Goal: Task Accomplishment & Management: Complete application form

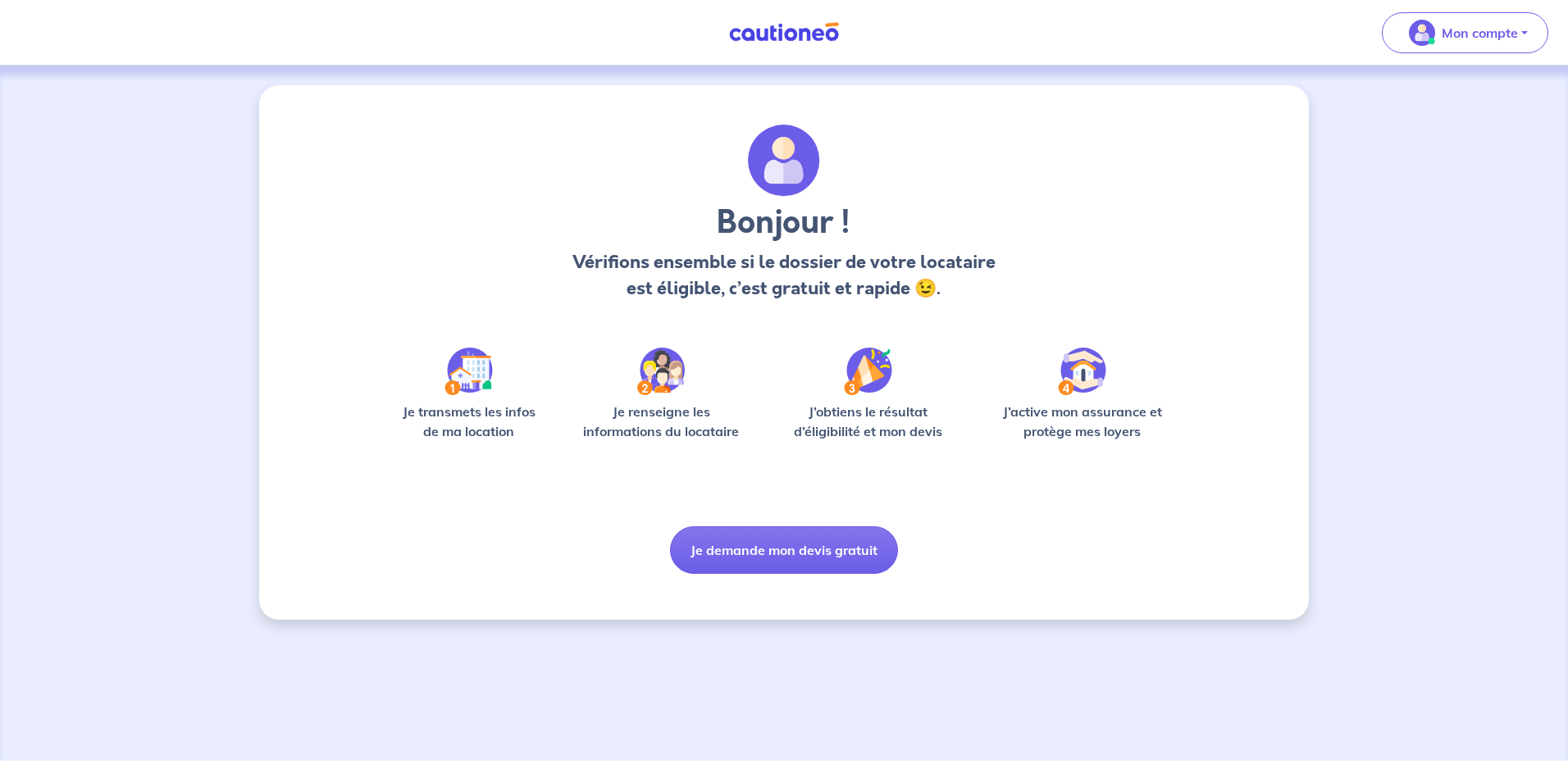
click at [481, 398] on div "Je transmets les infos de ma location" at bounding box center [468, 401] width 157 height 106
click at [677, 284] on p "Vérifions ensemble si le dossier de votre locataire est éligible, c’est gratuit…" at bounding box center [784, 275] width 432 height 52
click at [449, 383] on img at bounding box center [468, 372] width 48 height 47
click at [459, 425] on p "Je transmets les infos de ma location" at bounding box center [468, 422] width 157 height 39
click at [475, 329] on div "Bonjour ! Vérifions ensemble si le dossier de votre locataire est éligible, c’e…" at bounding box center [784, 349] width 788 height 450
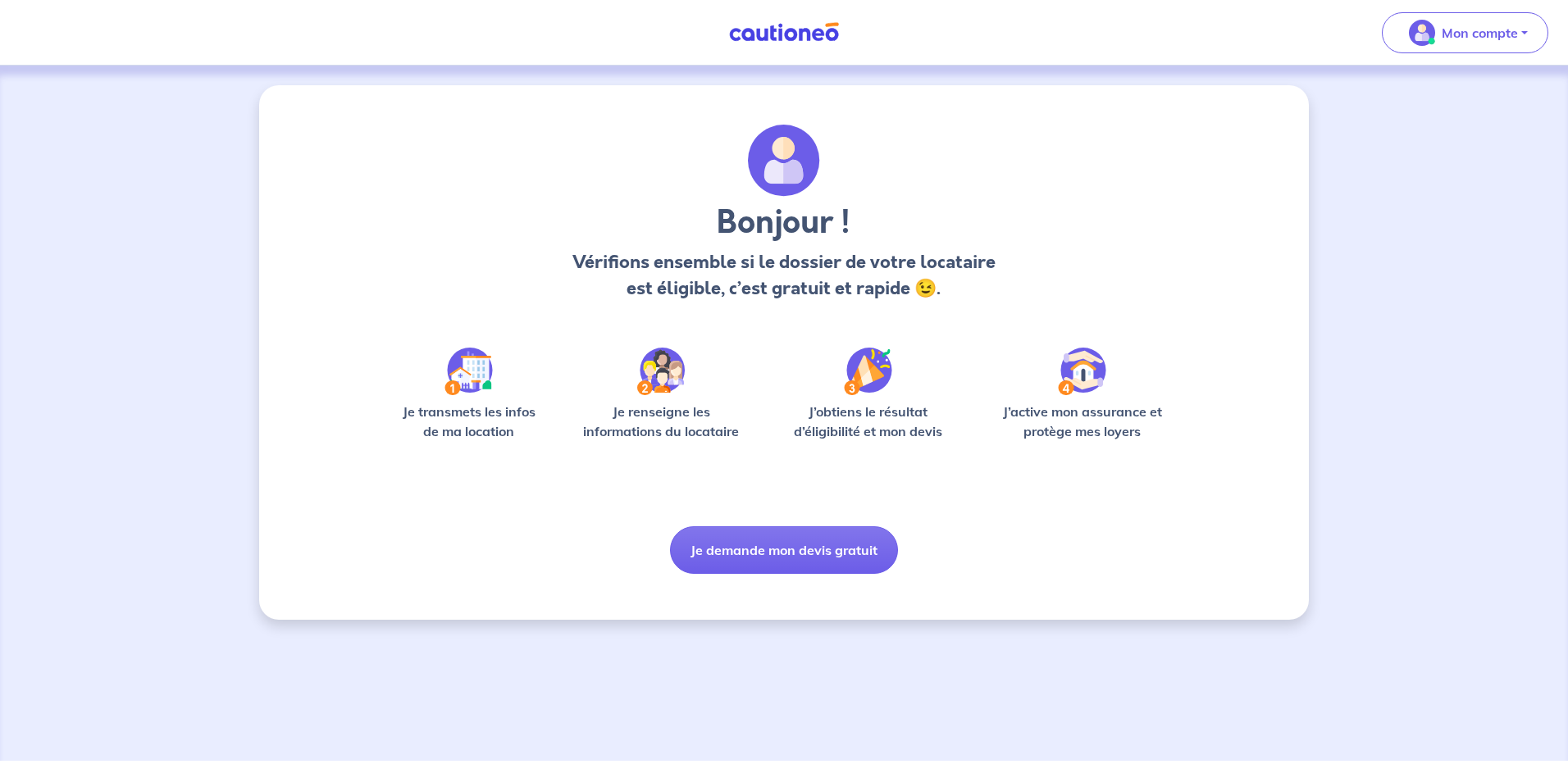
drag, startPoint x: 479, startPoint y: 401, endPoint x: 466, endPoint y: 397, distance: 13.6
click at [466, 397] on div "Je transmets les infos de ma location" at bounding box center [468, 401] width 157 height 106
drag, startPoint x: 466, startPoint y: 397, endPoint x: 472, endPoint y: 376, distance: 21.8
click at [472, 376] on img at bounding box center [468, 372] width 48 height 47
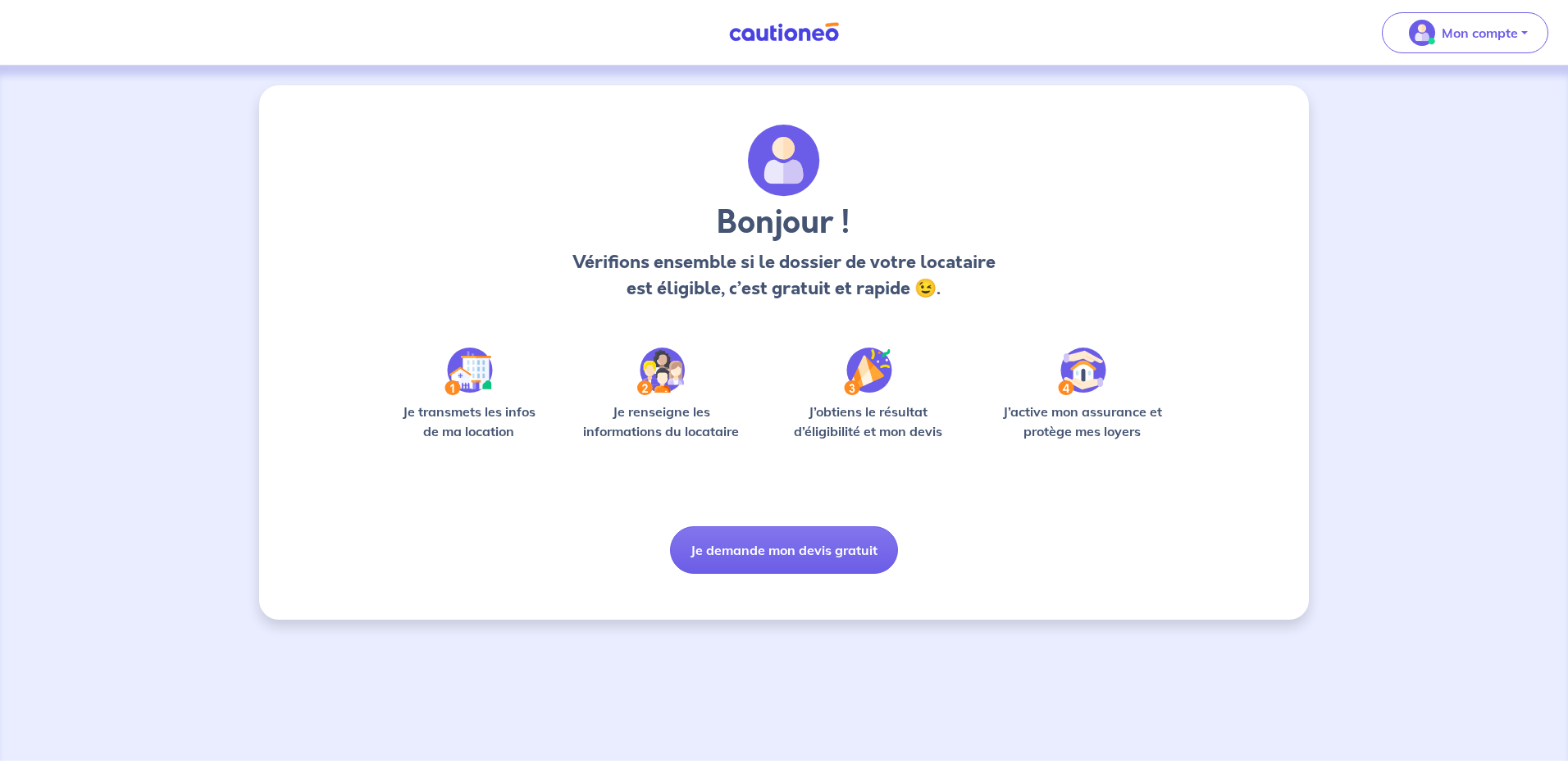
click at [521, 329] on div "Bonjour ! Vérifions ensemble si le dossier de votre locataire est éligible, c’e…" at bounding box center [784, 349] width 788 height 450
click at [450, 382] on img at bounding box center [468, 372] width 48 height 47
click at [872, 294] on p "Vérifions ensemble si le dossier de votre locataire est éligible, c’est gratuit…" at bounding box center [784, 275] width 432 height 52
drag, startPoint x: 773, startPoint y: 247, endPoint x: 768, endPoint y: 241, distance: 7.8
click at [768, 241] on div "Bonjour ! Vérifions ensemble si le dossier de votre locataire est éligible, c’e…" at bounding box center [784, 252] width 432 height 99
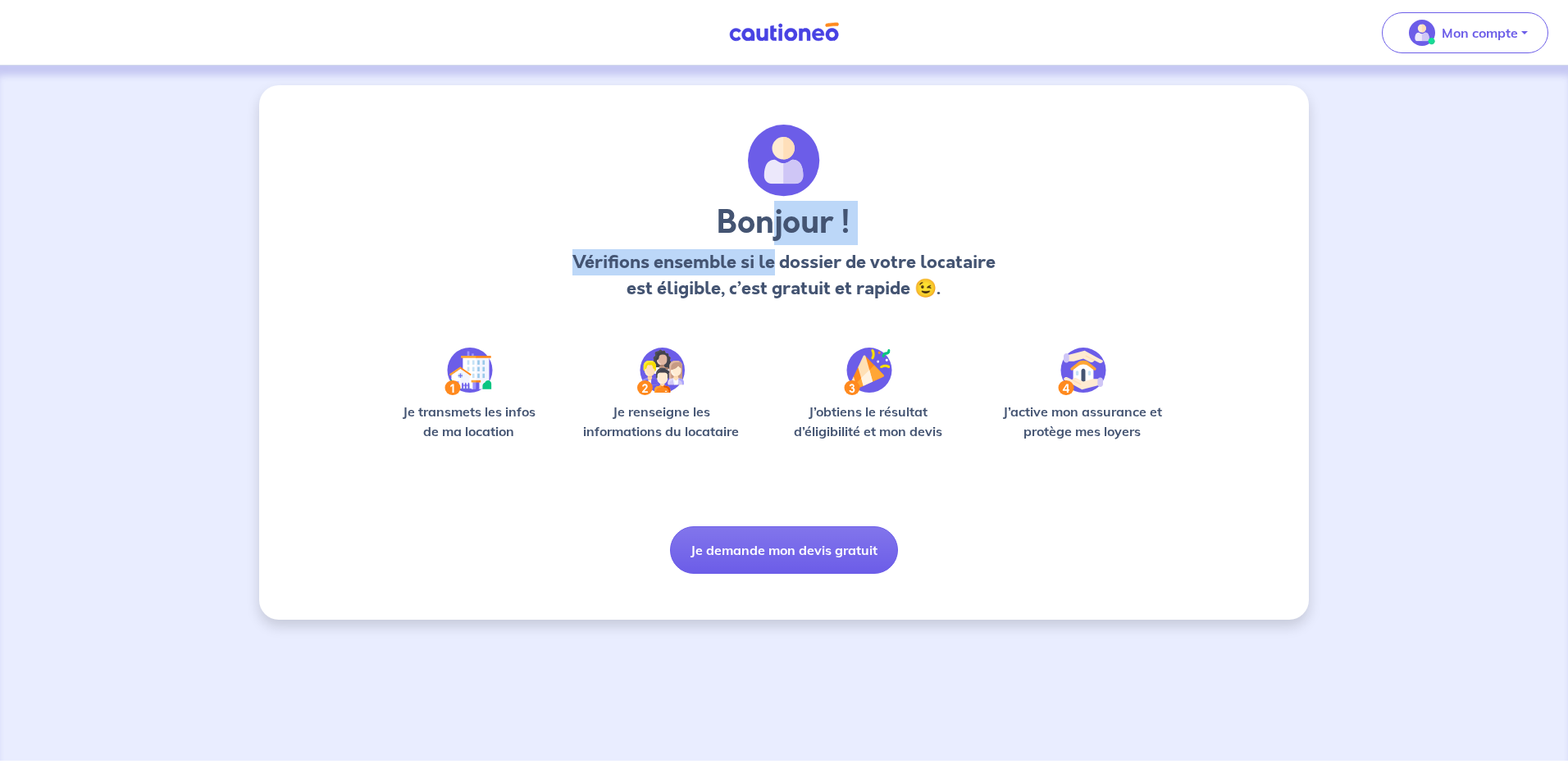
click at [782, 169] on img at bounding box center [784, 160] width 72 height 72
click at [732, 545] on button "Je demande mon devis gratuit" at bounding box center [784, 550] width 228 height 47
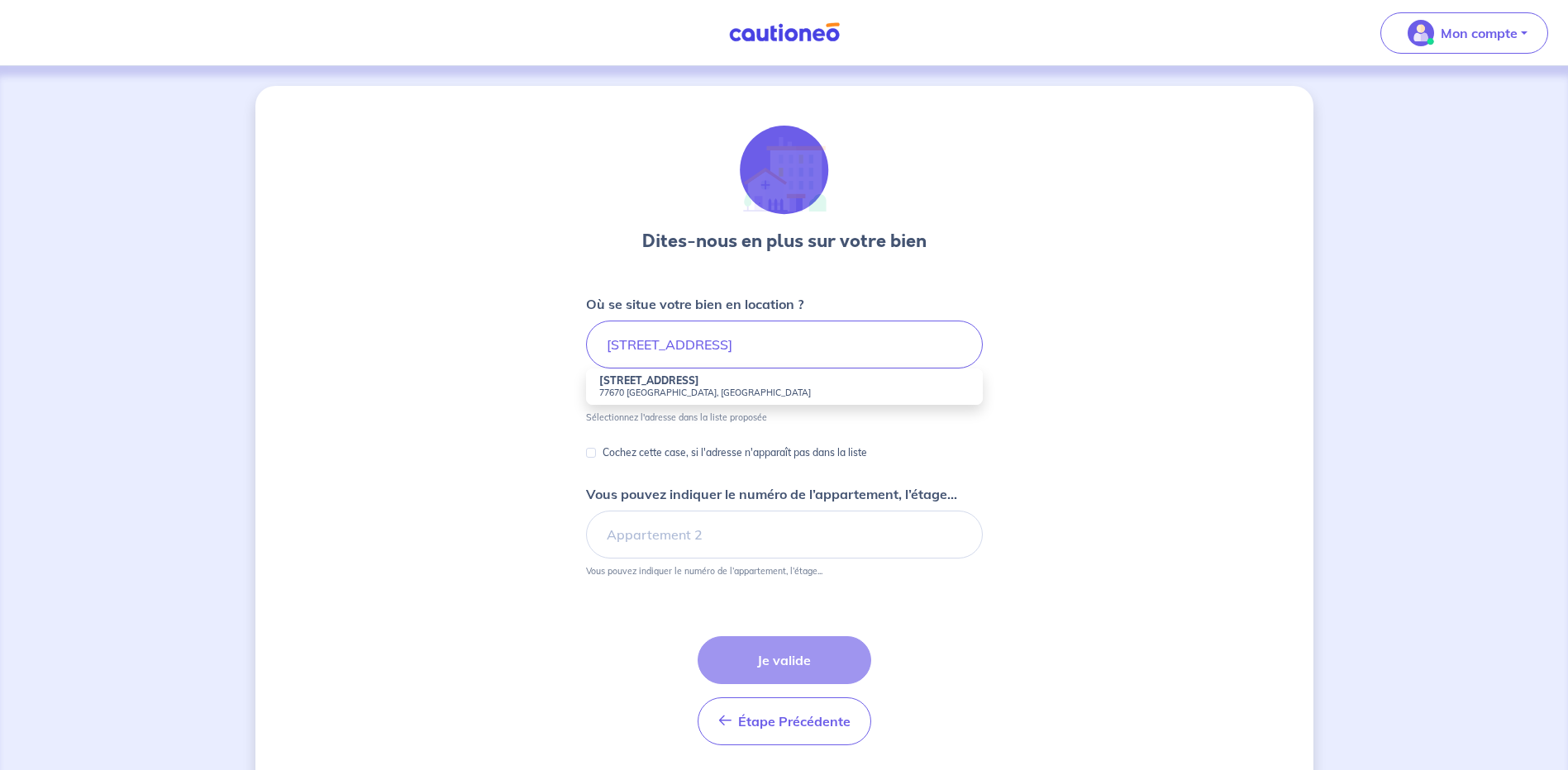
click at [674, 389] on small "77670 Saint-Mammès, France" at bounding box center [784, 392] width 371 height 12
type input "62 Rue Grande, 77670 Saint-Mammès, France"
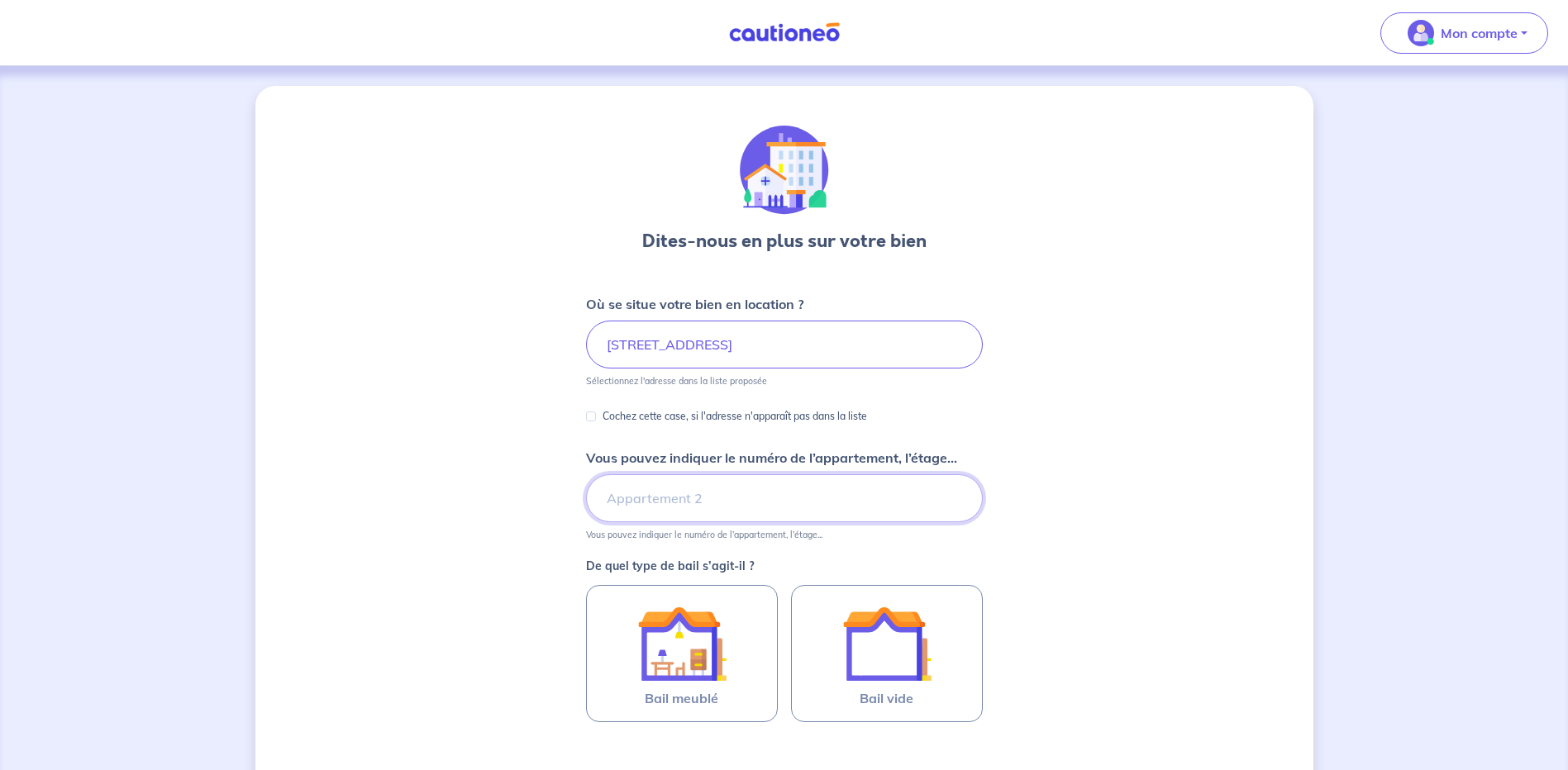
click at [615, 502] on input "Vous pouvez indiquer le numéro de l’appartement, l’étage..." at bounding box center [784, 498] width 396 height 48
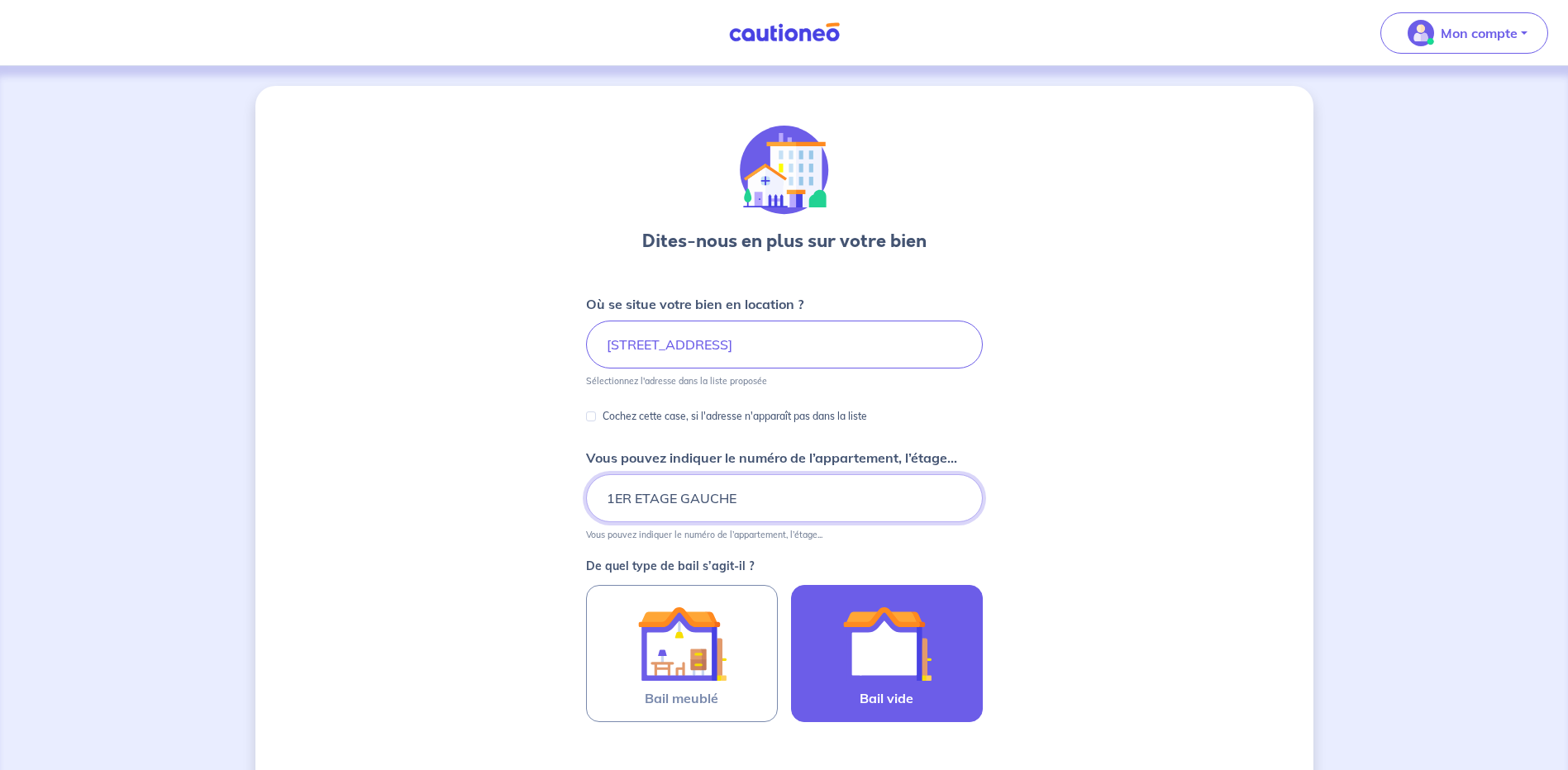
type input "1ER ETAGE GAUCHE"
click at [883, 656] on img at bounding box center [887, 644] width 89 height 89
click at [0, 0] on input "Bail vide" at bounding box center [0, 0] width 0 height 0
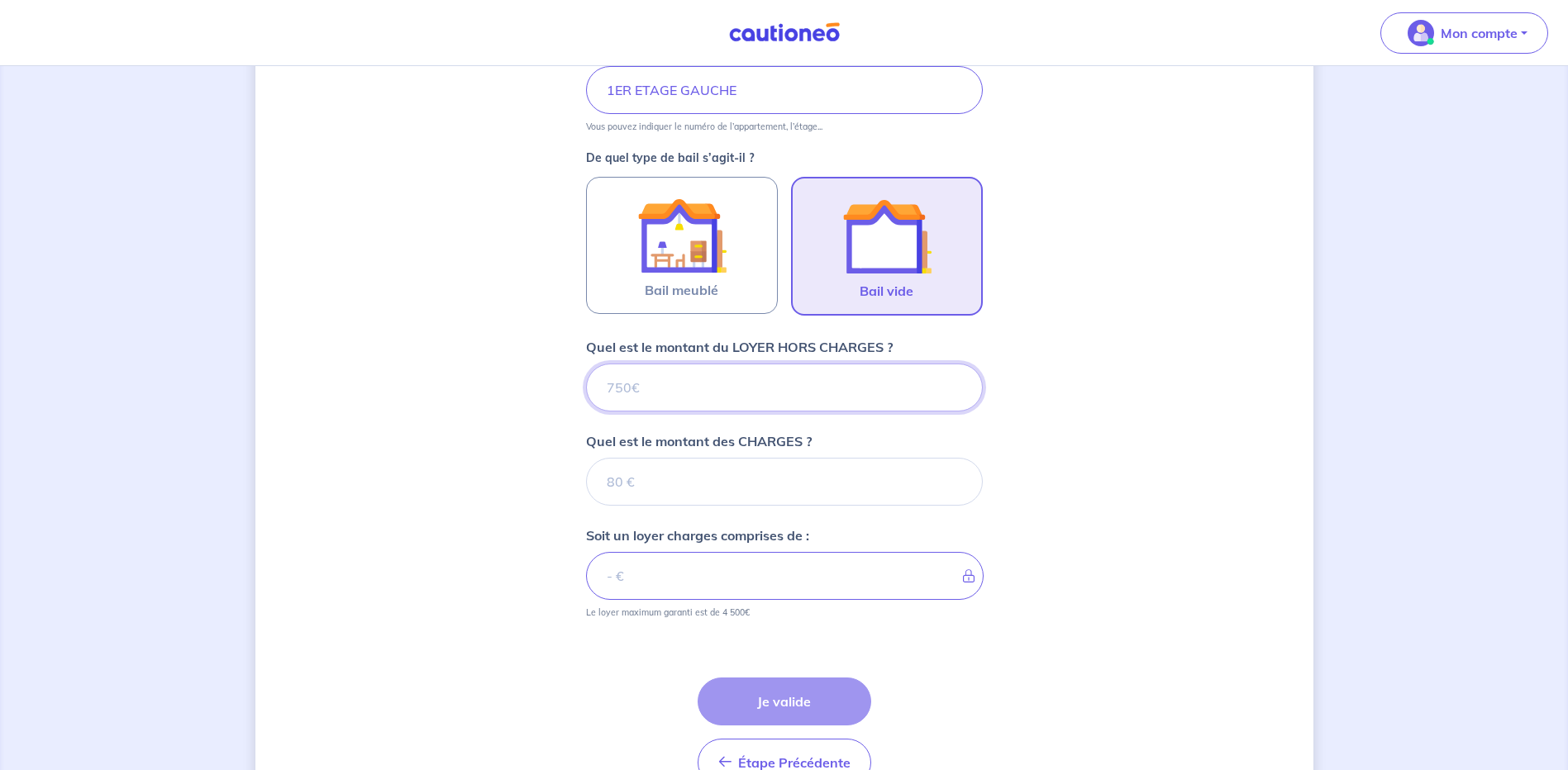
scroll to position [410, 0]
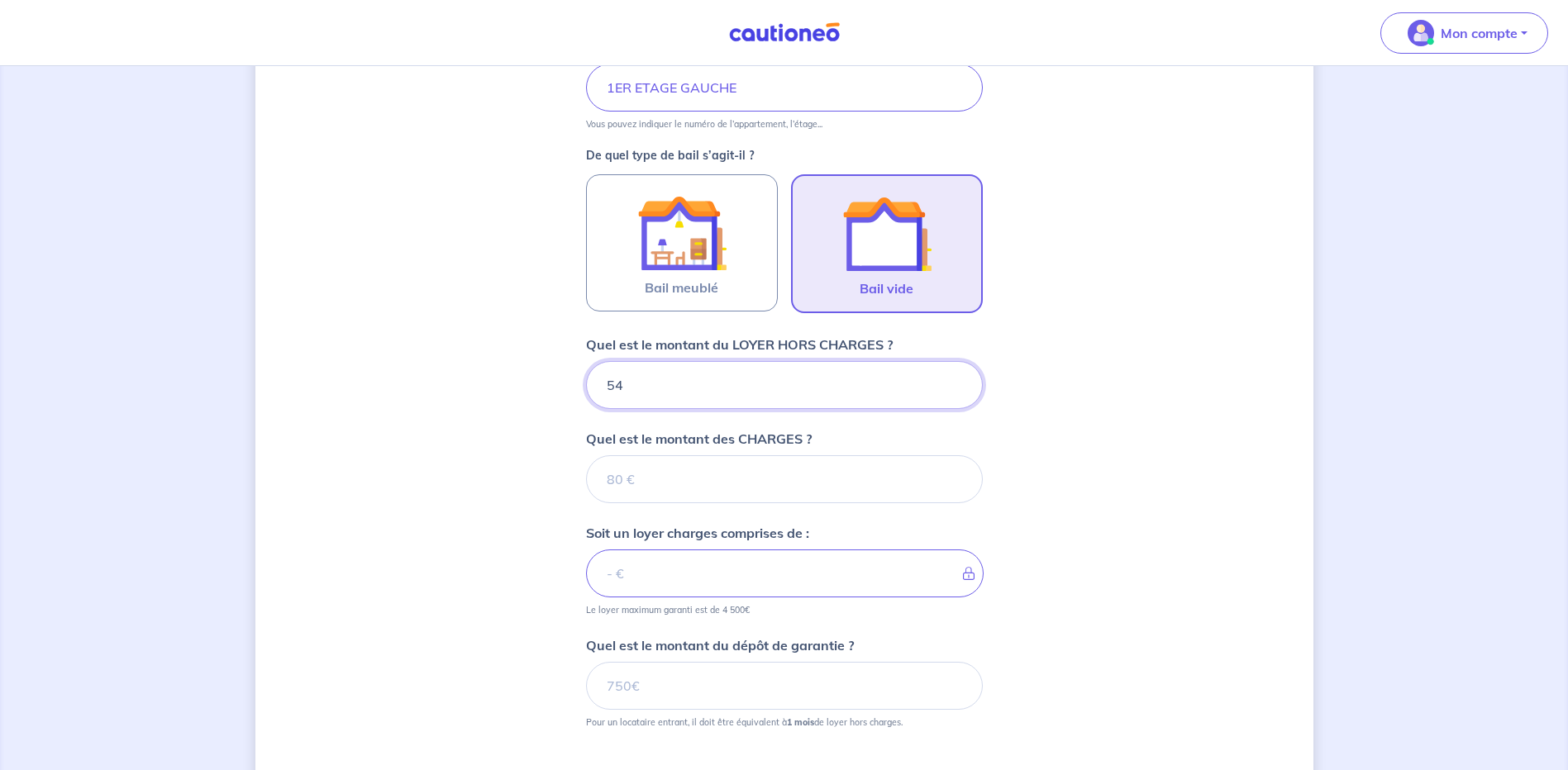
type input "540"
click at [614, 482] on input "Quel est le montant des CHARGES ?" at bounding box center [784, 479] width 396 height 48
type input "40"
type input "580"
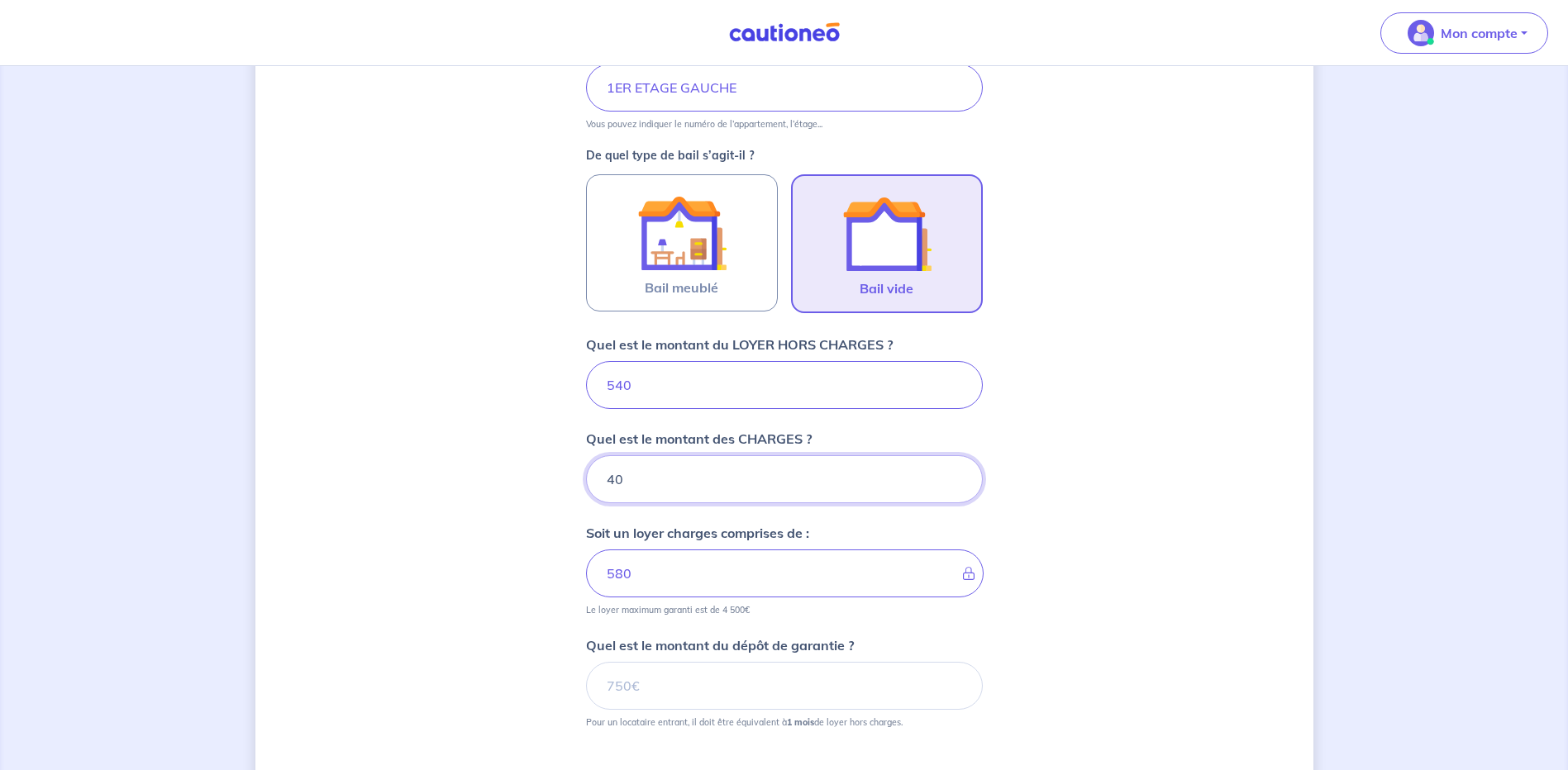
type input "40"
click at [643, 686] on input "Quel est le montant du dépôt de garantie ?" at bounding box center [784, 686] width 396 height 48
type input "540"
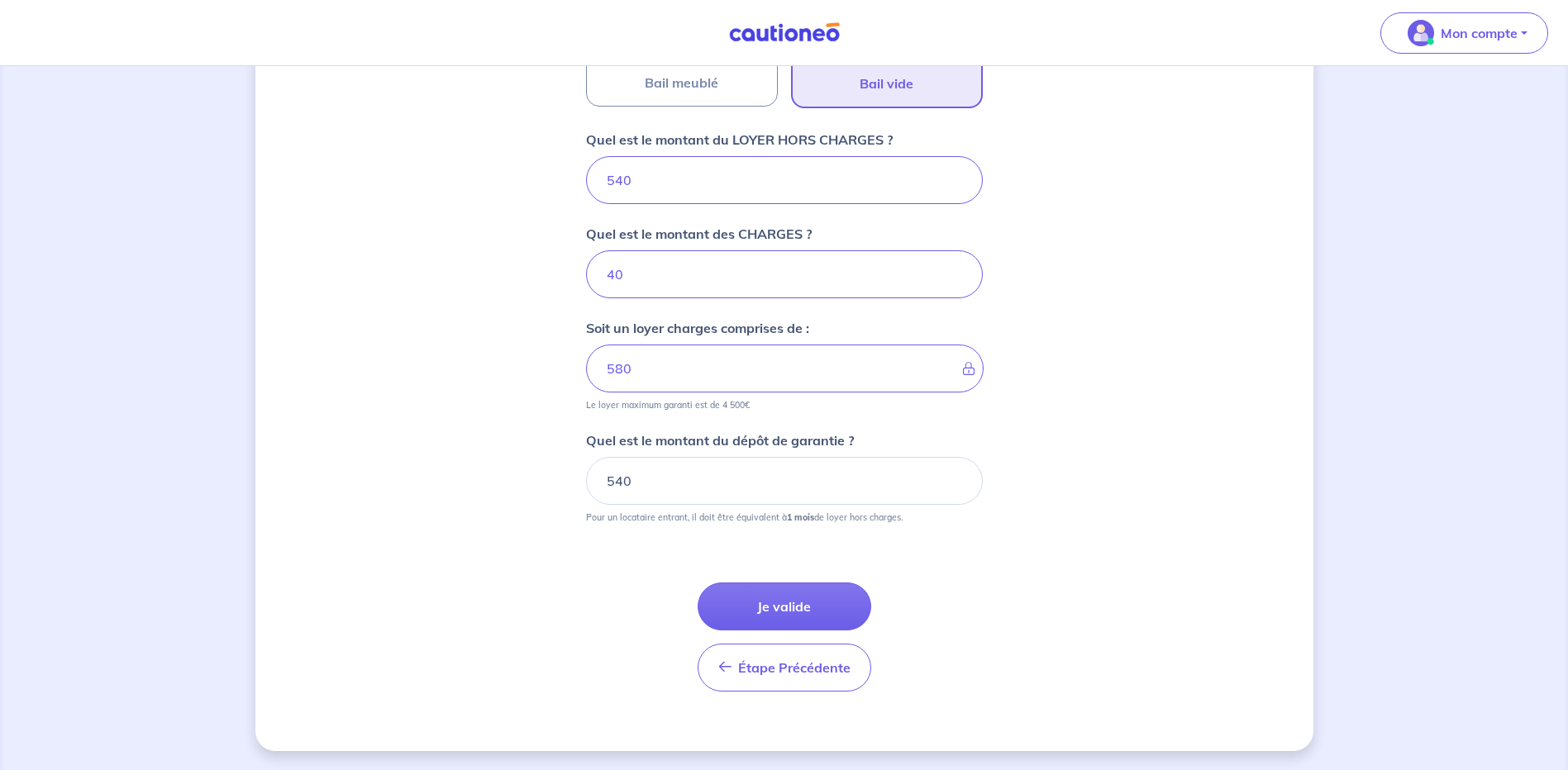
scroll to position [617, 0]
click at [799, 608] on button "Je valide" at bounding box center [784, 606] width 174 height 48
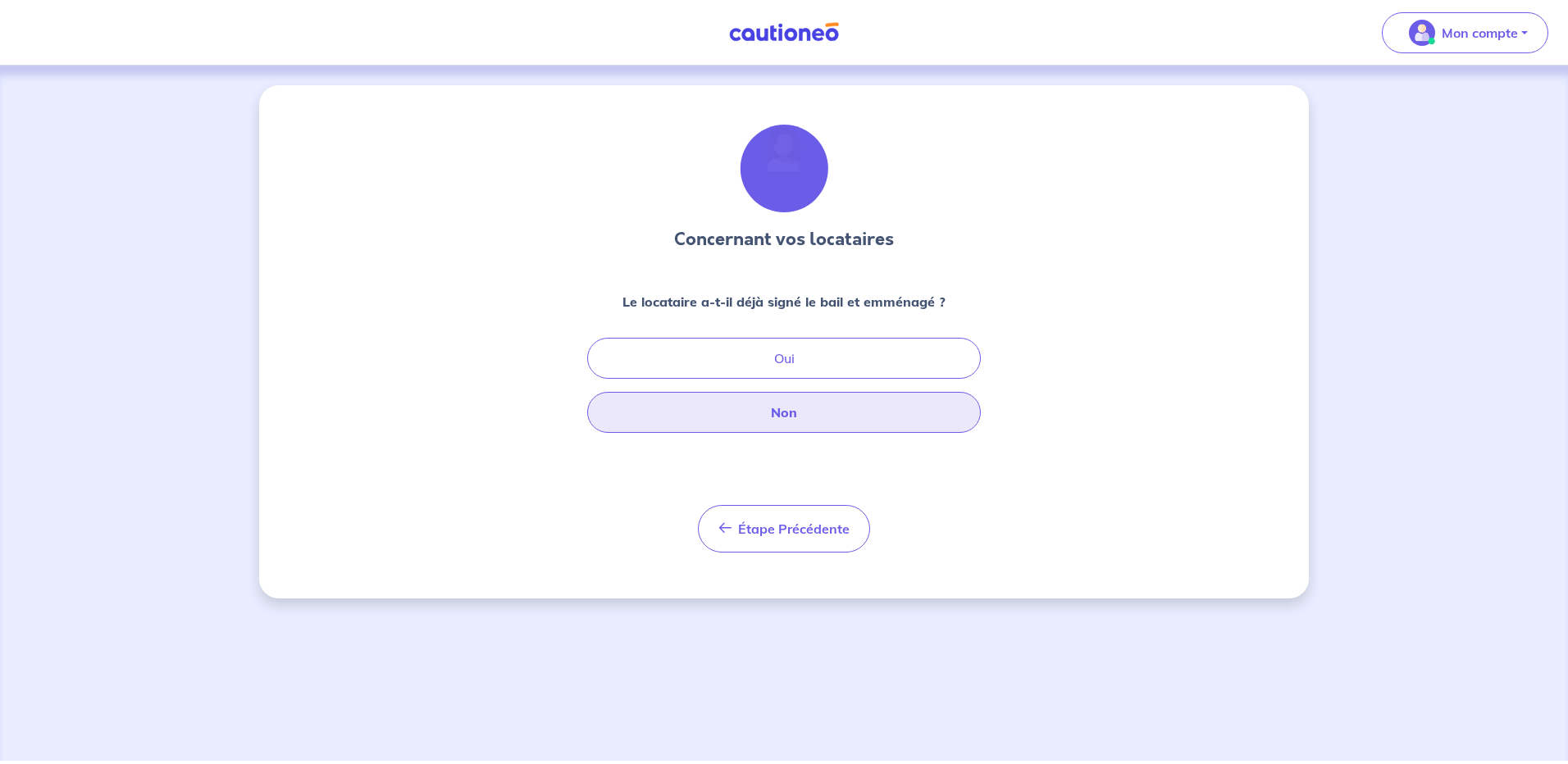
click at [793, 411] on button "Non" at bounding box center [784, 413] width 393 height 41
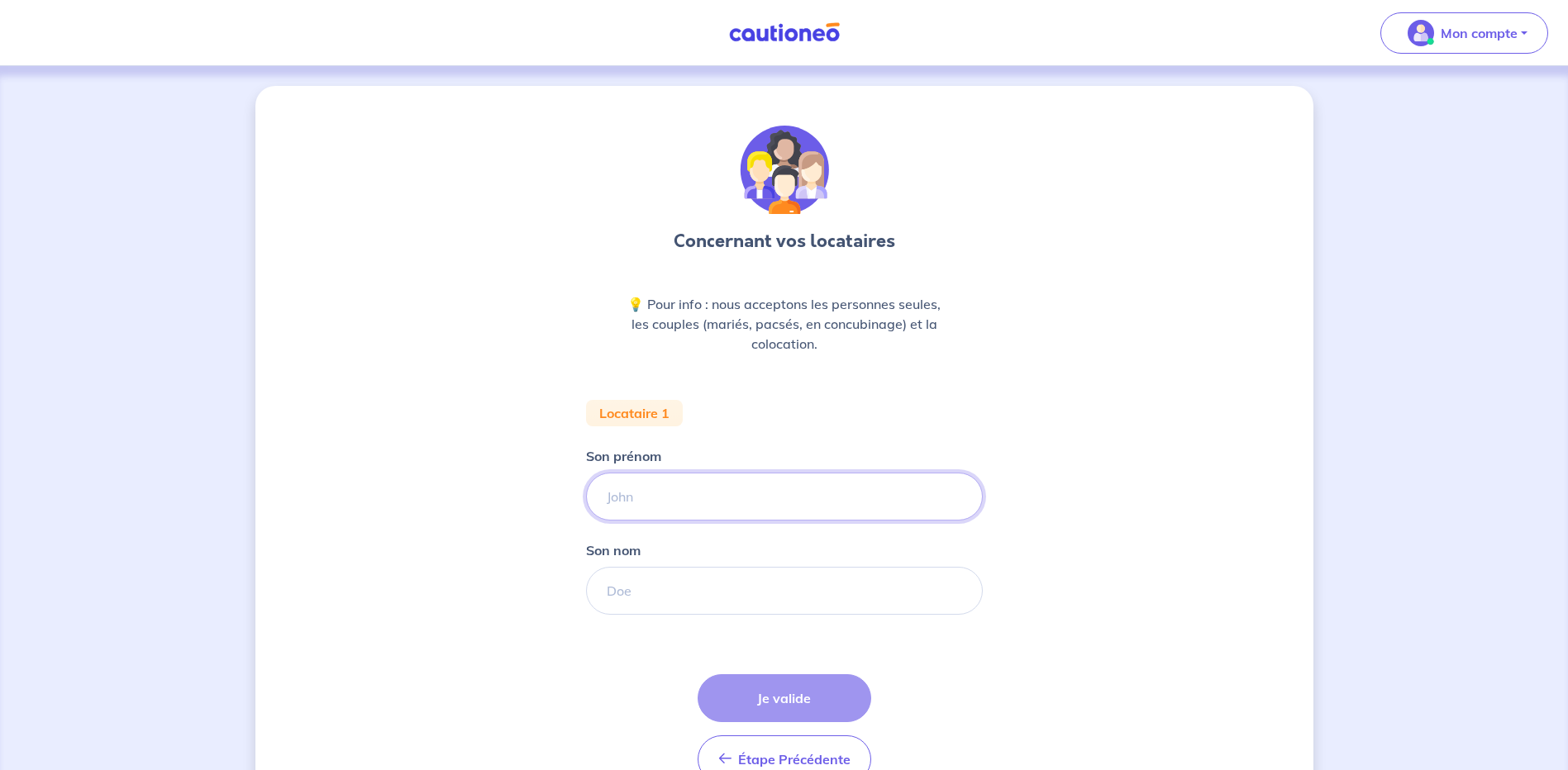
click at [617, 498] on input "Son prénom" at bounding box center [784, 497] width 396 height 48
type input "LEA"
click at [621, 588] on input "Son nom" at bounding box center [784, 591] width 396 height 48
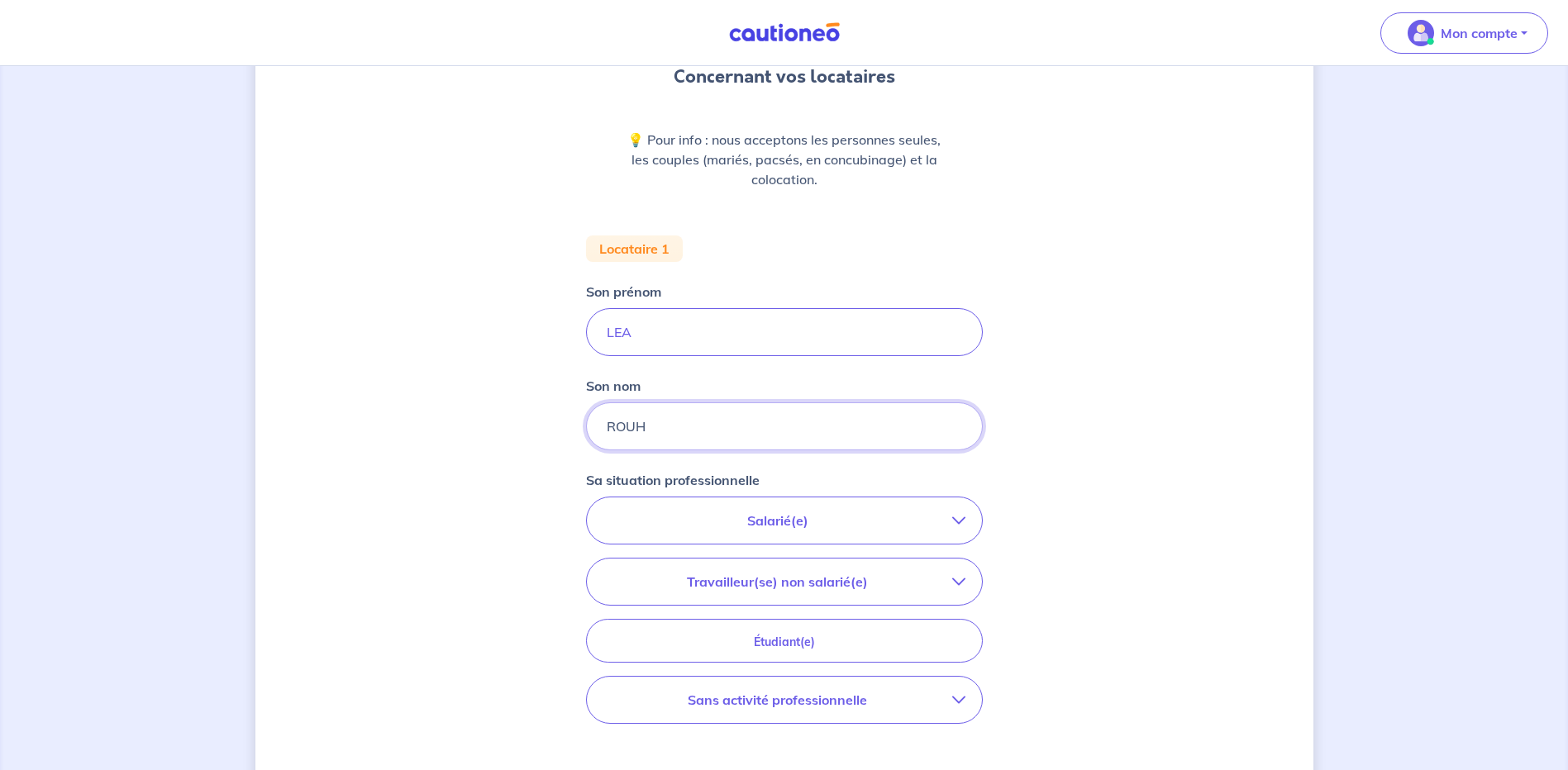
scroll to position [165, 0]
type input "ROUH"
click at [957, 519] on icon "button" at bounding box center [958, 520] width 13 height 13
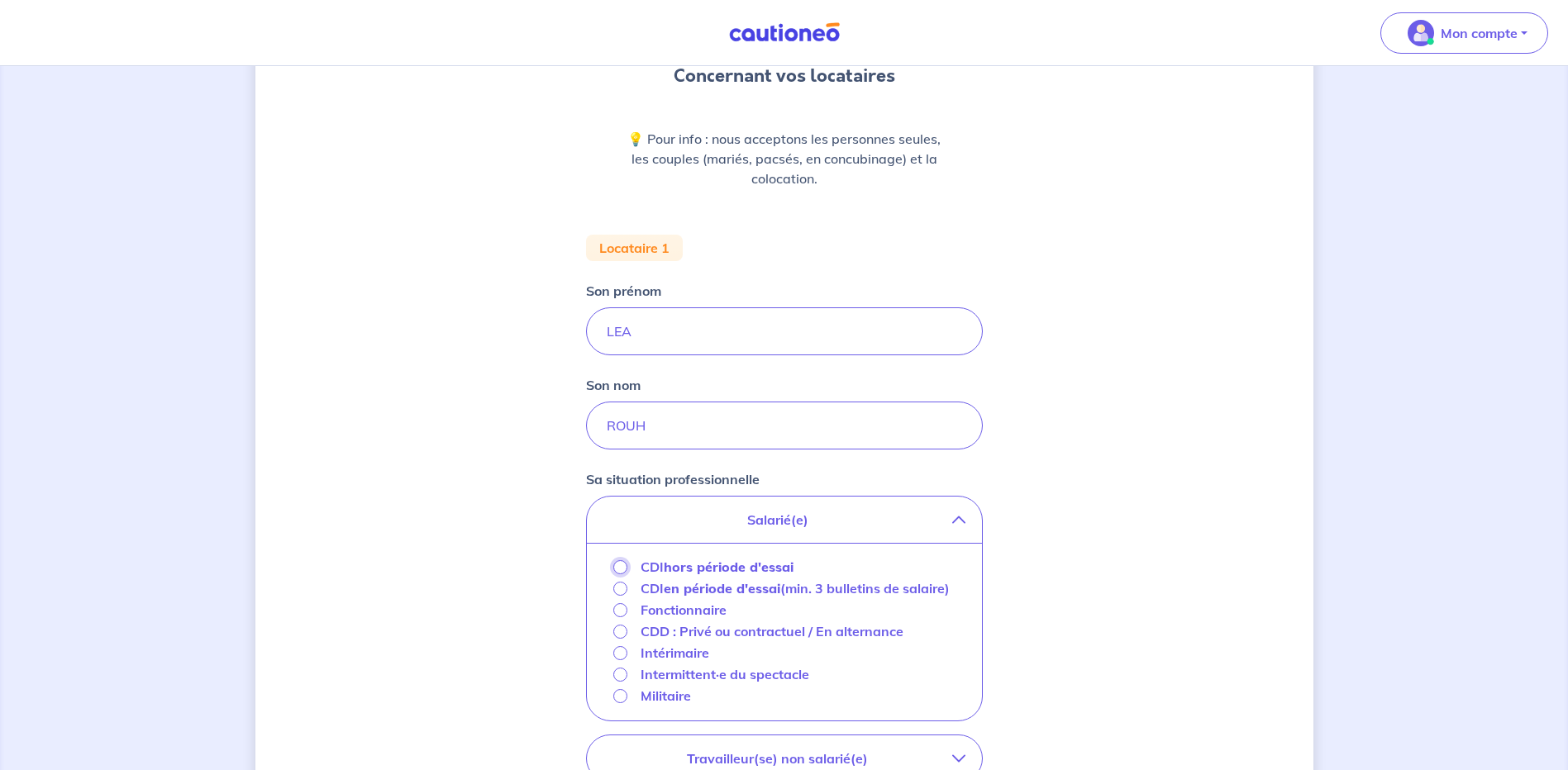
click at [620, 566] on input "CDI hors période d'essai" at bounding box center [620, 567] width 14 height 14
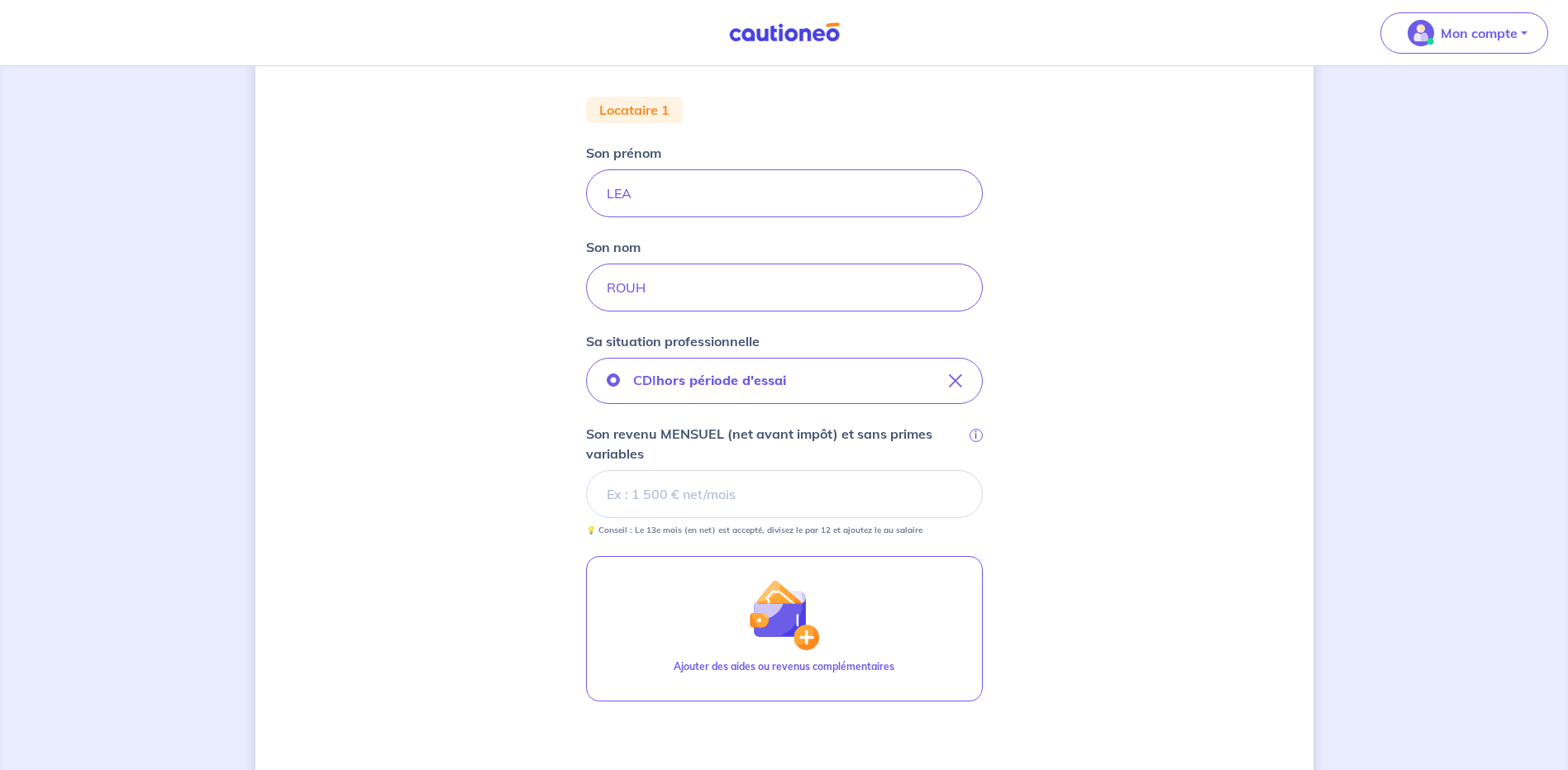
scroll to position [331, 0]
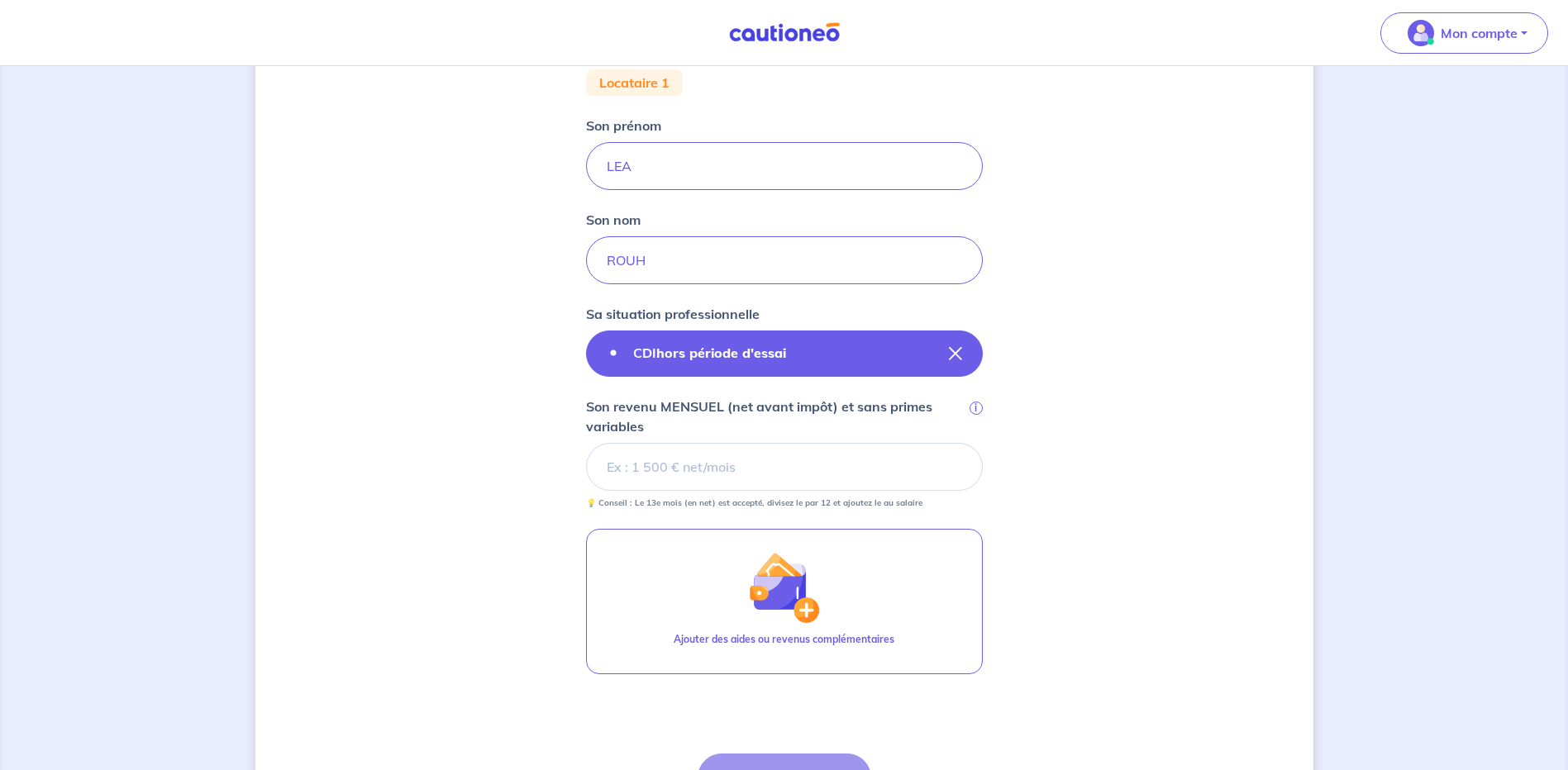
click at [795, 357] on label "CDI hors période d'essai" at bounding box center [709, 353] width 180 height 20
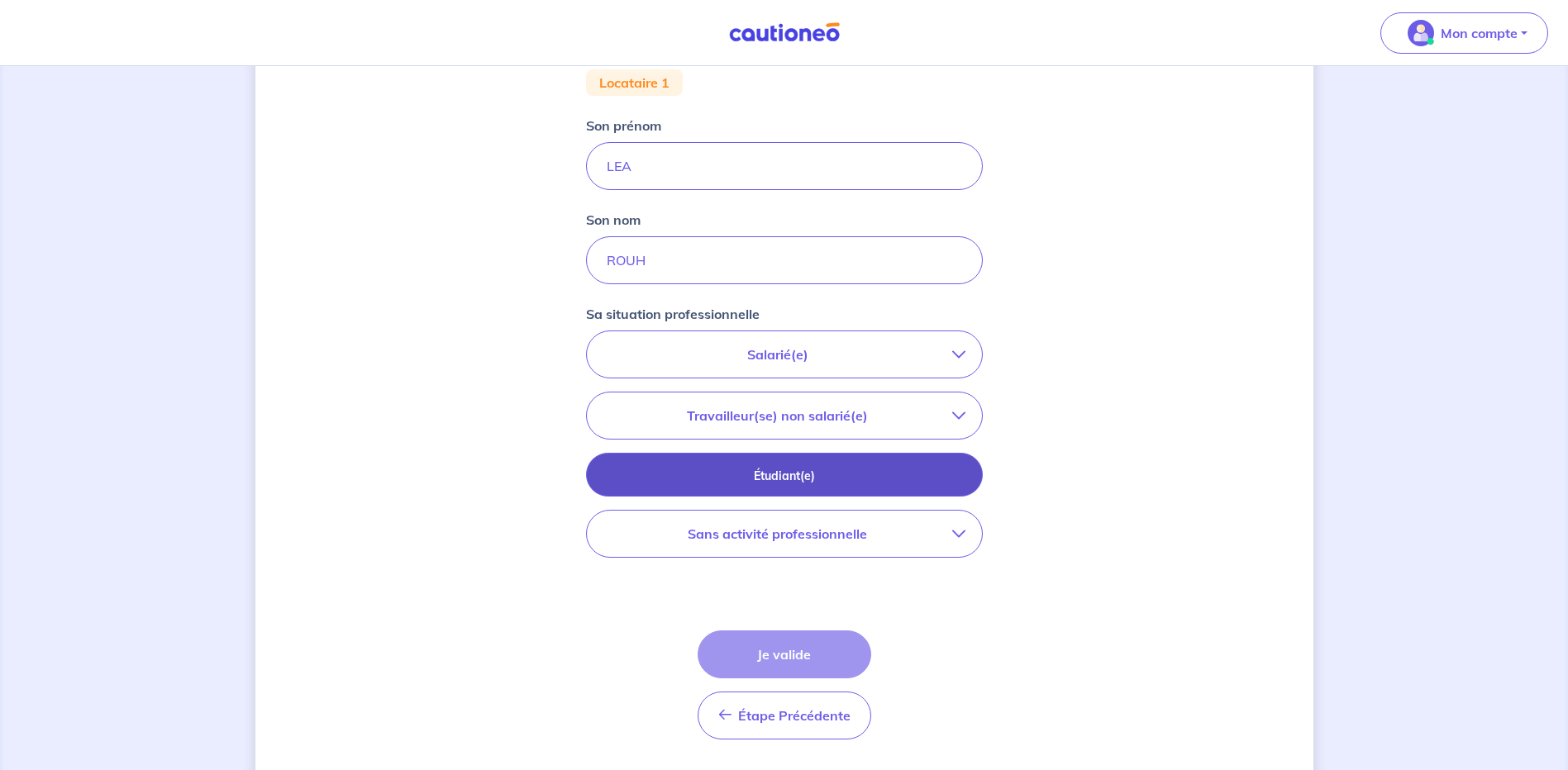
click at [768, 479] on p "Étudiant(e)" at bounding box center [785, 476] width 356 height 18
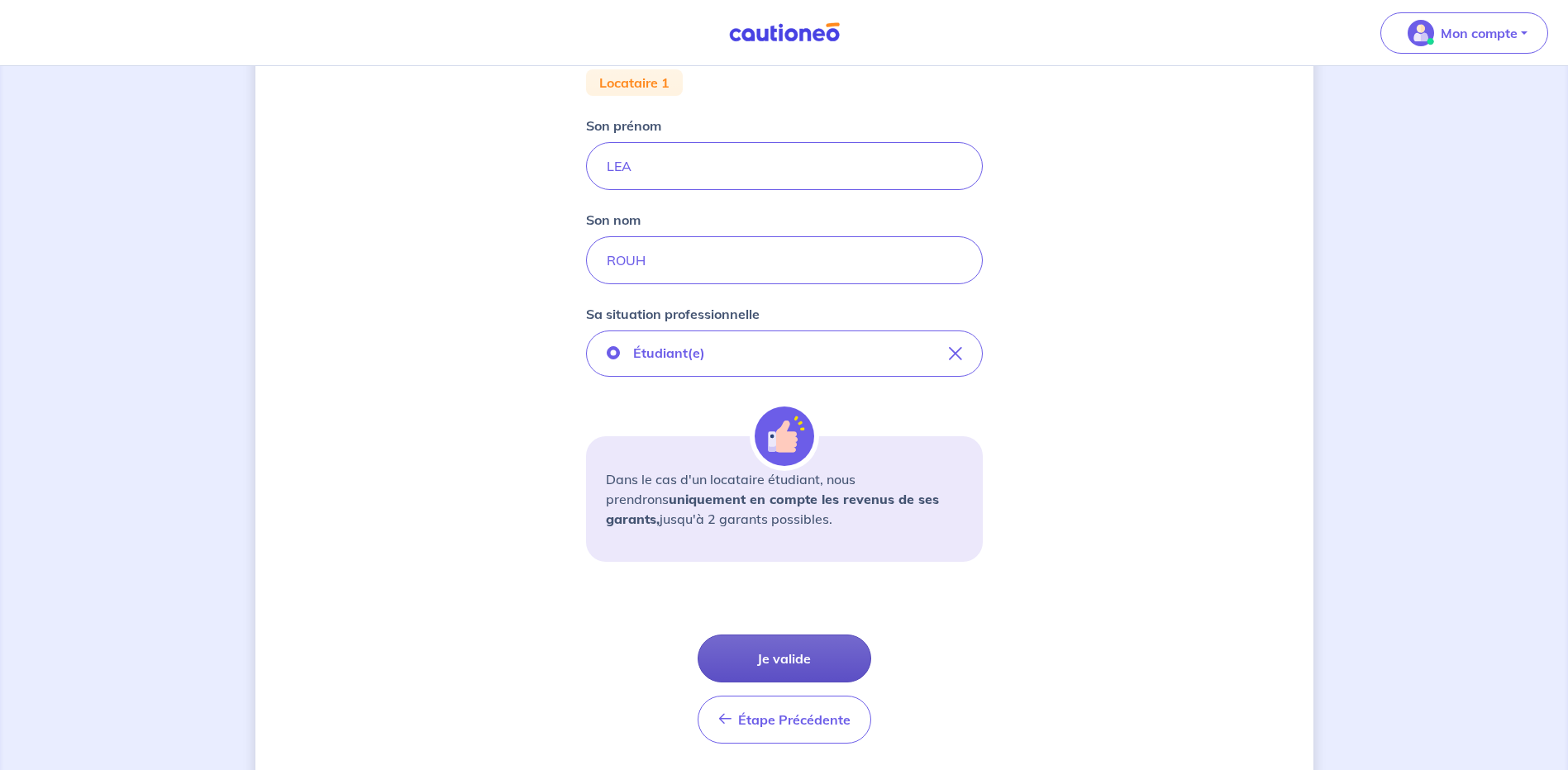
click at [774, 656] on button "Je valide" at bounding box center [784, 659] width 174 height 48
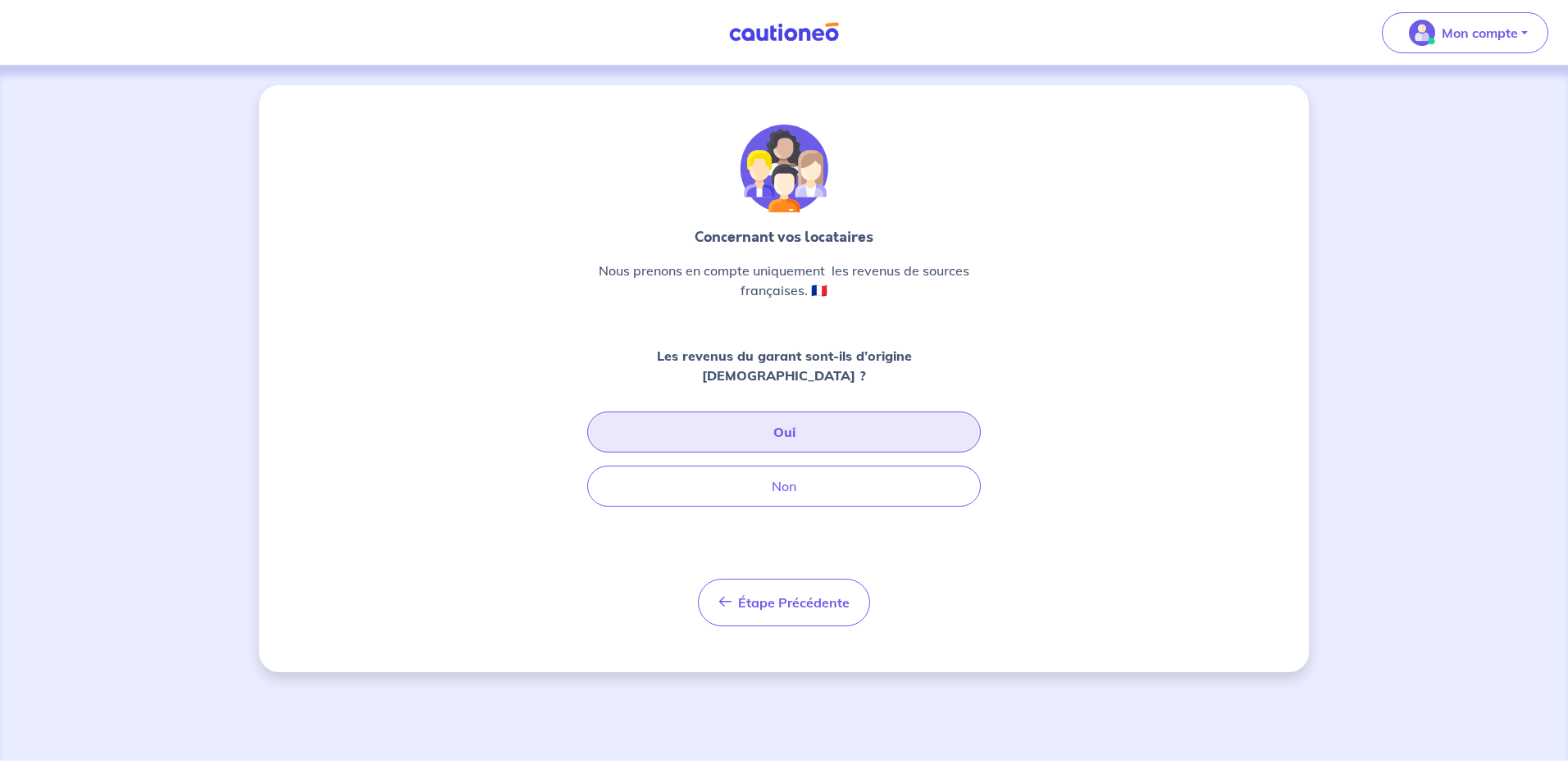
click at [787, 413] on button "Oui" at bounding box center [784, 433] width 393 height 41
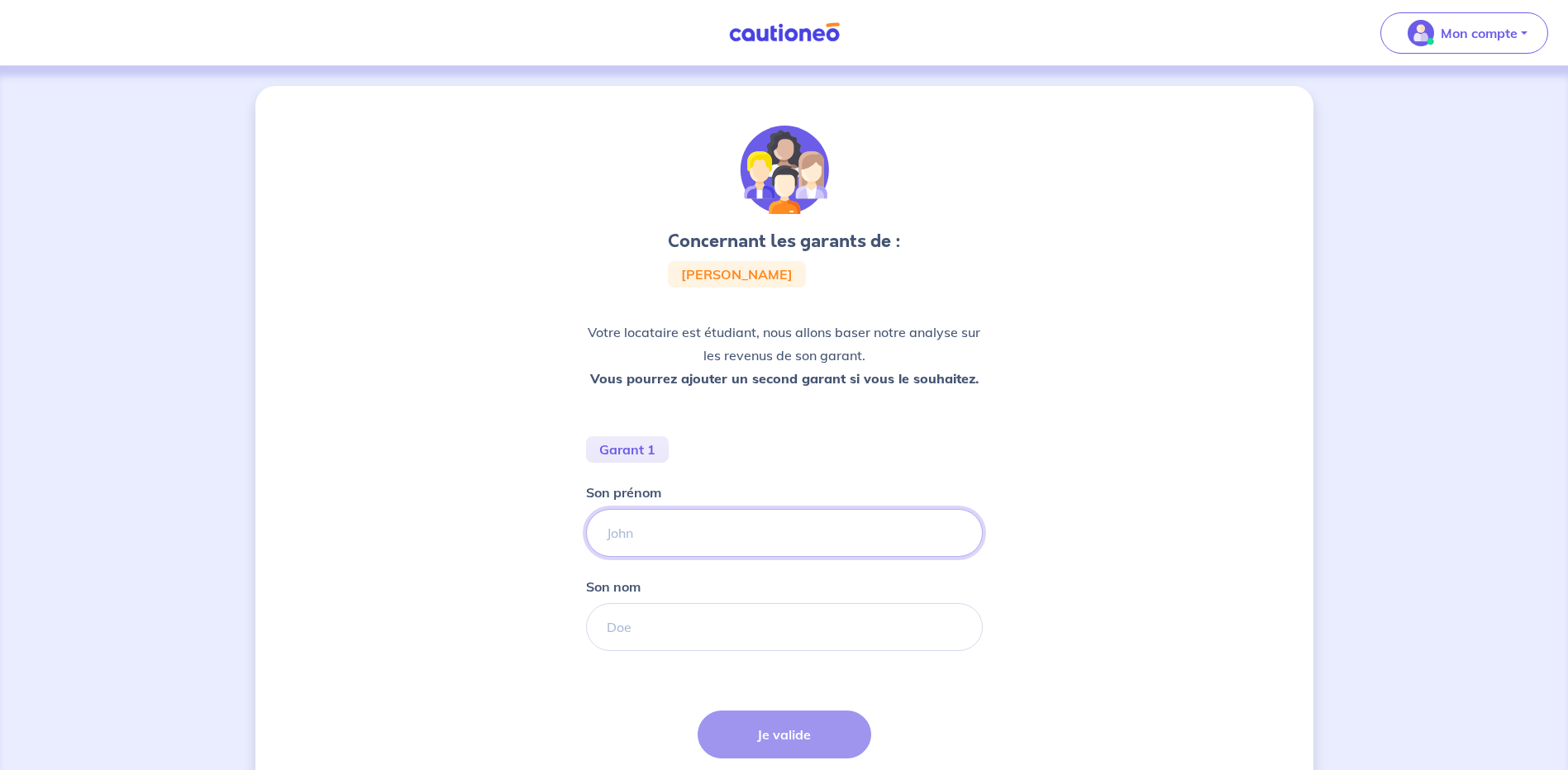
click at [636, 531] on input "Son prénom" at bounding box center [784, 533] width 396 height 48
type input "BENOIT"
click at [632, 621] on input "Son nom" at bounding box center [784, 627] width 396 height 48
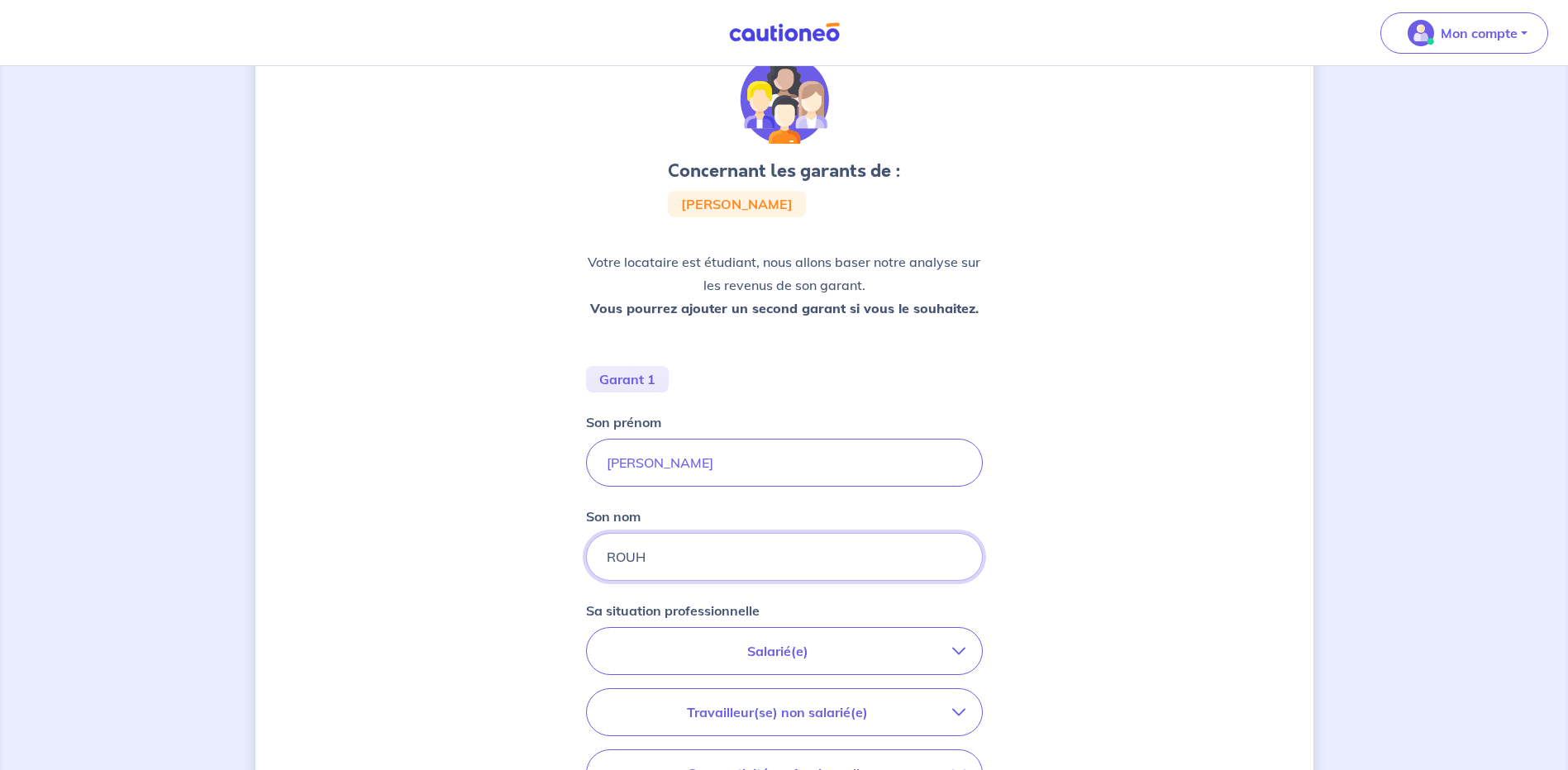
scroll to position [165, 0]
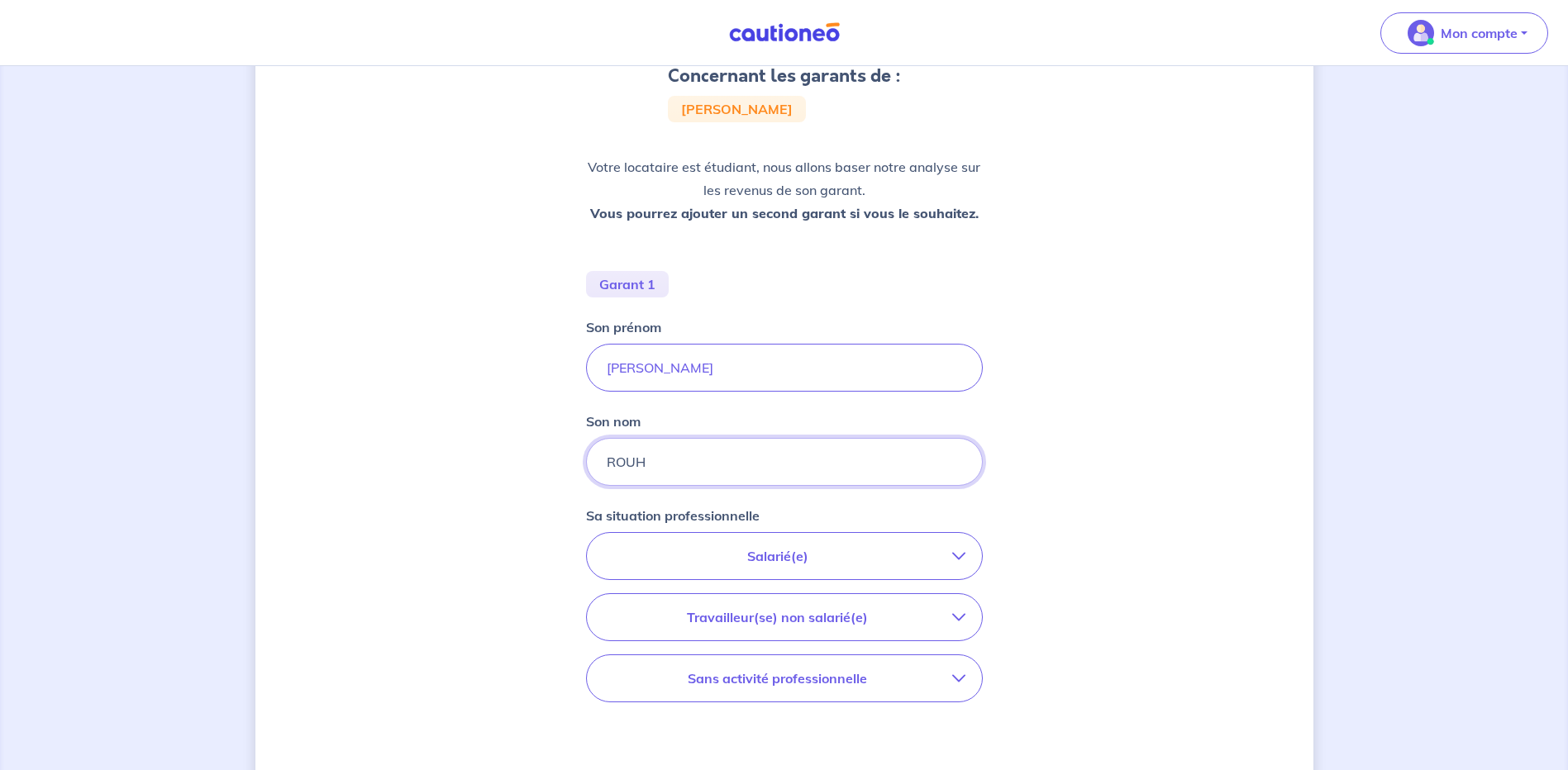
type input "ROUH"
click at [959, 557] on icon "button" at bounding box center [958, 555] width 13 height 13
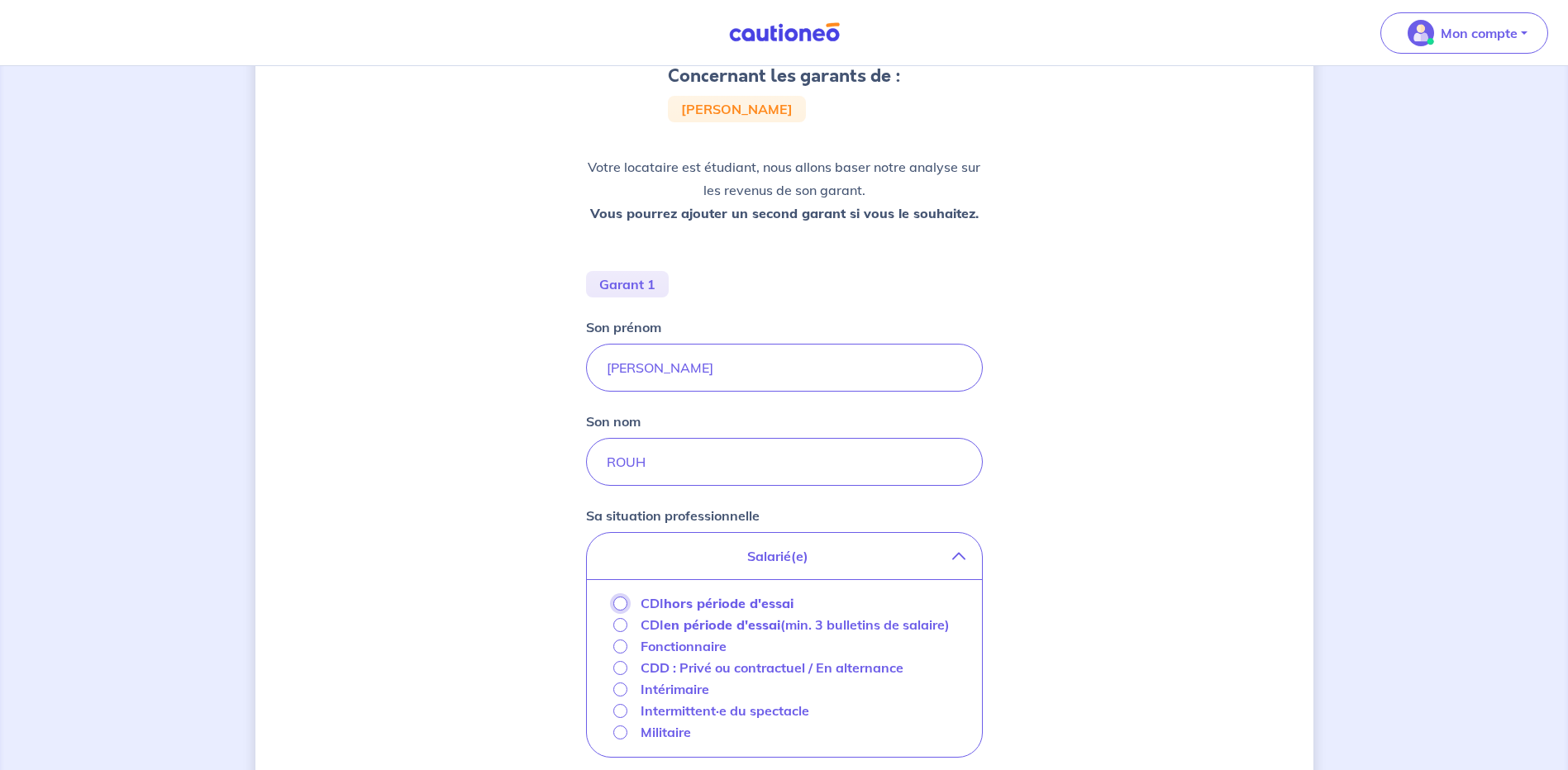
click at [620, 601] on input "CDI hors période d'essai" at bounding box center [620, 604] width 14 height 14
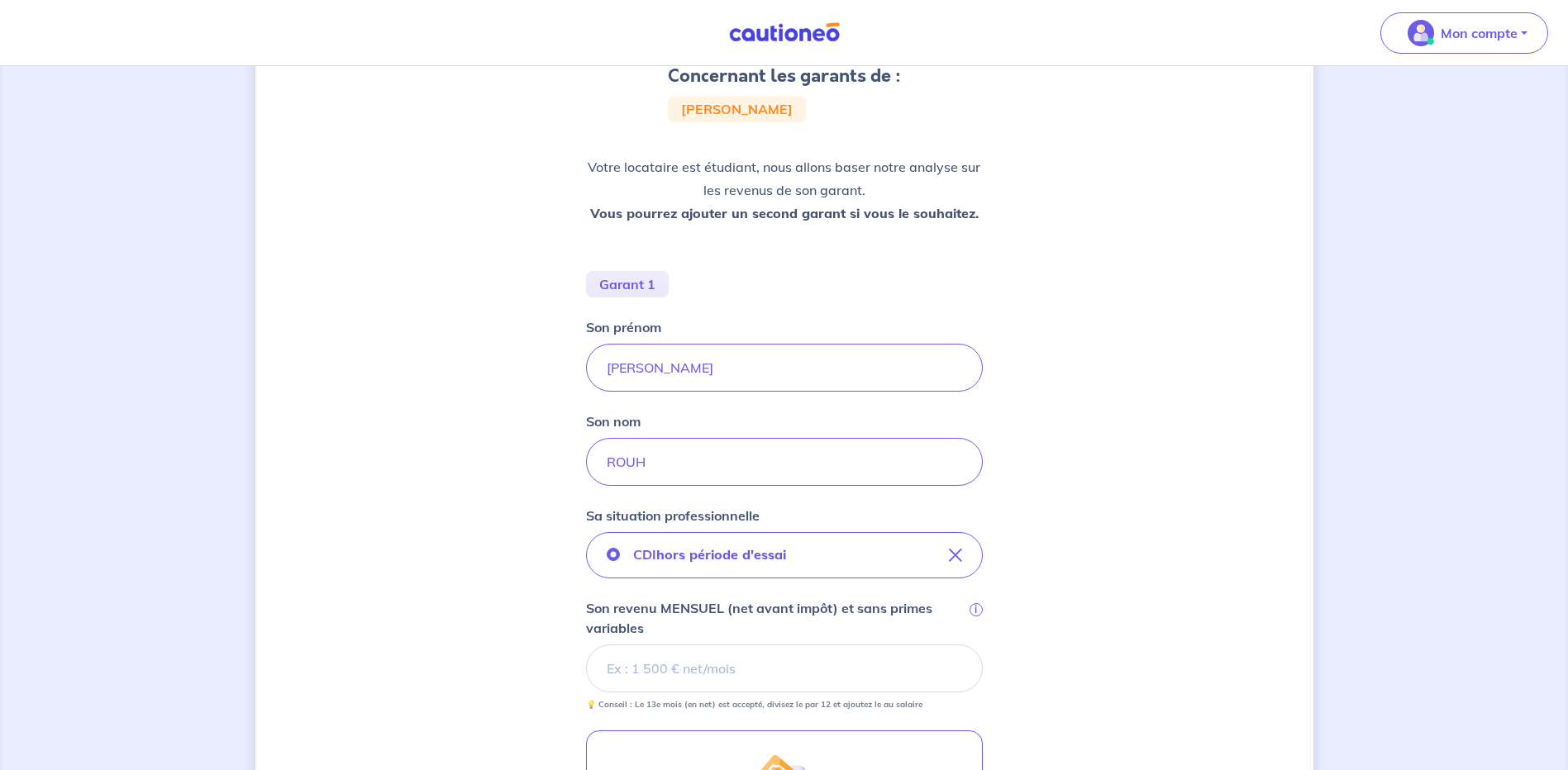
scroll to position [248, 0]
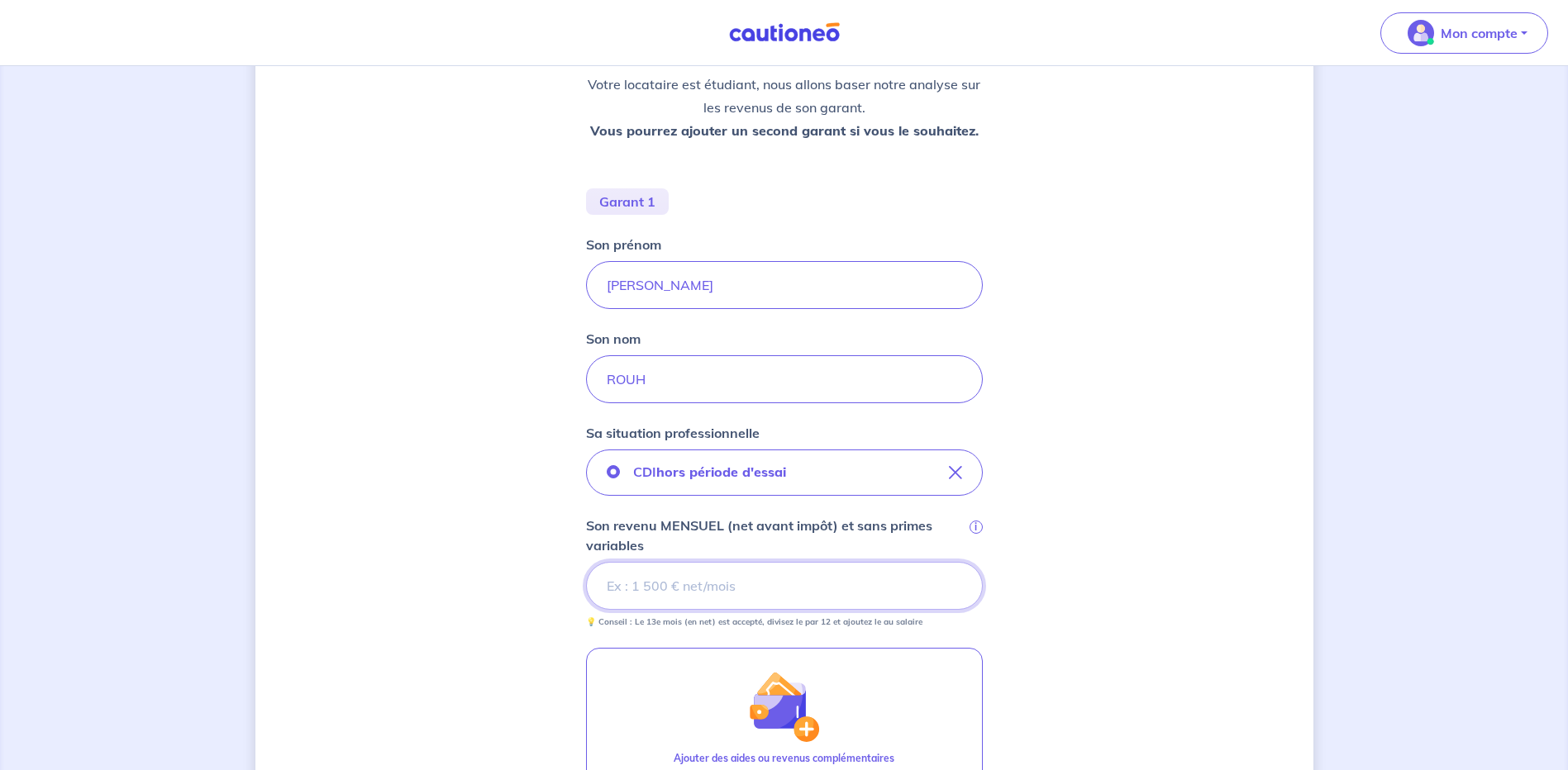
click at [617, 585] on input "Son revenu MENSUEL (net avant impôt) et sans primes variables i" at bounding box center [784, 586] width 396 height 48
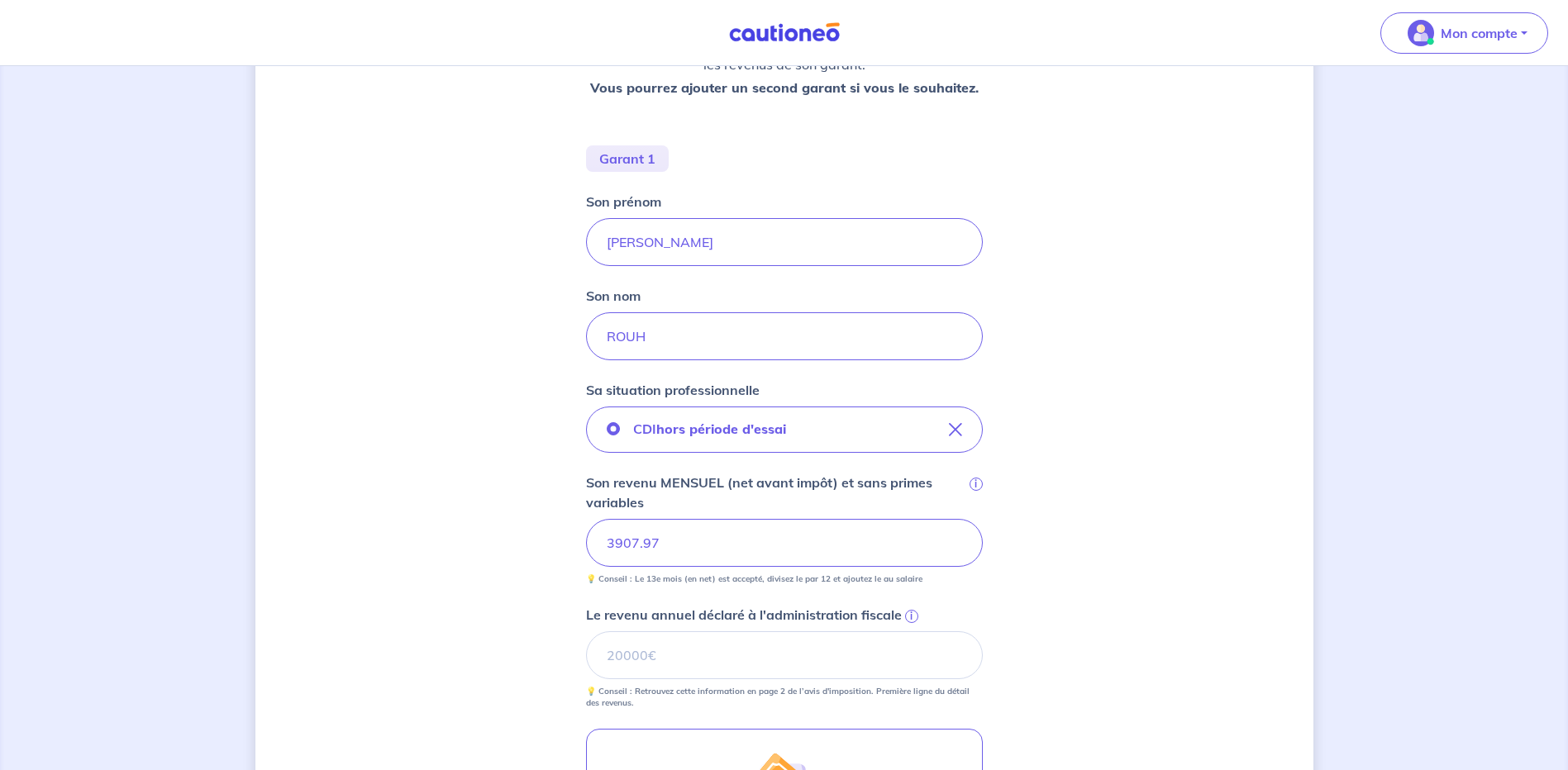
scroll to position [331, 0]
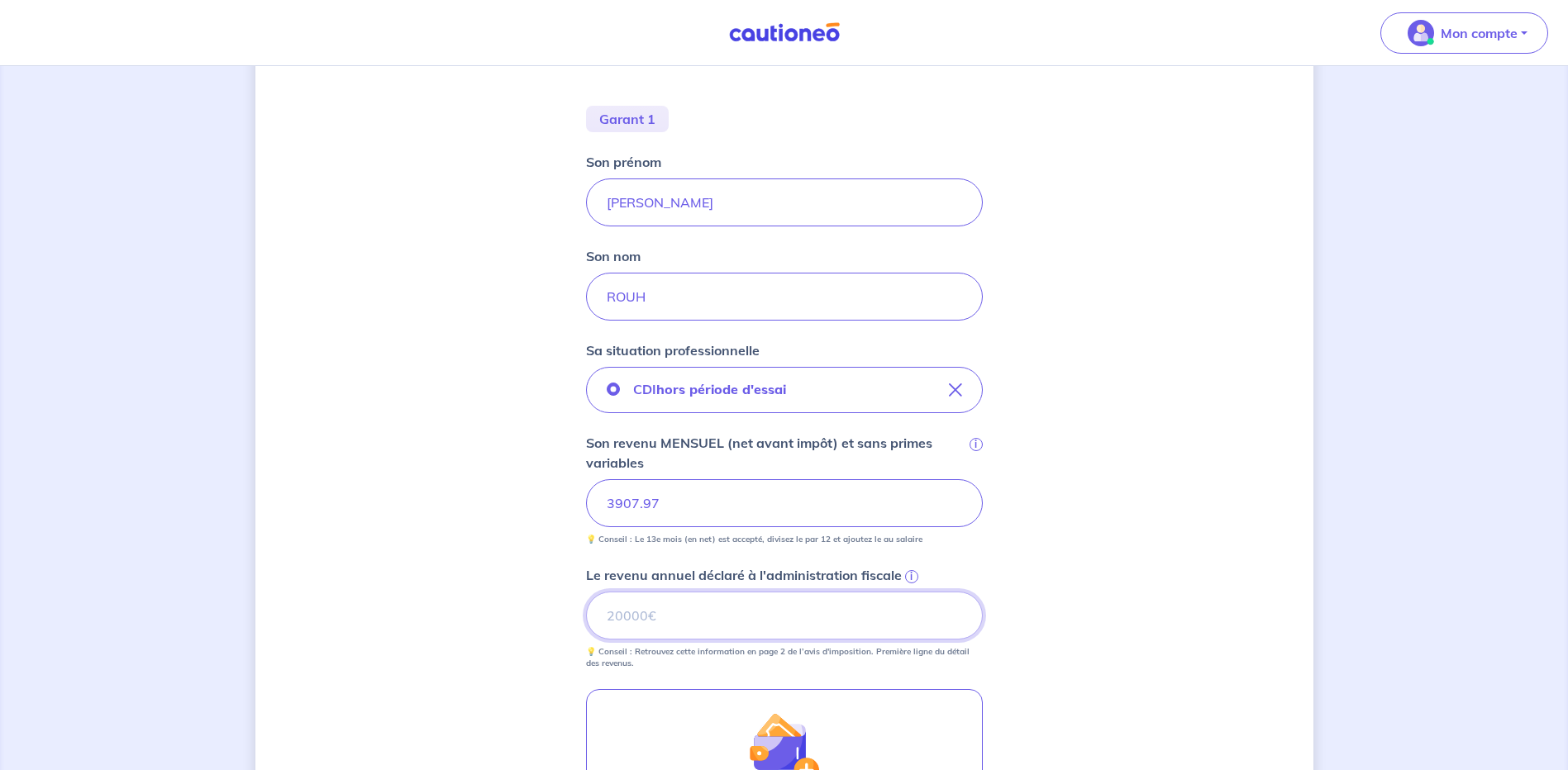
click at [610, 615] on input "Le revenu annuel déclaré à l'administration fiscale i" at bounding box center [784, 616] width 396 height 48
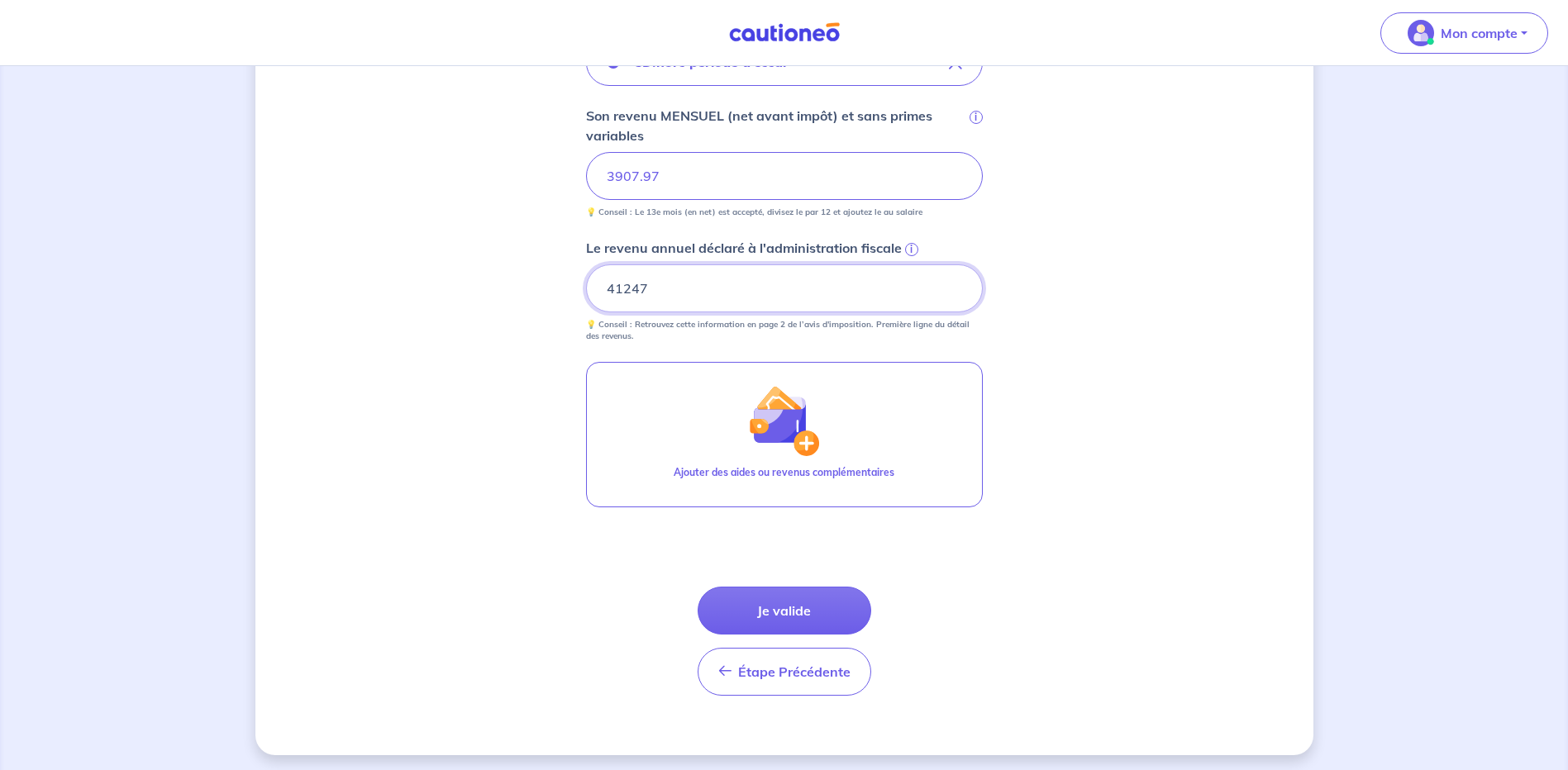
scroll to position [661, 0]
type input "41247"
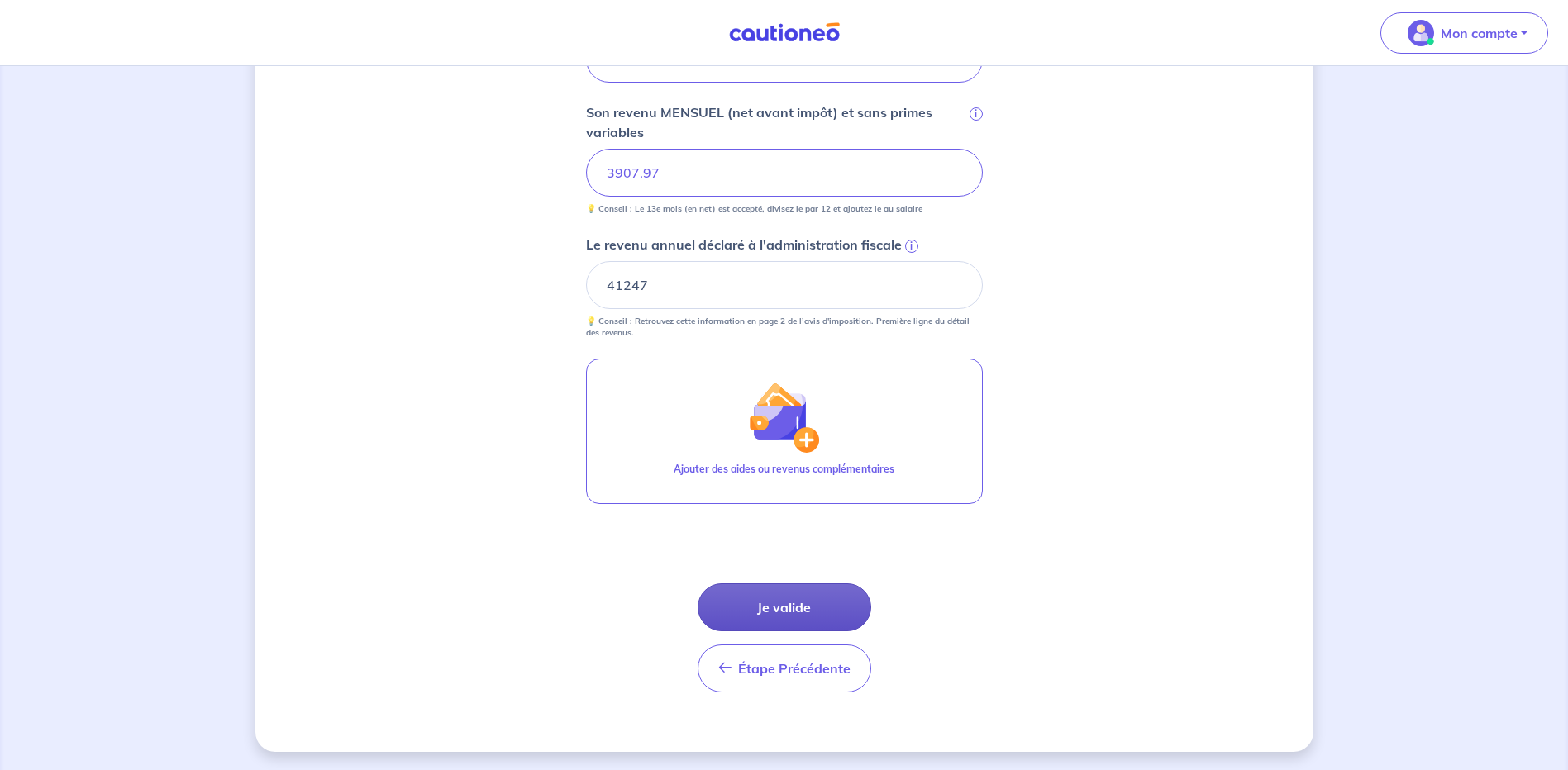
click at [784, 607] on button "Je valide" at bounding box center [784, 607] width 174 height 48
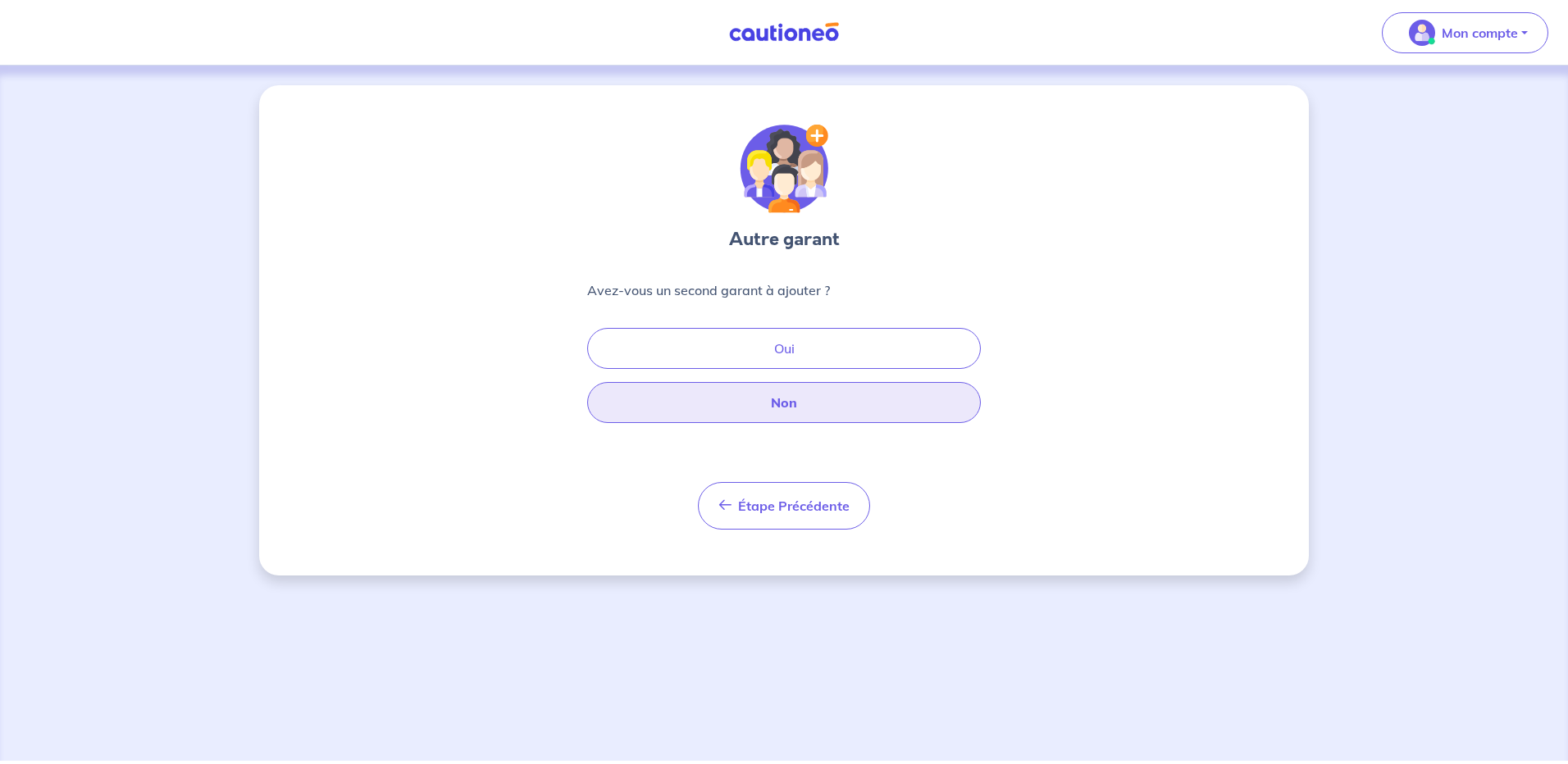
click at [792, 398] on button "Non" at bounding box center [784, 403] width 393 height 41
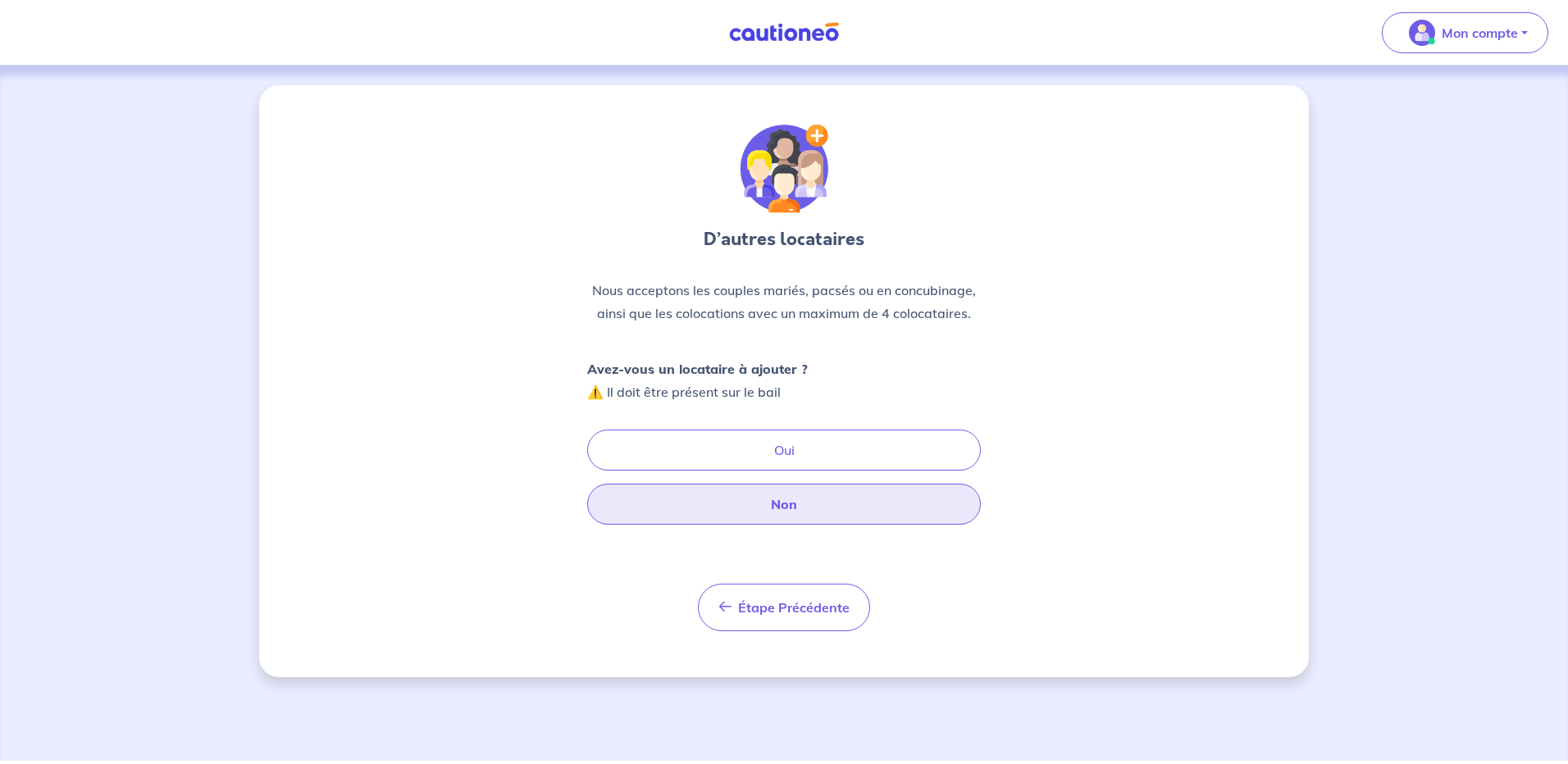
click at [788, 501] on button "Non" at bounding box center [784, 505] width 393 height 41
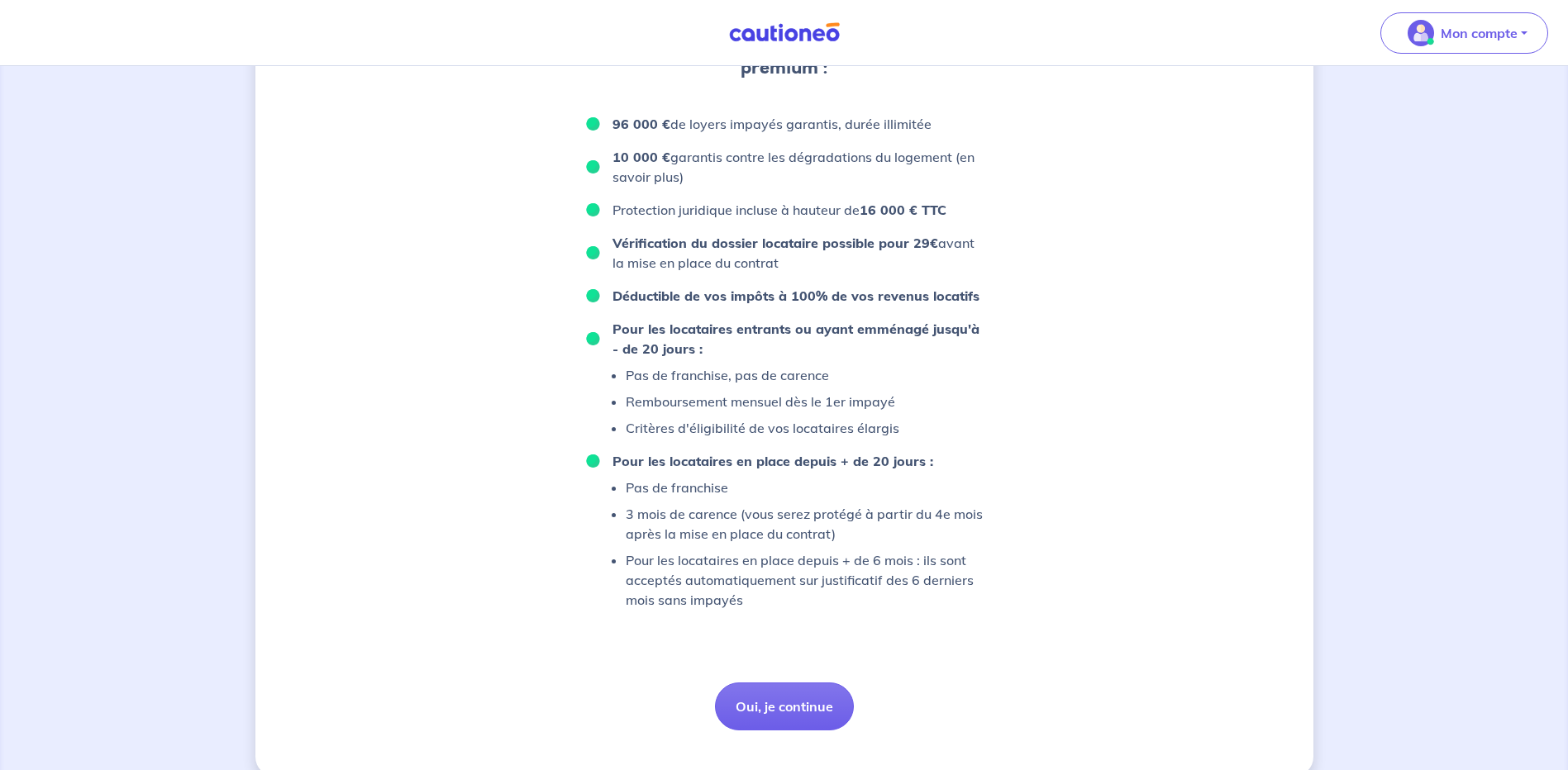
scroll to position [961, 0]
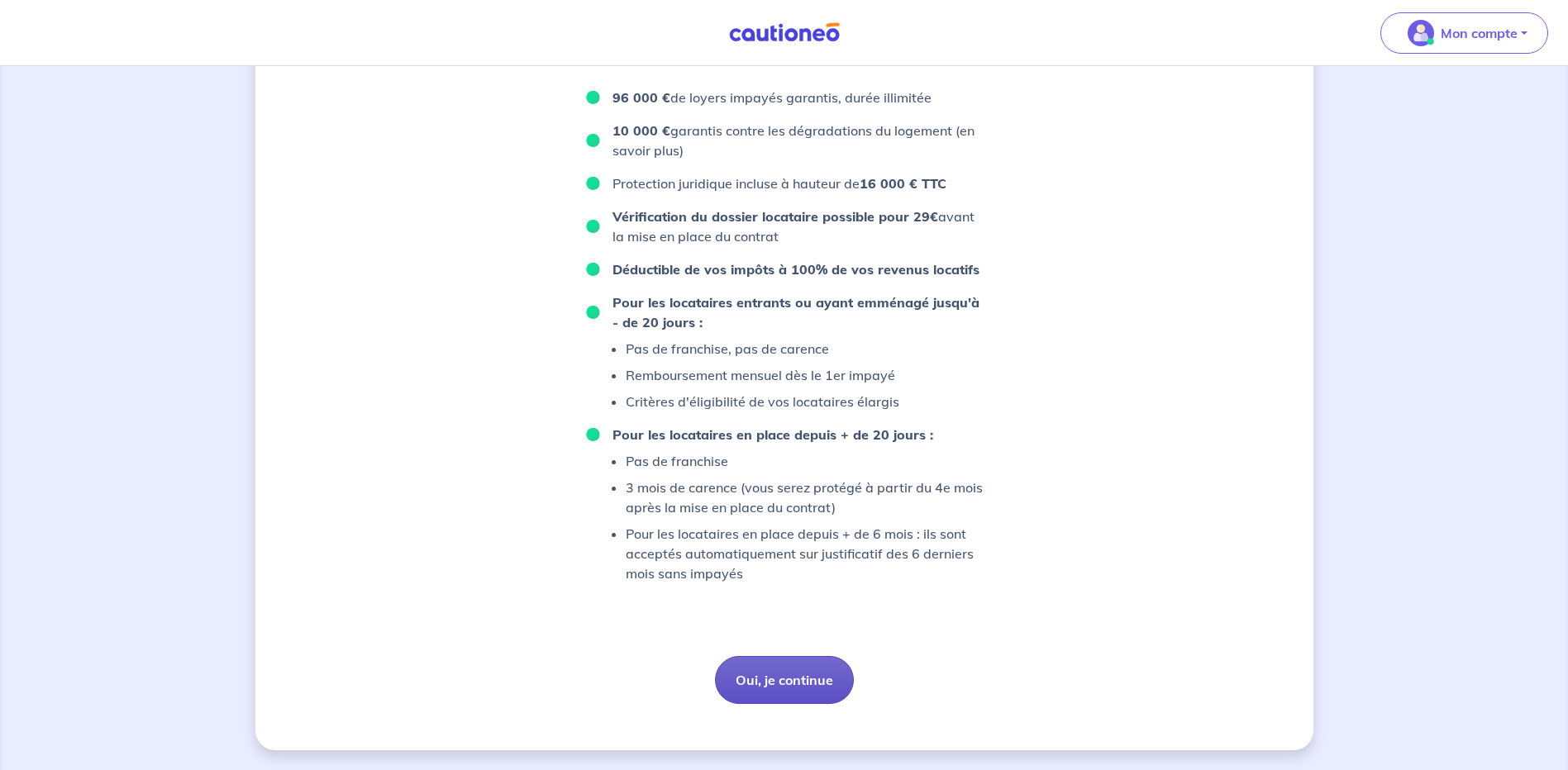
click at [789, 676] on button "Oui, je continue" at bounding box center [785, 680] width 139 height 48
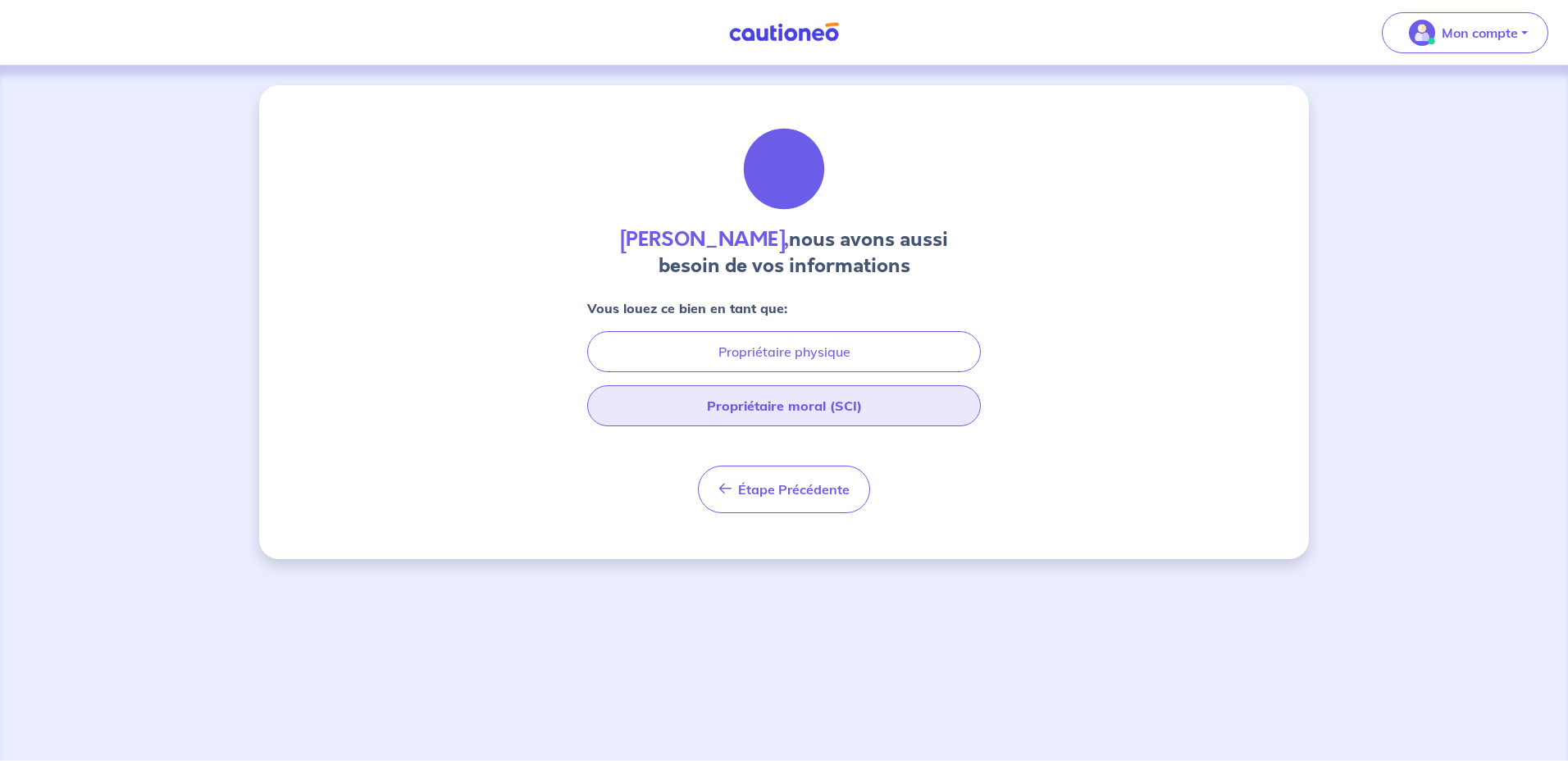
click at [798, 407] on button "Propriétaire moral (SCI)" at bounding box center [784, 406] width 393 height 41
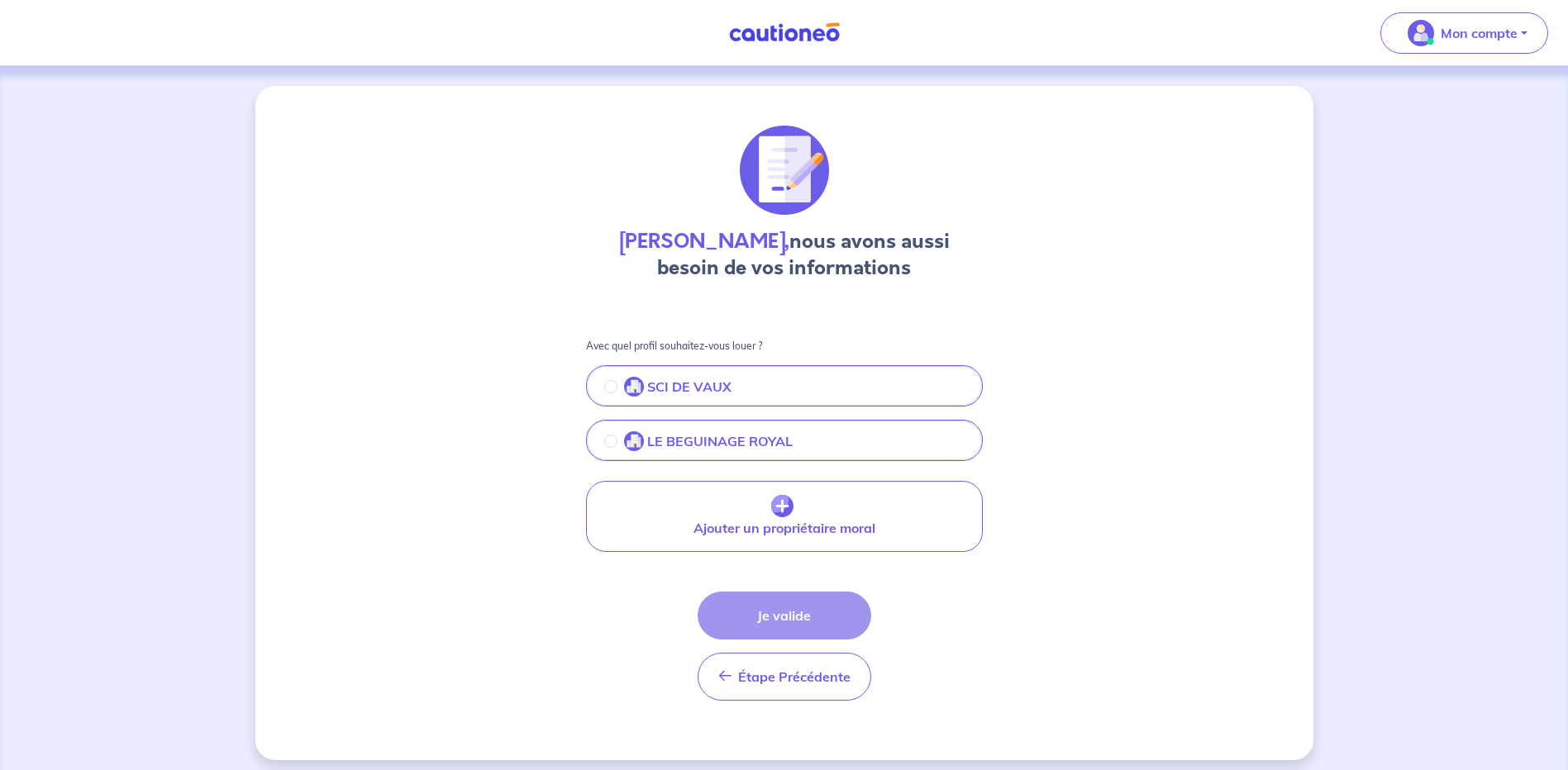
click at [766, 385] on button "SCI DE VAUX" at bounding box center [784, 387] width 393 height 35
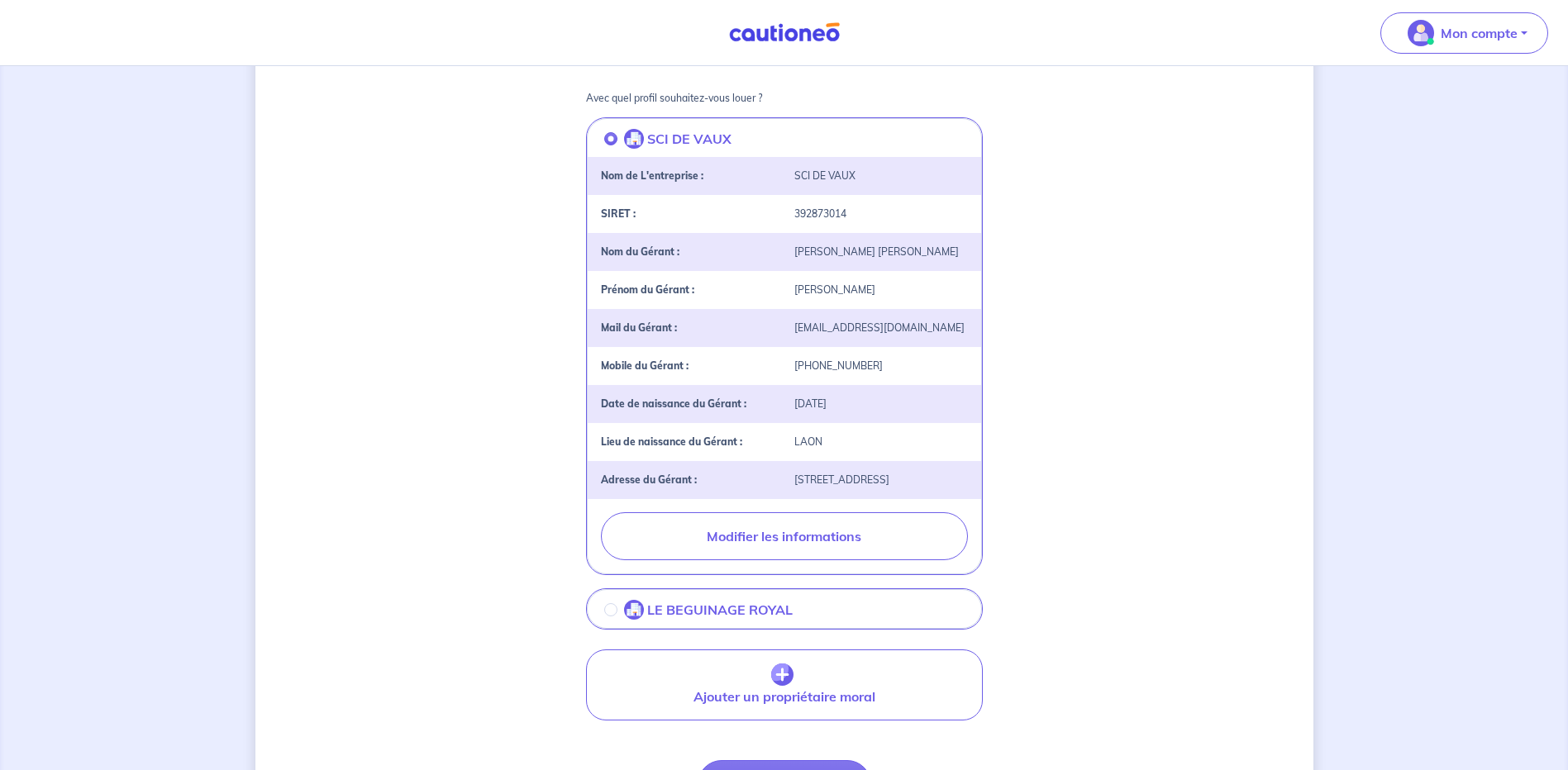
scroll to position [438, 0]
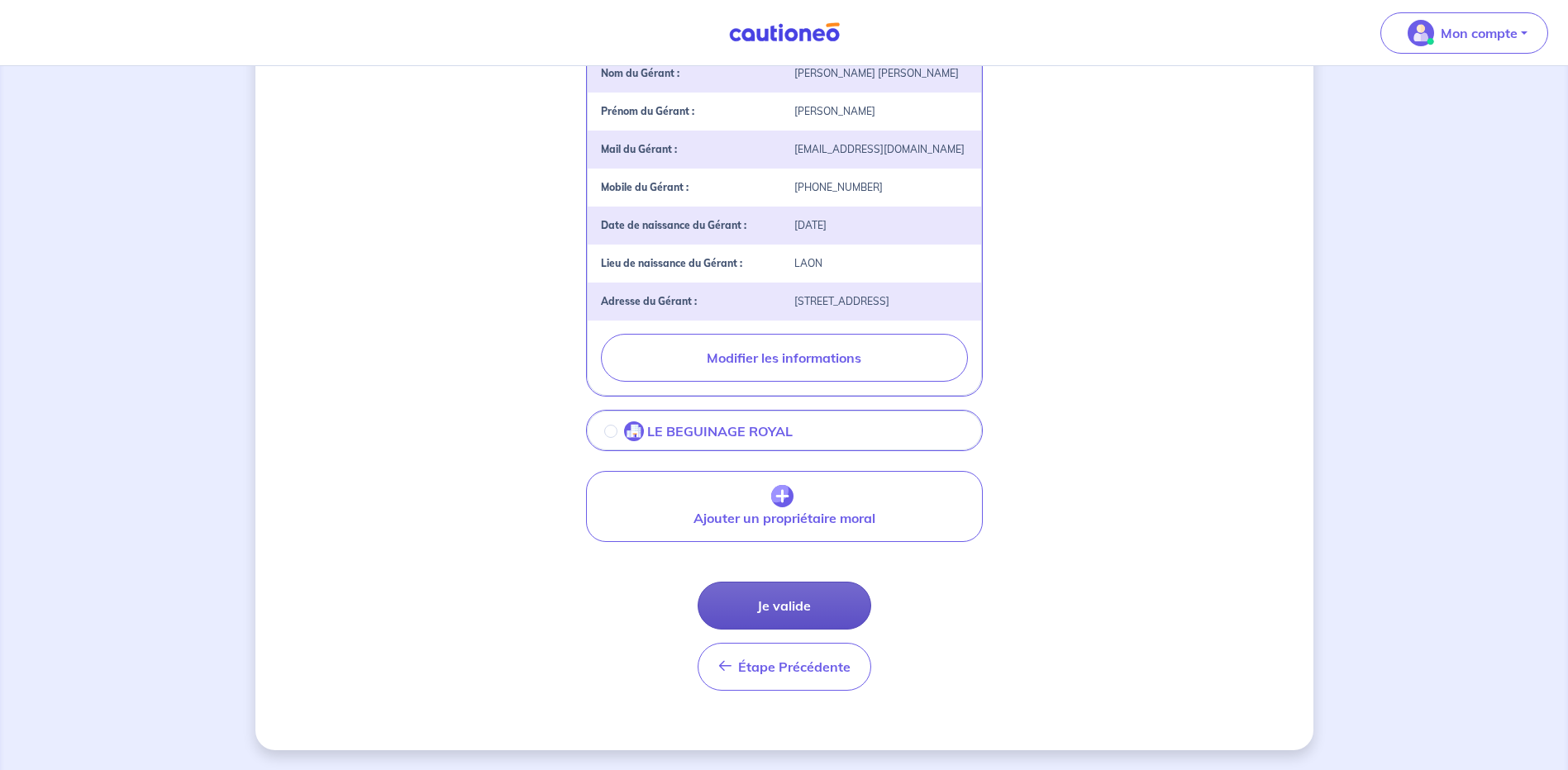
click at [796, 605] on button "Je valide" at bounding box center [784, 606] width 174 height 48
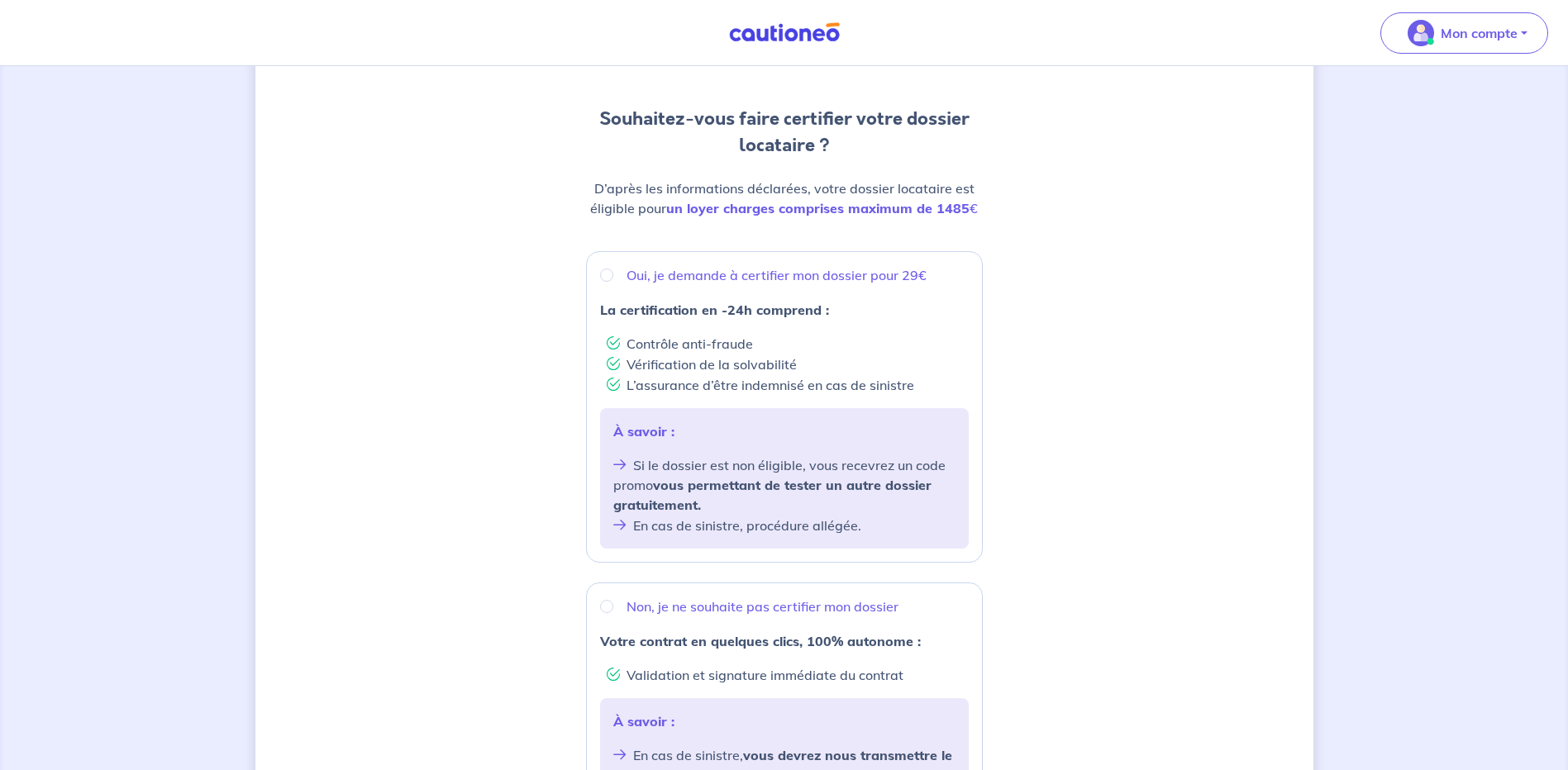
scroll to position [165, 0]
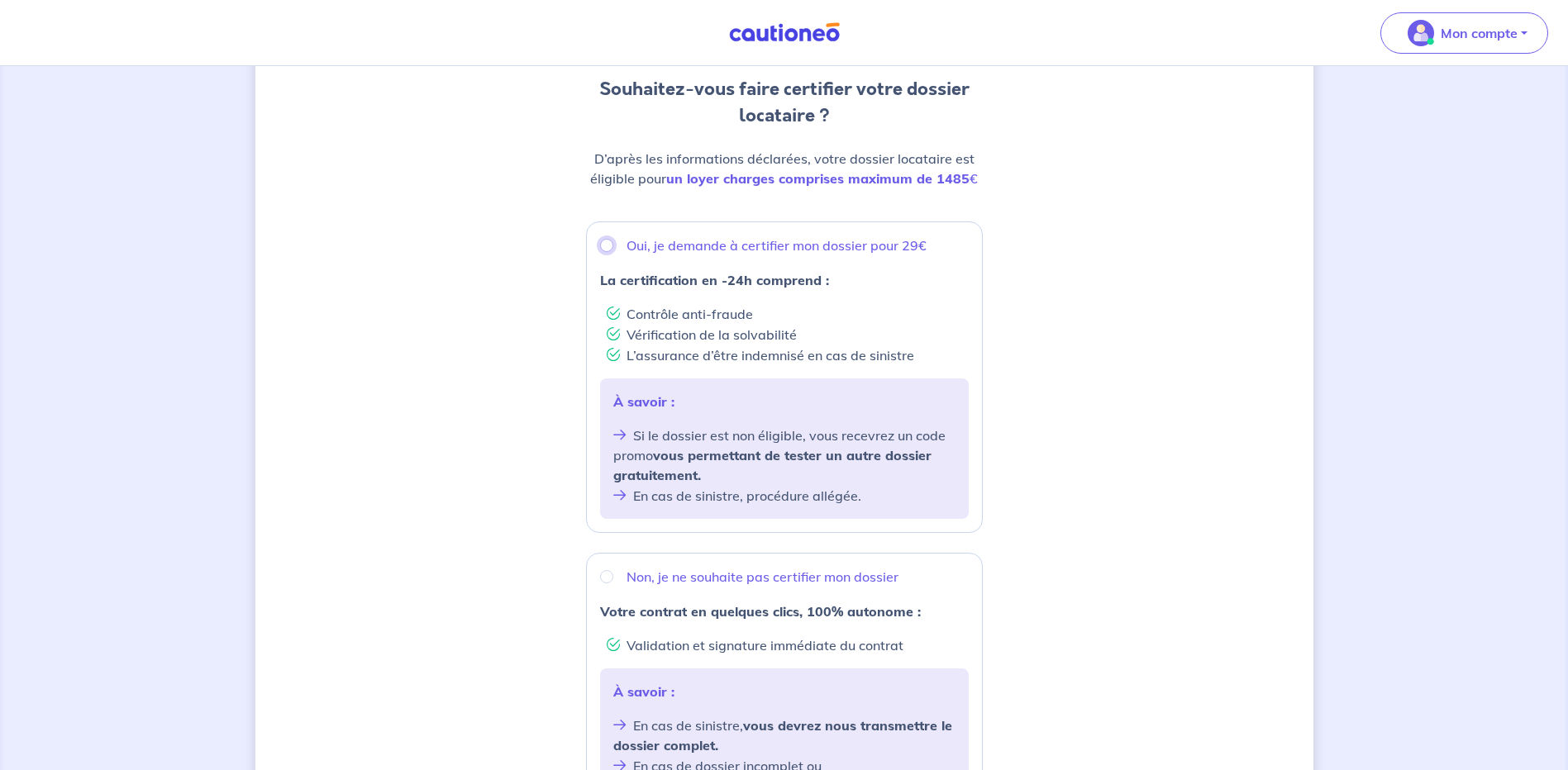
click at [607, 245] on input "Oui, je demande à certifier mon dossier pour 29€" at bounding box center [606, 244] width 13 height 13
radio input "true"
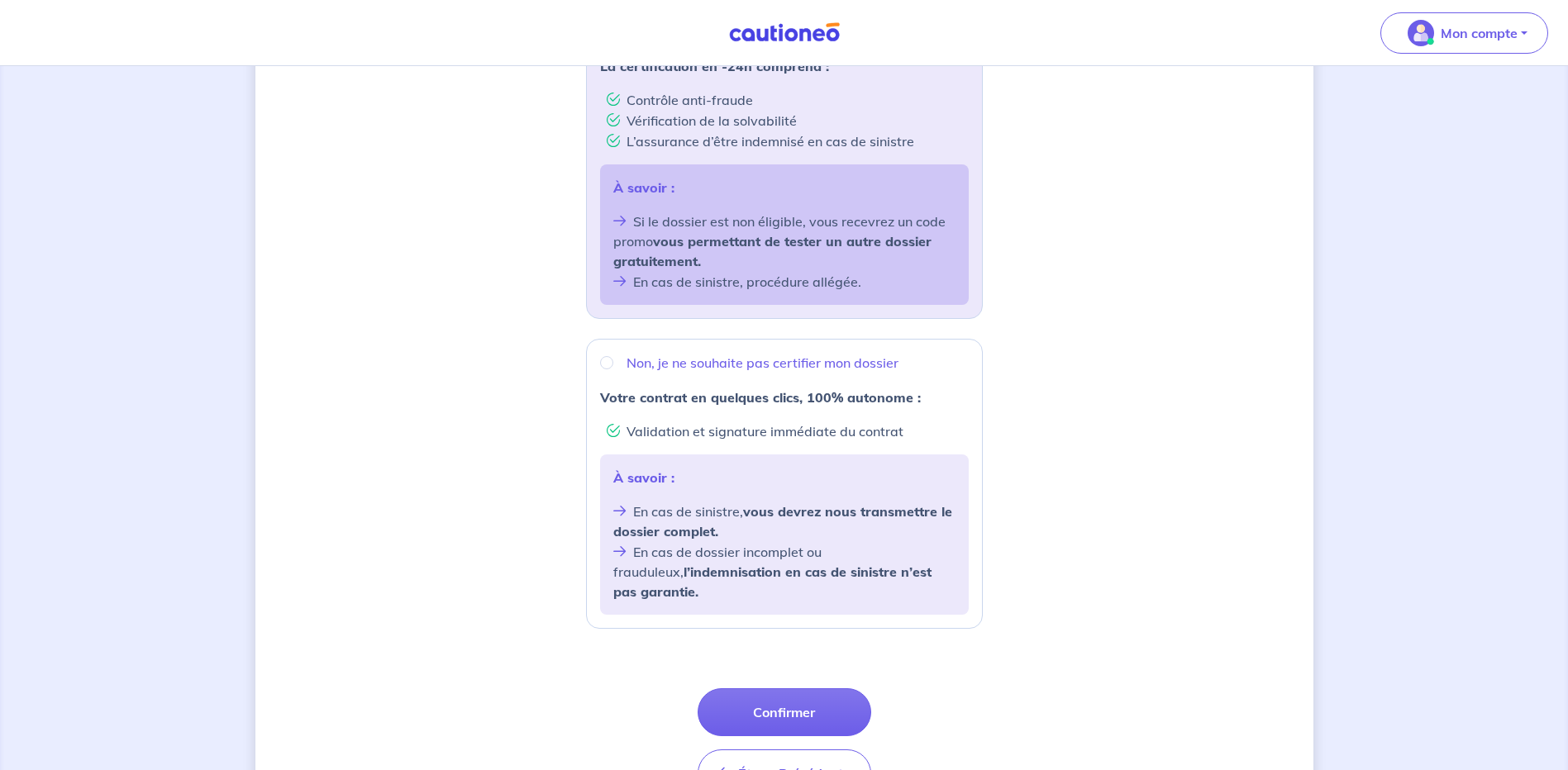
scroll to position [413, 0]
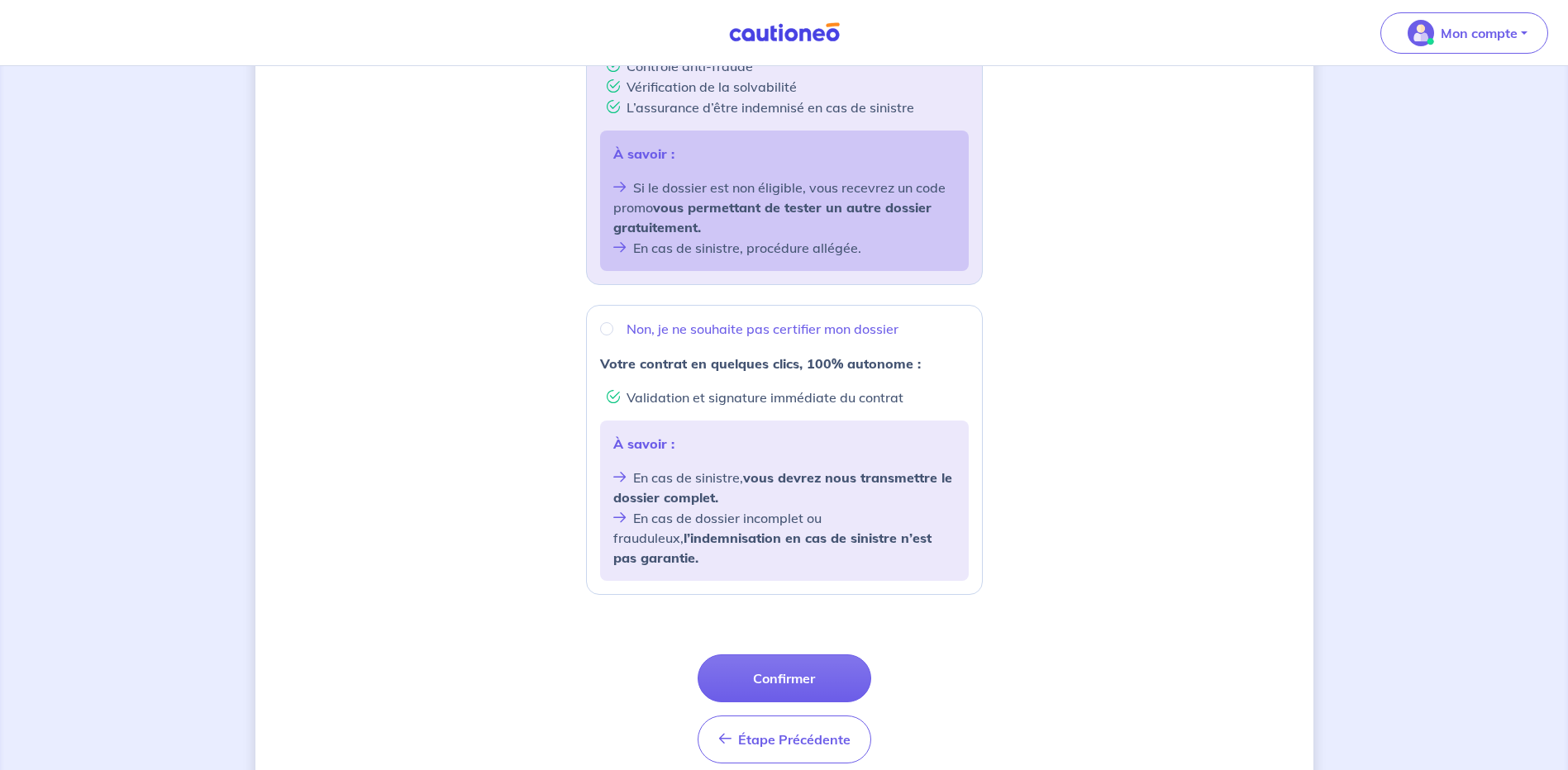
click at [782, 655] on button "Confirmer" at bounding box center [784, 679] width 174 height 48
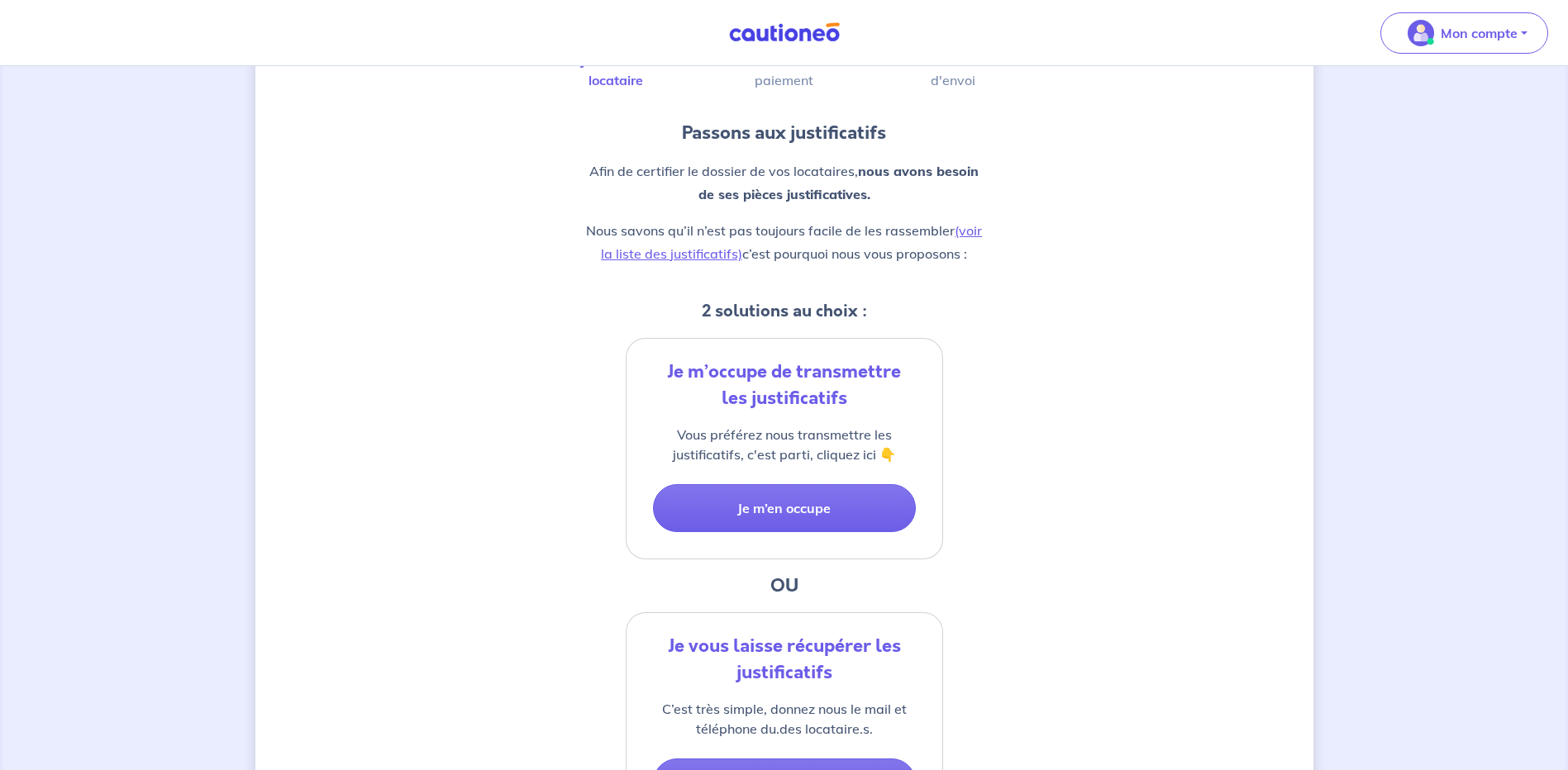
scroll to position [165, 0]
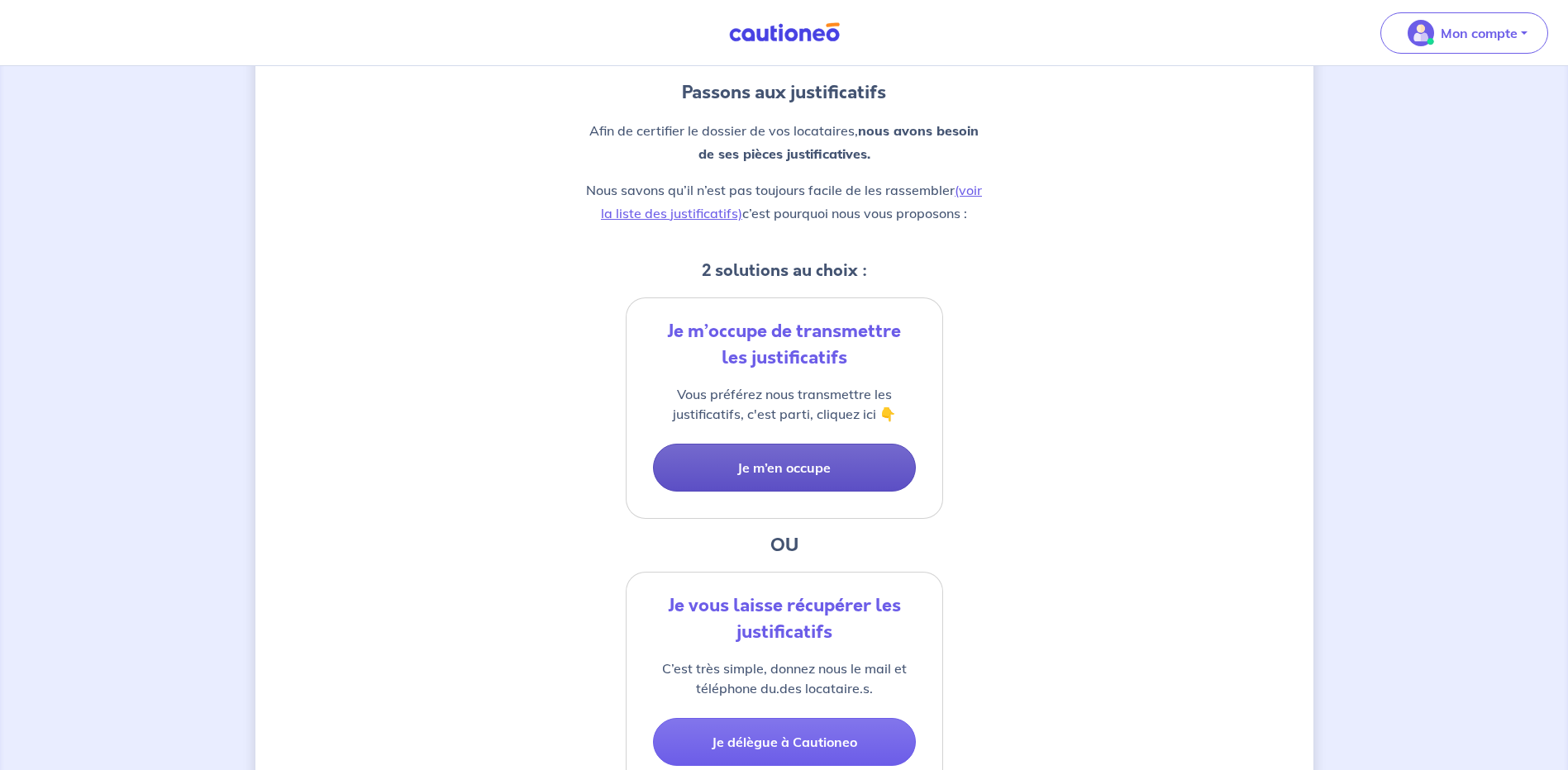
click at [775, 469] on button "Je m’en occupe" at bounding box center [784, 468] width 263 height 48
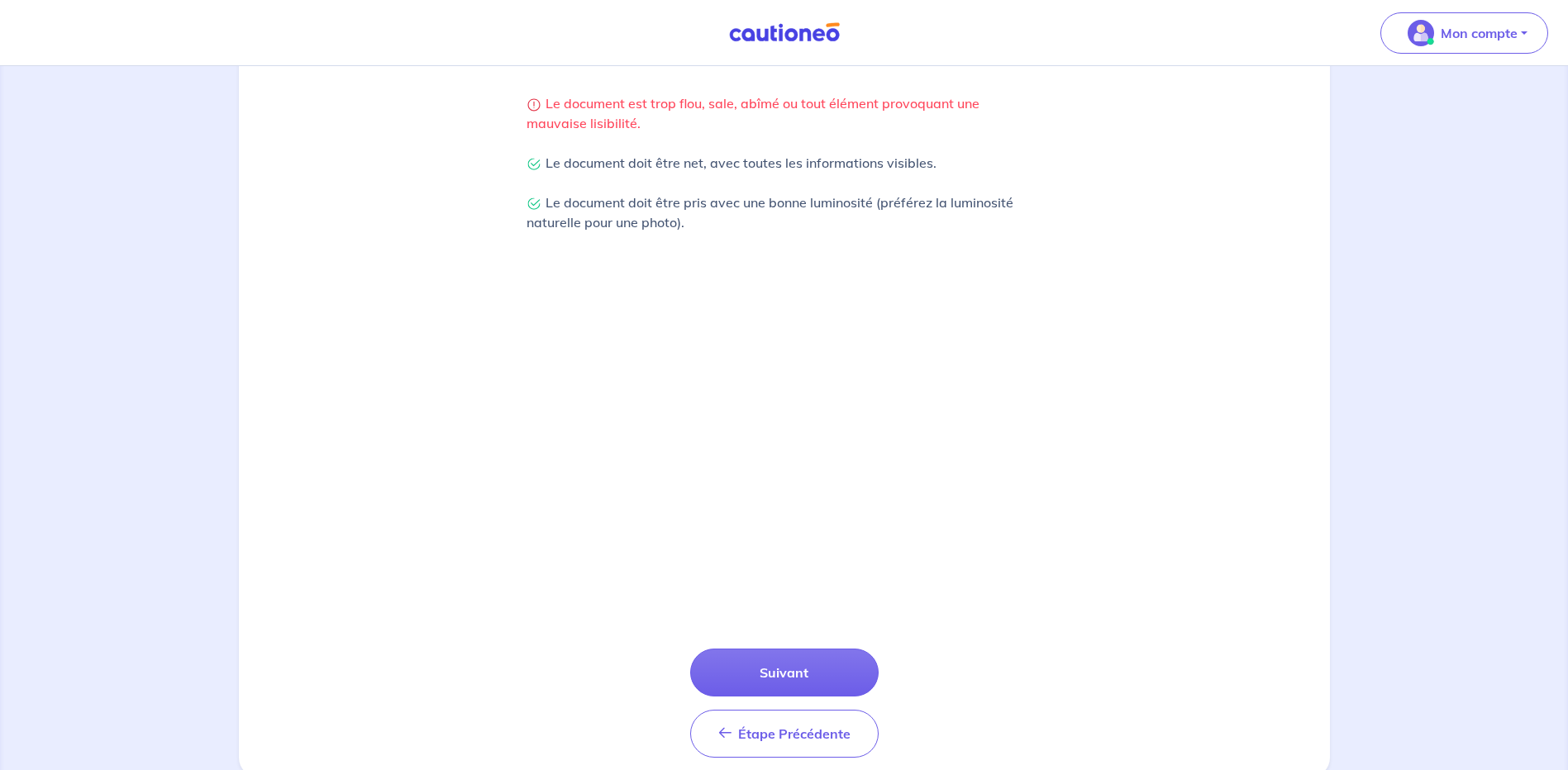
scroll to position [413, 0]
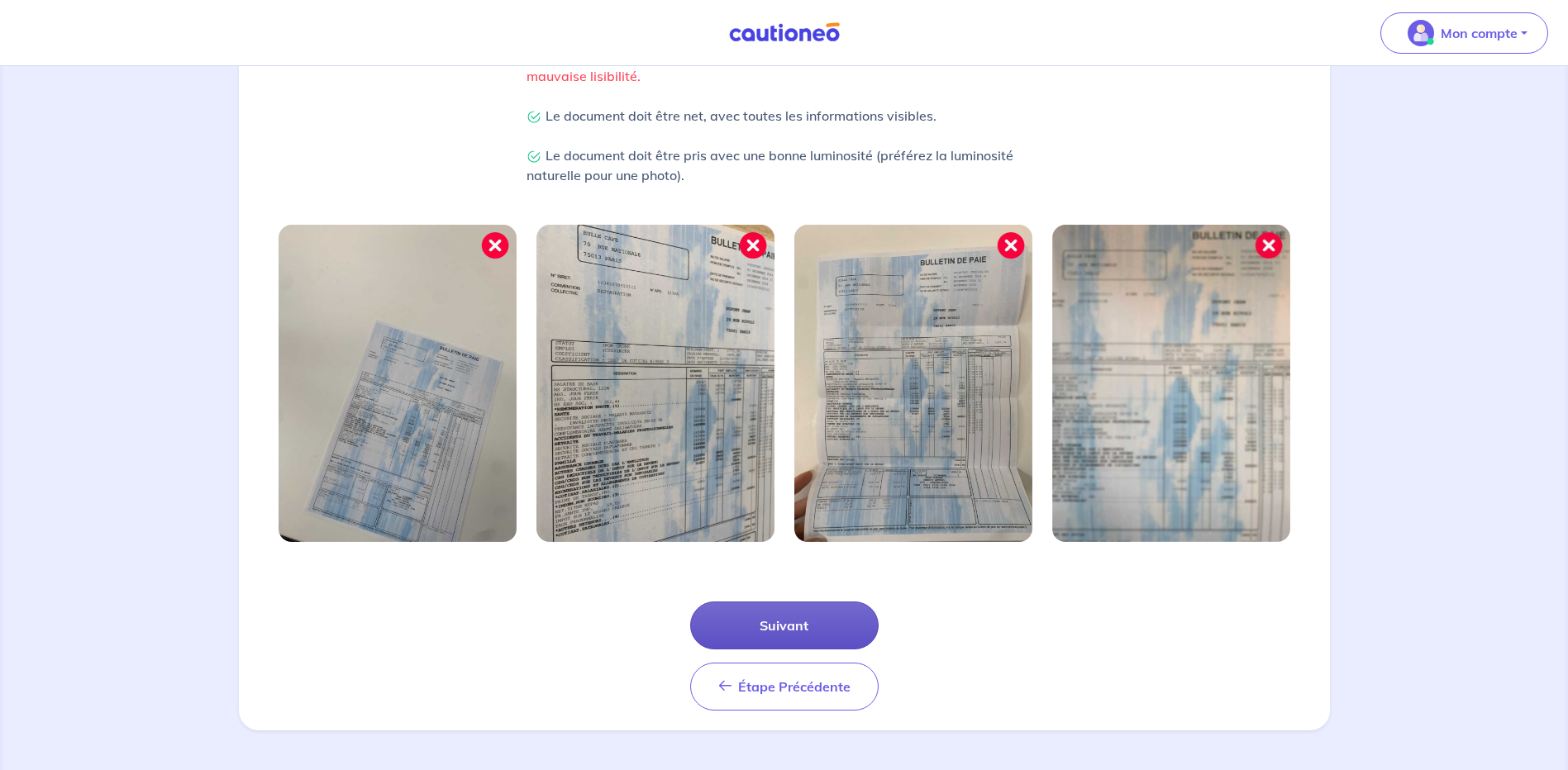
click at [783, 626] on button "Suivant" at bounding box center [785, 626] width 189 height 48
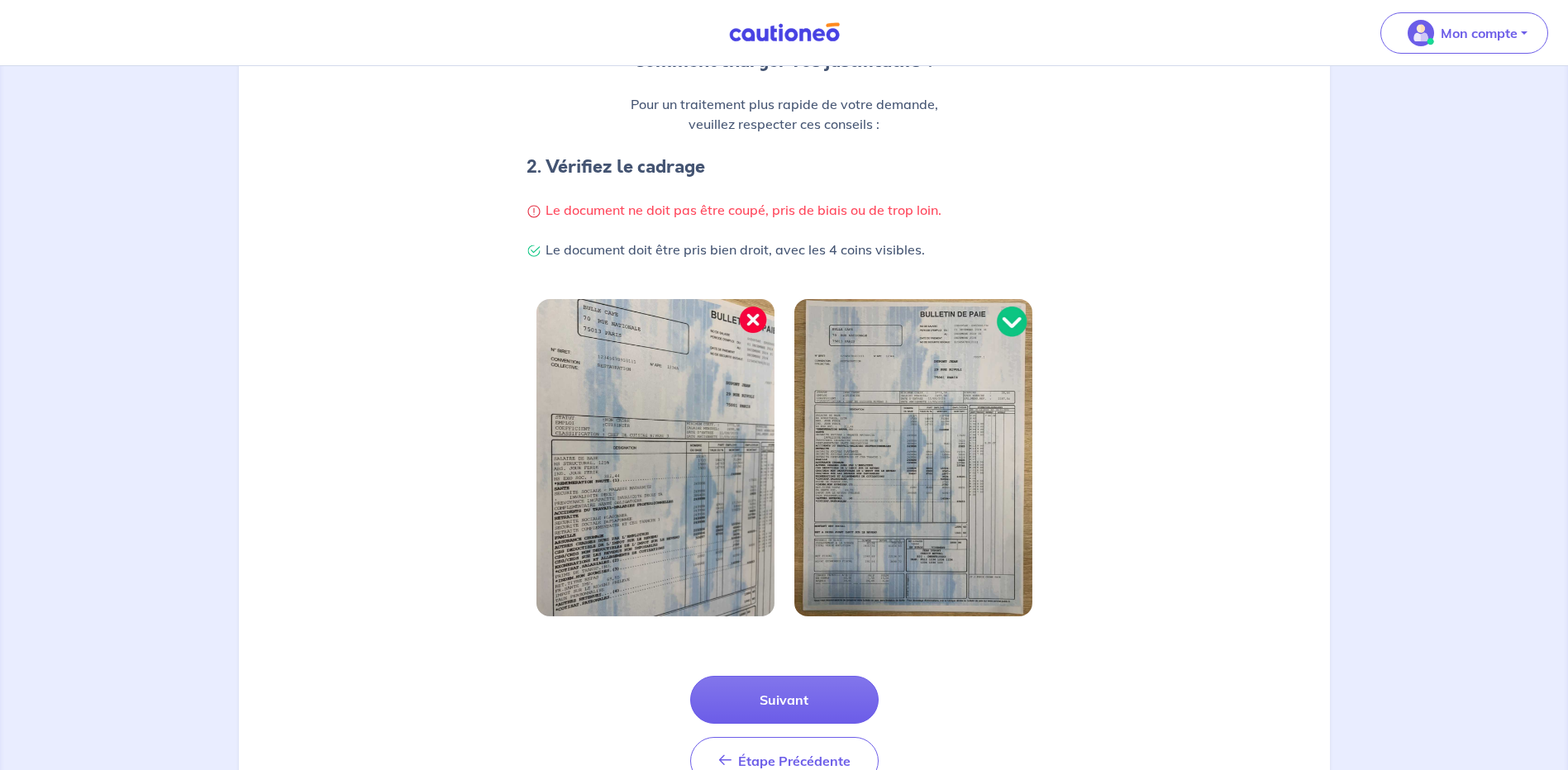
scroll to position [334, 0]
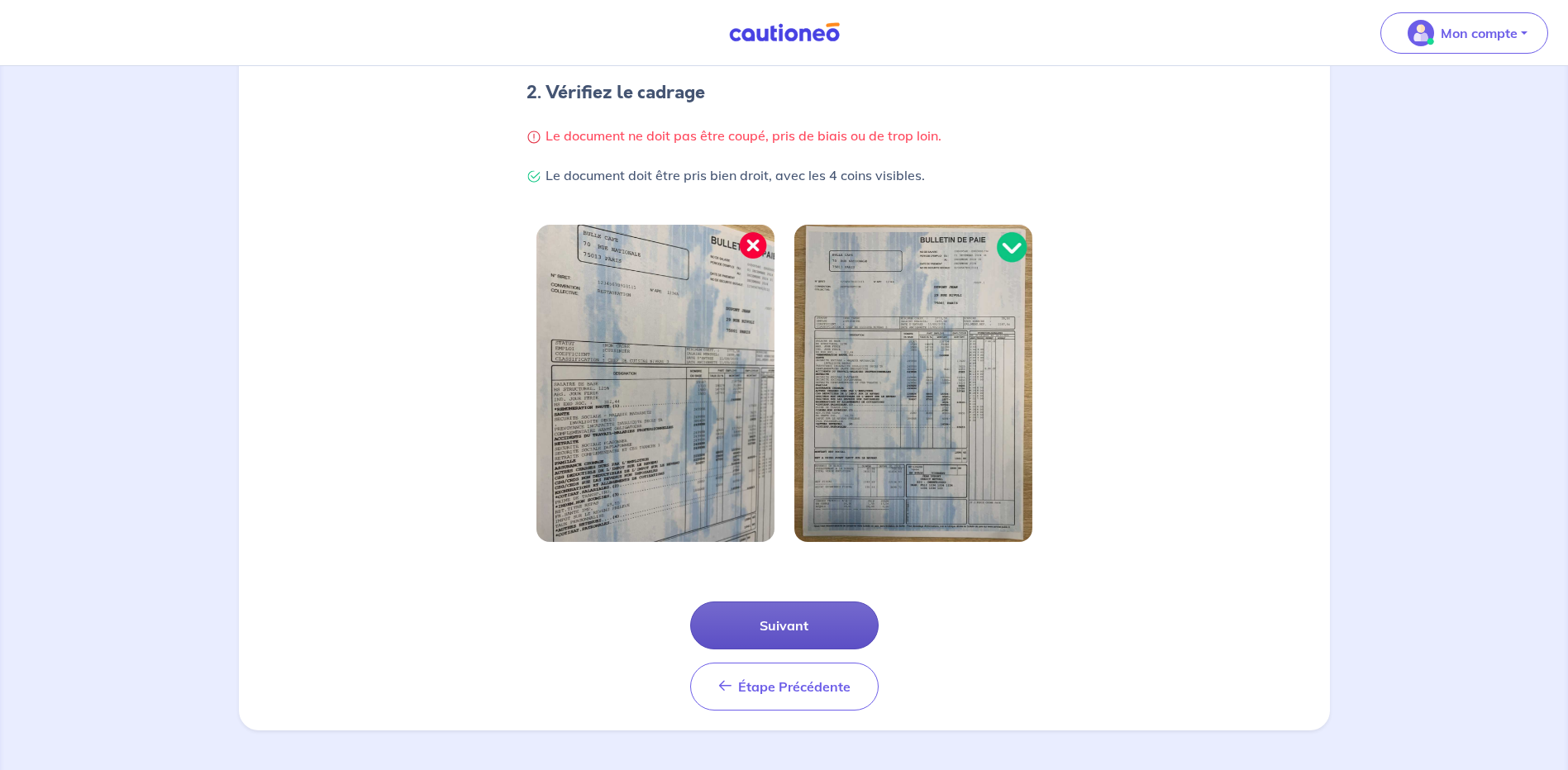
click at [782, 620] on button "Suivant" at bounding box center [785, 626] width 189 height 48
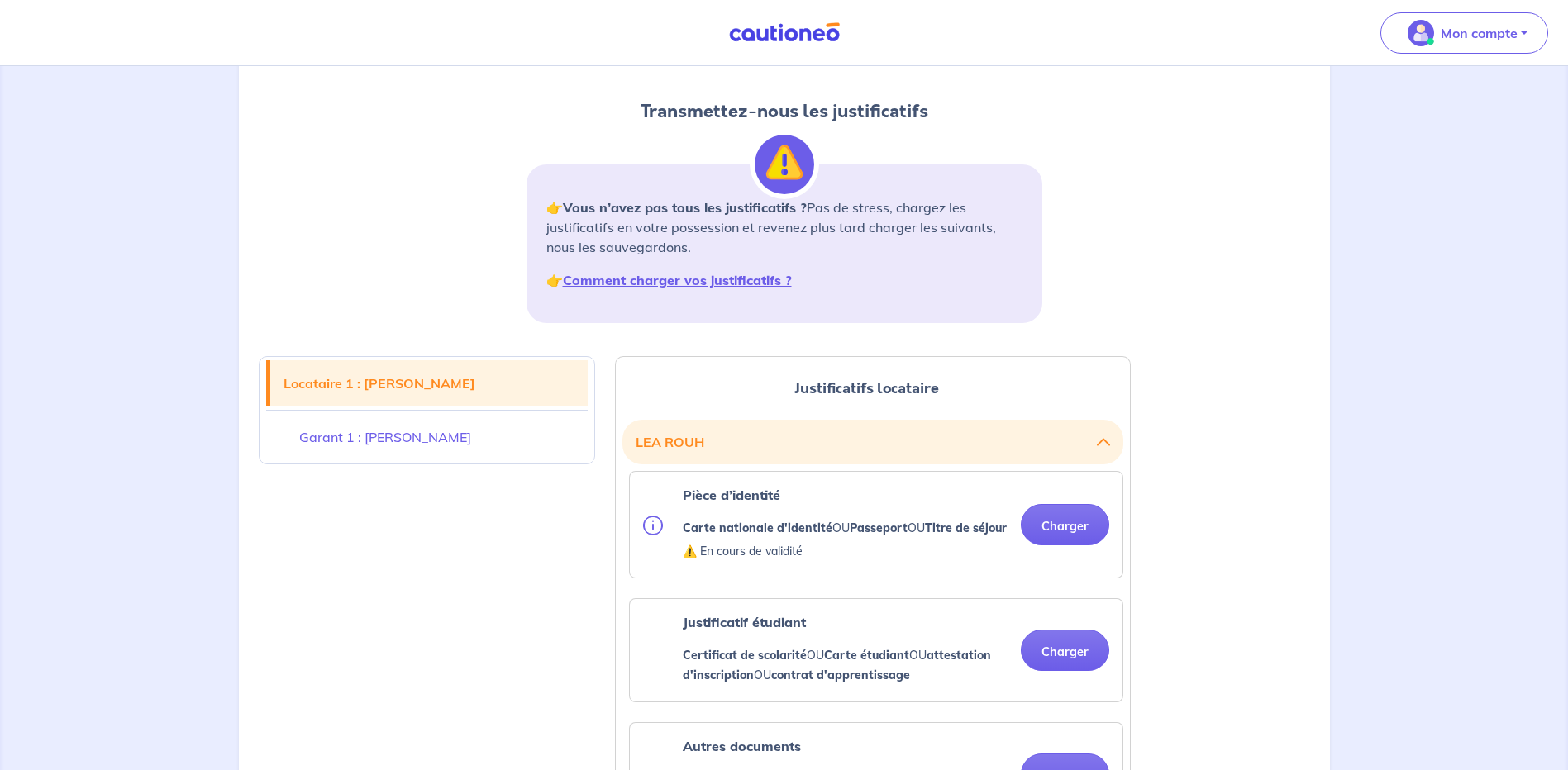
scroll to position [165, 0]
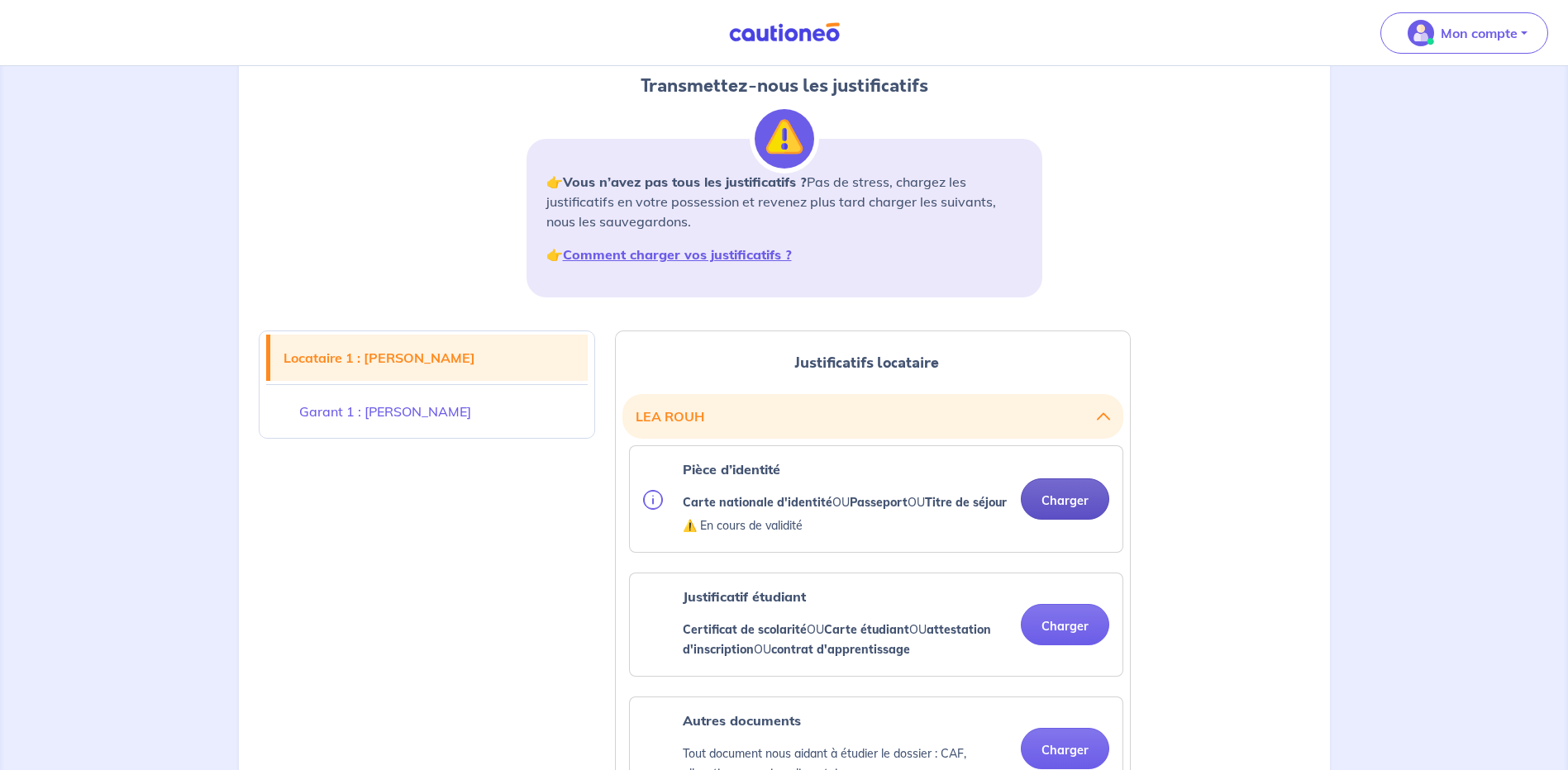
click at [1058, 509] on button "Charger" at bounding box center [1064, 500] width 88 height 42
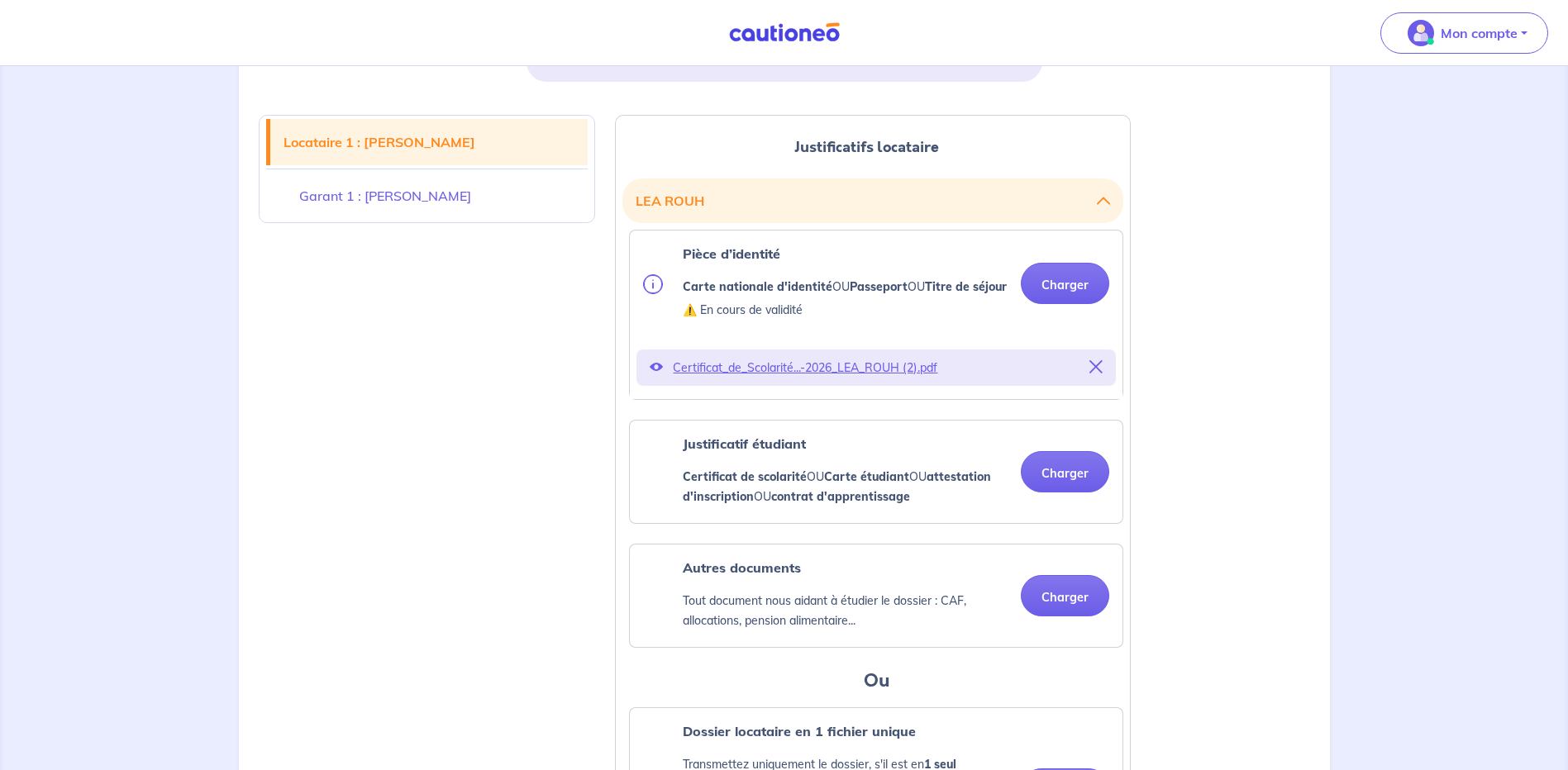
scroll to position [413, 0]
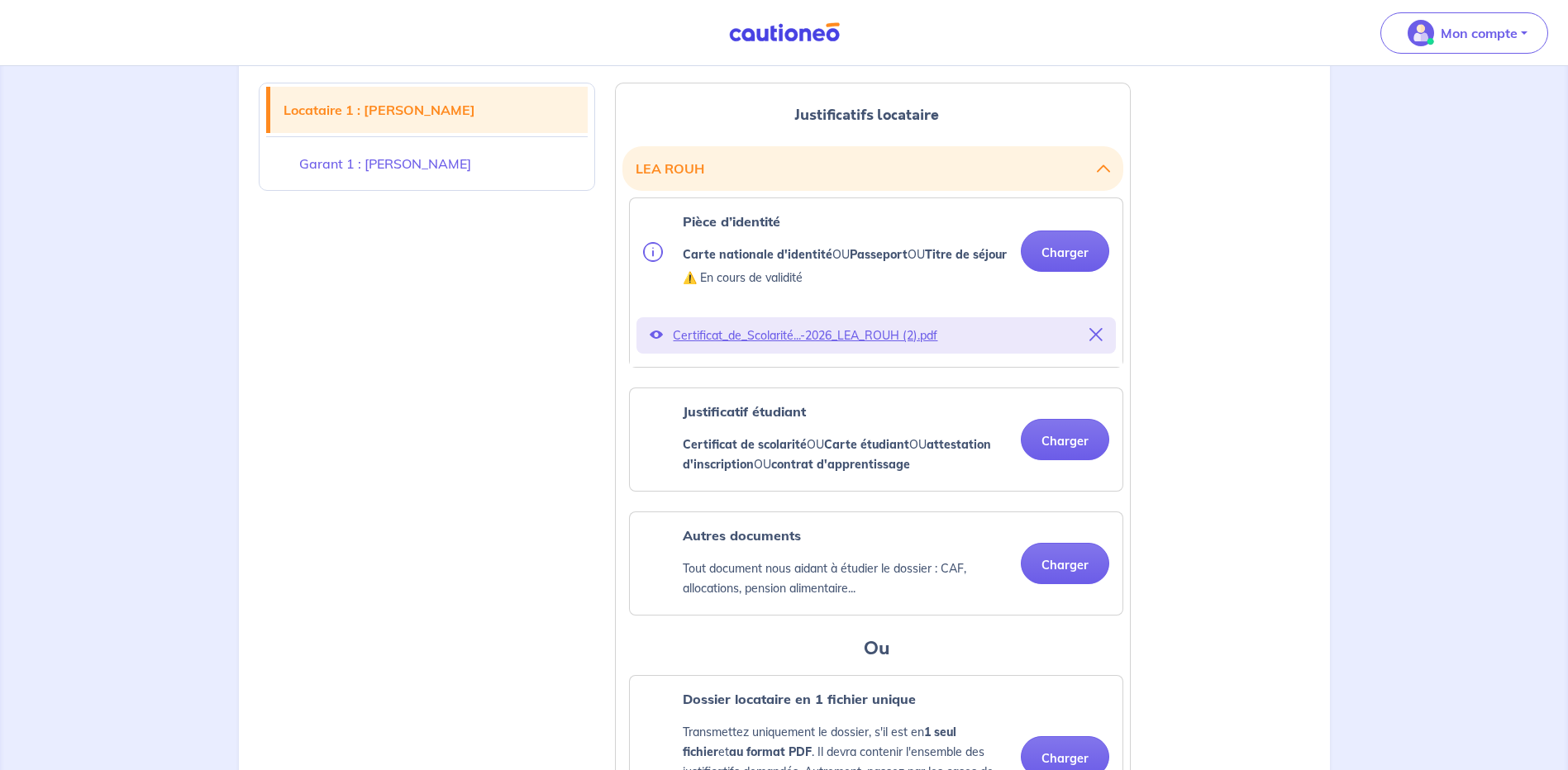
click at [1101, 342] on icon at bounding box center [1095, 334] width 13 height 13
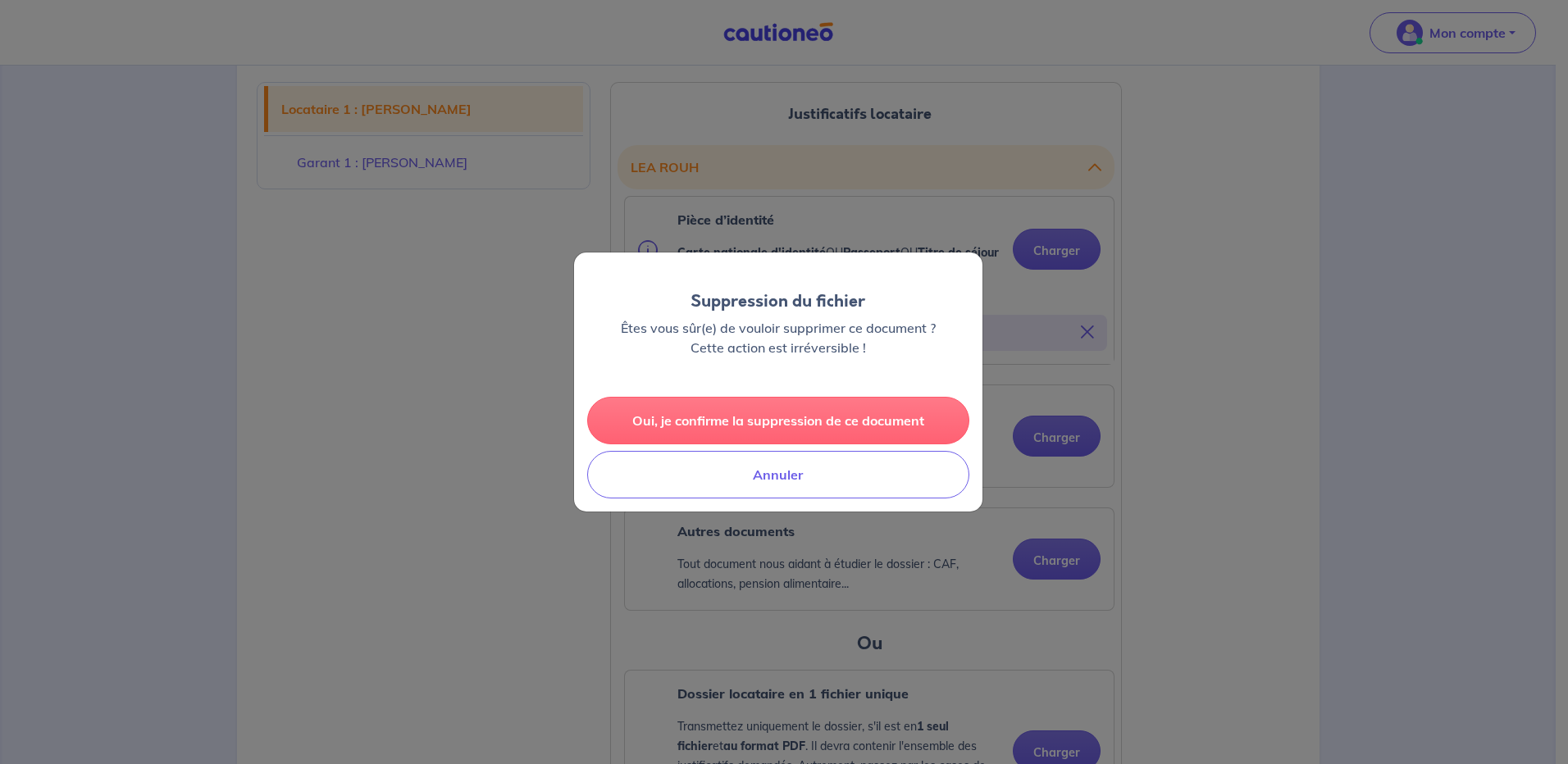
click at [790, 422] on button "Oui, je confirme la suppression de ce document" at bounding box center [779, 421] width 383 height 47
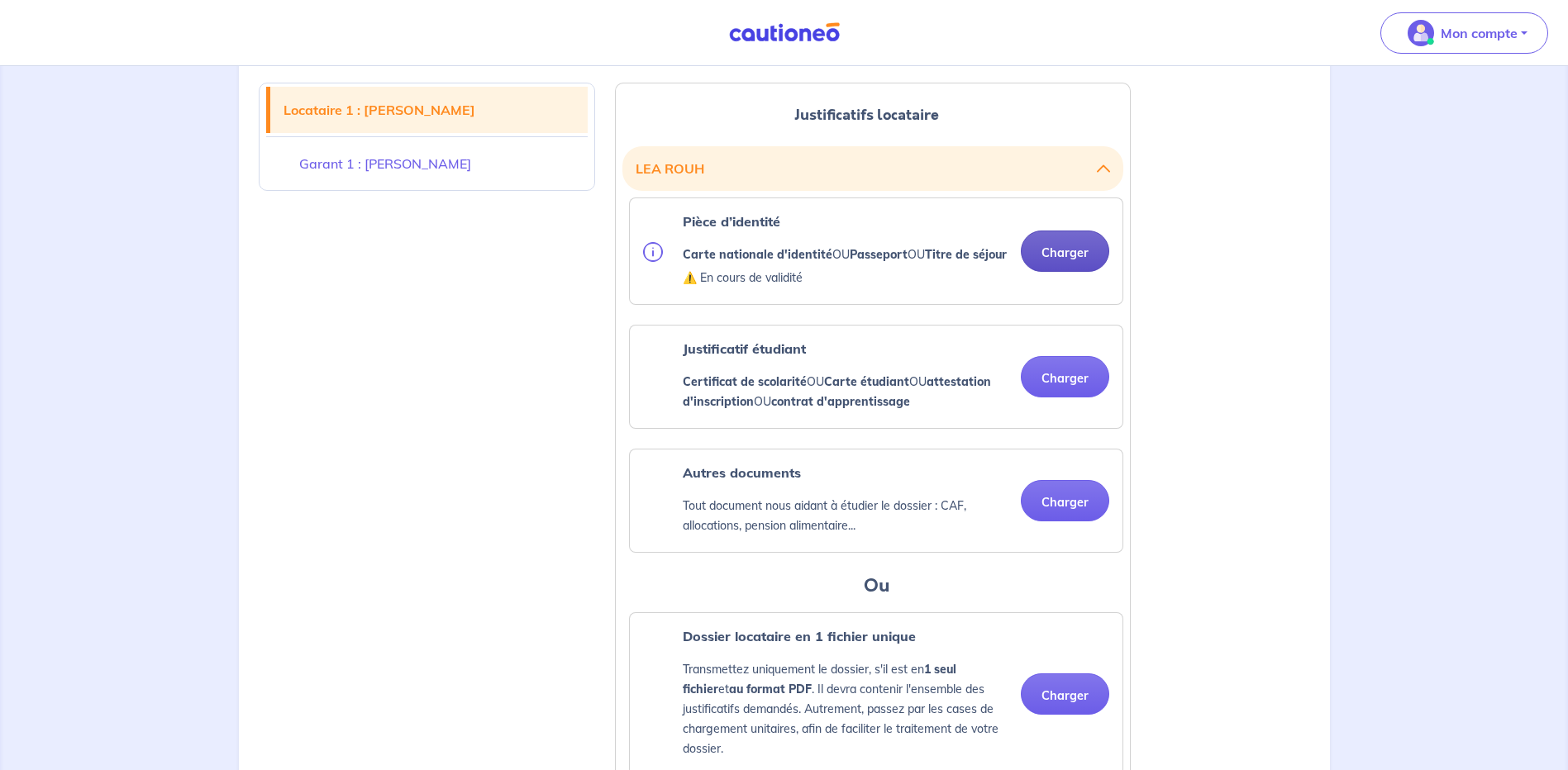
click at [1066, 258] on button "Charger" at bounding box center [1064, 251] width 88 height 42
click at [1060, 397] on button "Charger" at bounding box center [1064, 378] width 88 height 42
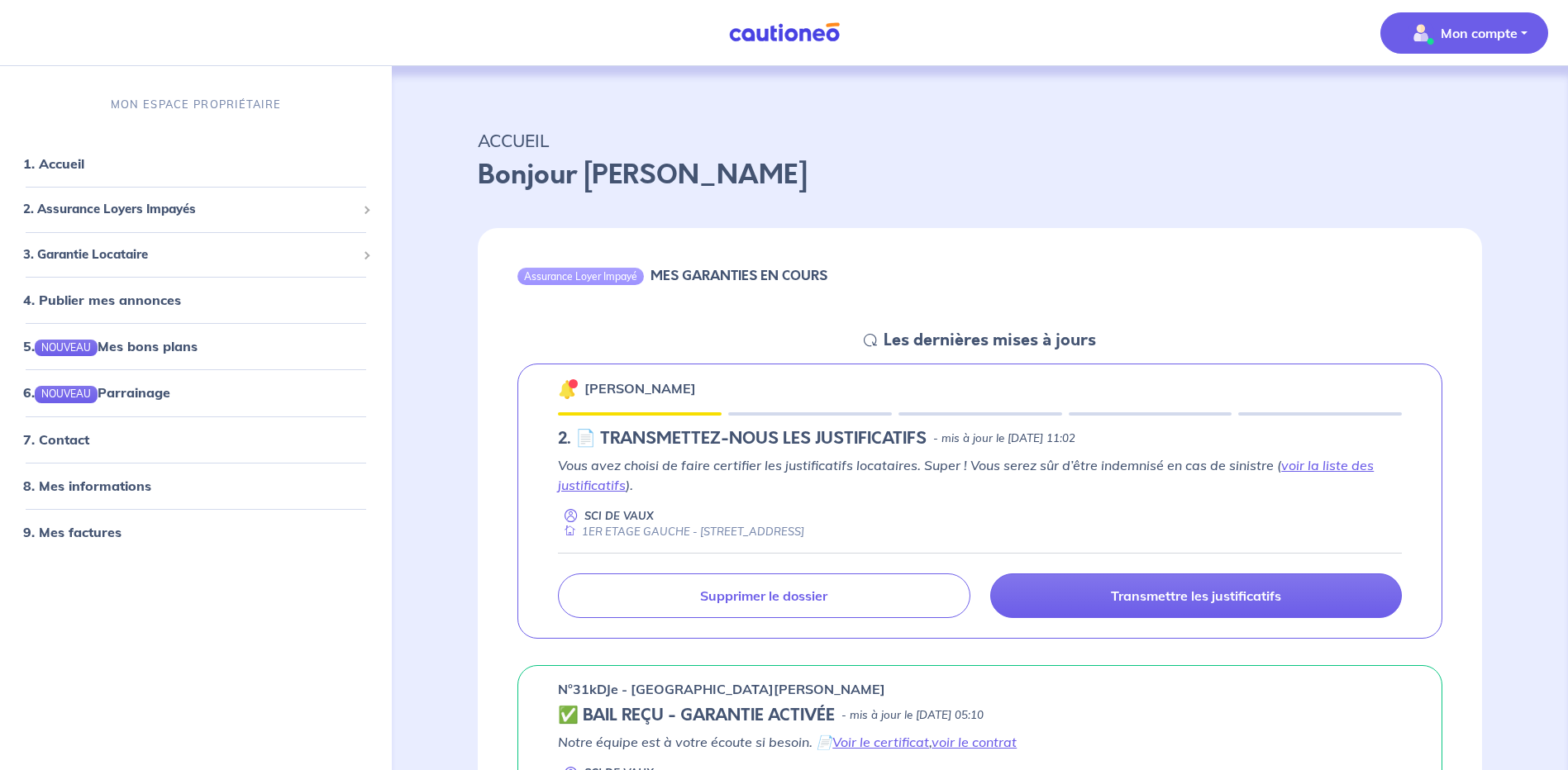
click at [1466, 32] on p "Mon compte" at bounding box center [1479, 33] width 77 height 20
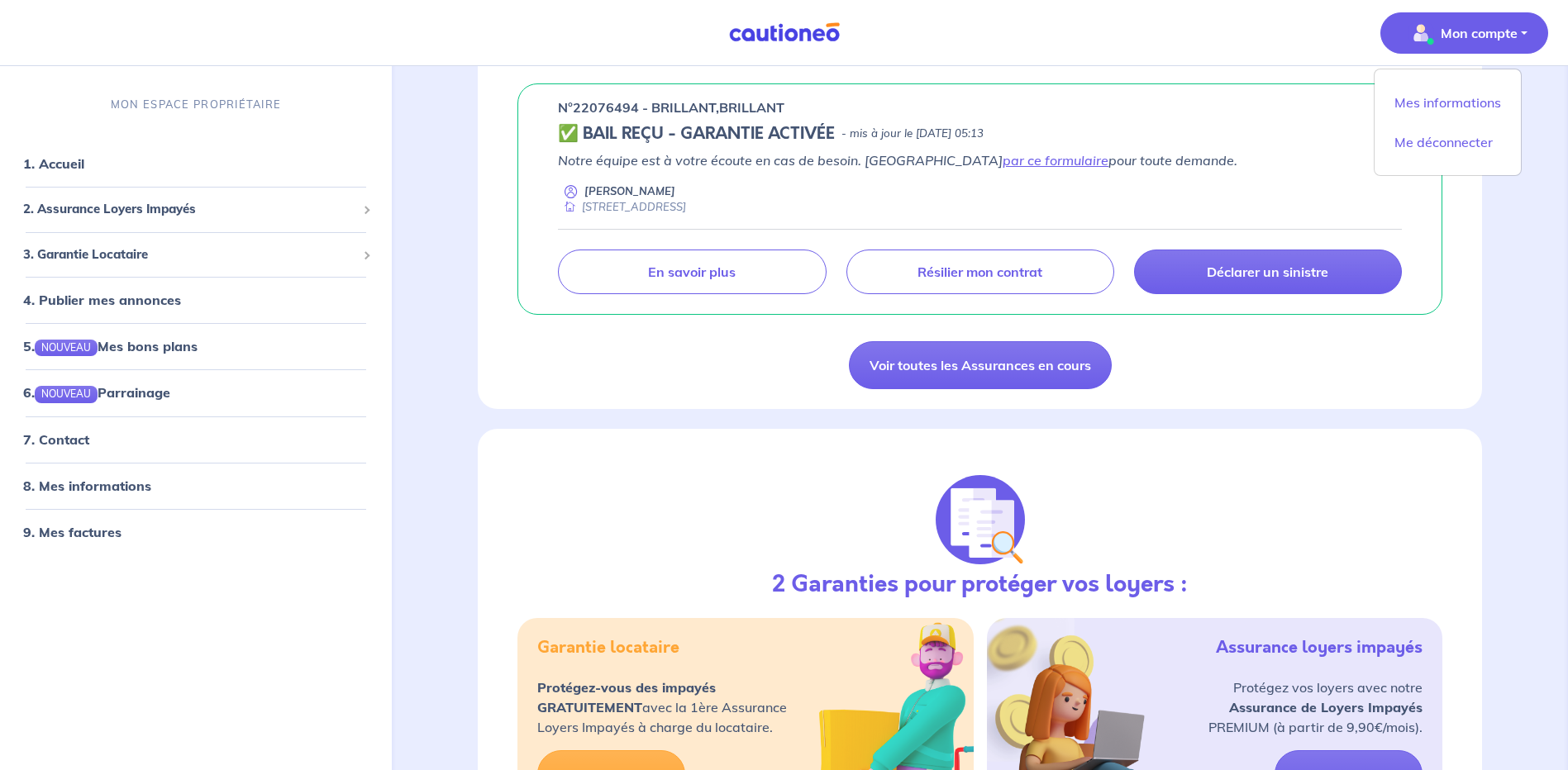
scroll to position [1405, 0]
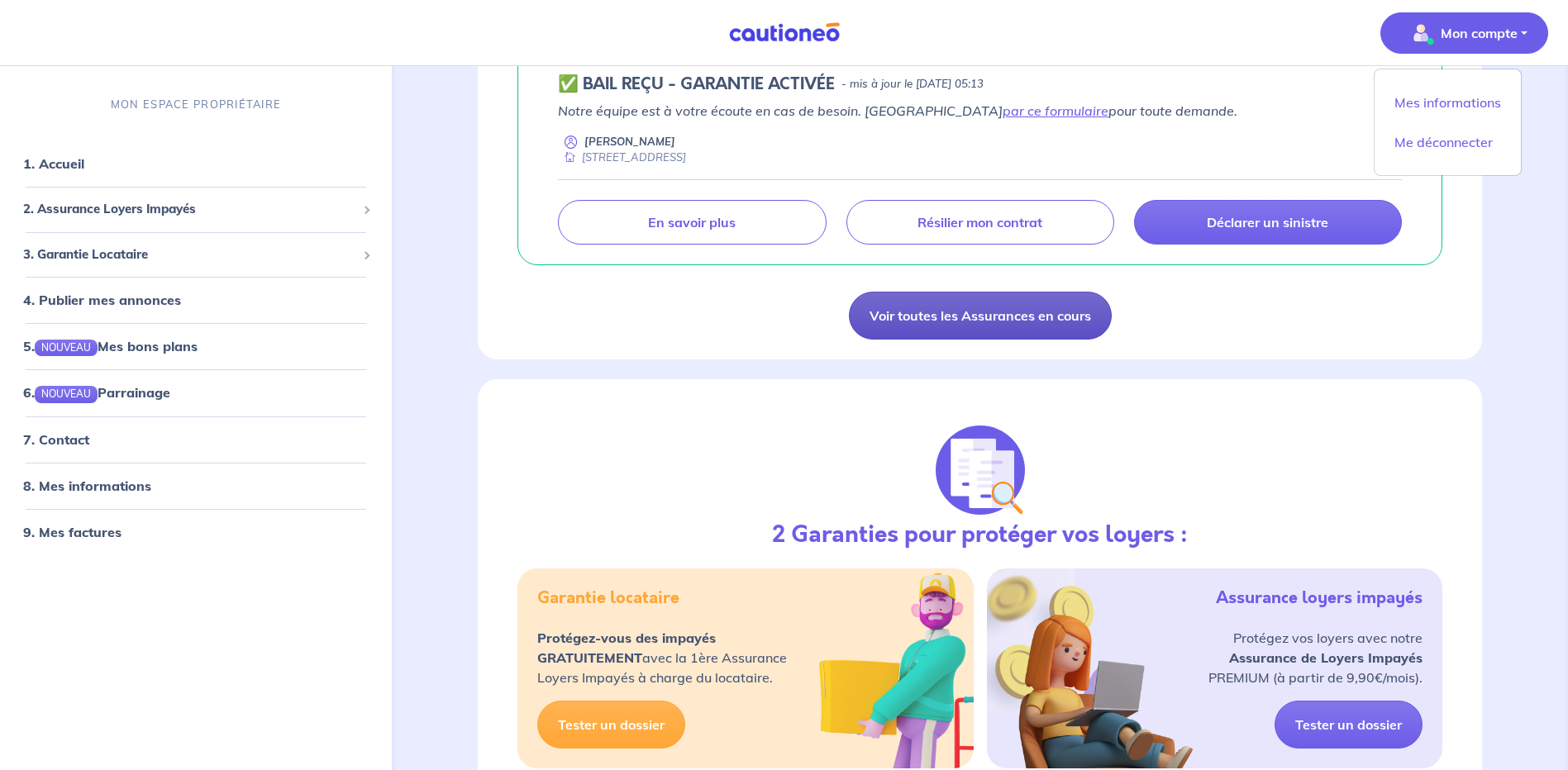
click at [1020, 318] on link "Voir toutes les Assurances en cours" at bounding box center [980, 316] width 263 height 48
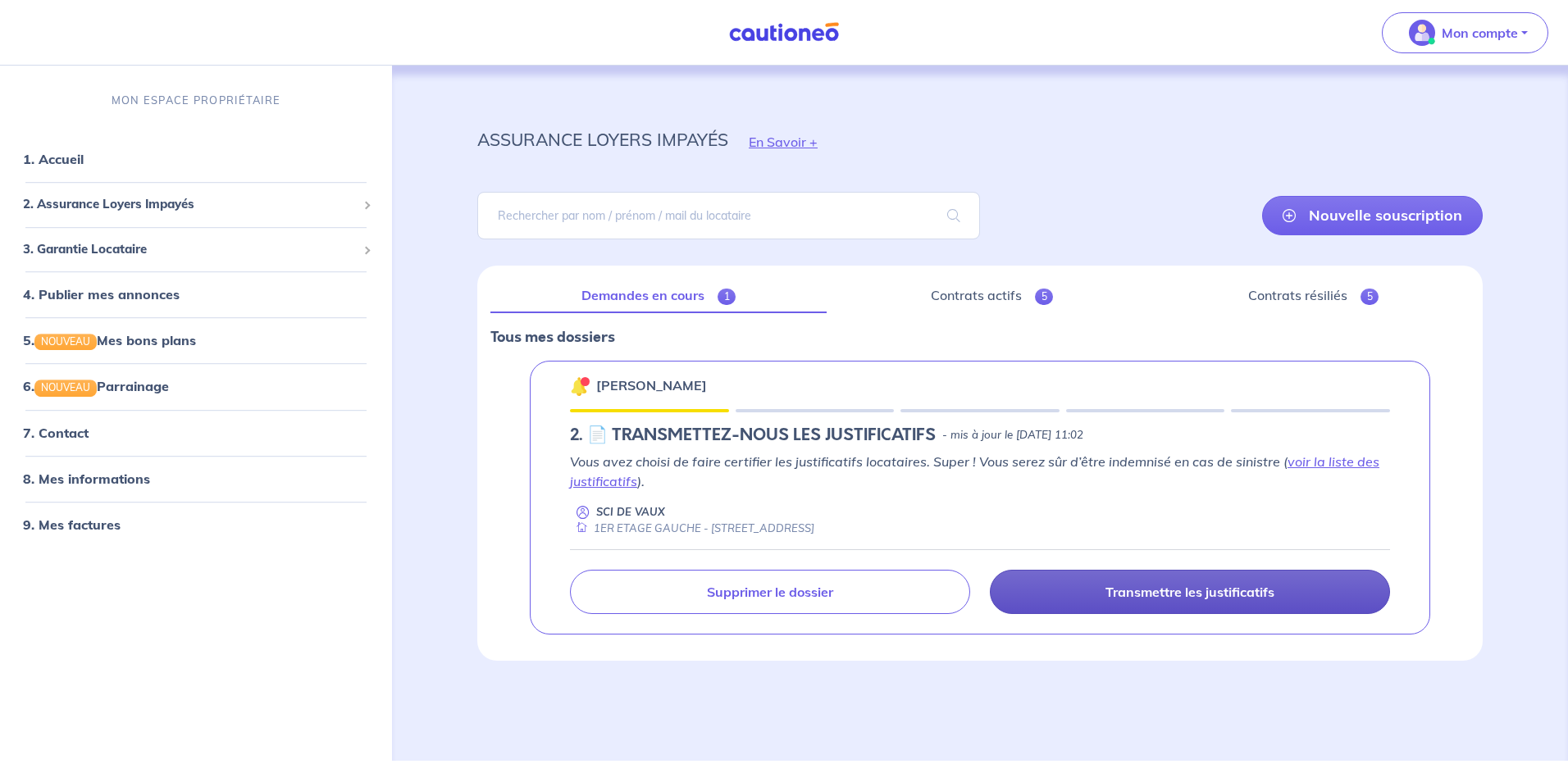
click at [1131, 593] on p "Transmettre les justificatifs" at bounding box center [1189, 591] width 169 height 17
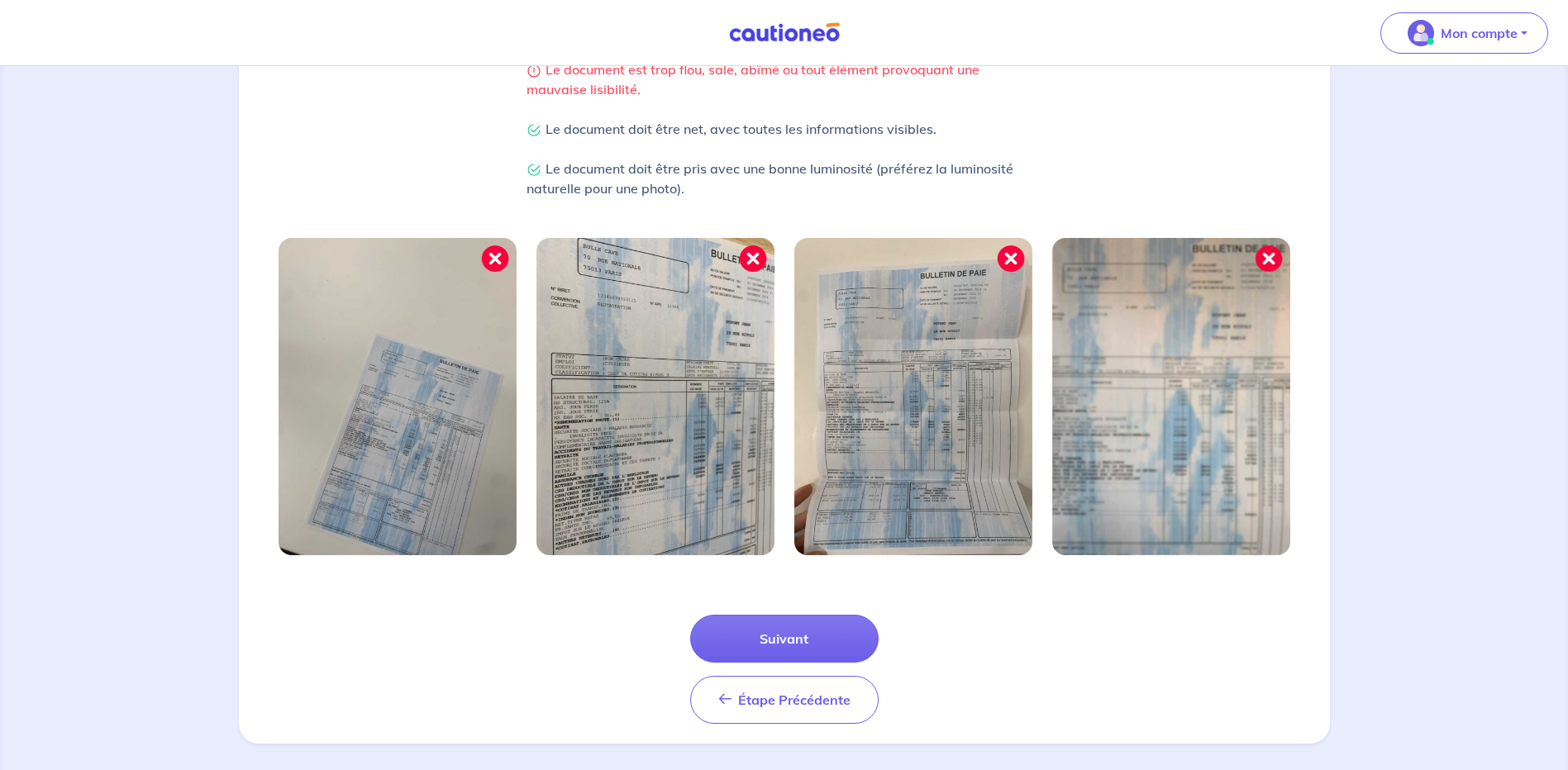
scroll to position [413, 0]
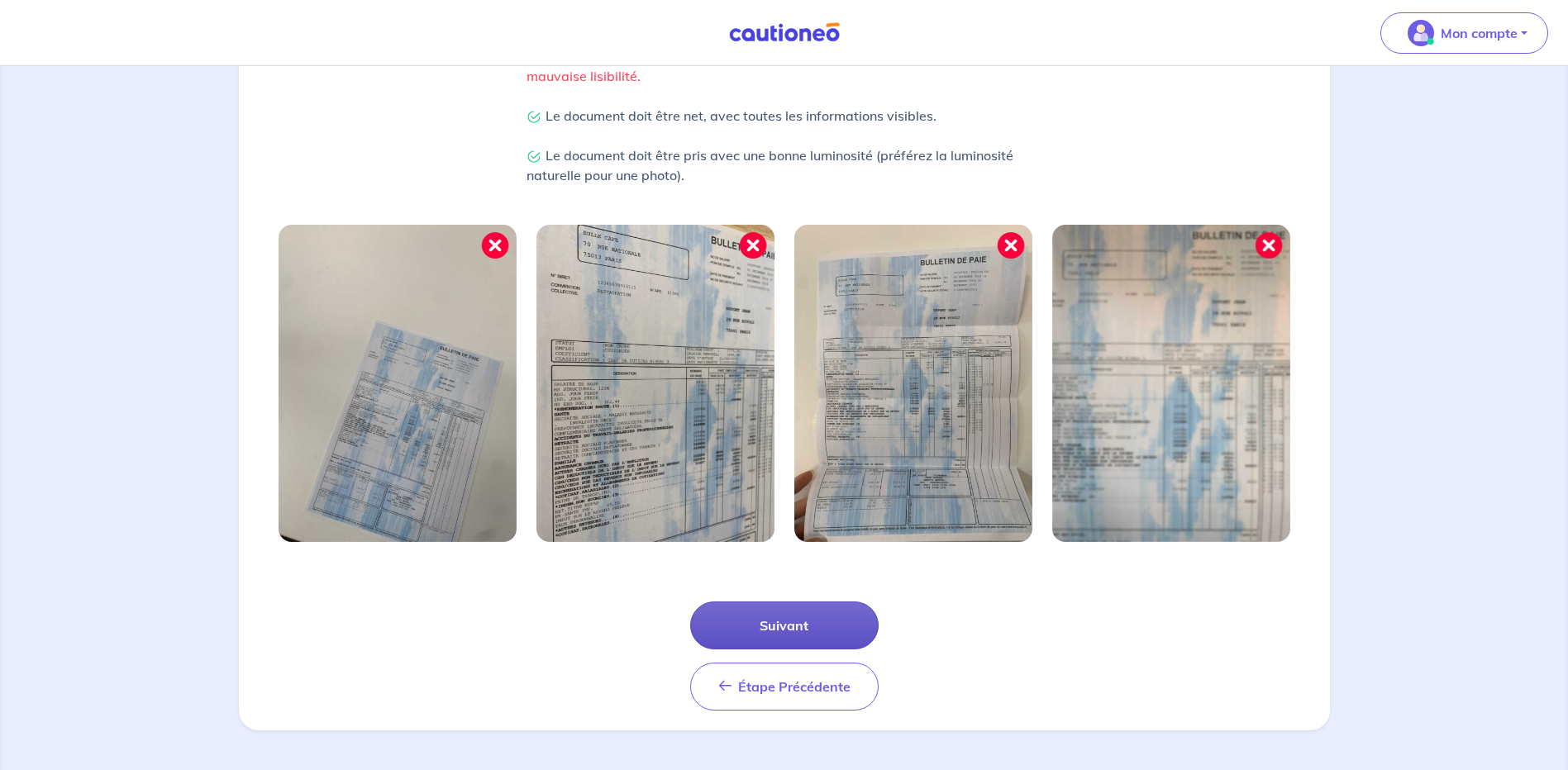
click at [795, 617] on button "Suivant" at bounding box center [785, 626] width 189 height 48
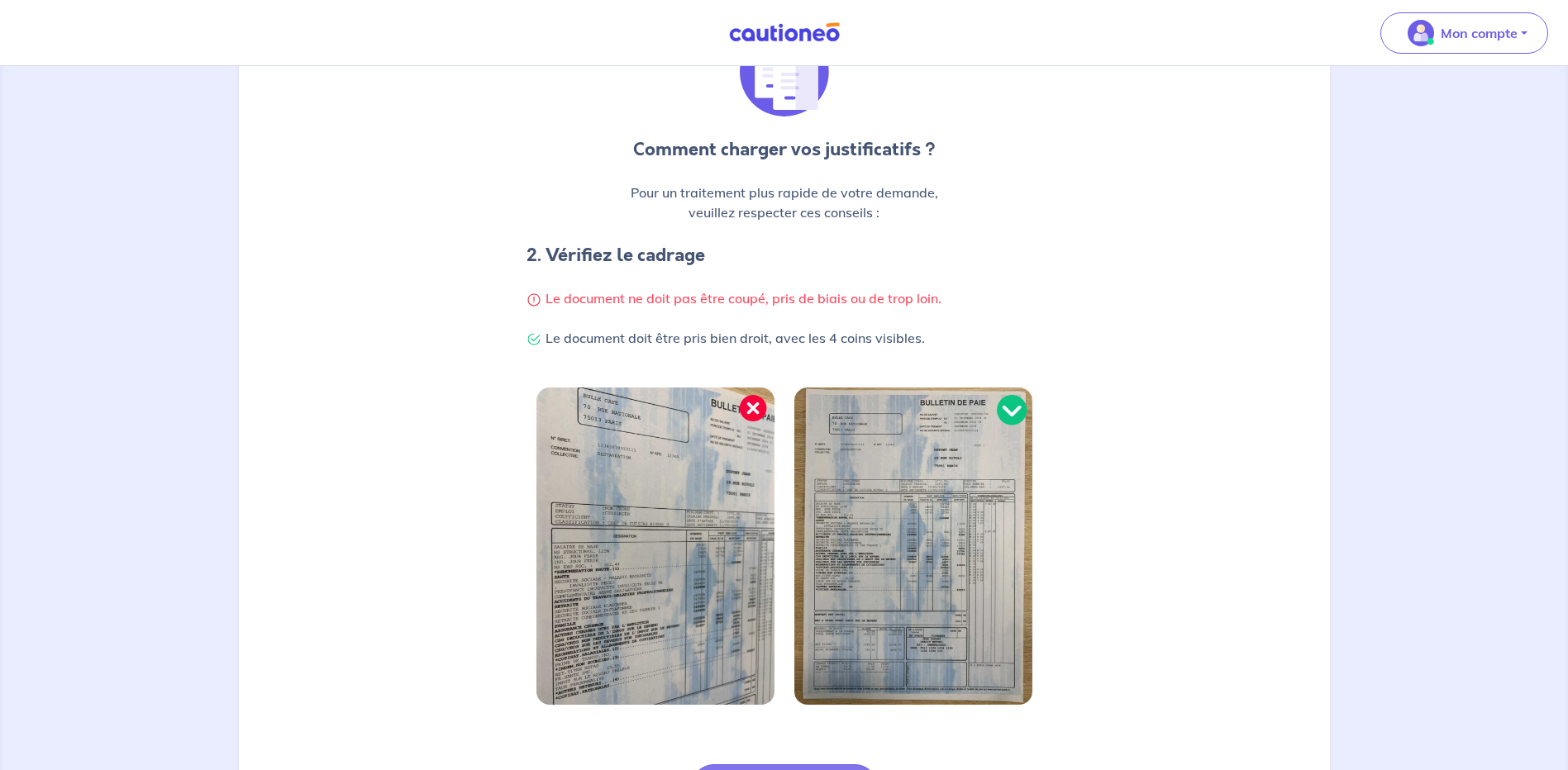
scroll to position [331, 0]
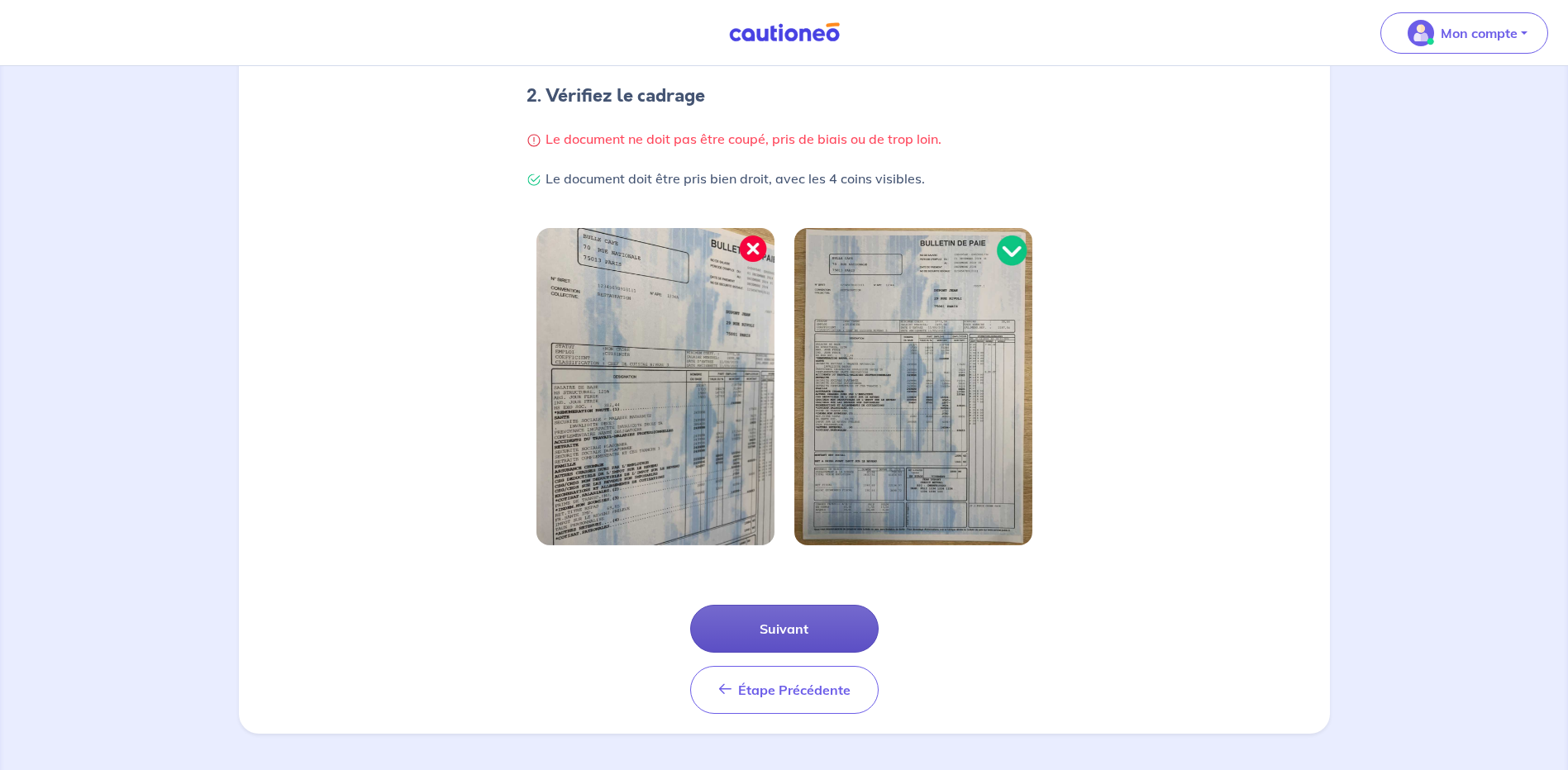
click at [792, 629] on button "Suivant" at bounding box center [785, 629] width 189 height 48
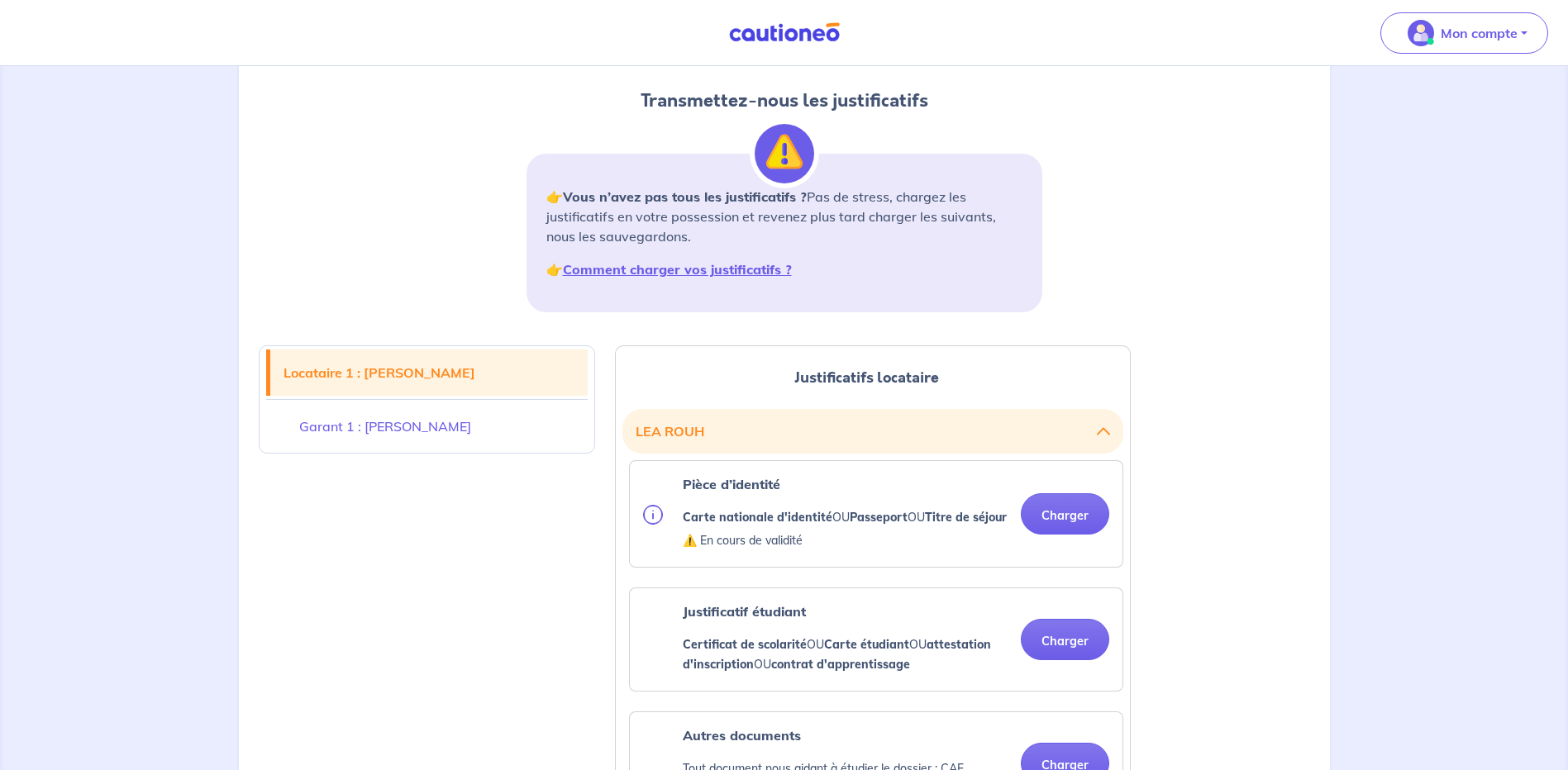
scroll to position [165, 0]
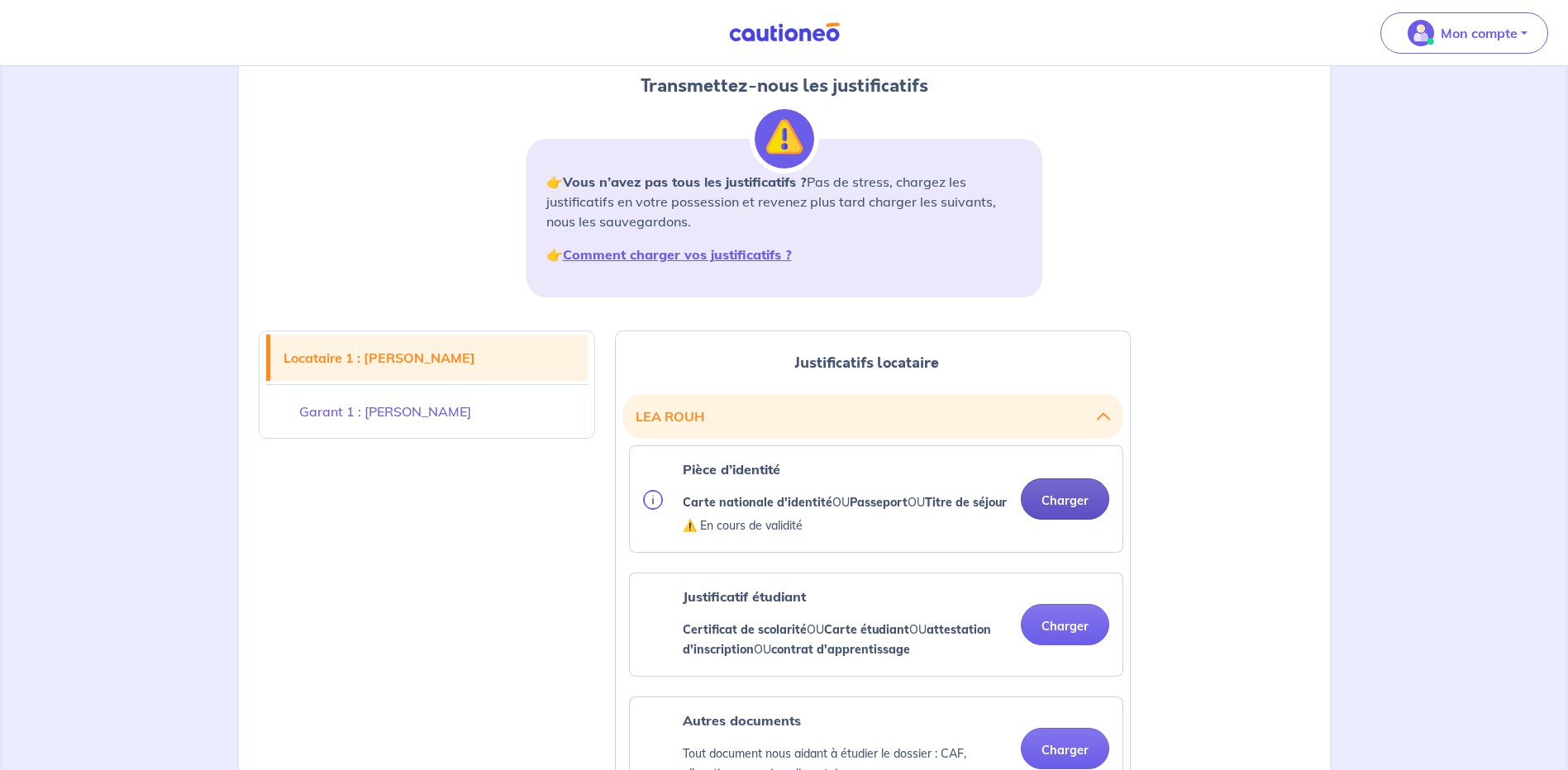
click at [1080, 509] on button "Charger" at bounding box center [1064, 500] width 88 height 42
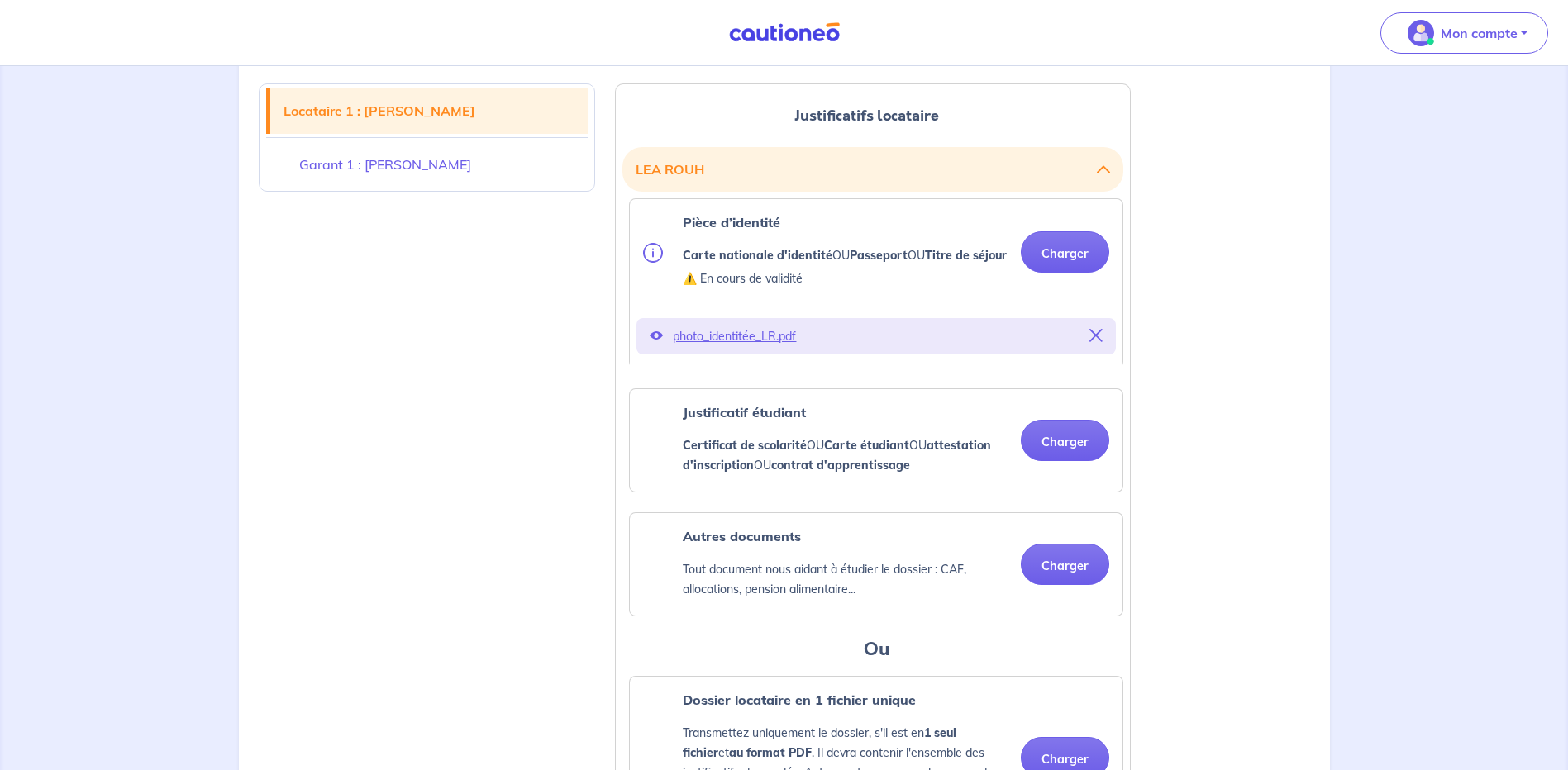
scroll to position [413, 0]
drag, startPoint x: 734, startPoint y: 352, endPoint x: 590, endPoint y: 347, distance: 144.1
click at [699, 347] on p "photo_identitée_LR.pdf" at bounding box center [875, 335] width 406 height 23
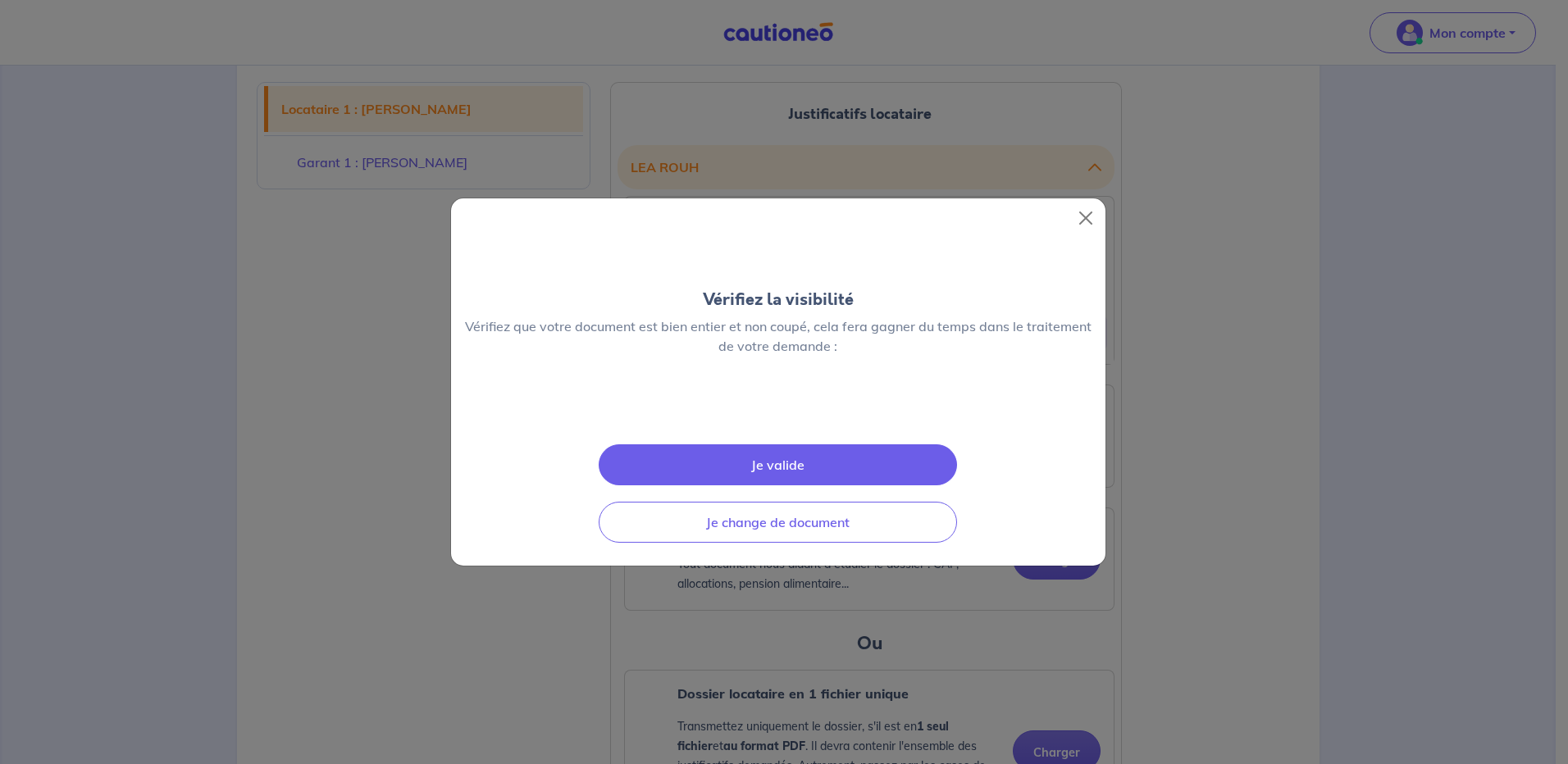
click at [778, 408] on img at bounding box center [778, 408] width 0 height 0
click at [769, 485] on button "Je valide" at bounding box center [778, 465] width 359 height 41
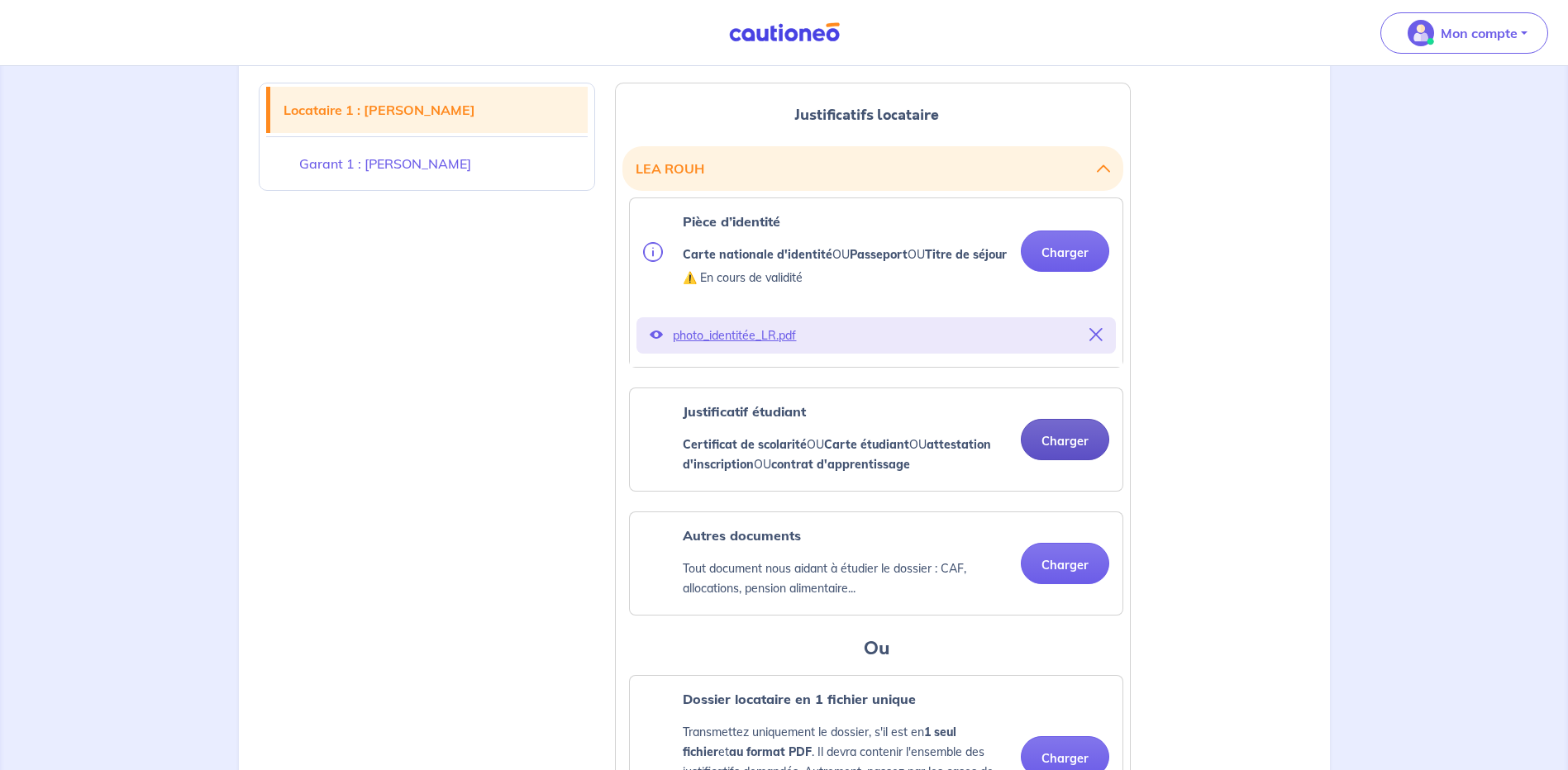
click at [1055, 460] on button "Charger" at bounding box center [1064, 440] width 88 height 42
click at [818, 533] on div "Autres documents Tout document nous aidant à étudier le dossier : CAF, allocati…" at bounding box center [876, 563] width 493 height 102
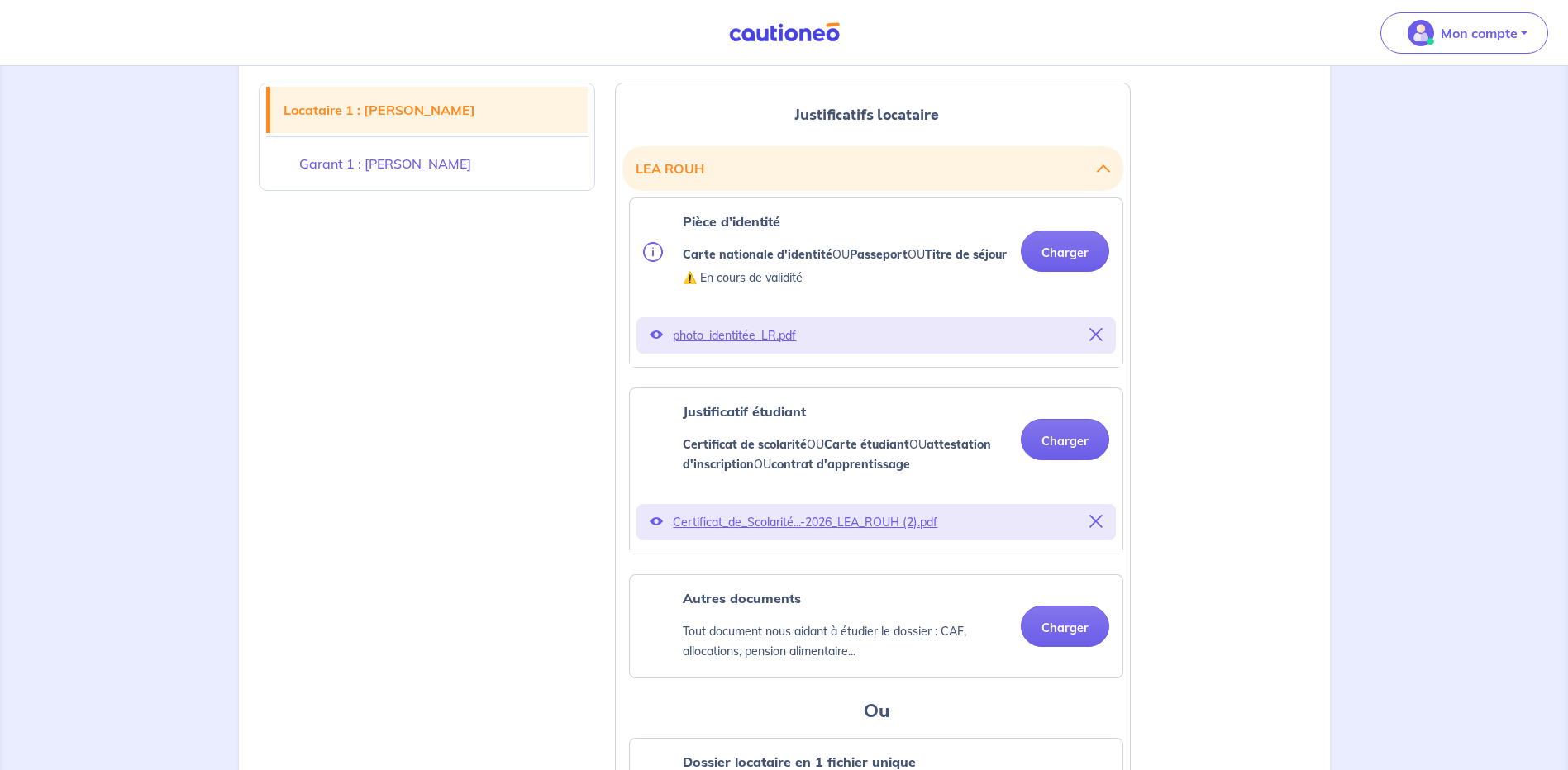
click at [656, 529] on icon at bounding box center [656, 521] width 13 height 13
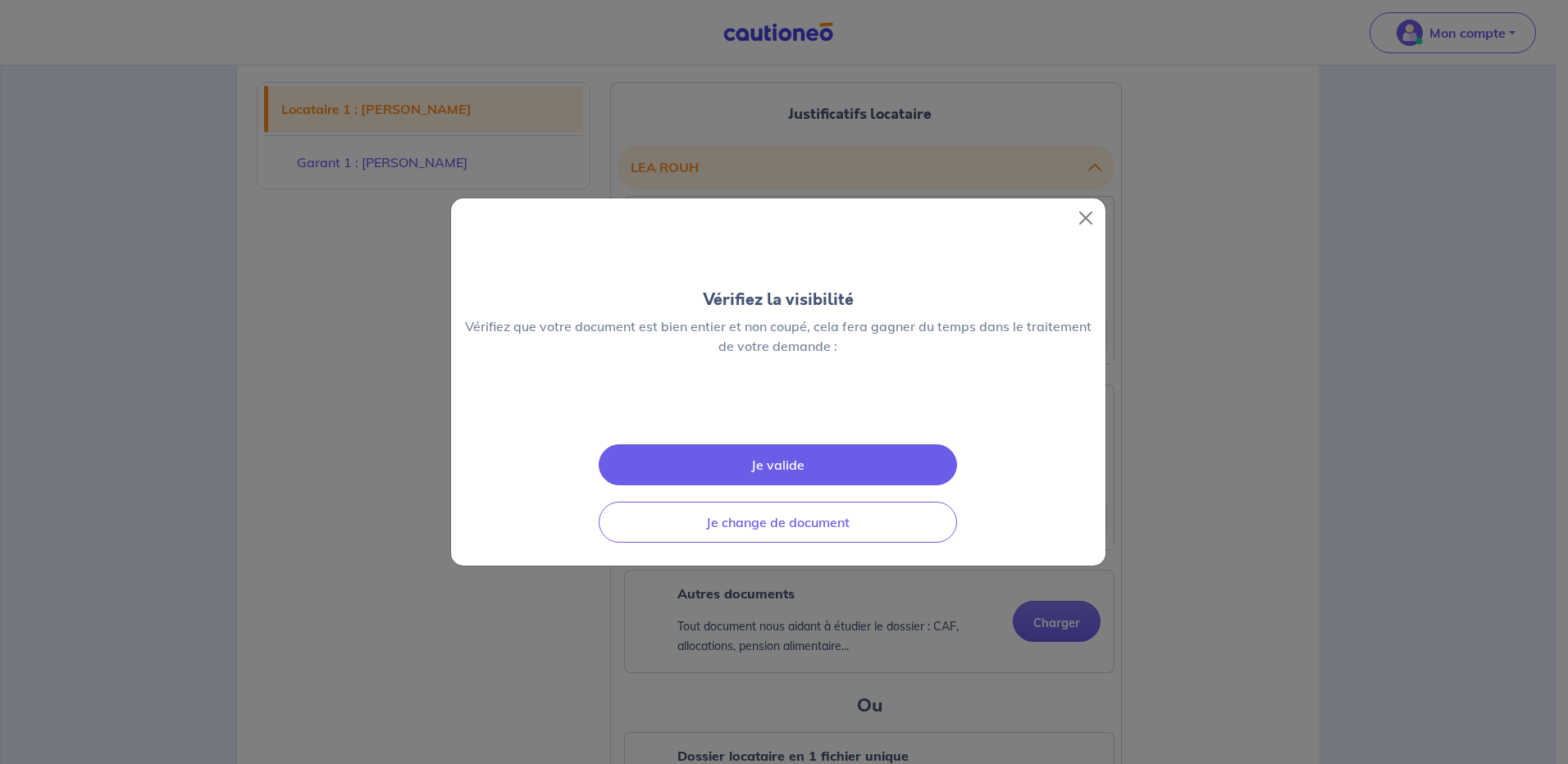
click at [758, 485] on button "Je valide" at bounding box center [778, 465] width 359 height 41
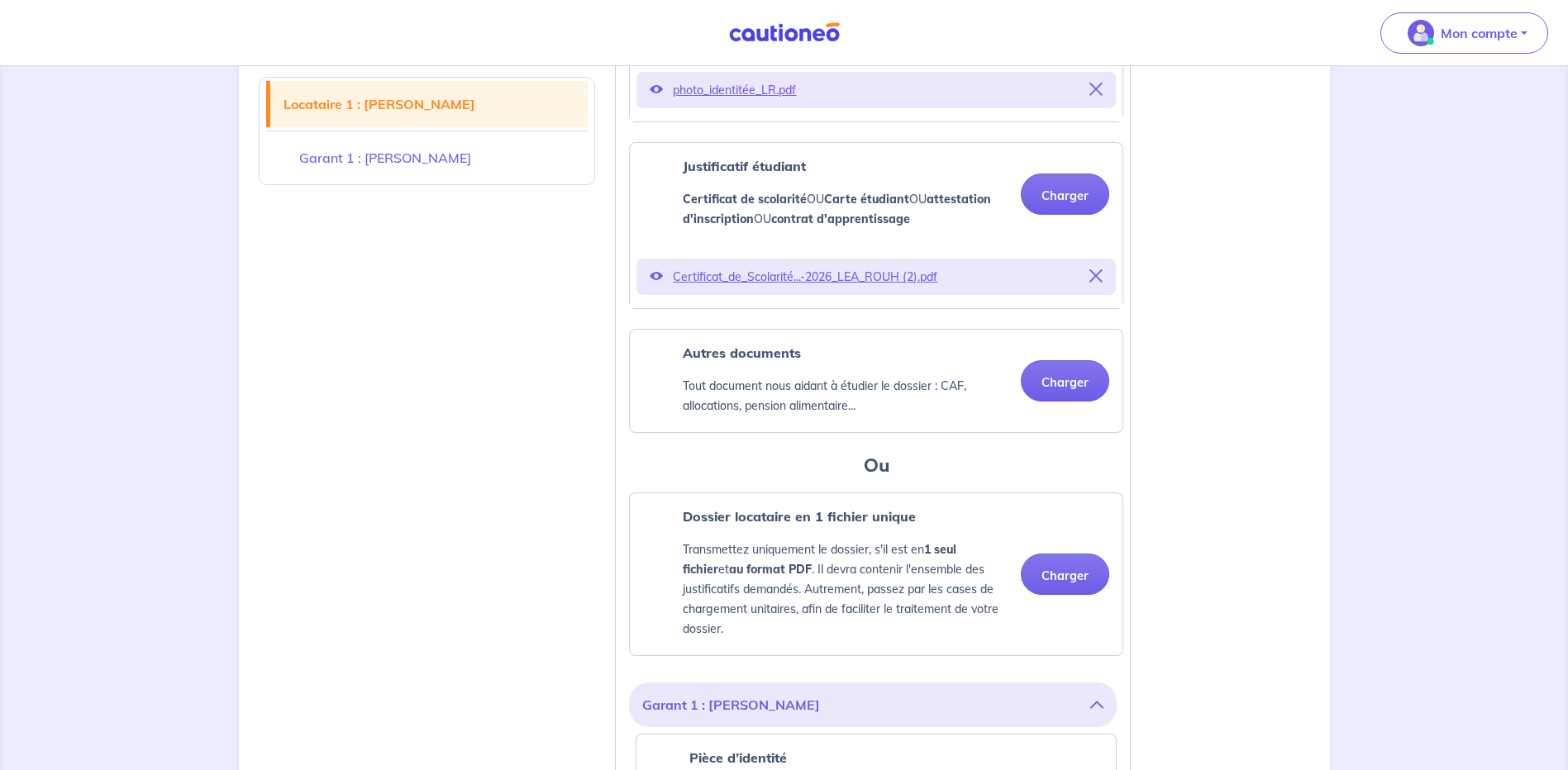
scroll to position [661, 0]
click at [1069, 397] on button "Charger" at bounding box center [1064, 379] width 88 height 42
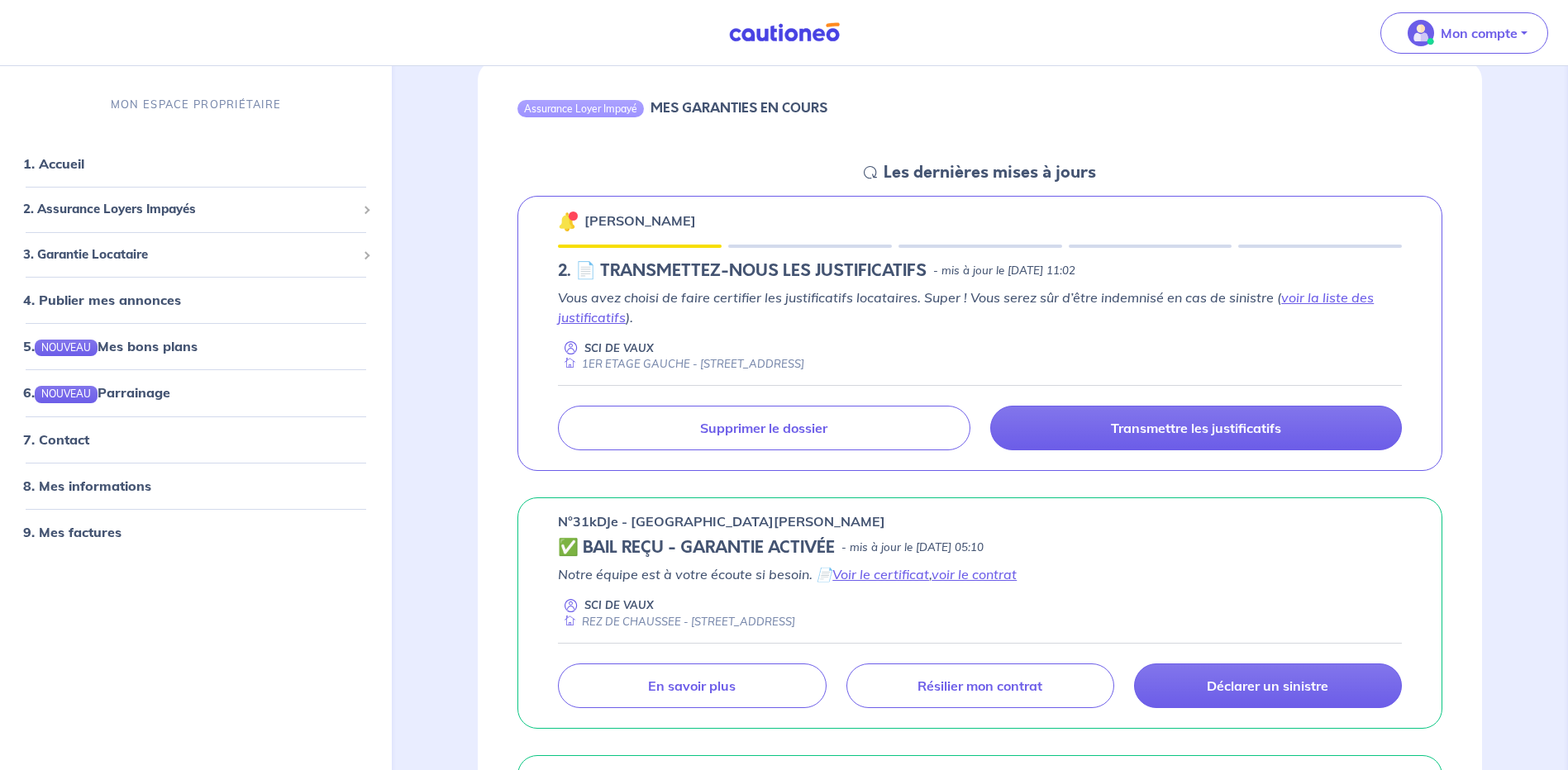
scroll to position [165, 0]
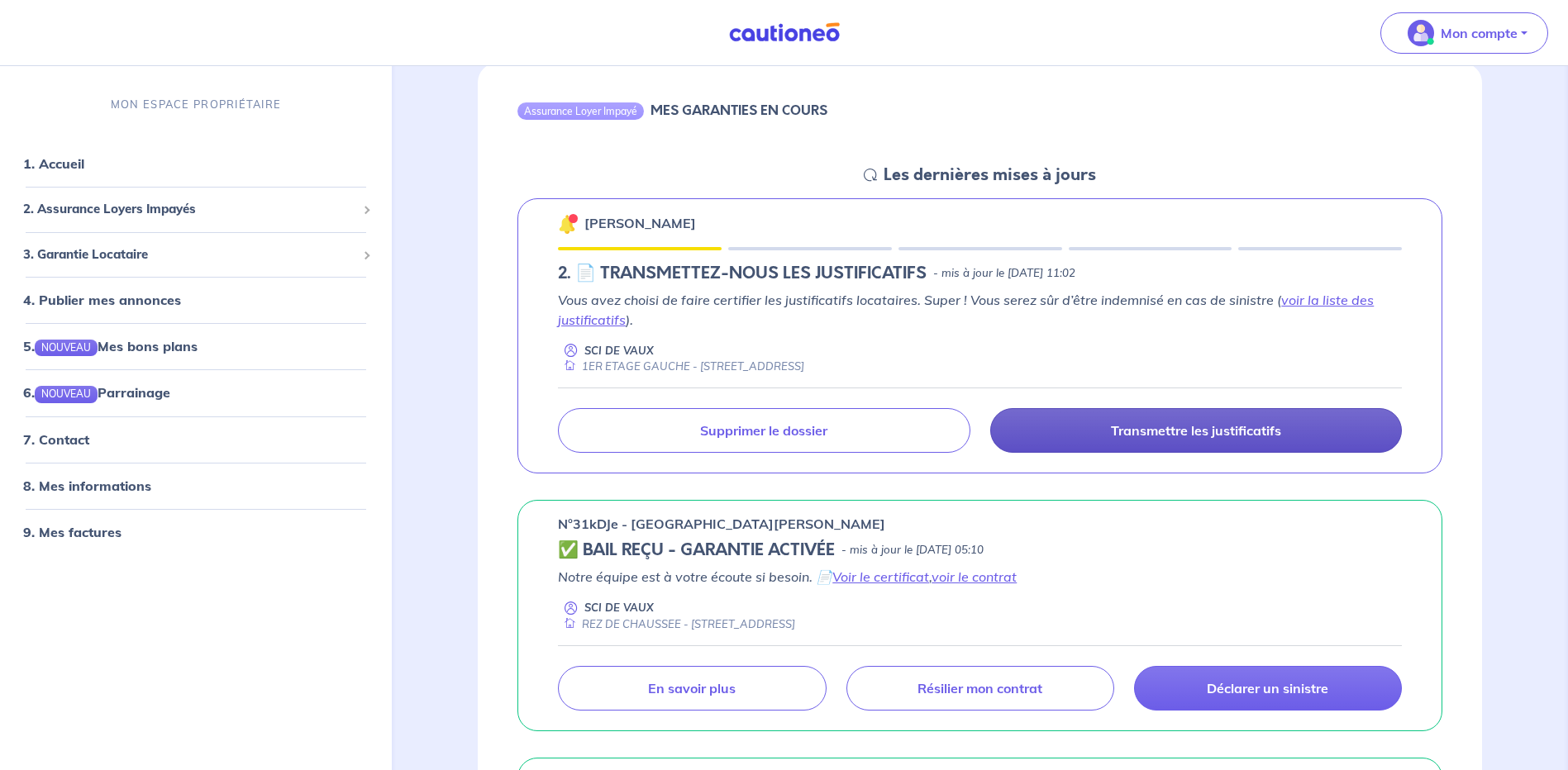
click at [1176, 429] on p "Transmettre les justificatifs" at bounding box center [1195, 430] width 170 height 17
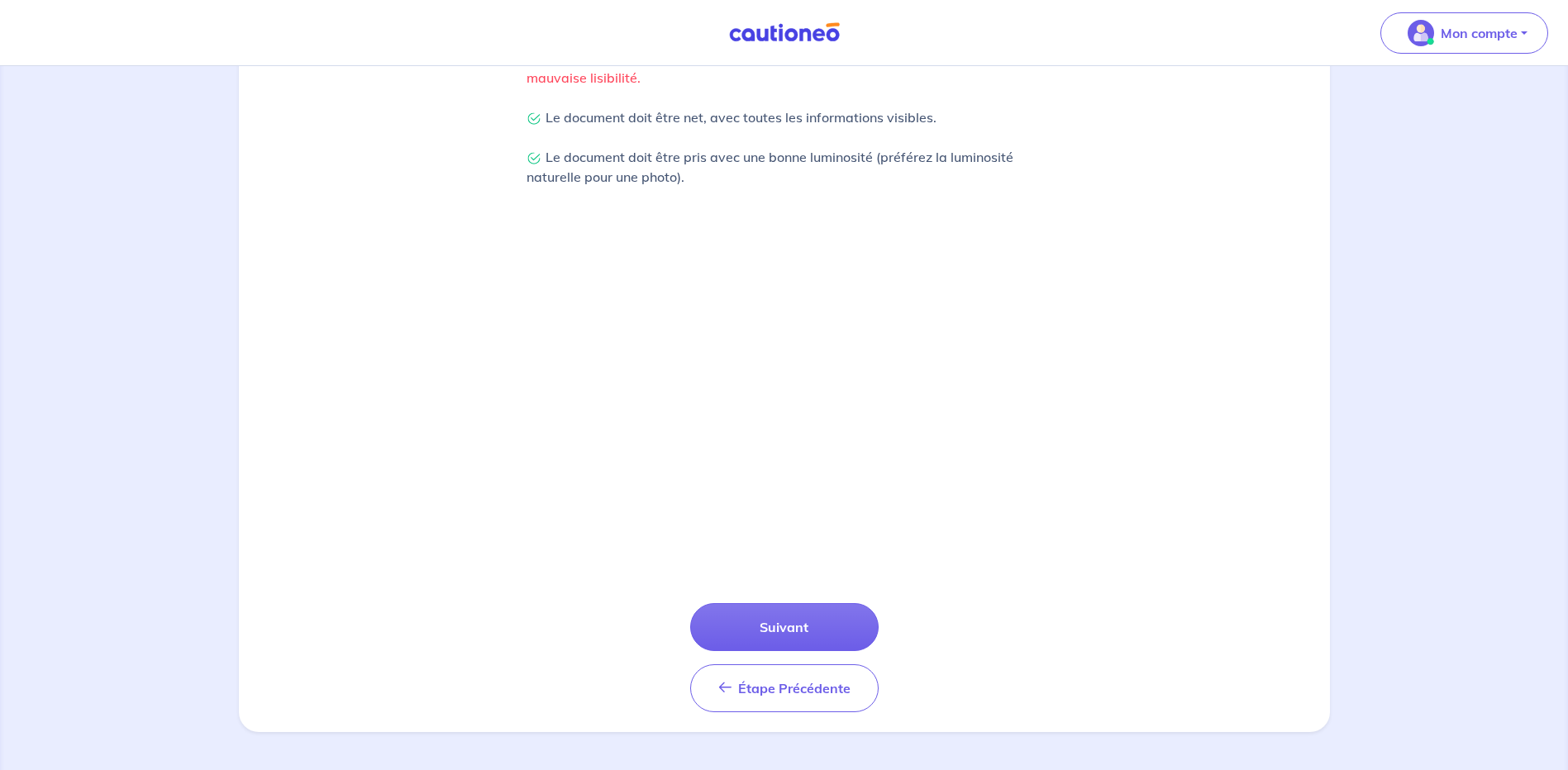
scroll to position [413, 0]
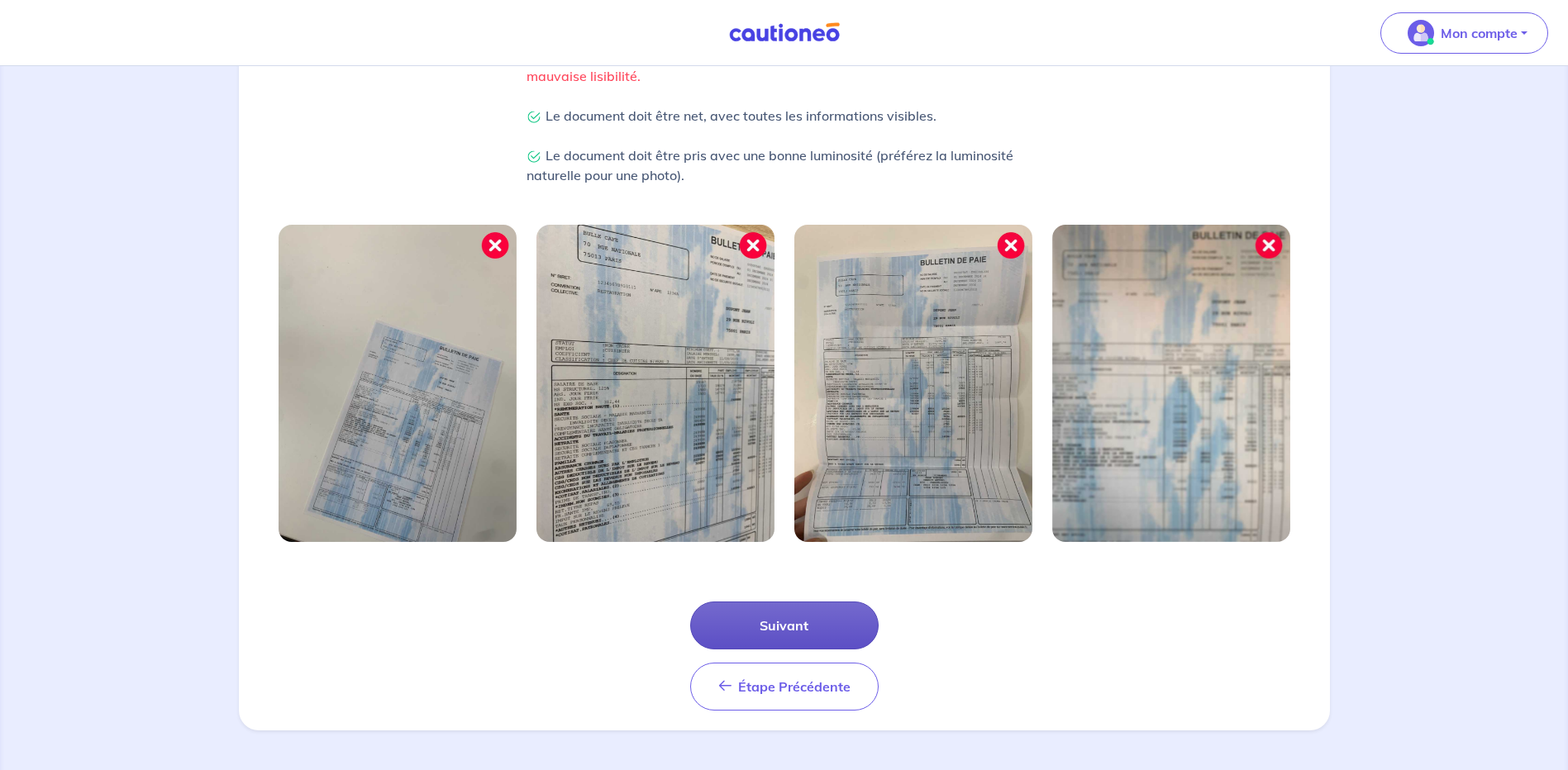
click at [804, 625] on button "Suivant" at bounding box center [785, 626] width 189 height 48
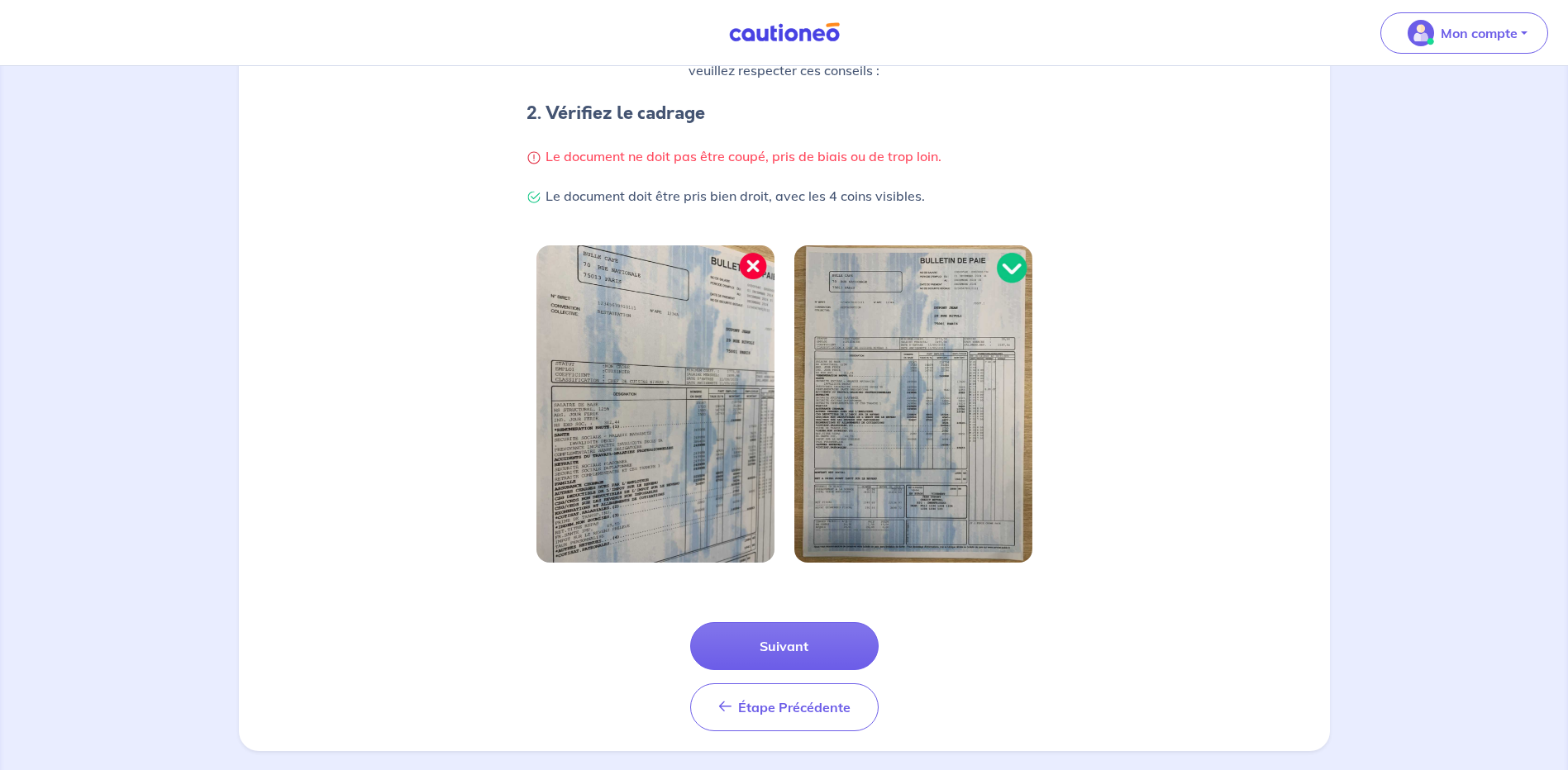
scroll to position [334, 0]
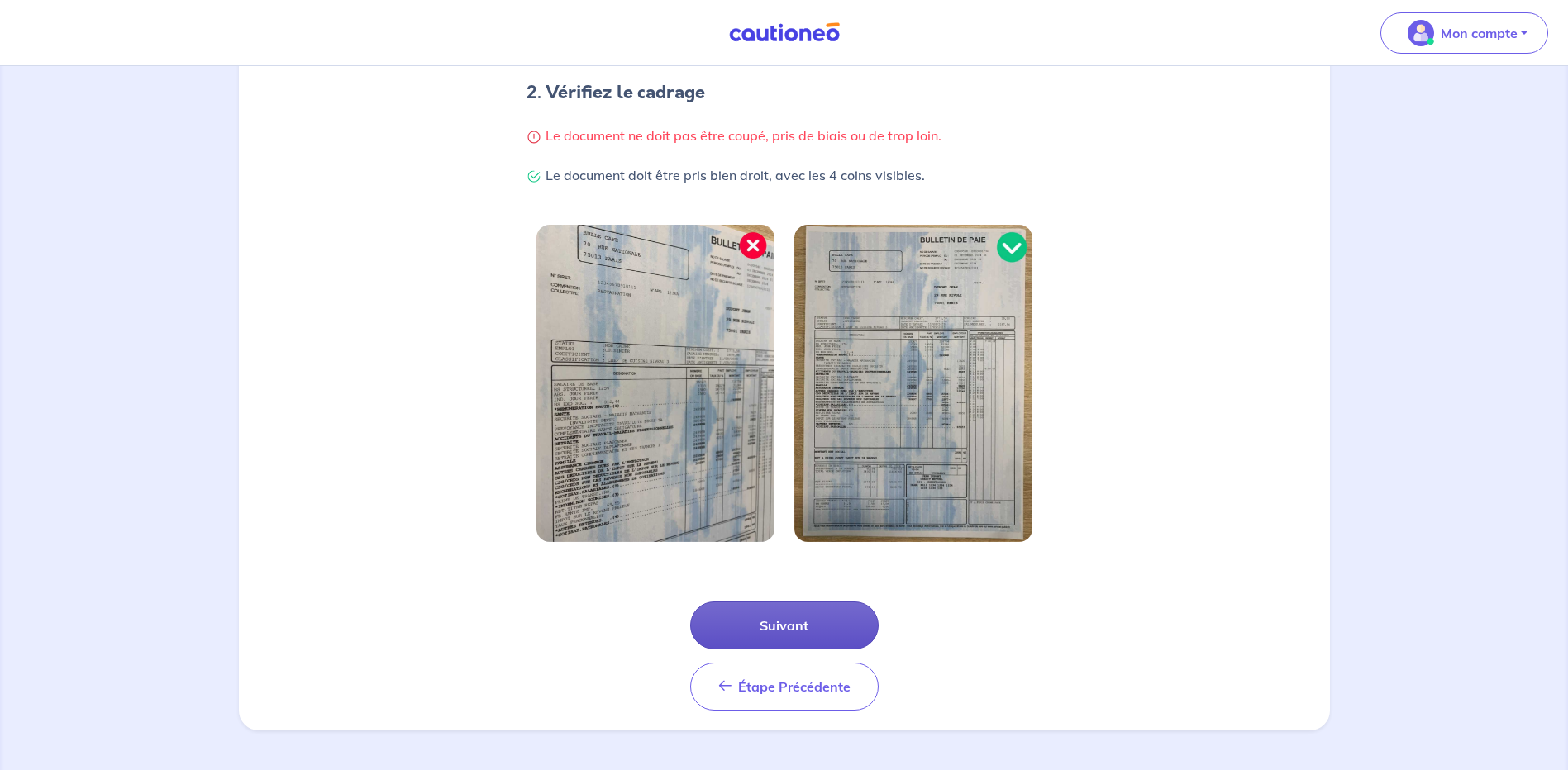
click at [797, 619] on button "Suivant" at bounding box center [785, 626] width 189 height 48
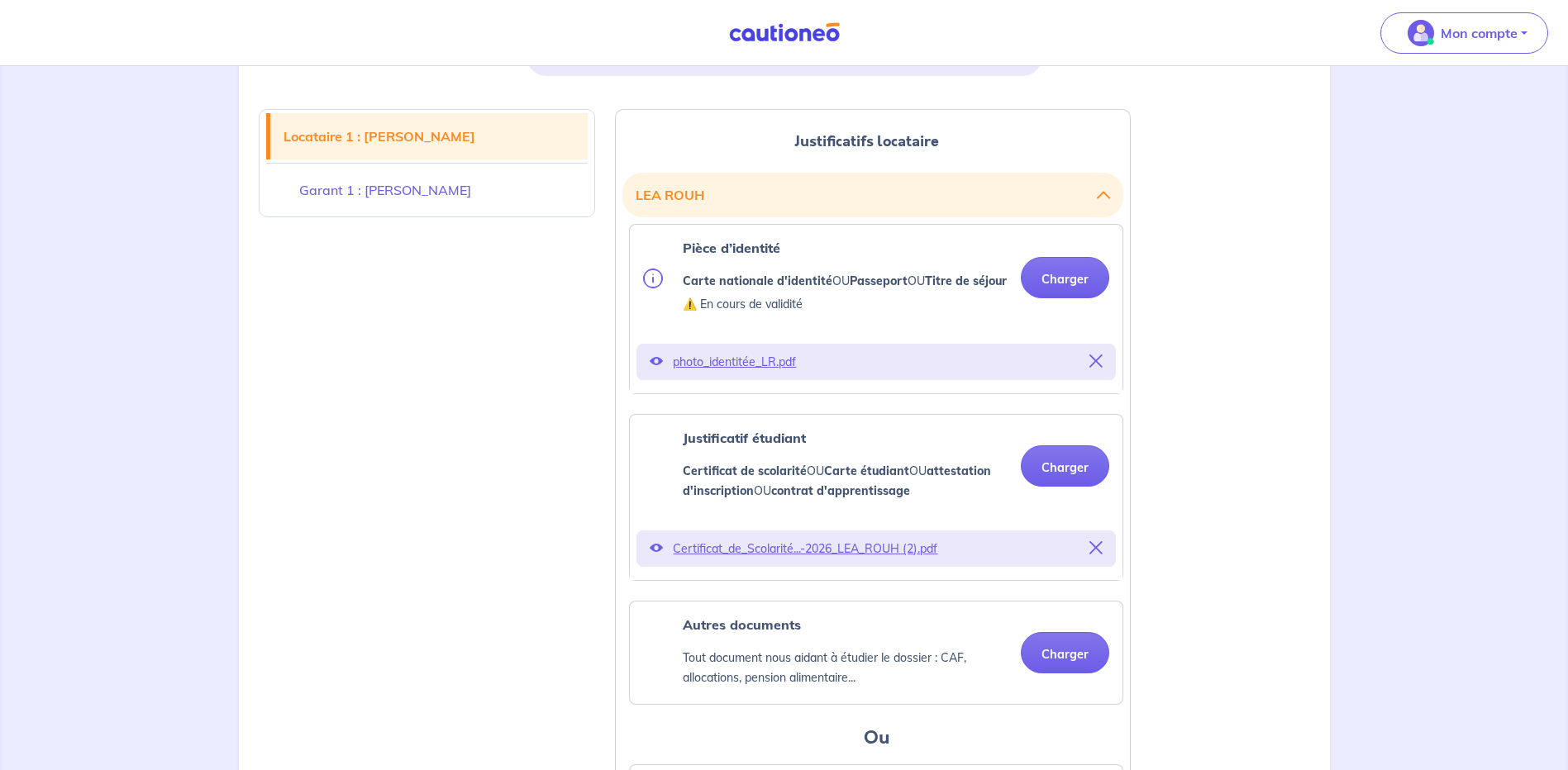
scroll to position [578, 0]
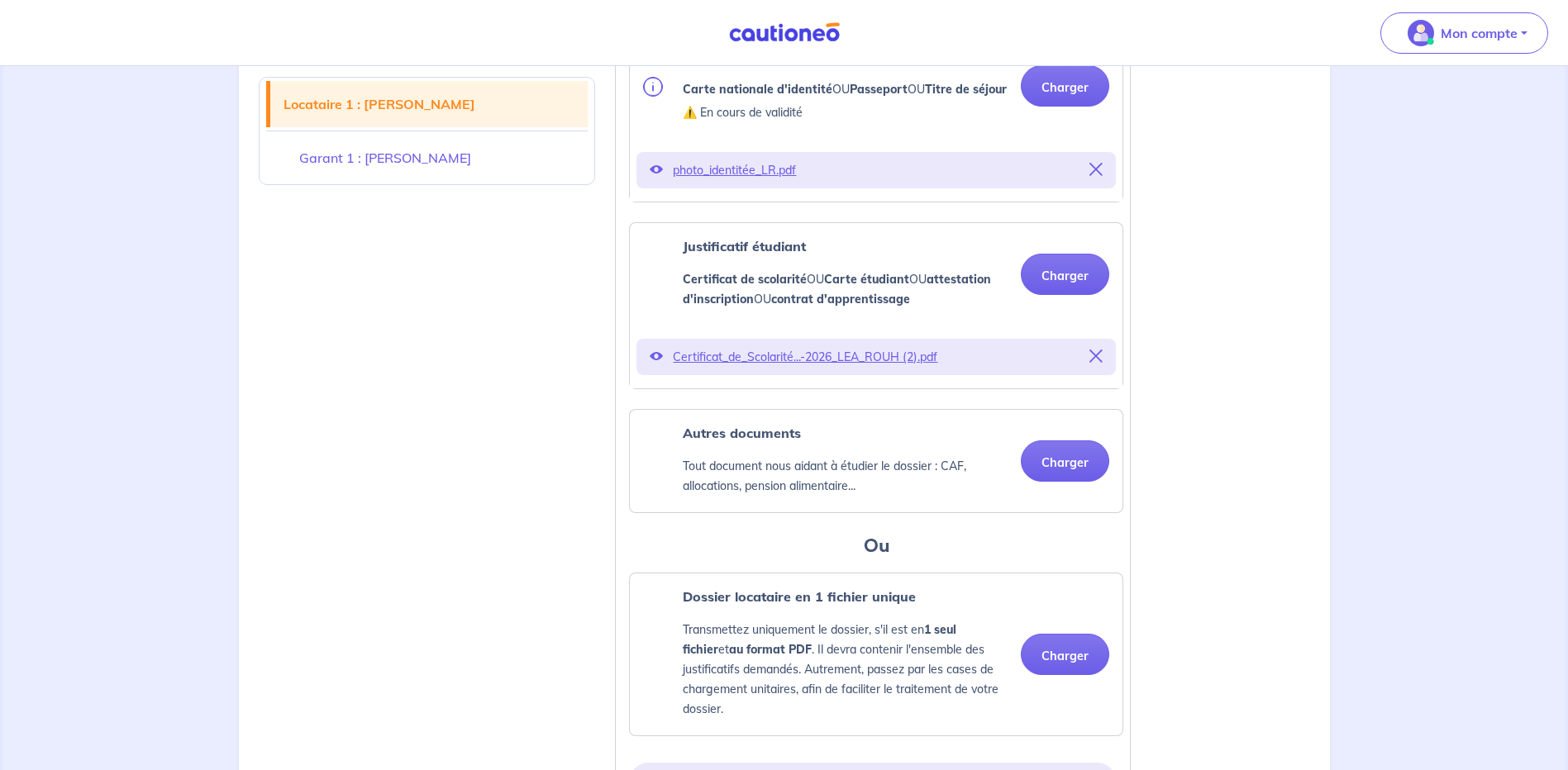
drag, startPoint x: 582, startPoint y: 213, endPoint x: 557, endPoint y: 285, distance: 76.2
click at [1059, 482] on button "Charger" at bounding box center [1064, 461] width 88 height 42
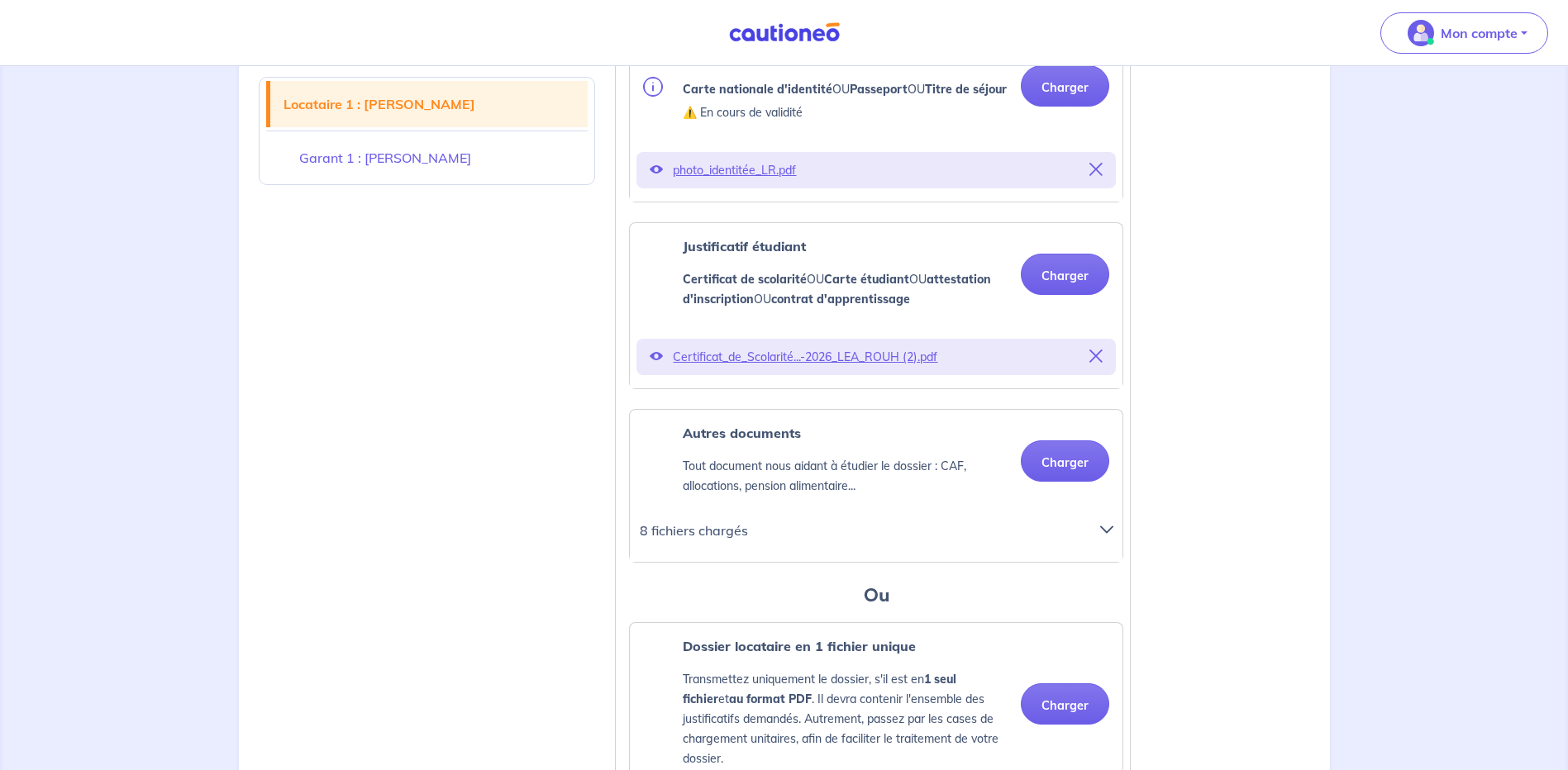
click at [656, 363] on icon at bounding box center [656, 356] width 13 height 13
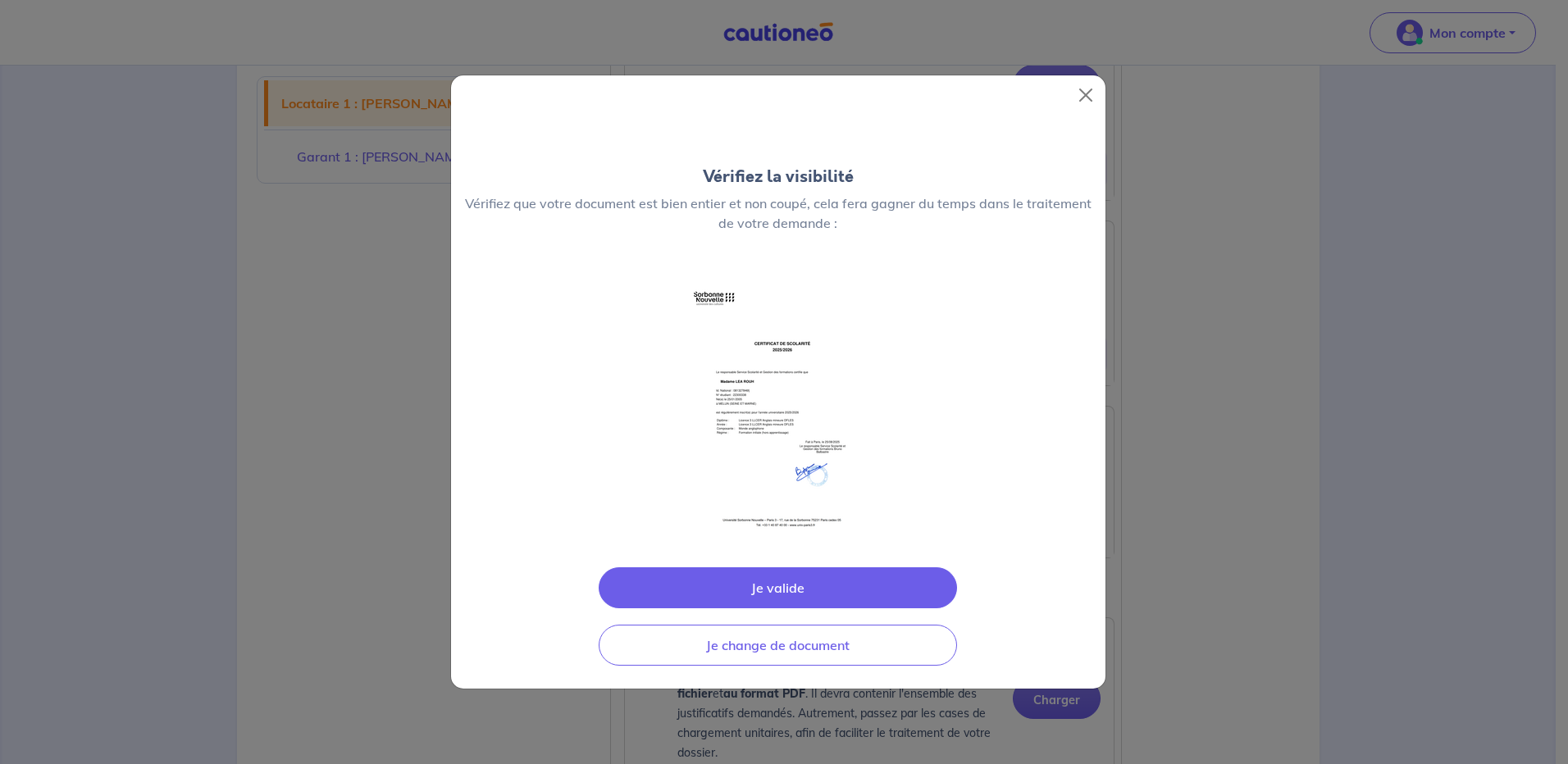
click at [778, 581] on button "Je valide" at bounding box center [778, 589] width 359 height 41
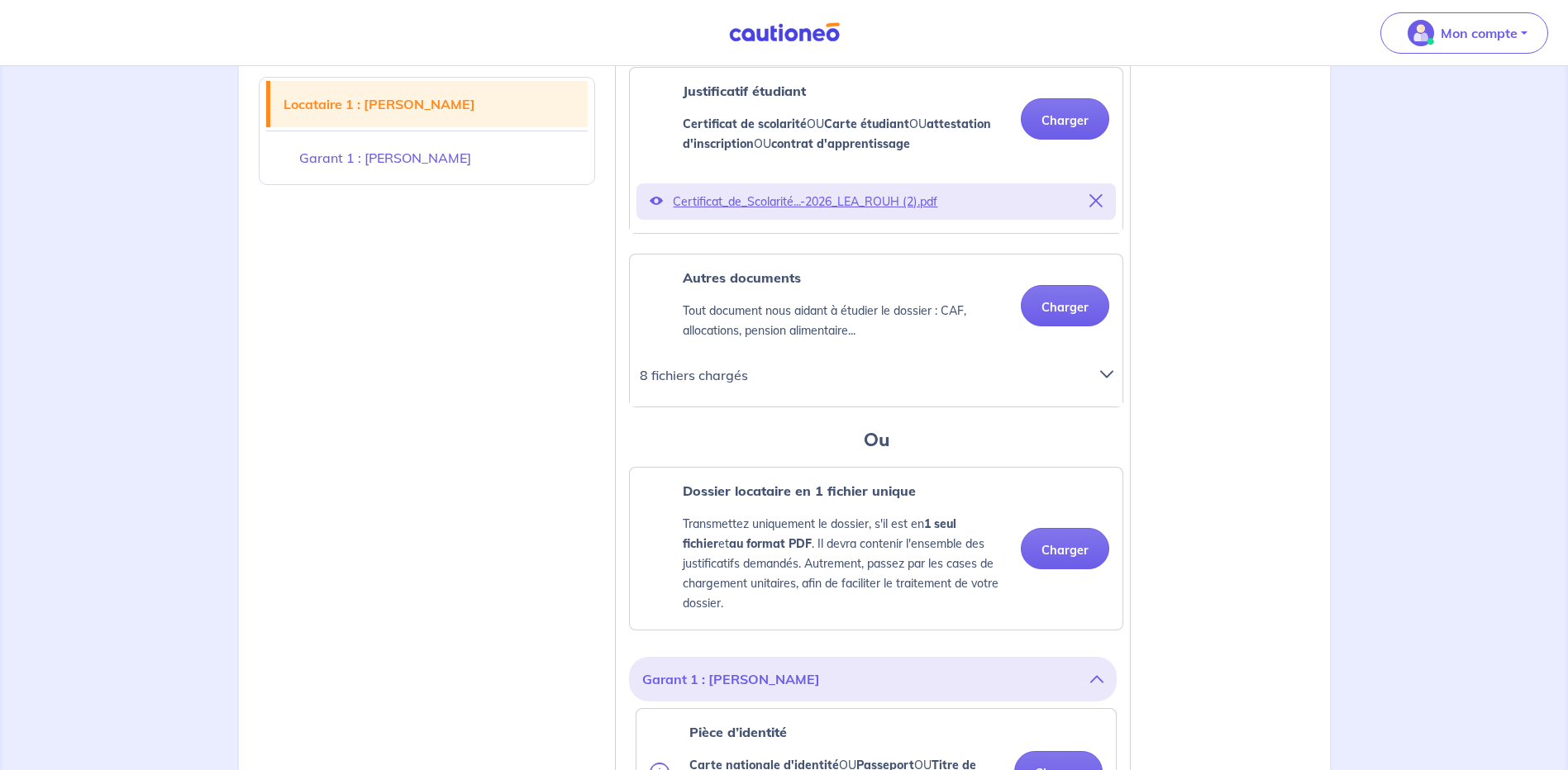
scroll to position [744, 0]
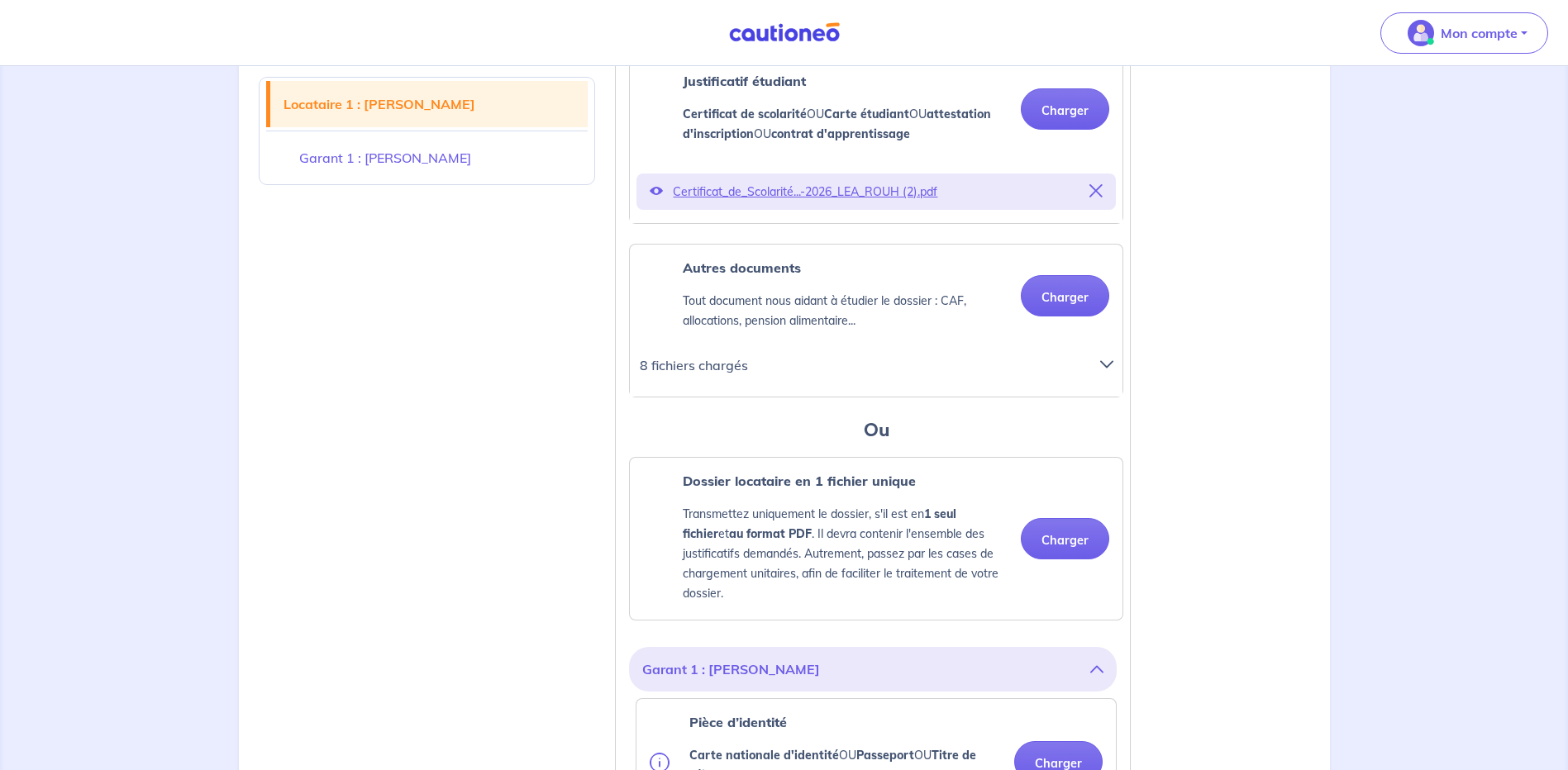
click at [1106, 371] on icon at bounding box center [1106, 364] width 13 height 13
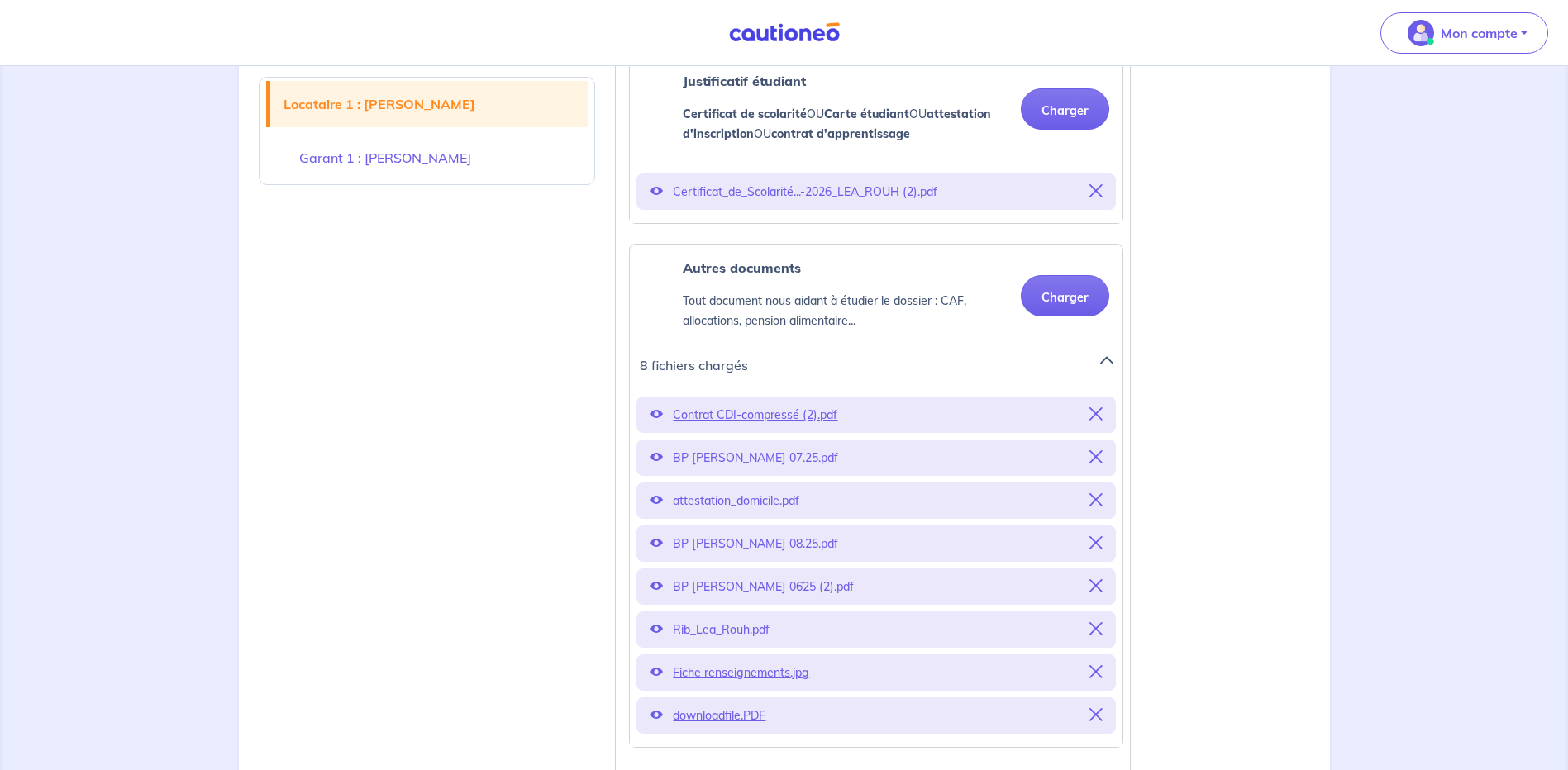
click at [744, 426] on p "Contrat CDI-compressé (2).pdf" at bounding box center [875, 414] width 406 height 23
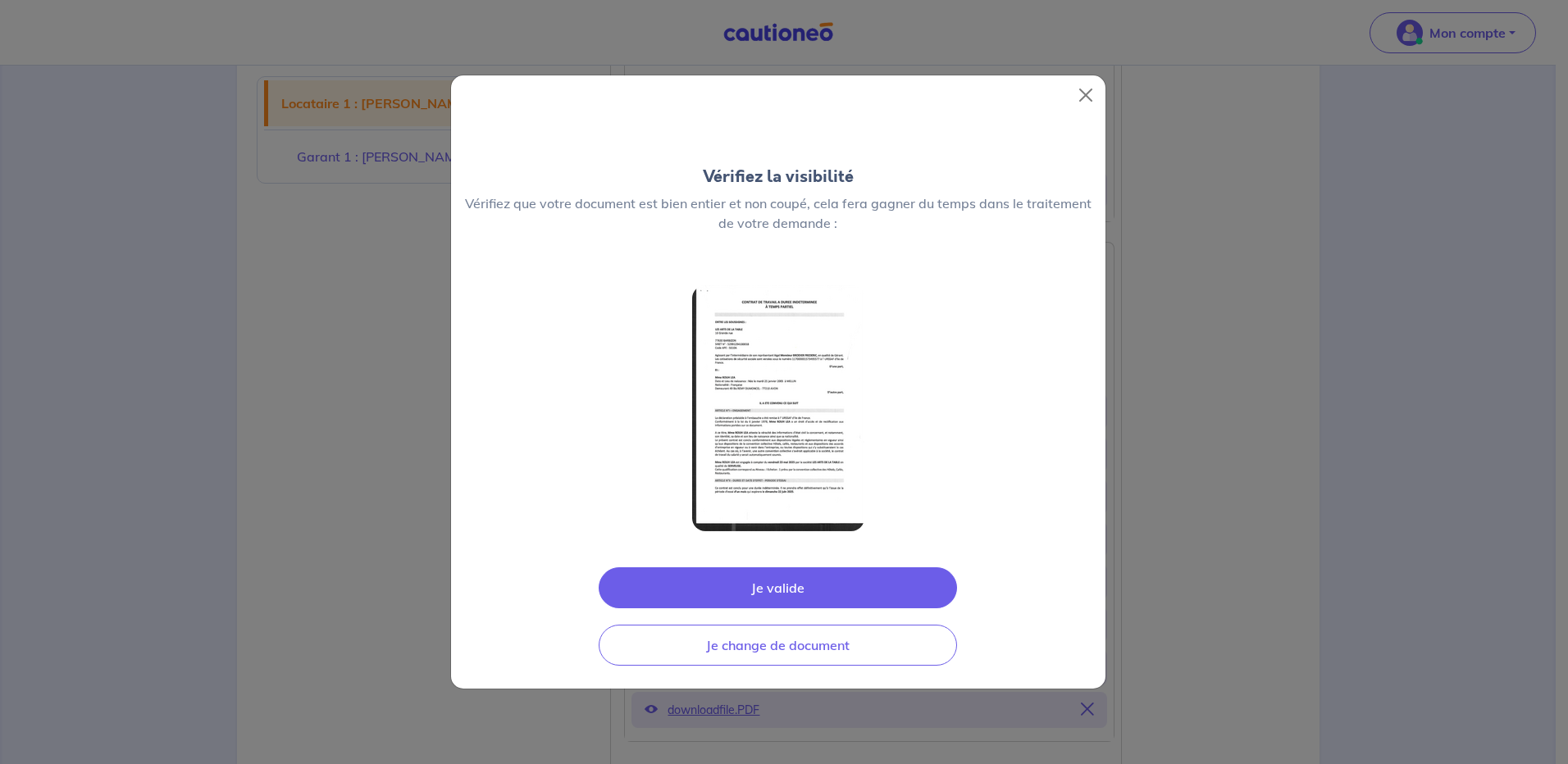
click at [795, 592] on button "Je valide" at bounding box center [778, 589] width 359 height 41
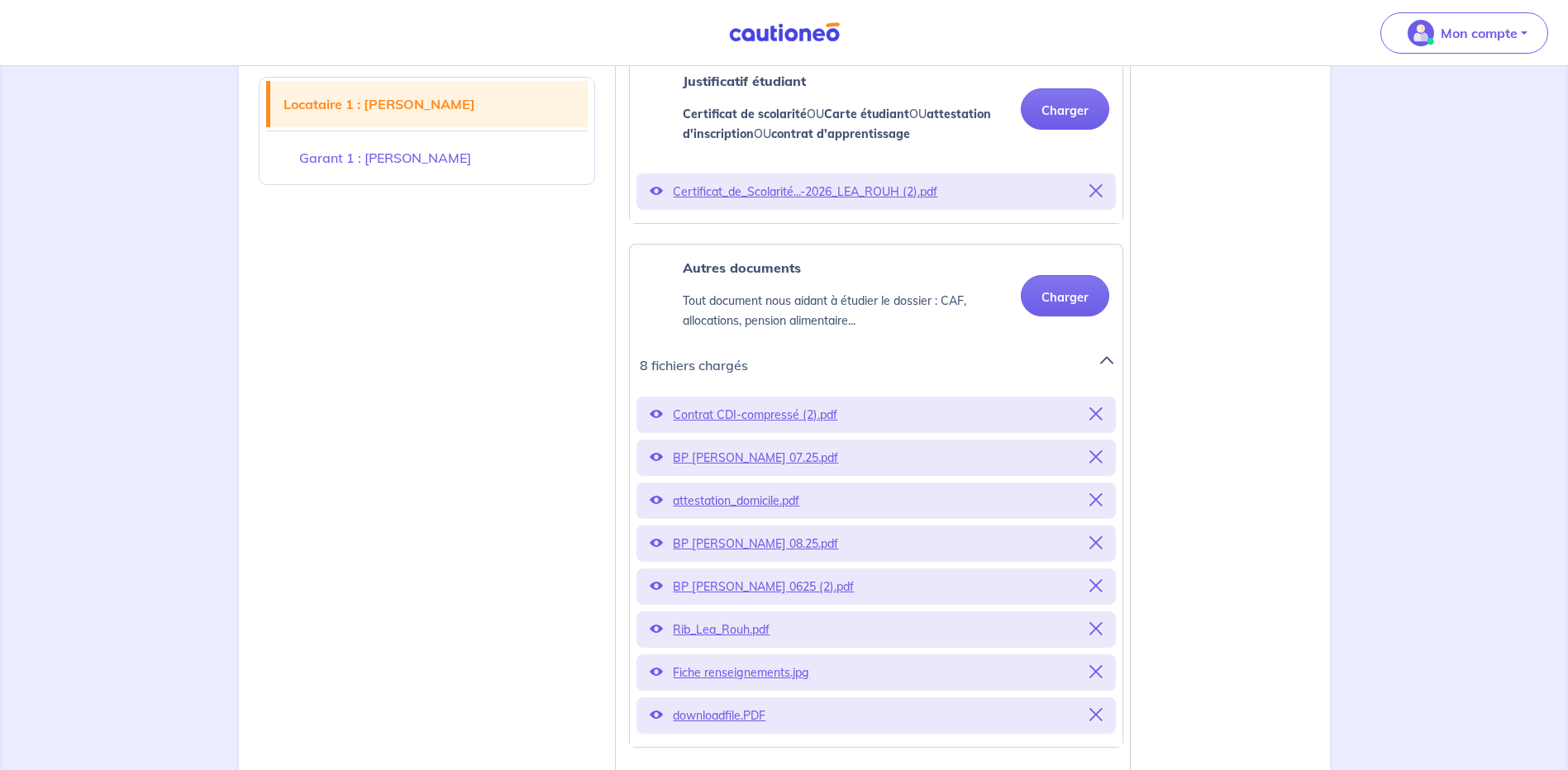
click at [739, 469] on p "BP ROUH Léa 07.25.pdf" at bounding box center [875, 457] width 406 height 23
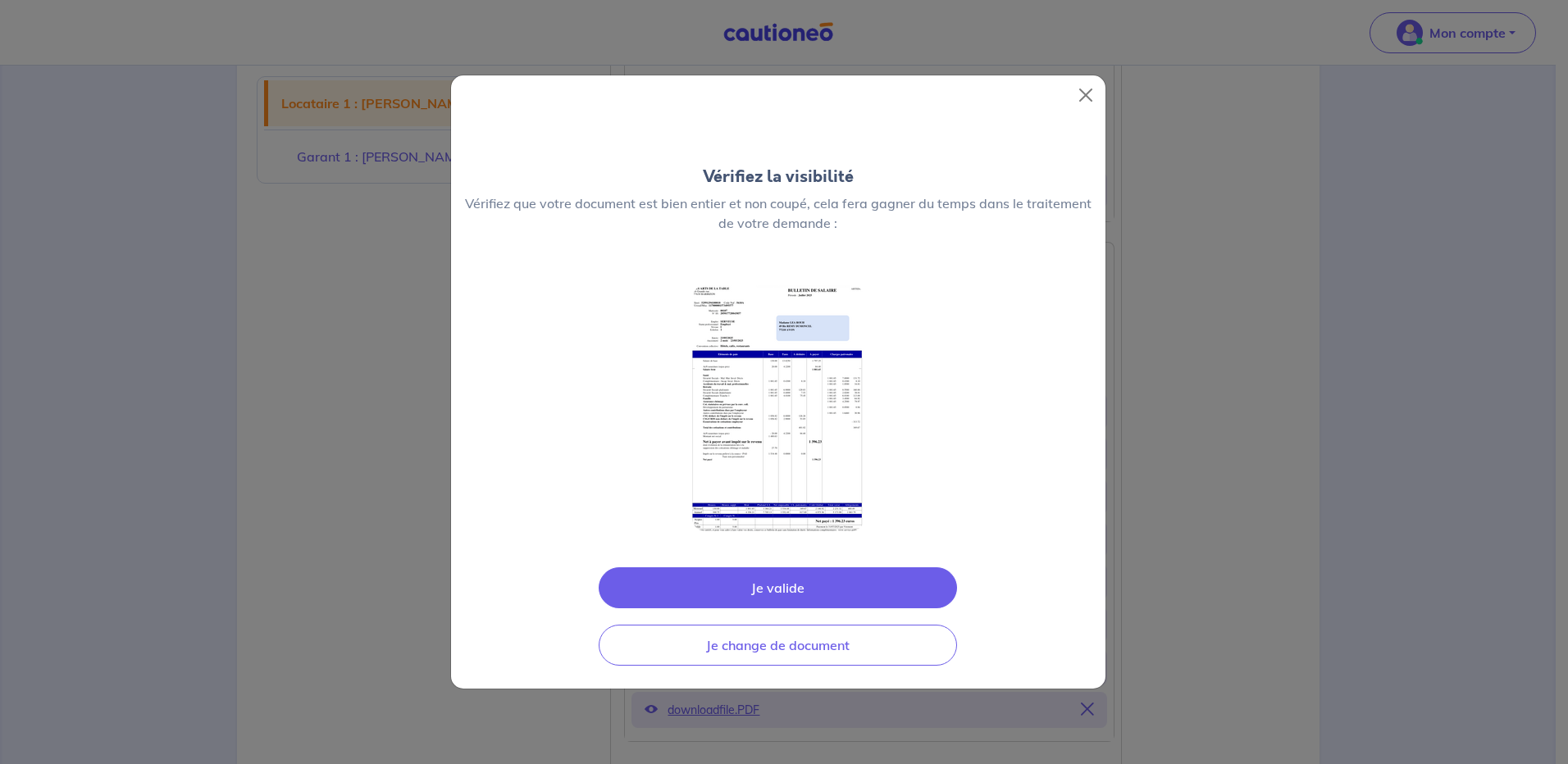
click at [781, 590] on button "Je valide" at bounding box center [778, 589] width 359 height 41
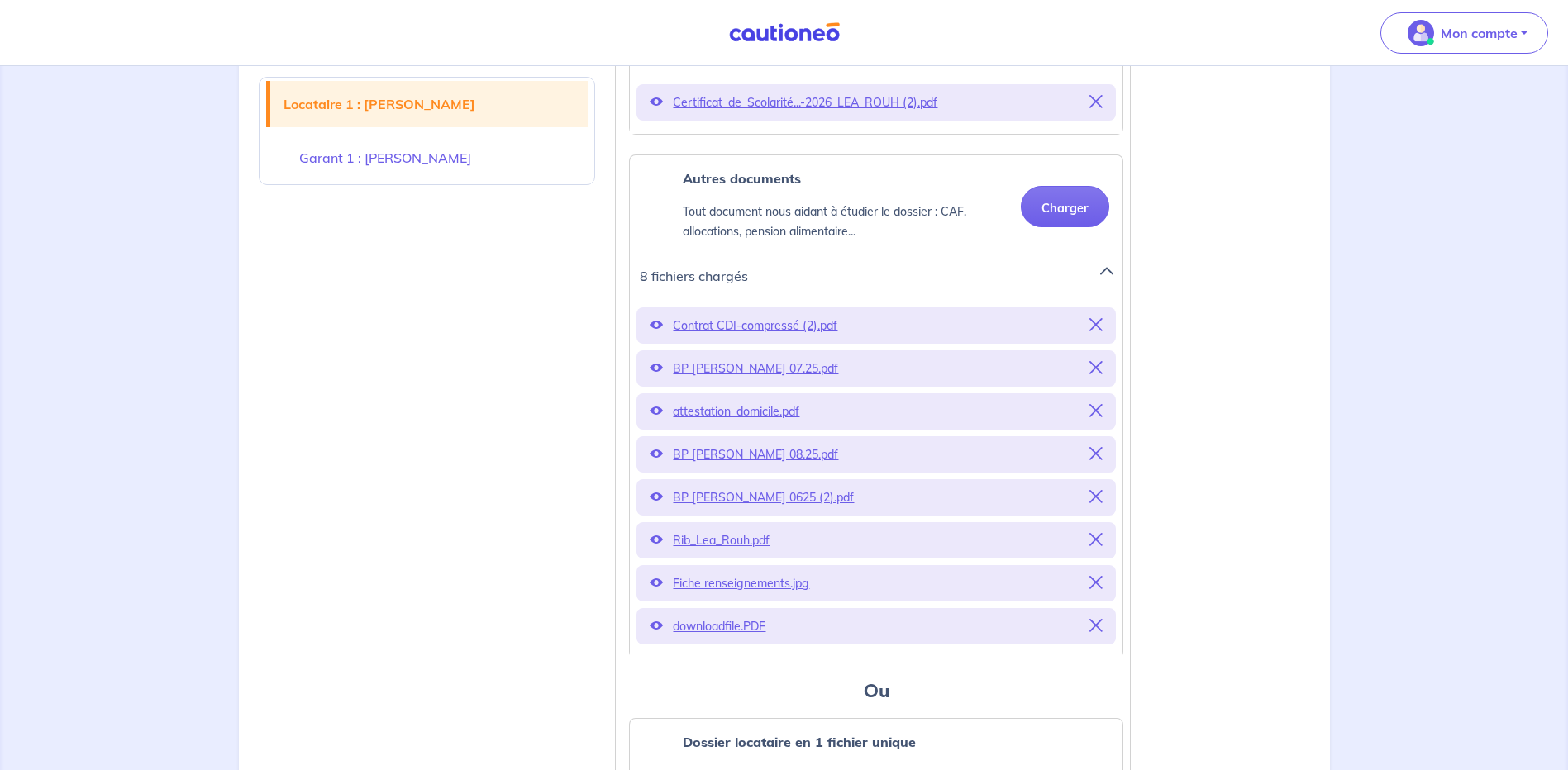
scroll to position [827, 0]
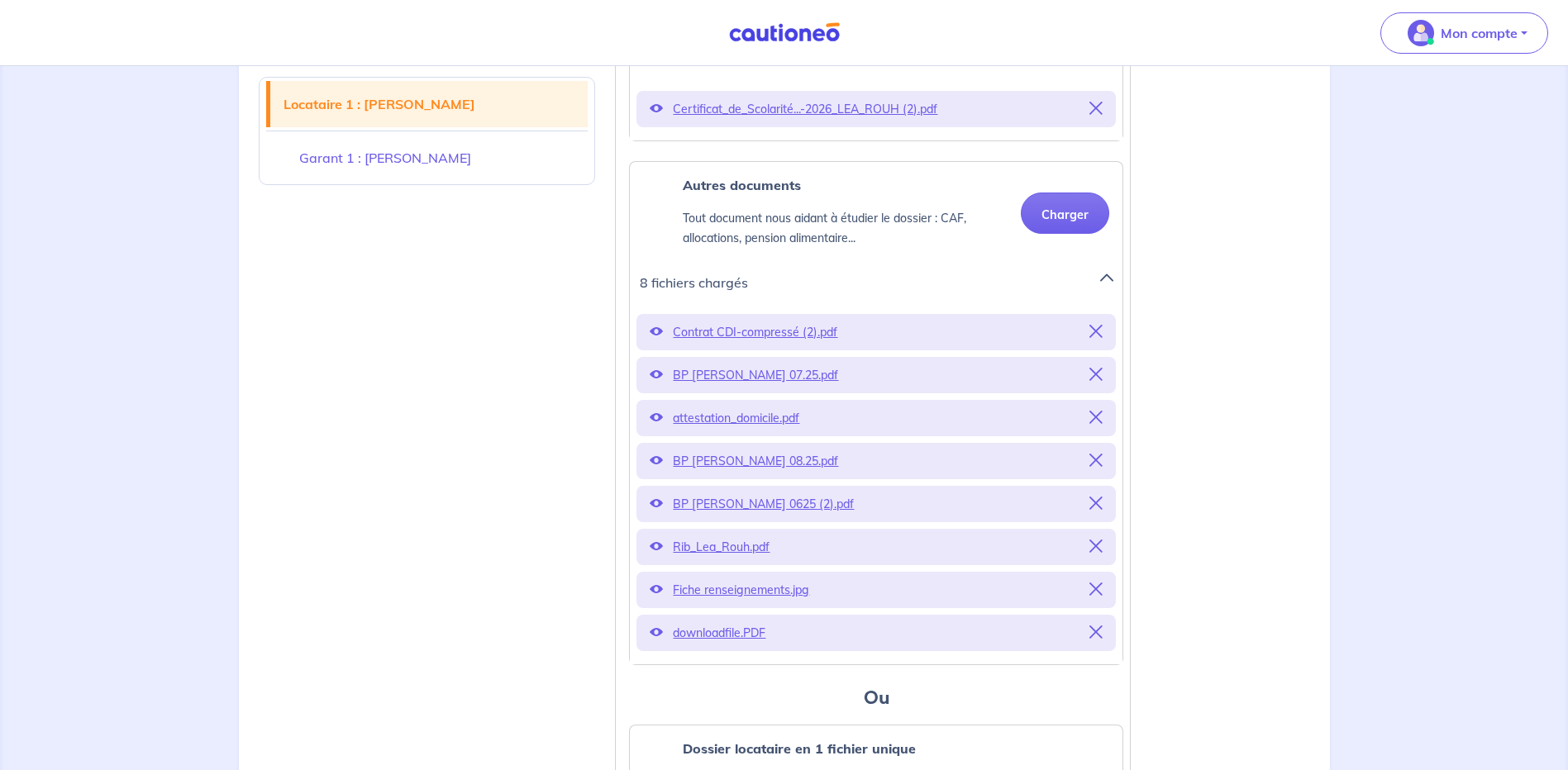
click at [766, 430] on p "attestation_domicile.pdf" at bounding box center [875, 417] width 406 height 23
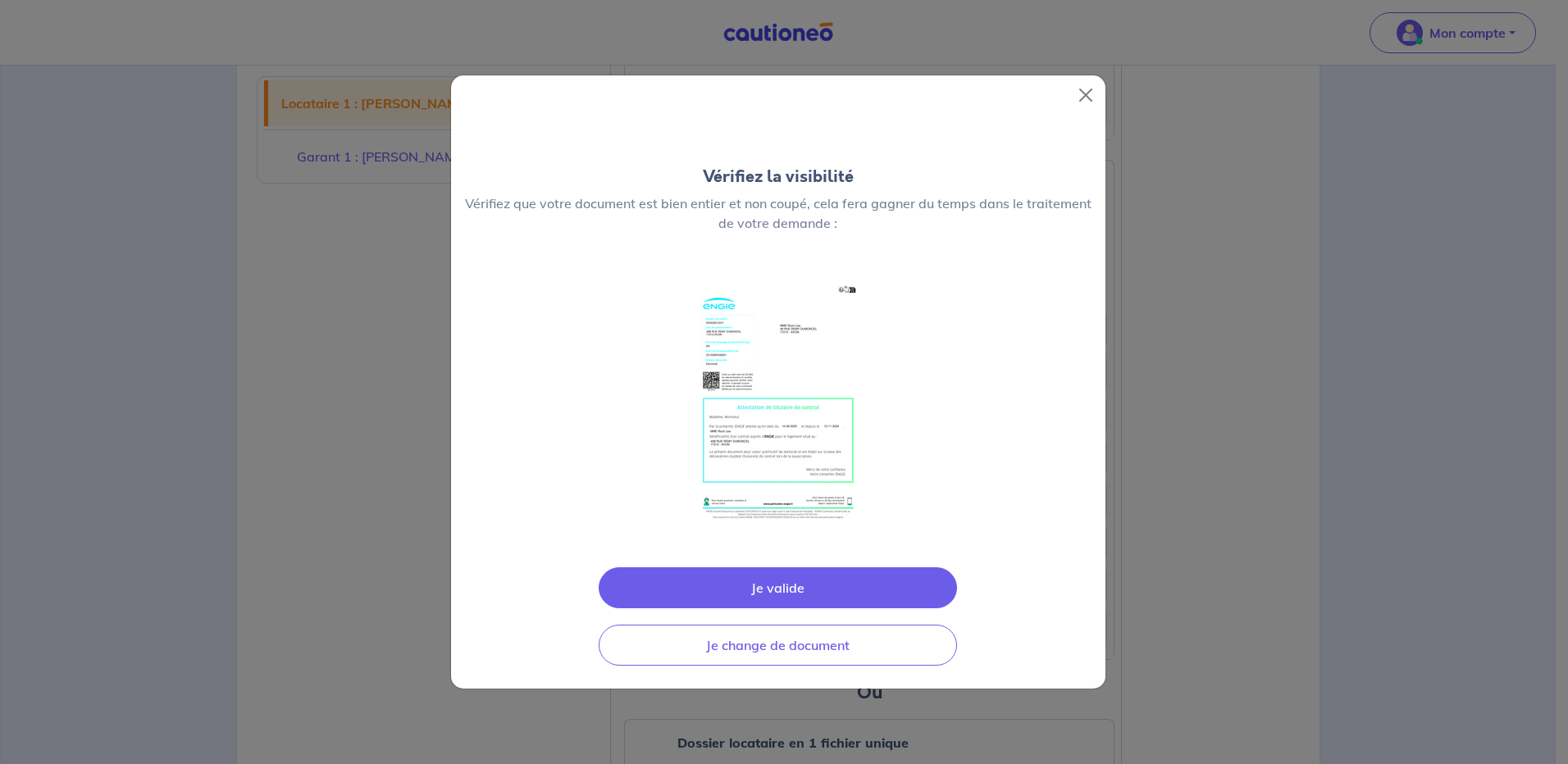
click at [775, 587] on button "Je valide" at bounding box center [778, 589] width 359 height 41
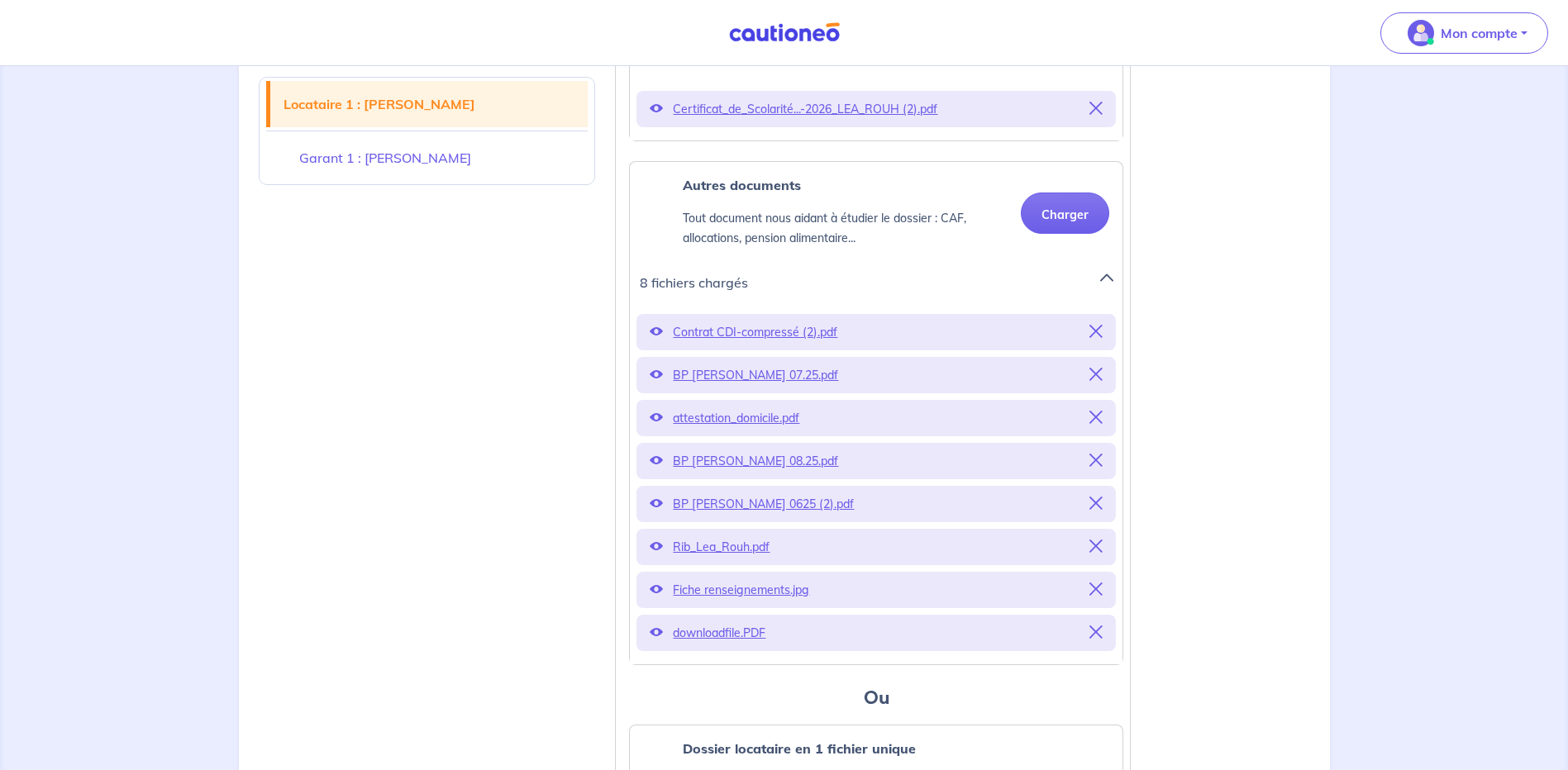
click at [725, 473] on p "BP ROUH Léa 08.25.pdf" at bounding box center [875, 461] width 406 height 23
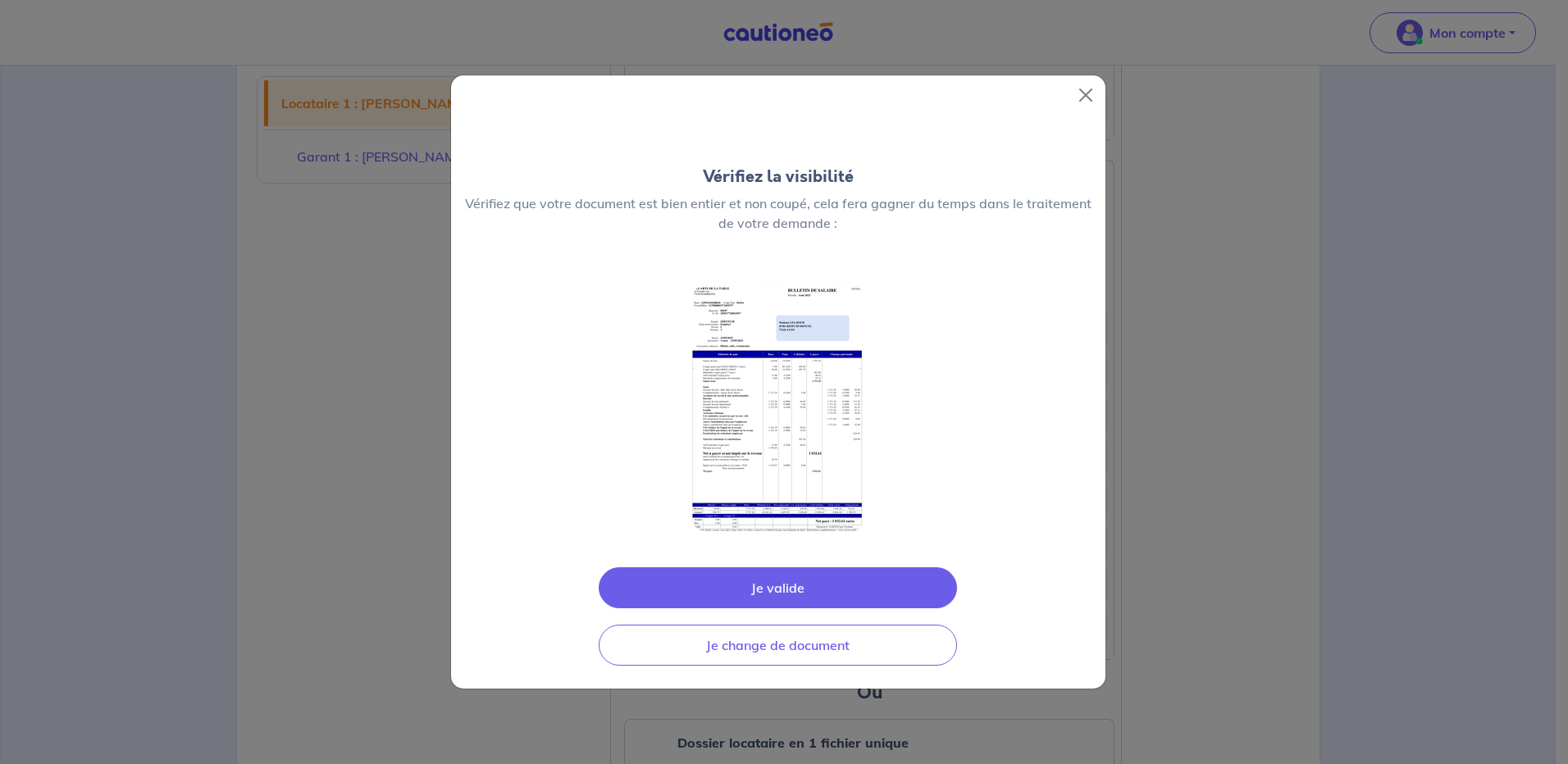
click at [787, 585] on button "Je valide" at bounding box center [778, 589] width 359 height 41
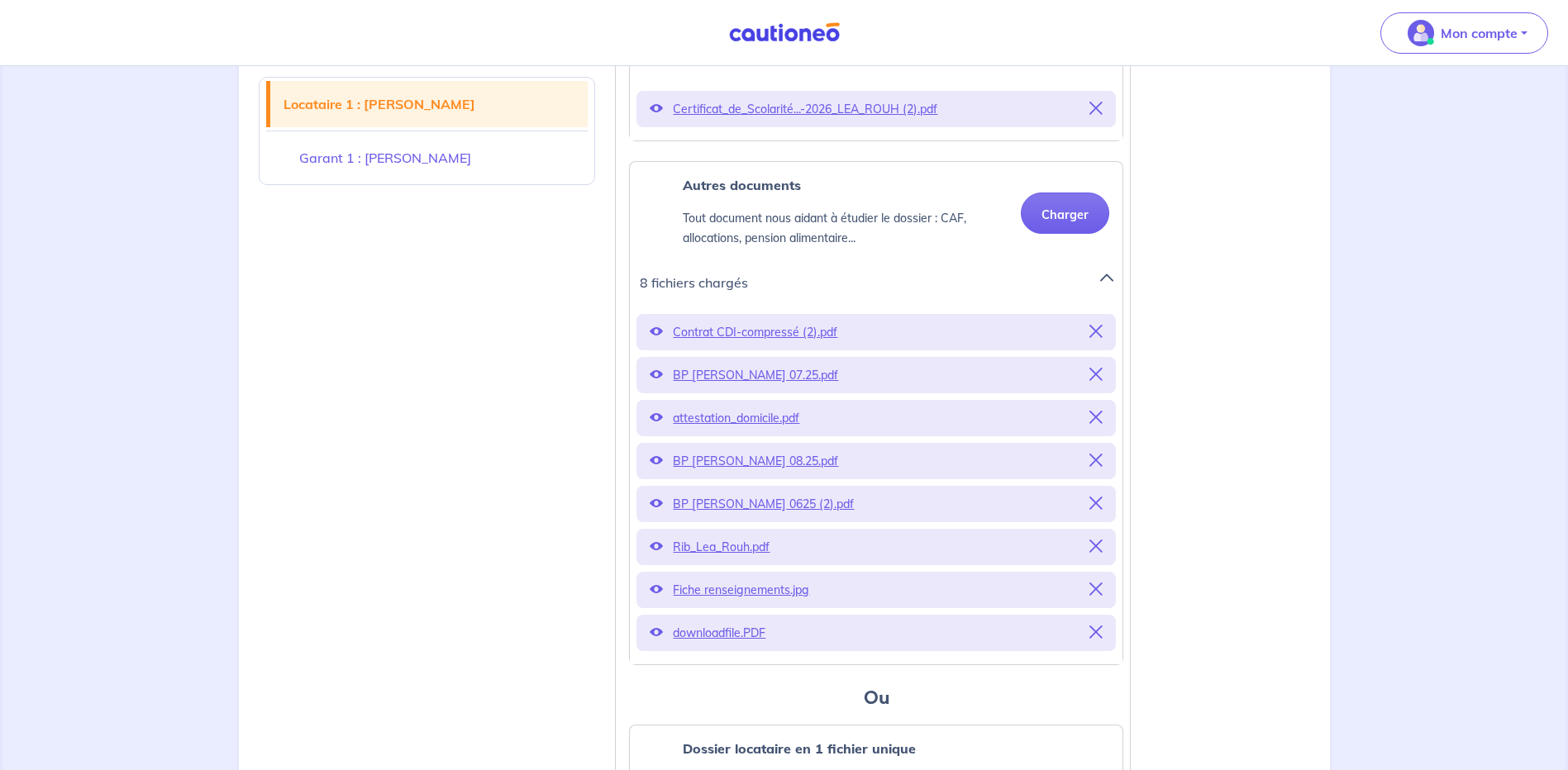
click at [743, 473] on p "BP ROUH Léa 08.25.pdf" at bounding box center [875, 461] width 406 height 23
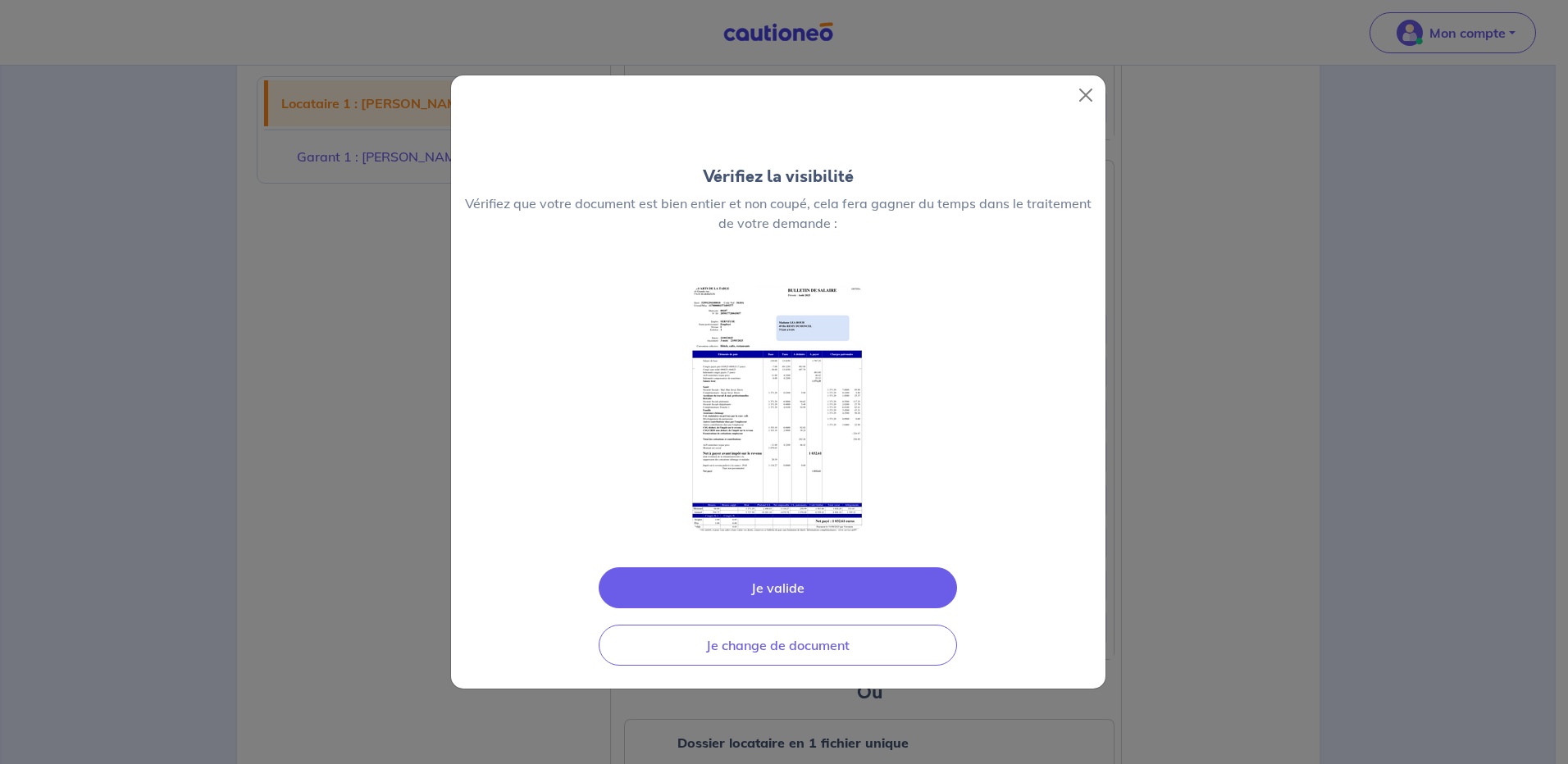
click at [774, 590] on button "Je valide" at bounding box center [778, 589] width 359 height 41
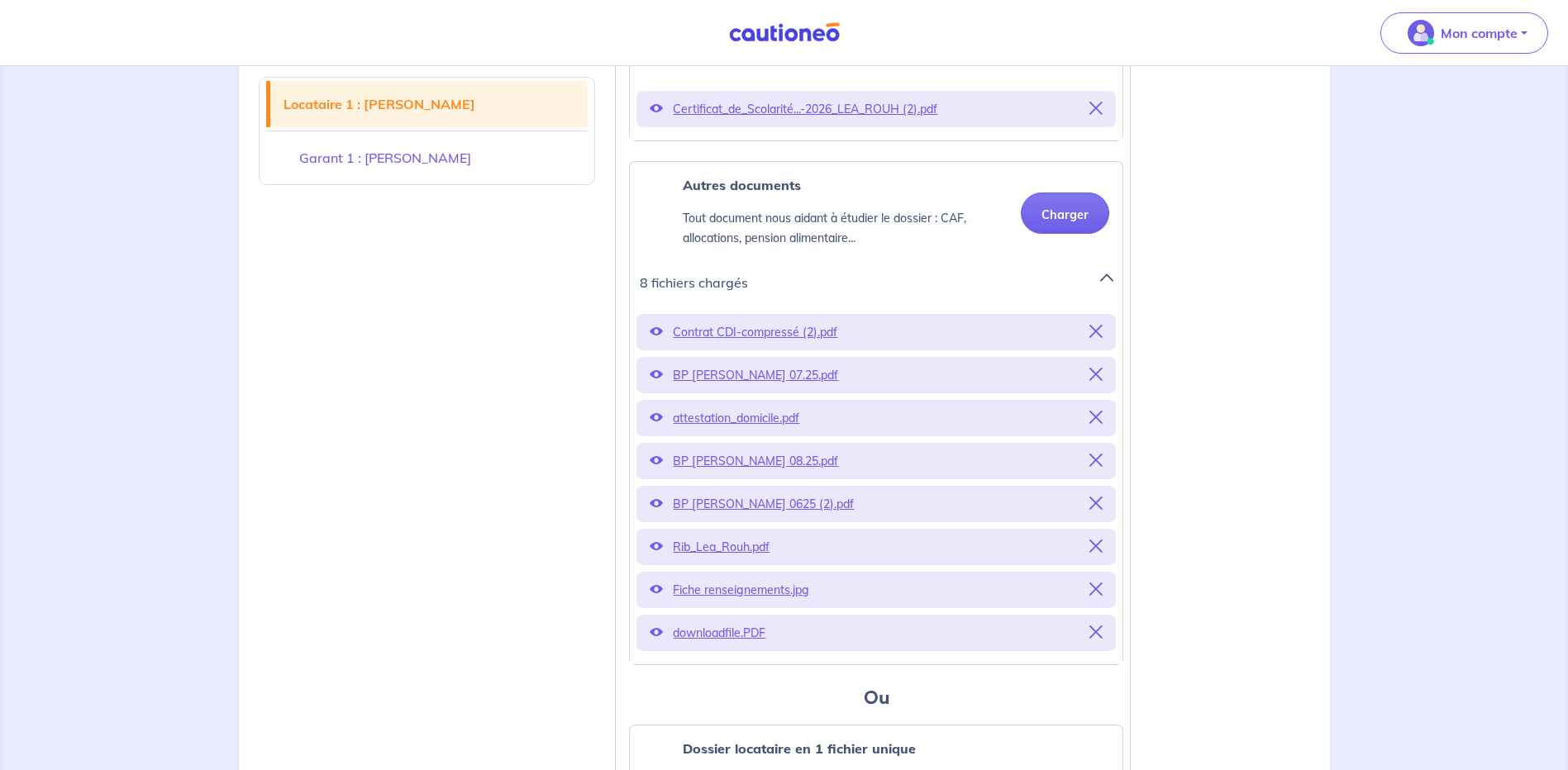
click at [735, 516] on p "BP ROUH Léa 0625 (2).pdf" at bounding box center [875, 504] width 406 height 23
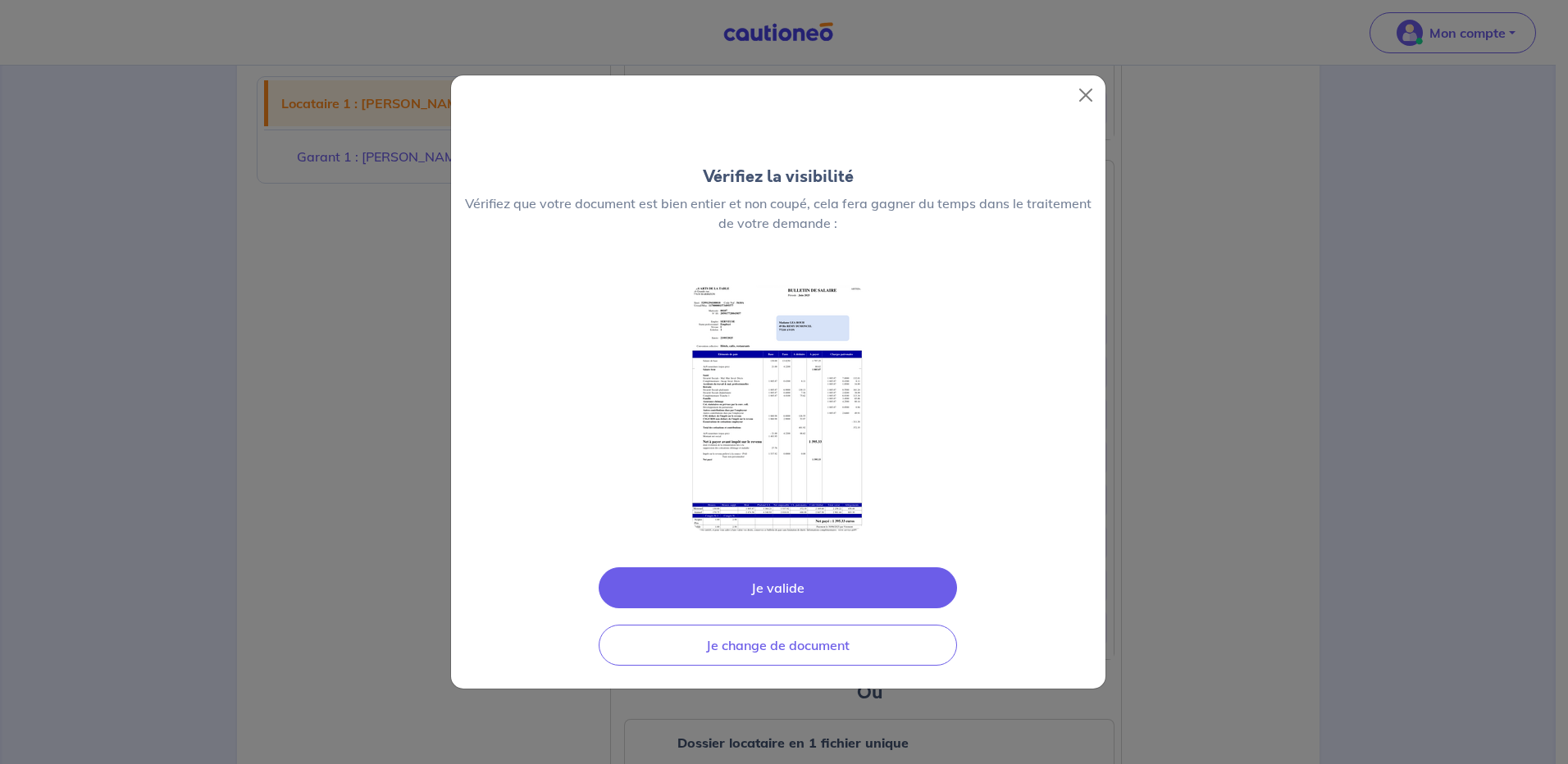
click at [777, 587] on button "Je valide" at bounding box center [778, 589] width 359 height 41
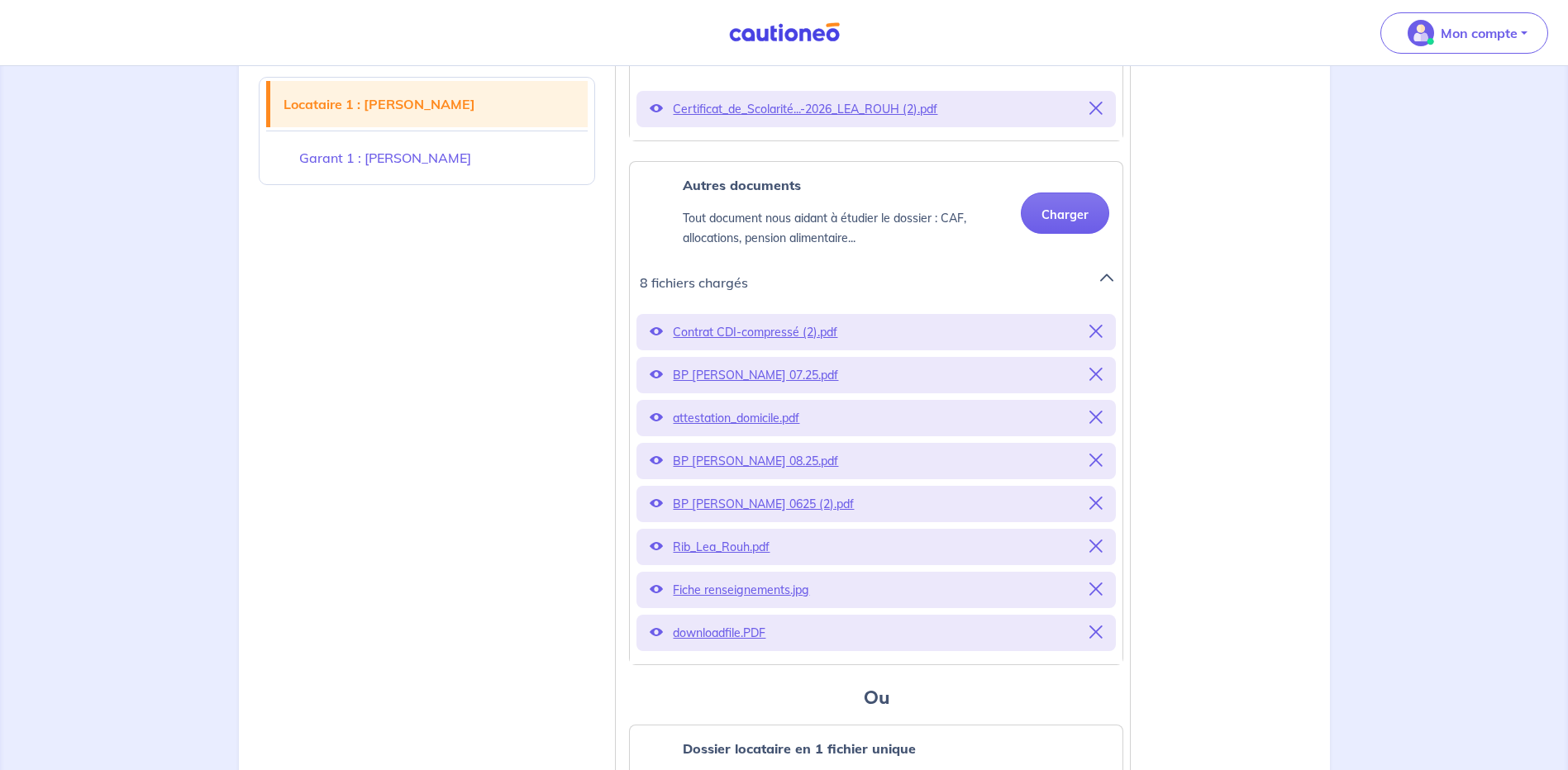
click at [748, 558] on p "Rib_Lea_Rouh.pdf" at bounding box center [875, 546] width 406 height 23
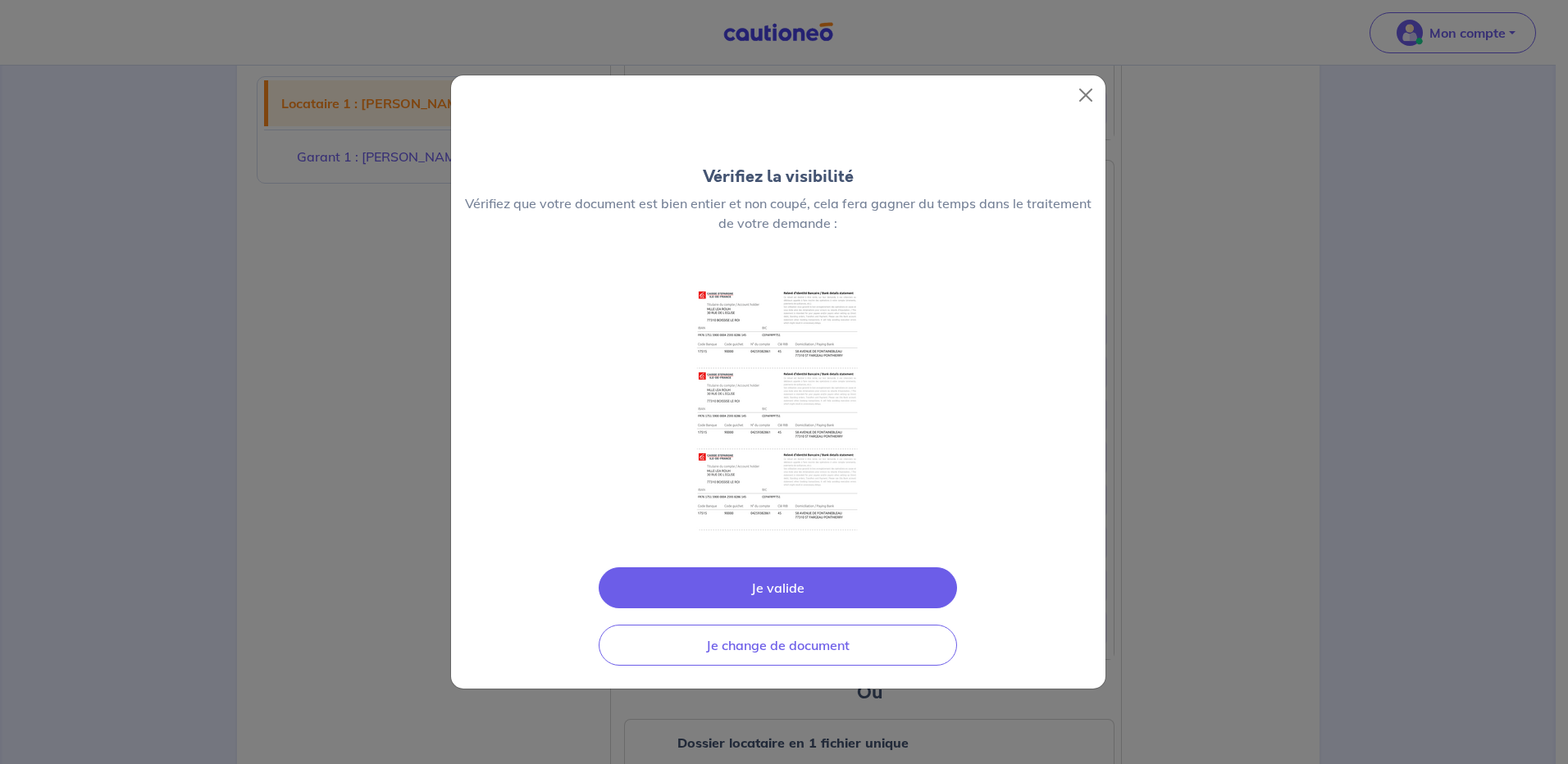
click at [772, 581] on button "Je valide" at bounding box center [778, 589] width 359 height 41
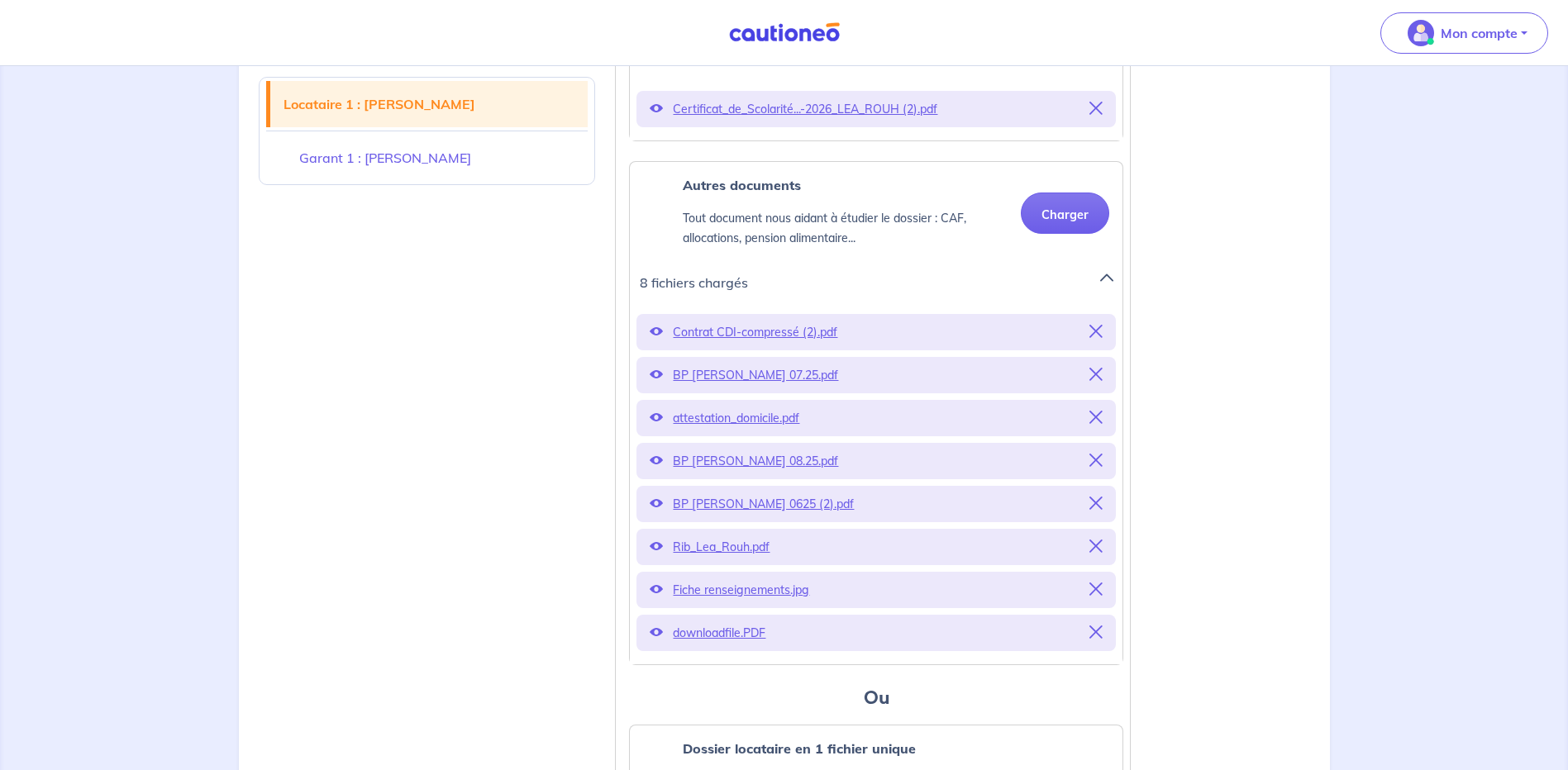
click at [736, 602] on p "Fiche renseignements.jpg" at bounding box center [875, 589] width 406 height 23
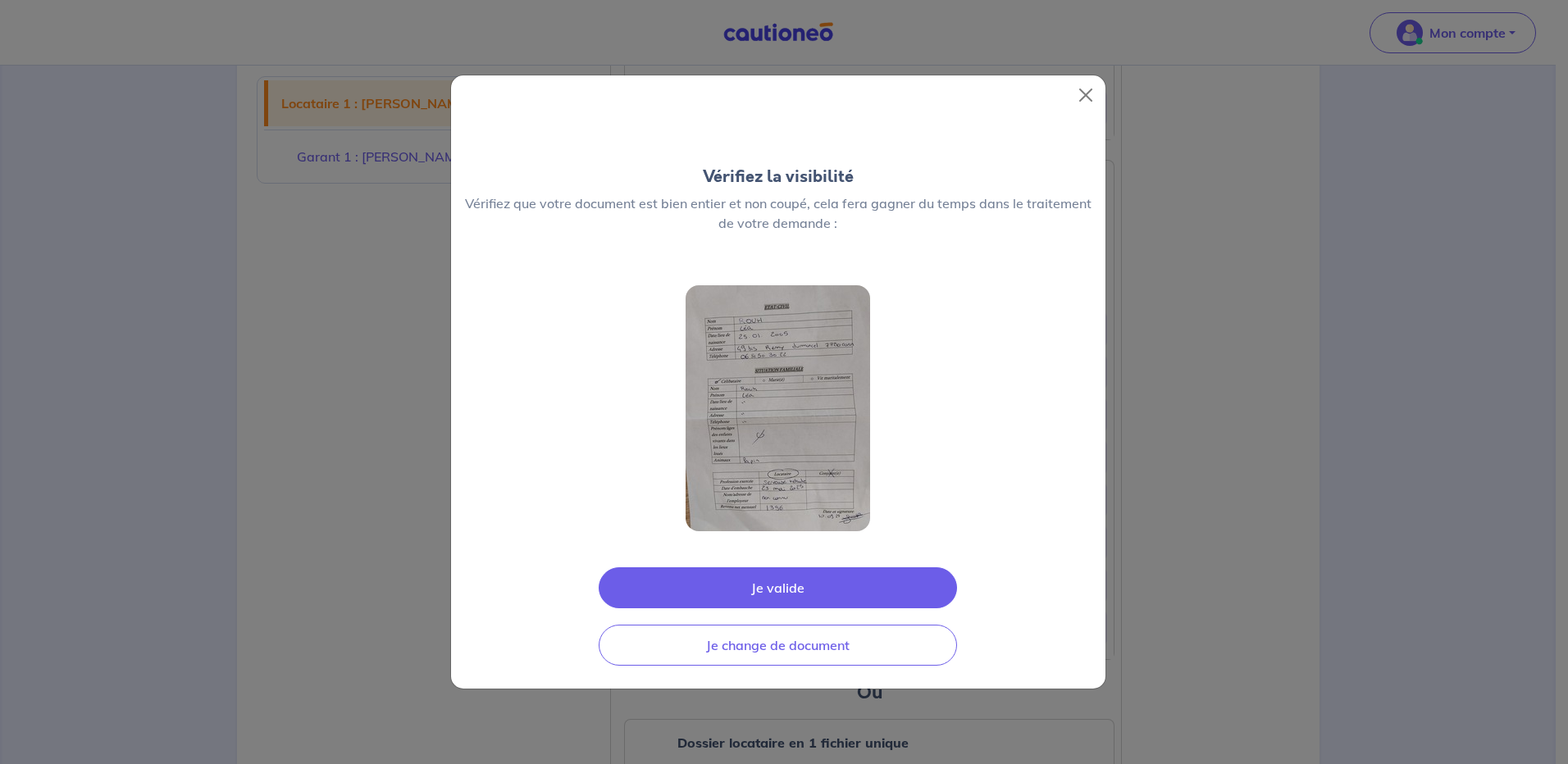
click at [773, 589] on button "Je valide" at bounding box center [778, 589] width 359 height 41
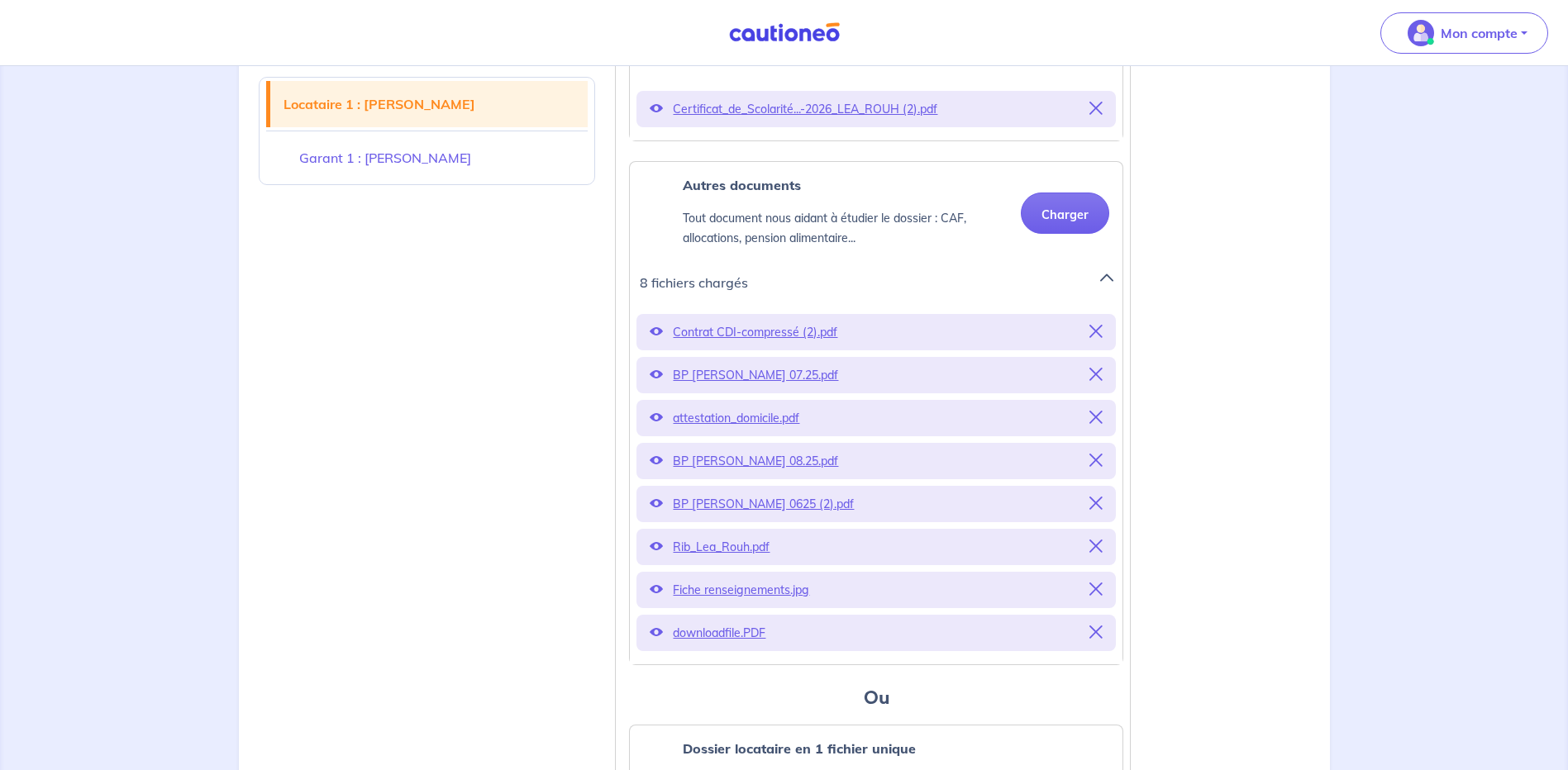
click at [744, 645] on p "downloadfile.PDF" at bounding box center [875, 633] width 406 height 23
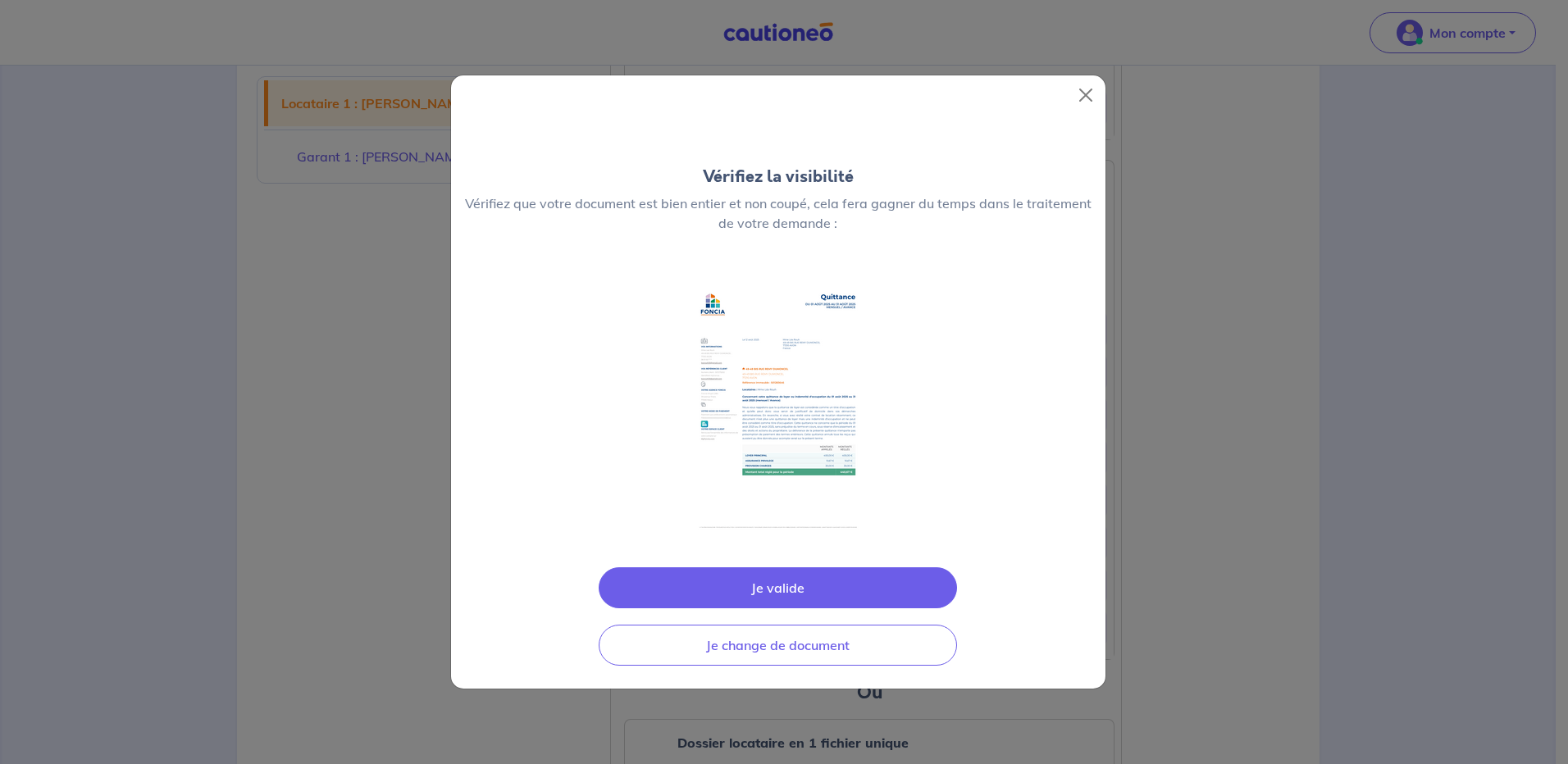
click at [780, 581] on button "Je valide" at bounding box center [778, 589] width 359 height 41
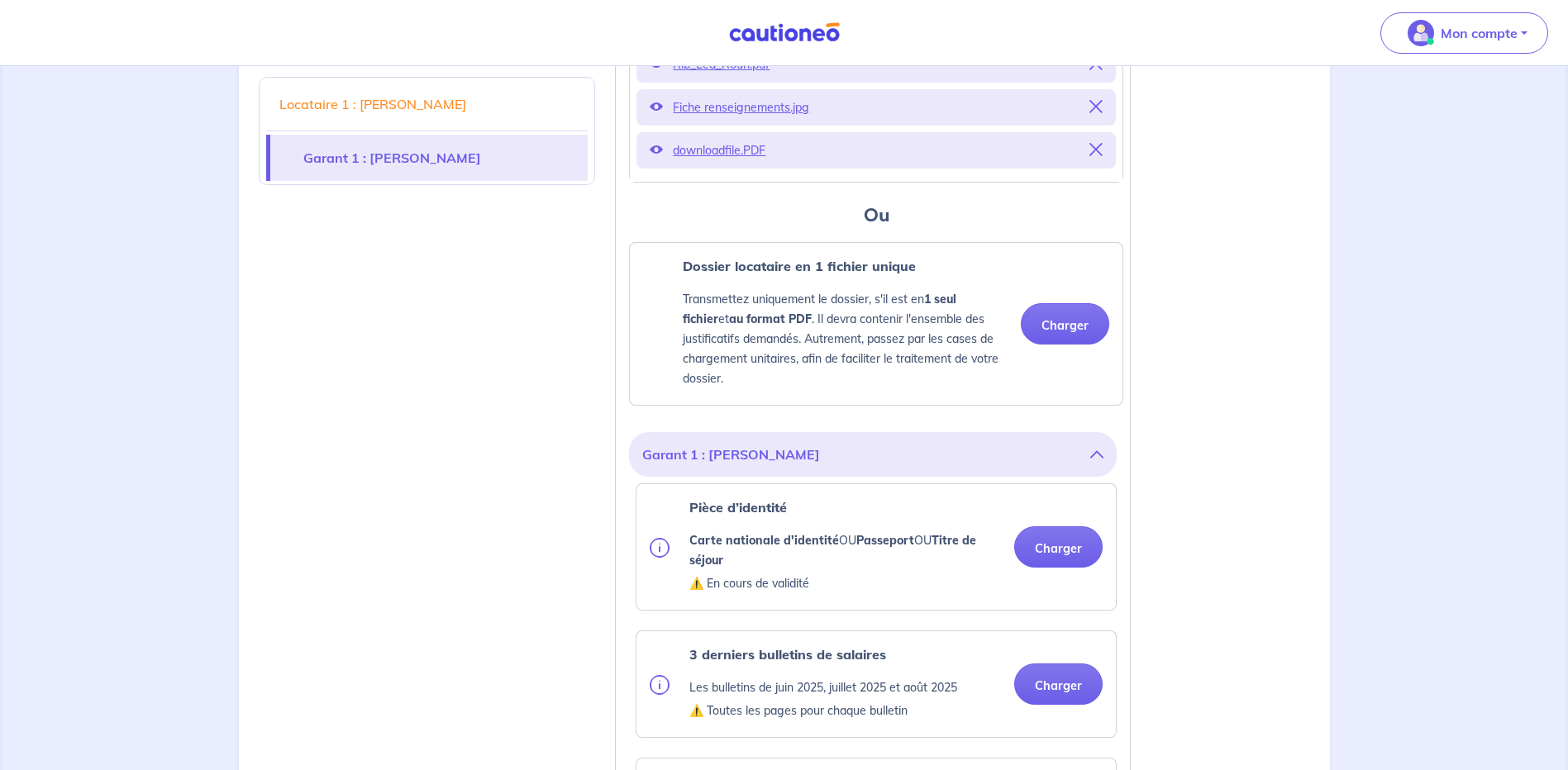
scroll to position [1322, 0]
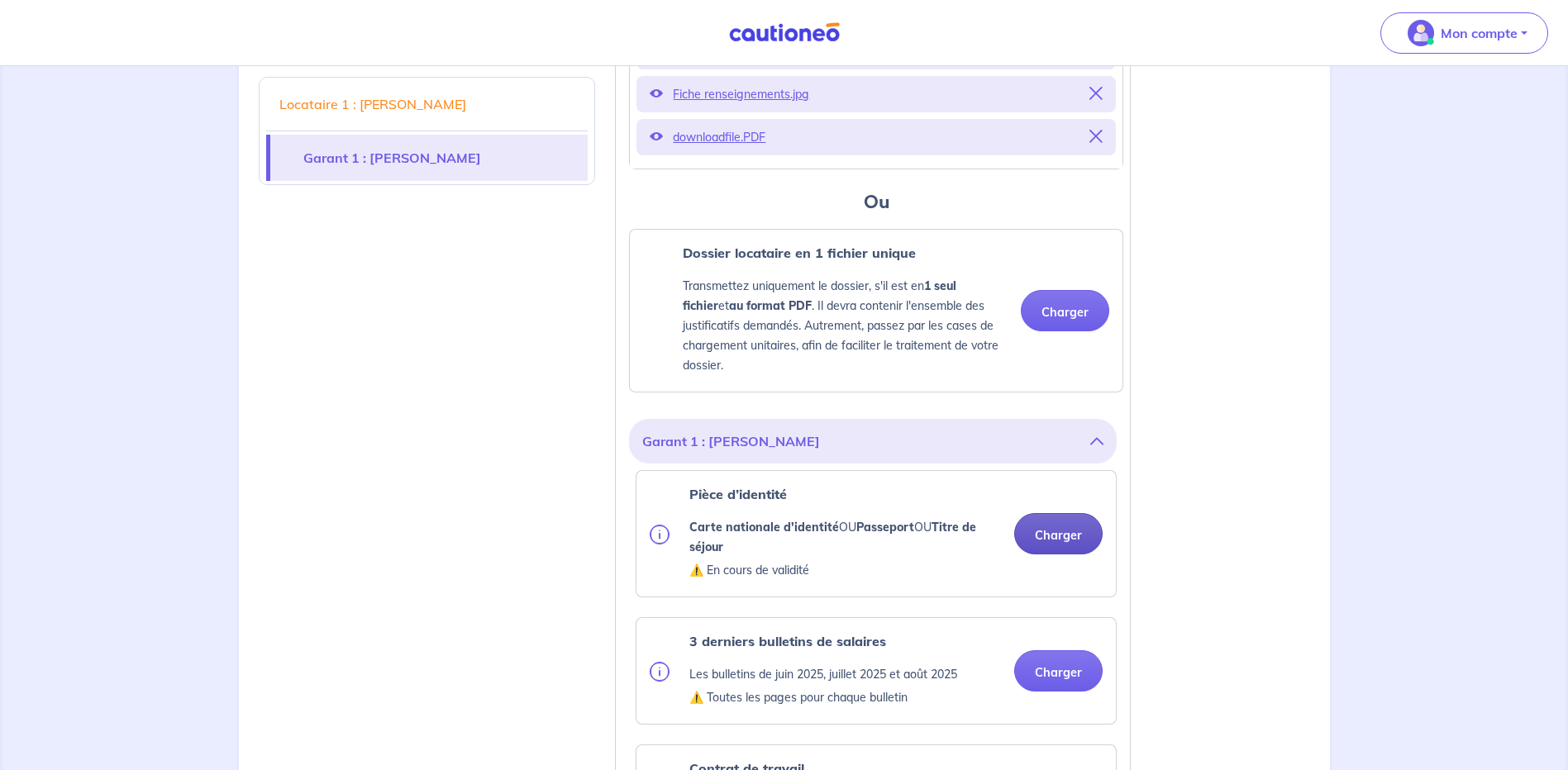
click at [1056, 550] on button "Charger" at bounding box center [1058, 535] width 88 height 42
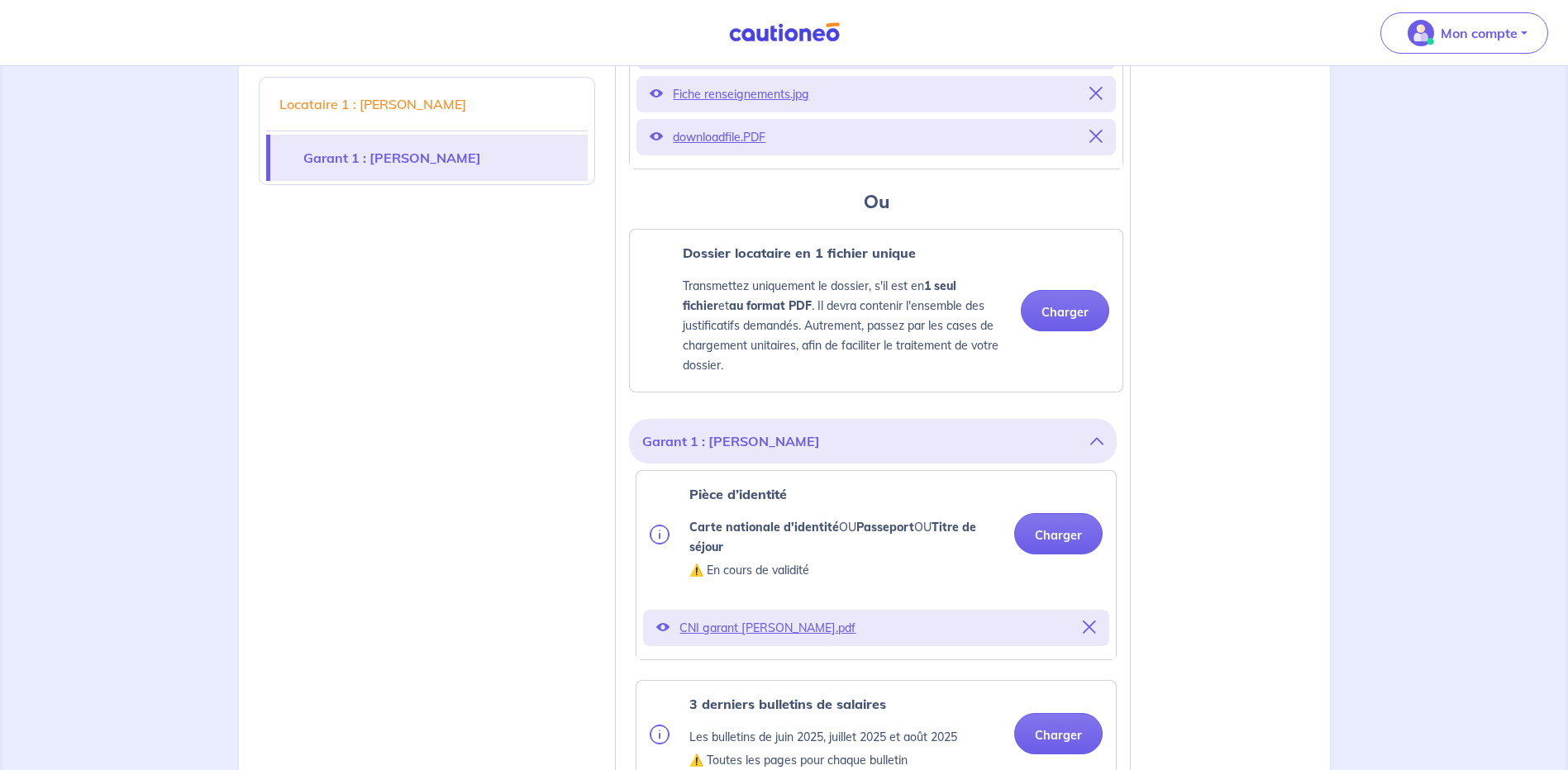
click at [706, 640] on p "CNI garant B.ROUH.pdf" at bounding box center [876, 628] width 393 height 23
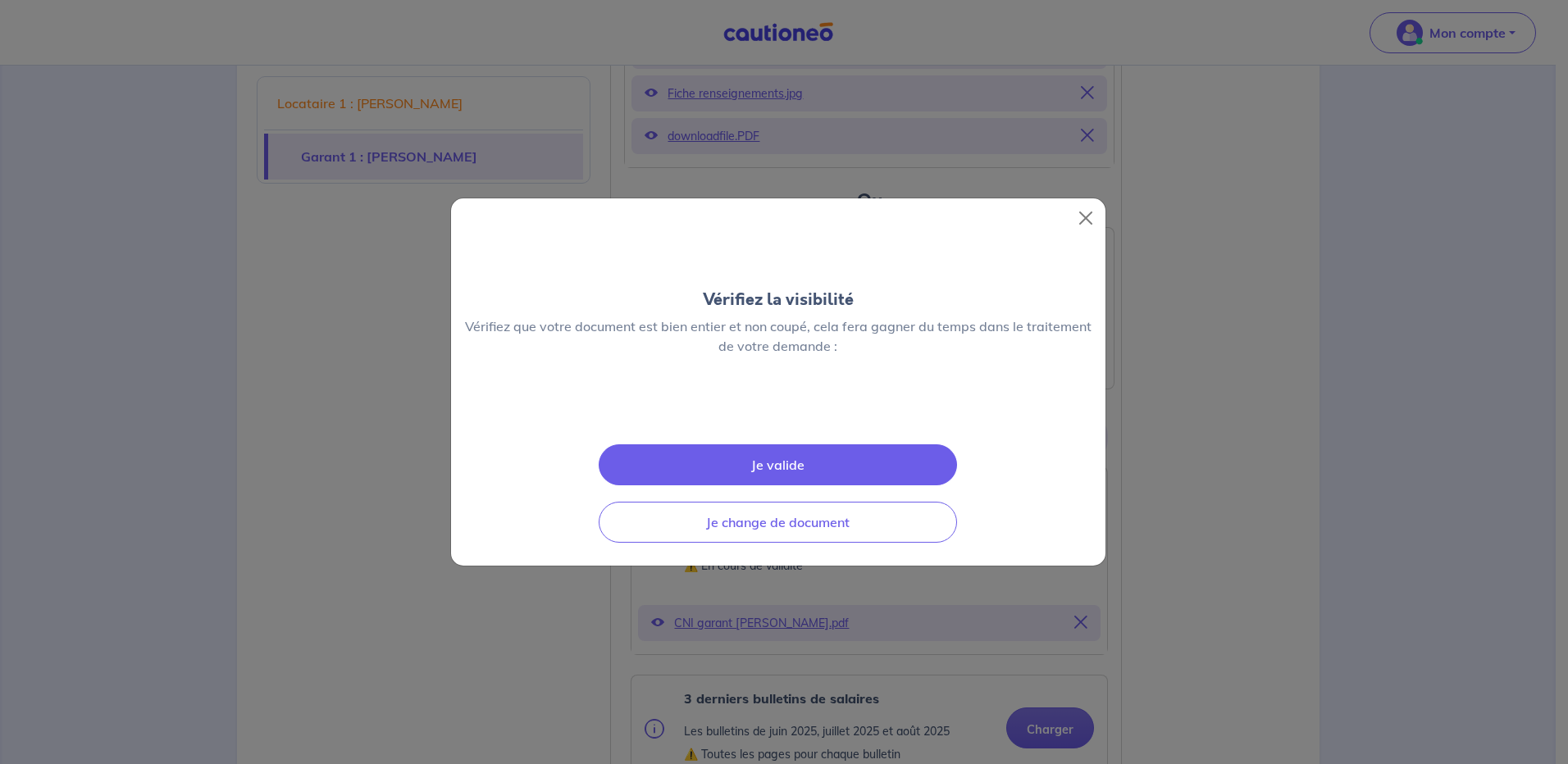
click at [796, 485] on button "Je valide" at bounding box center [778, 465] width 359 height 41
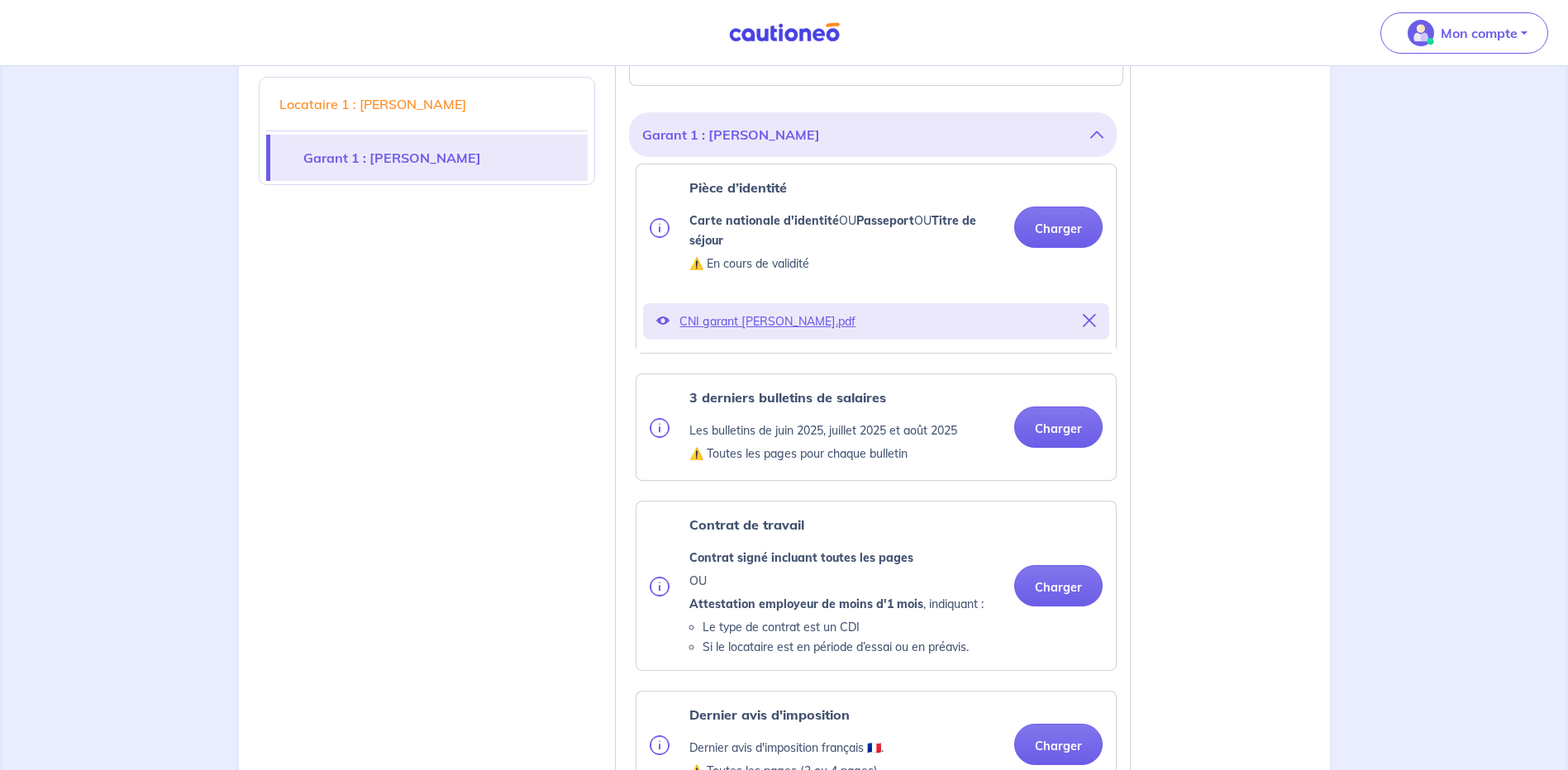
scroll to position [1653, 0]
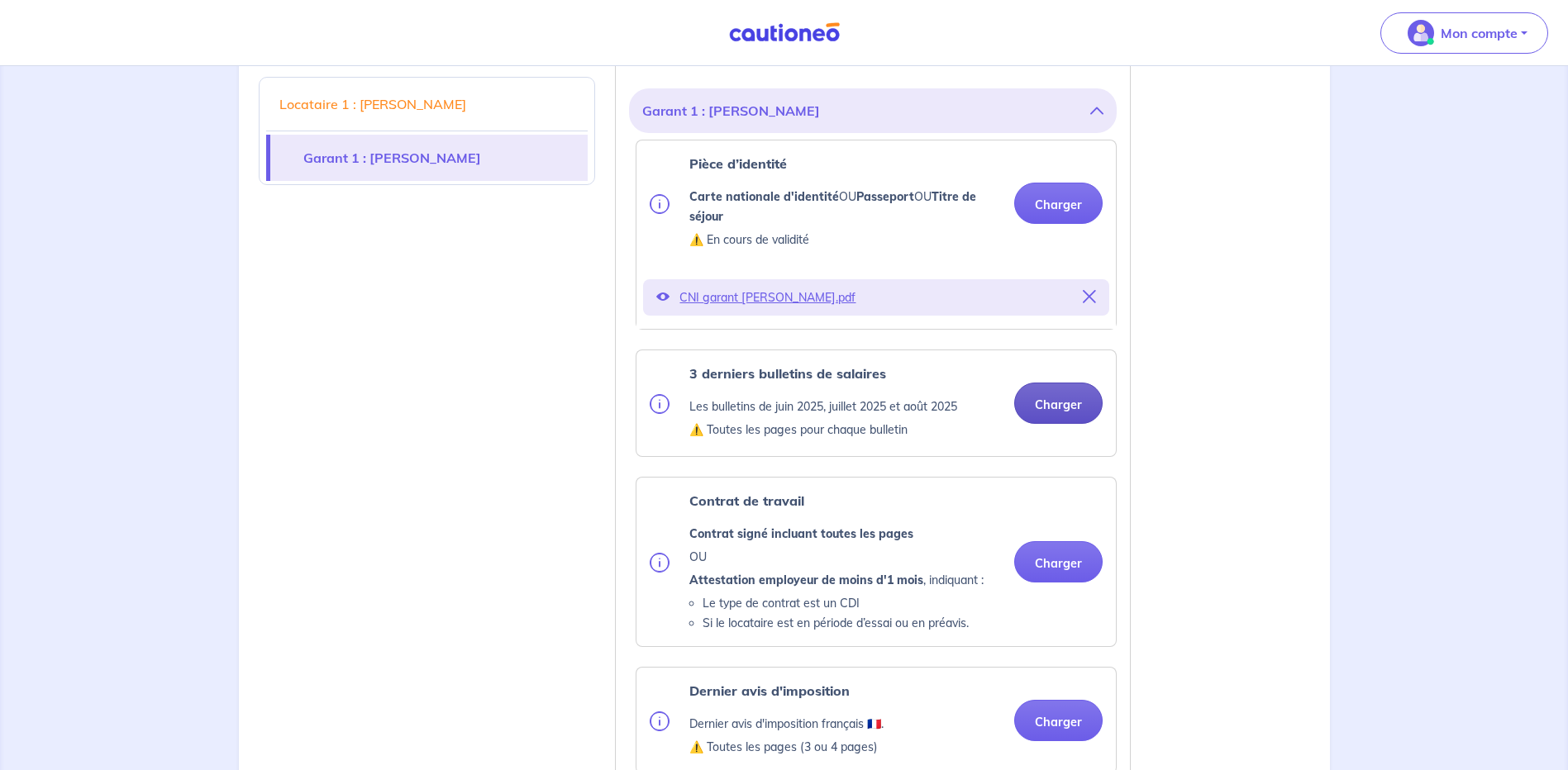
click at [1060, 418] on button "Charger" at bounding box center [1058, 403] width 88 height 42
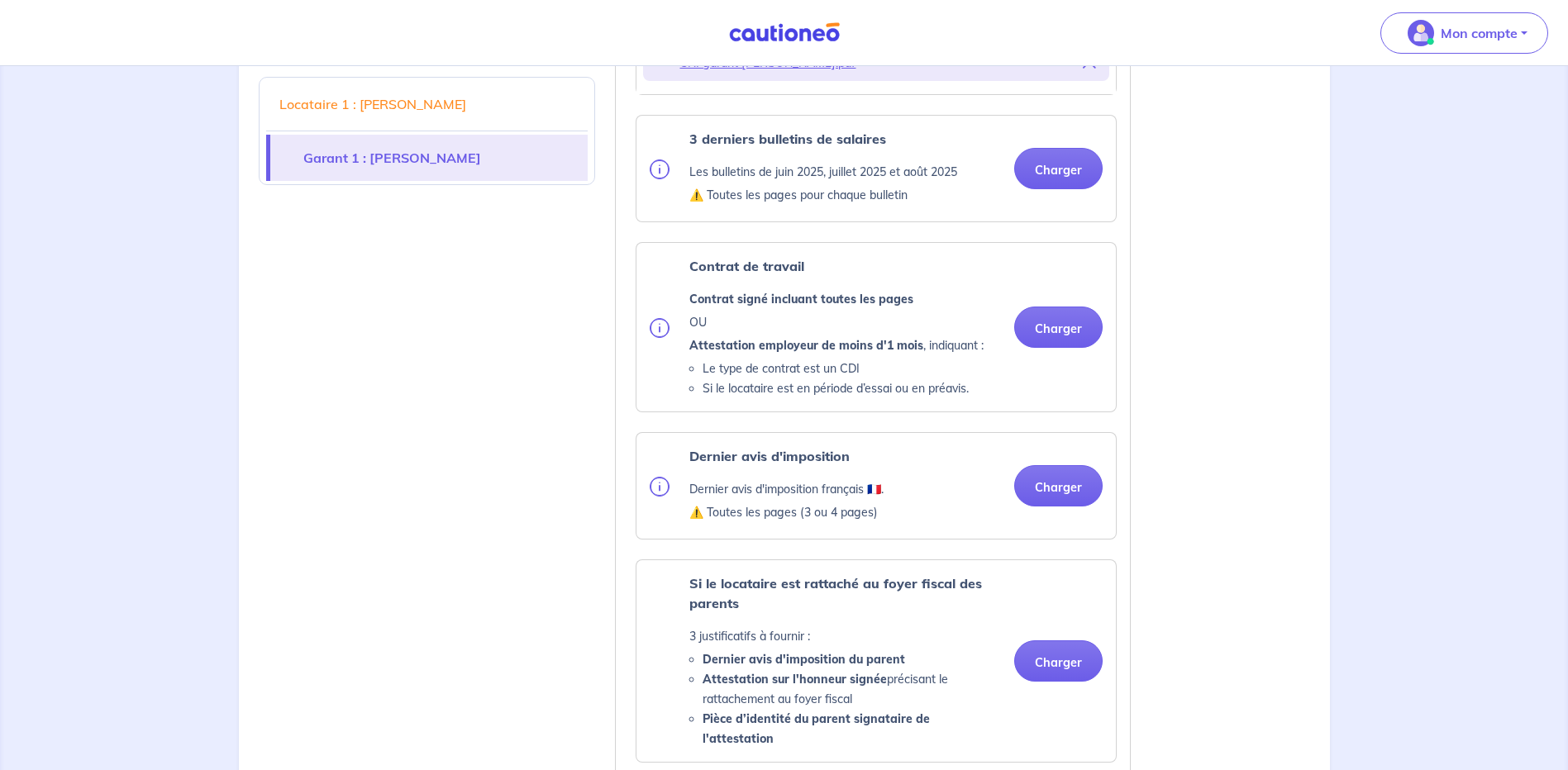
scroll to position [1901, 0]
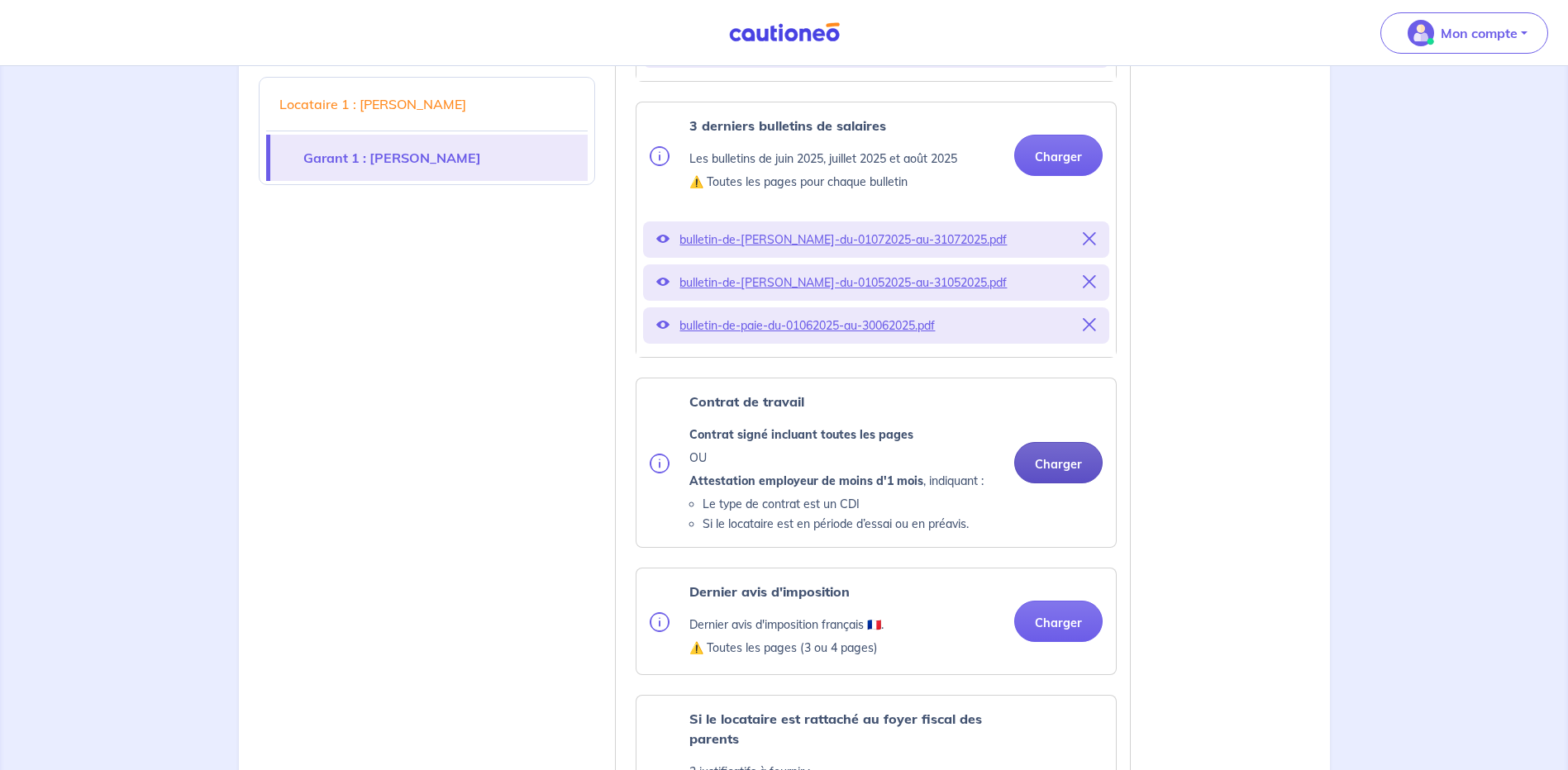
click at [1042, 480] on button "Charger" at bounding box center [1058, 463] width 88 height 42
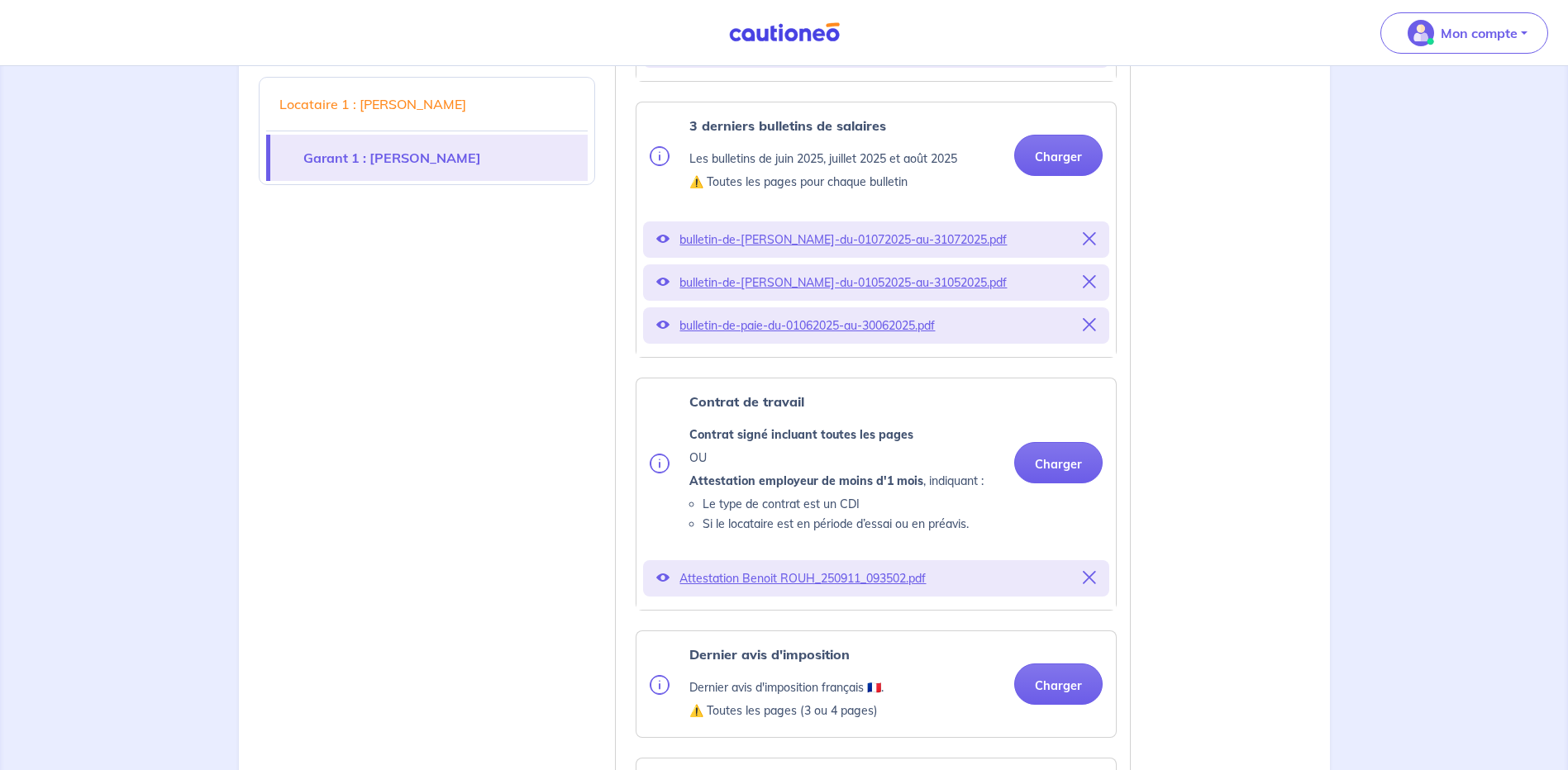
click at [666, 584] on icon at bounding box center [662, 577] width 13 height 13
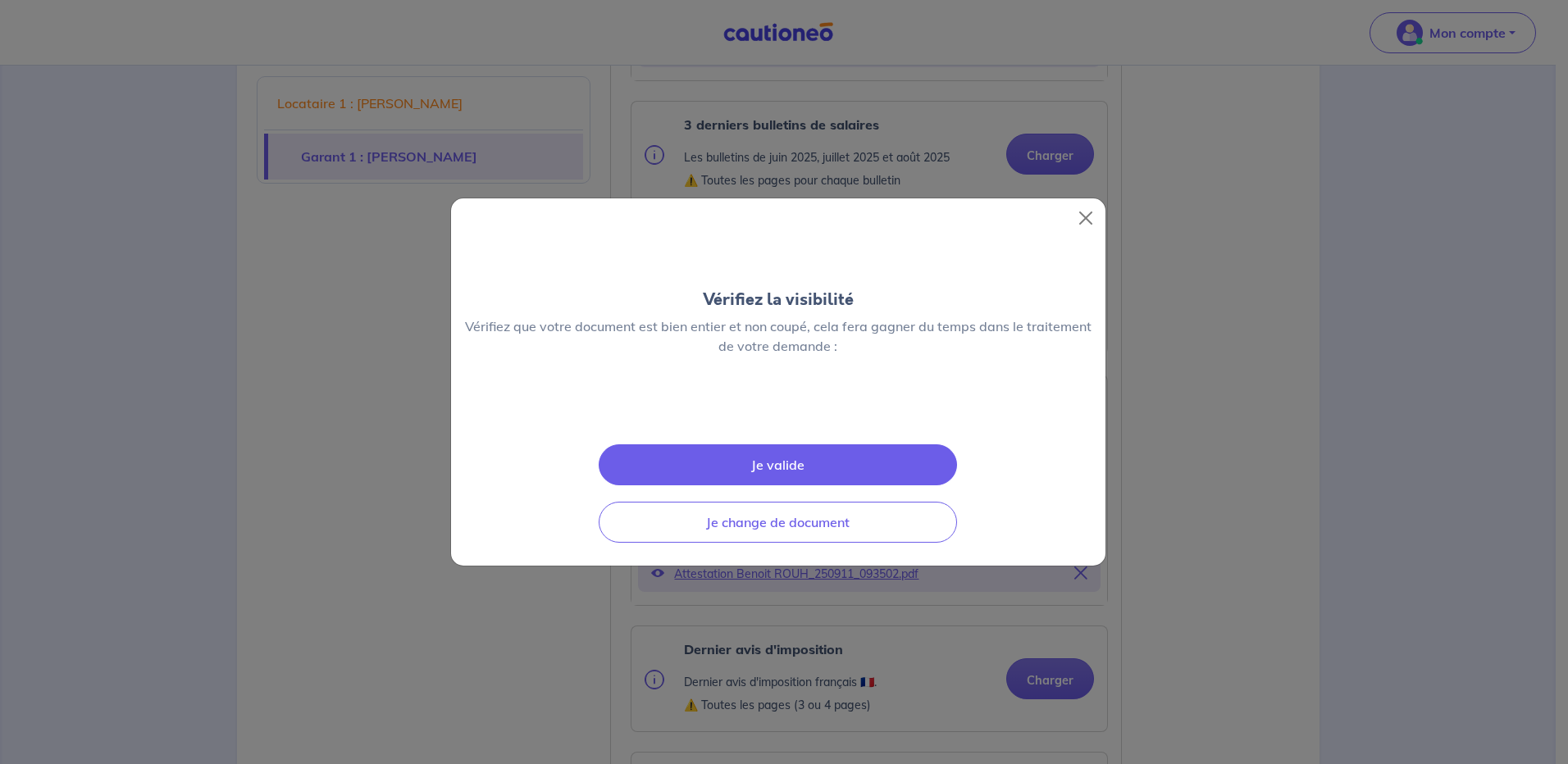
click at [791, 485] on button "Je valide" at bounding box center [778, 465] width 359 height 41
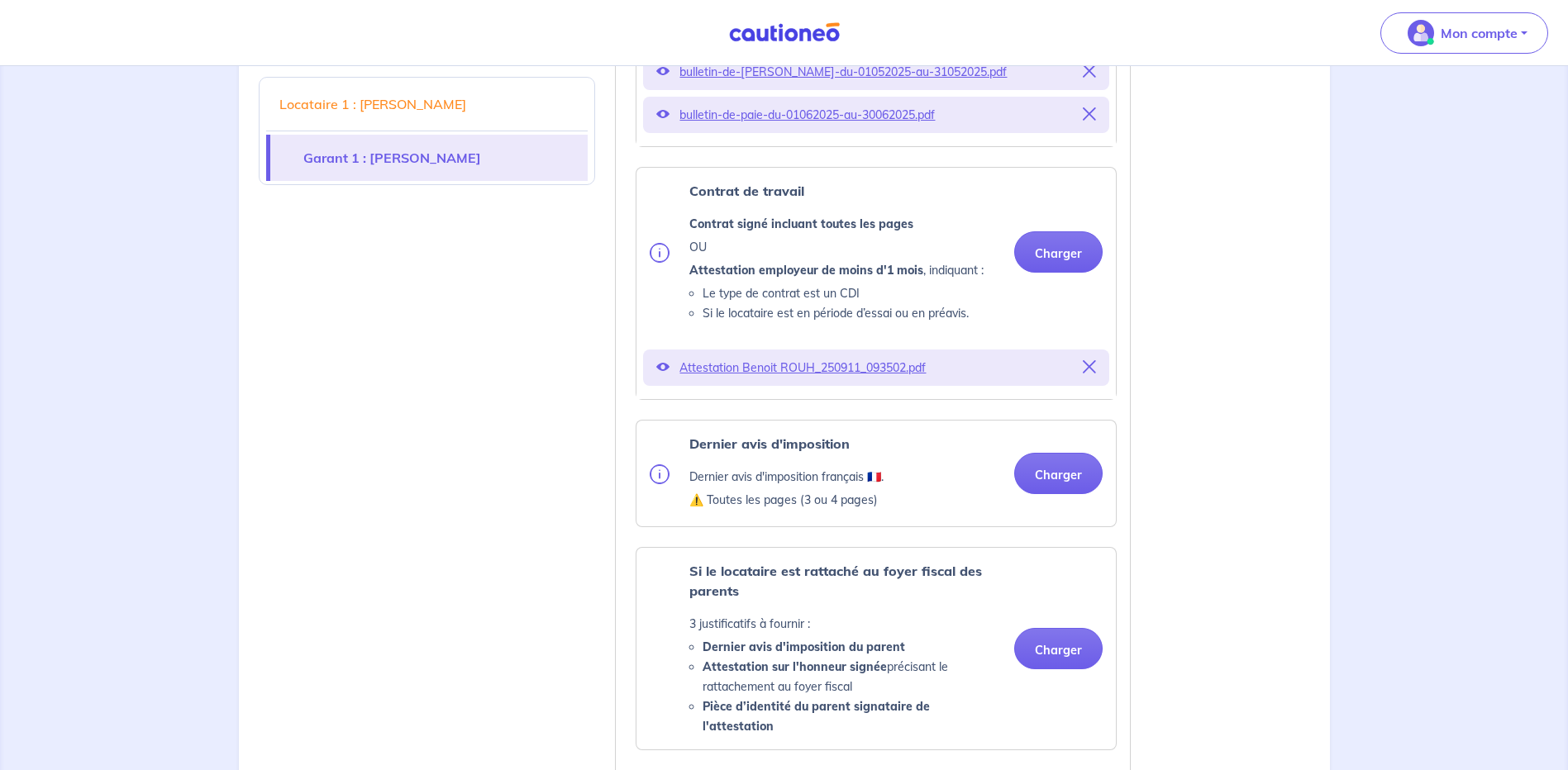
scroll to position [2149, 0]
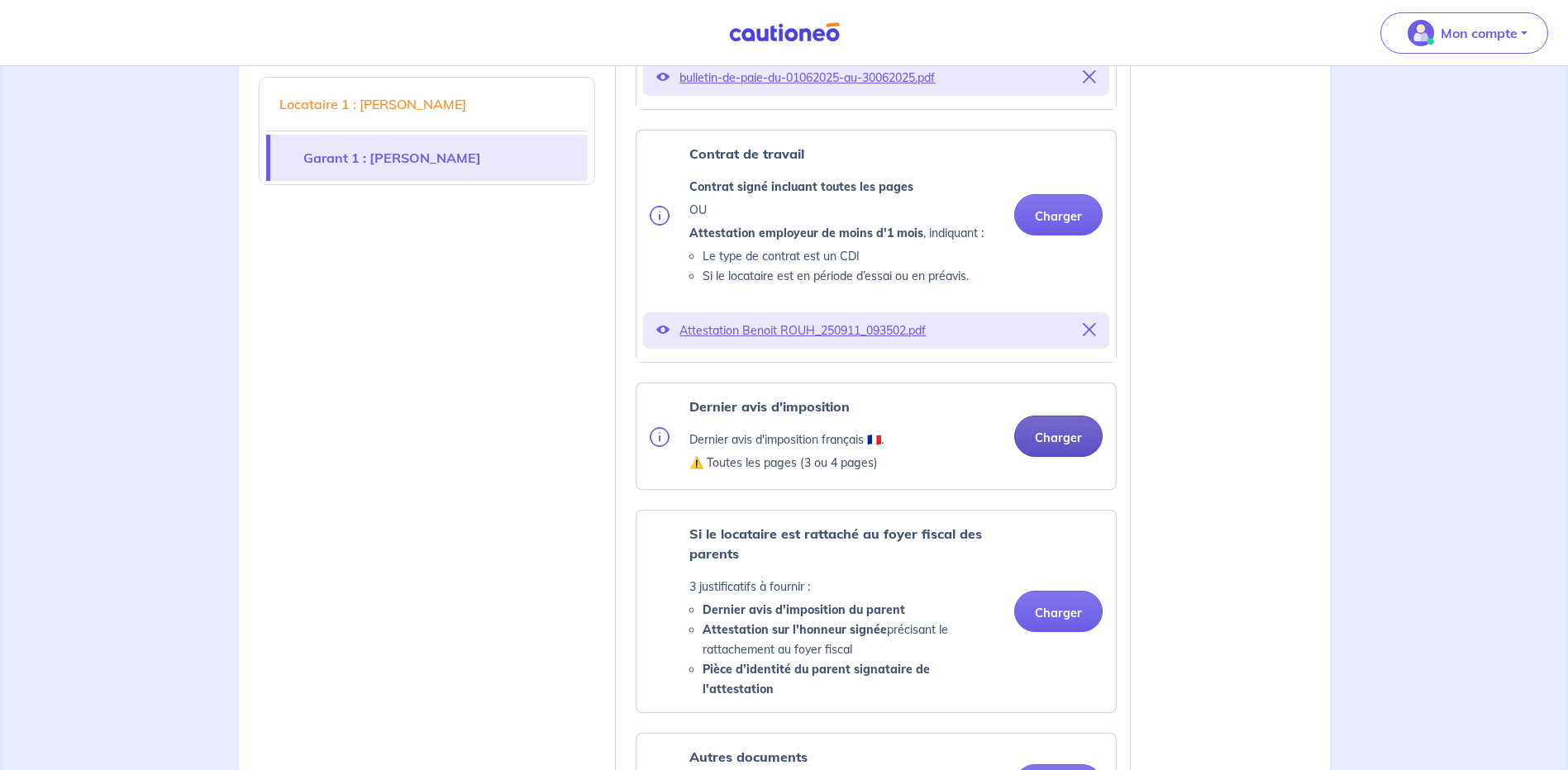
click at [1054, 453] on button "Charger" at bounding box center [1058, 436] width 88 height 42
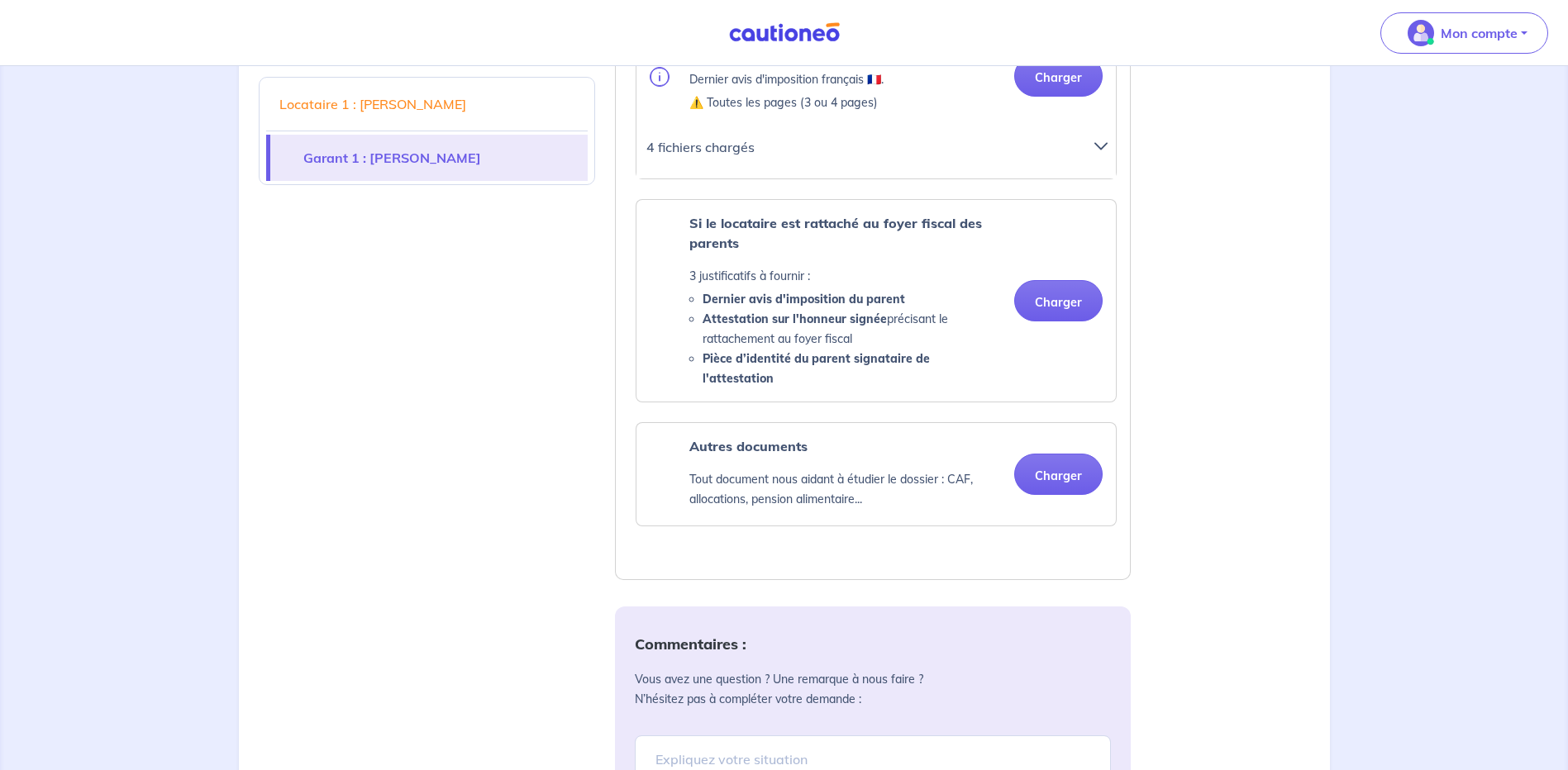
scroll to position [2562, 0]
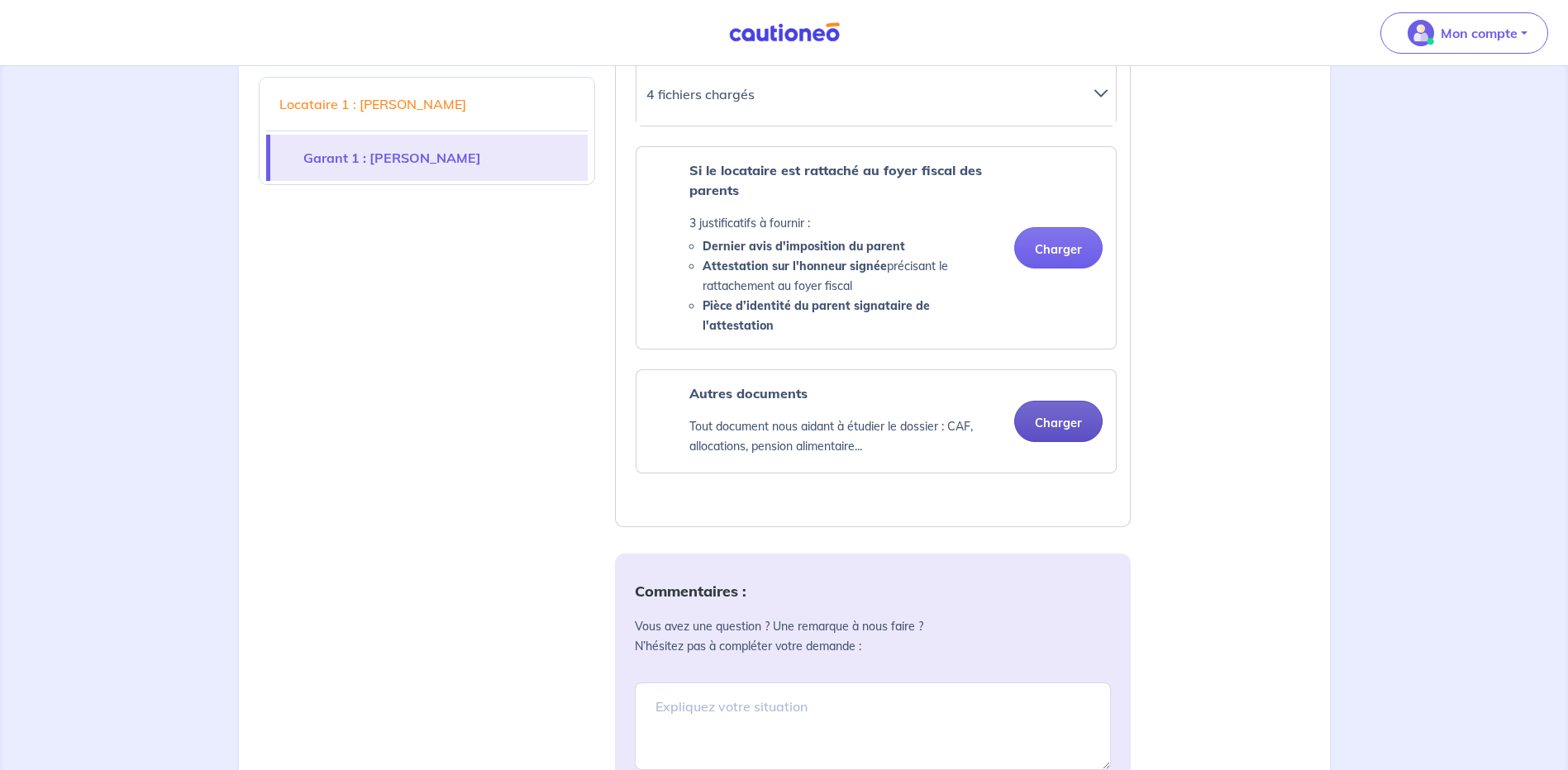
click at [1064, 422] on button "Charger" at bounding box center [1058, 421] width 88 height 42
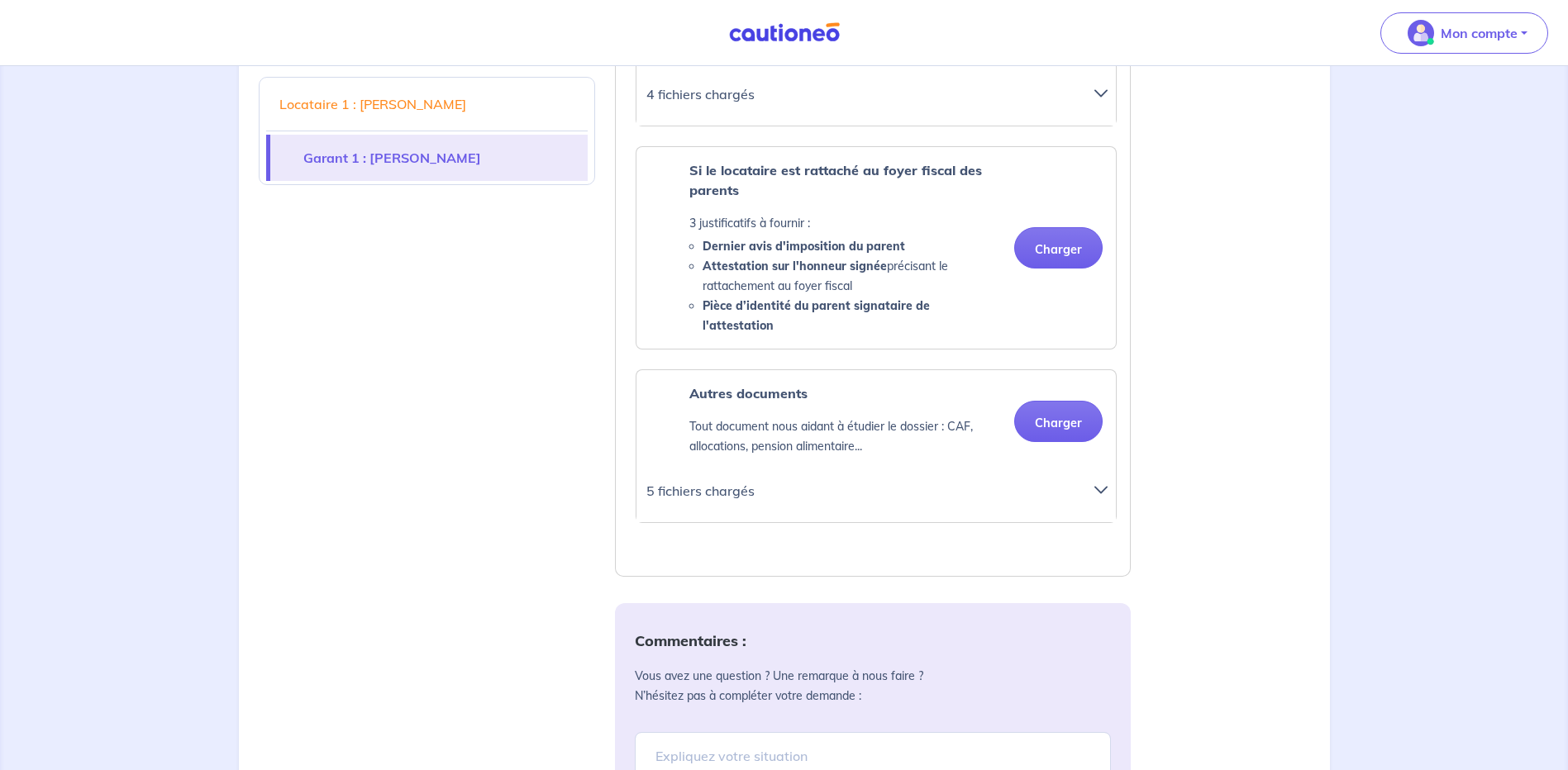
click at [1104, 486] on icon at bounding box center [1100, 490] width 13 height 13
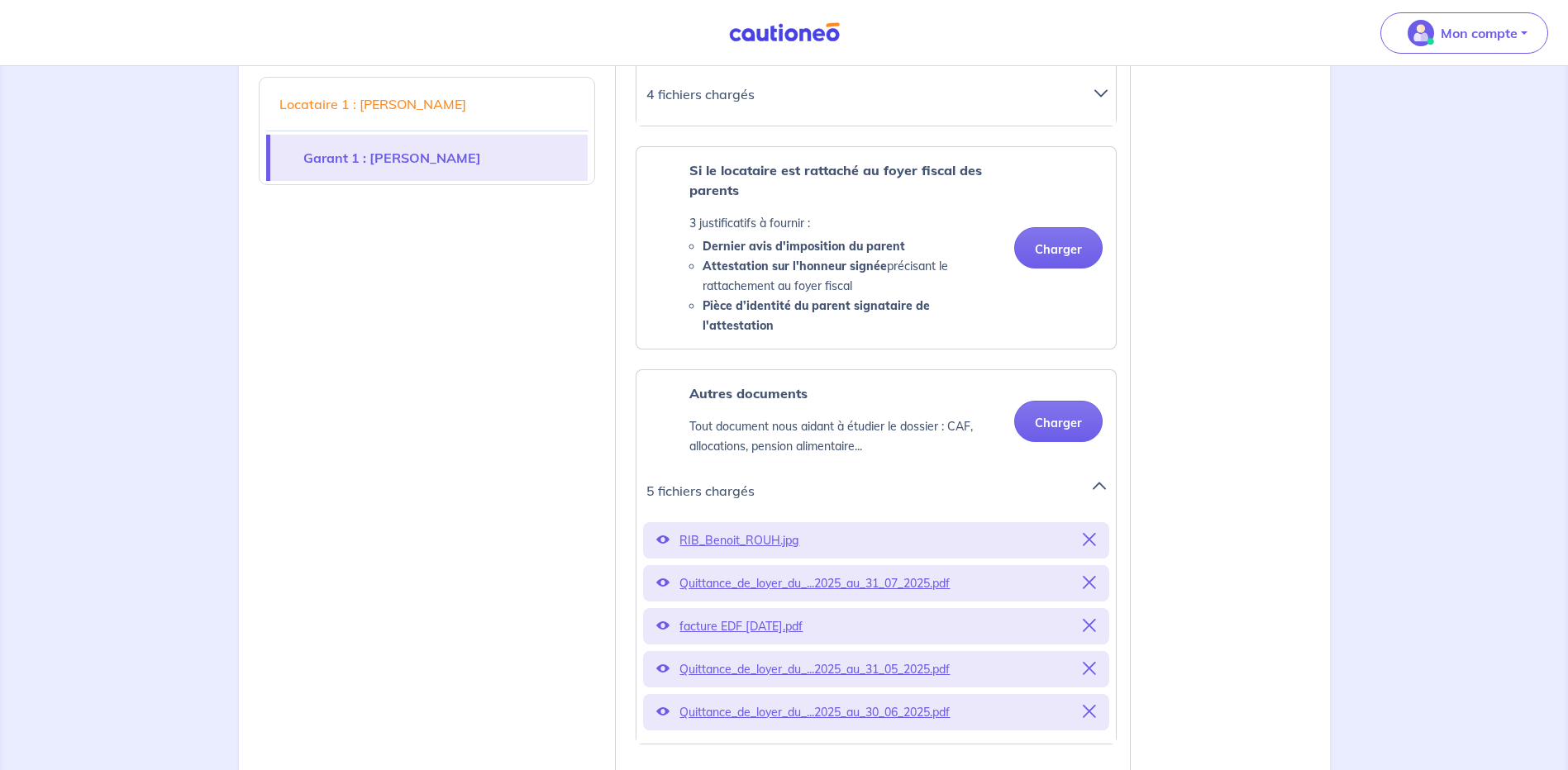
click at [721, 583] on p "Quittance_de_loyer_du_...2025_au_31_07_2025.pdf" at bounding box center [876, 583] width 393 height 23
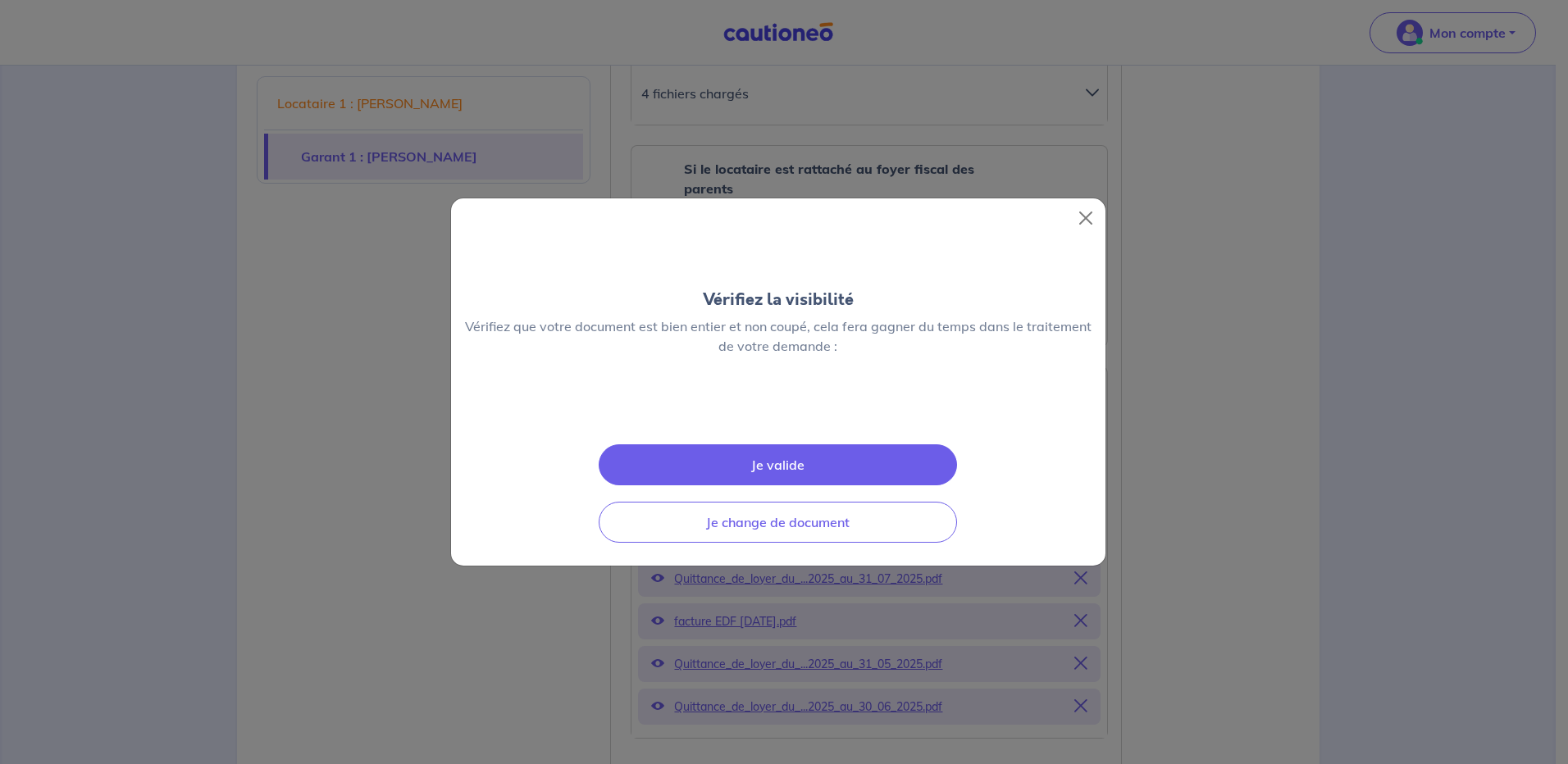
click at [784, 485] on button "Je valide" at bounding box center [778, 465] width 359 height 41
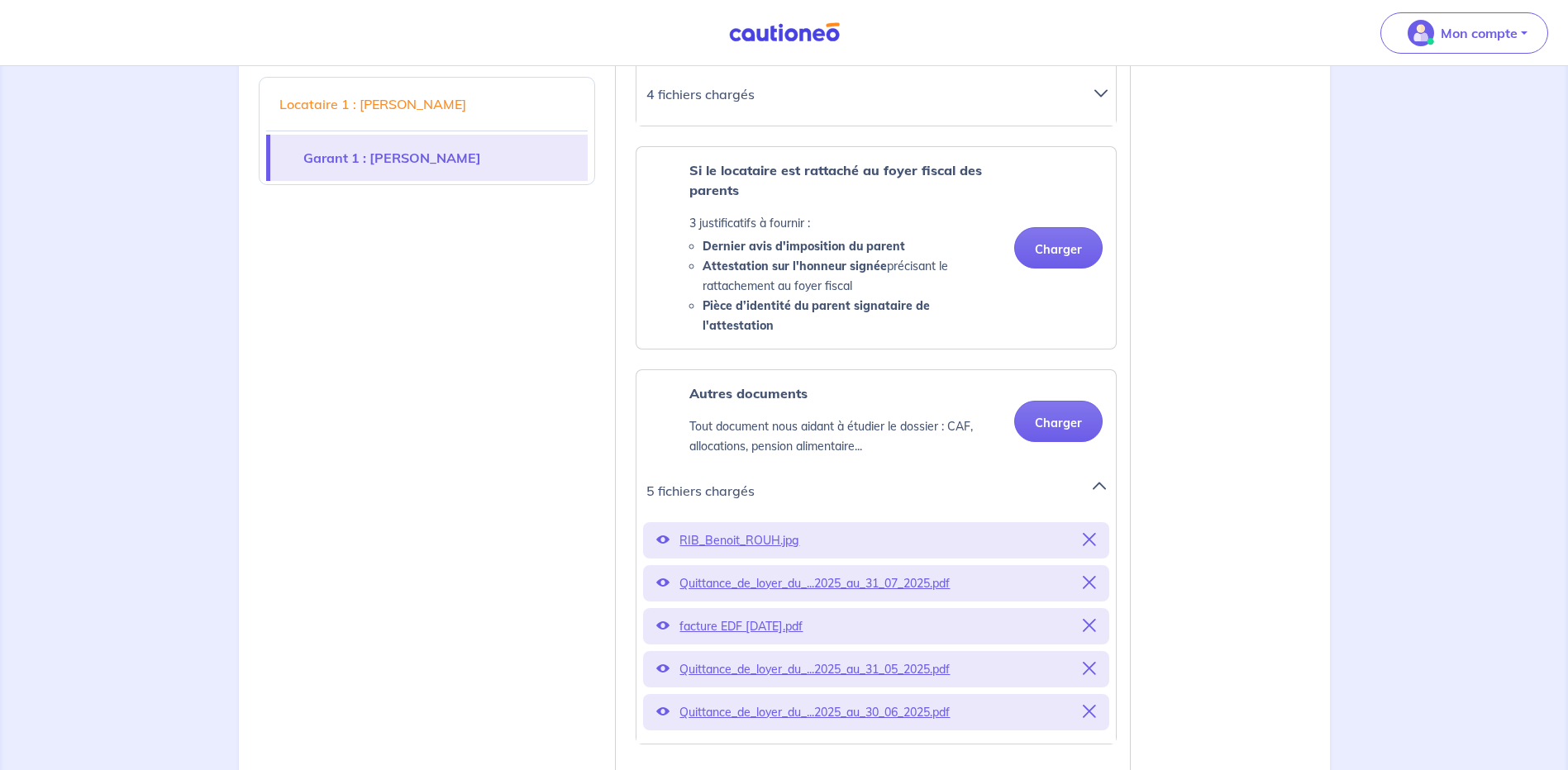
click at [774, 668] on p "Quittance_de_loyer_du_...2025_au_31_05_2025.pdf" at bounding box center [876, 669] width 393 height 23
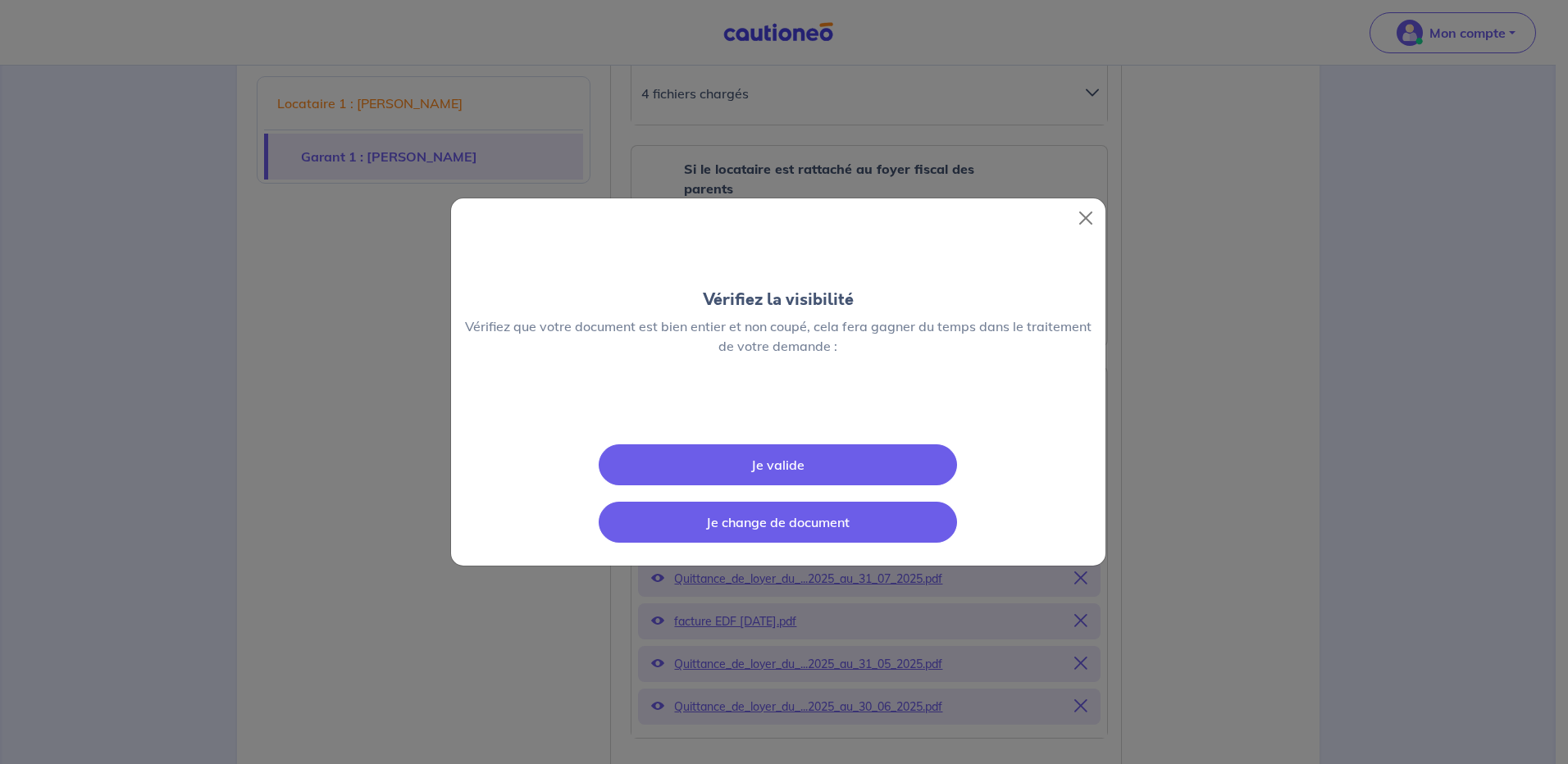
click at [782, 543] on button "Je change de document" at bounding box center [778, 522] width 359 height 41
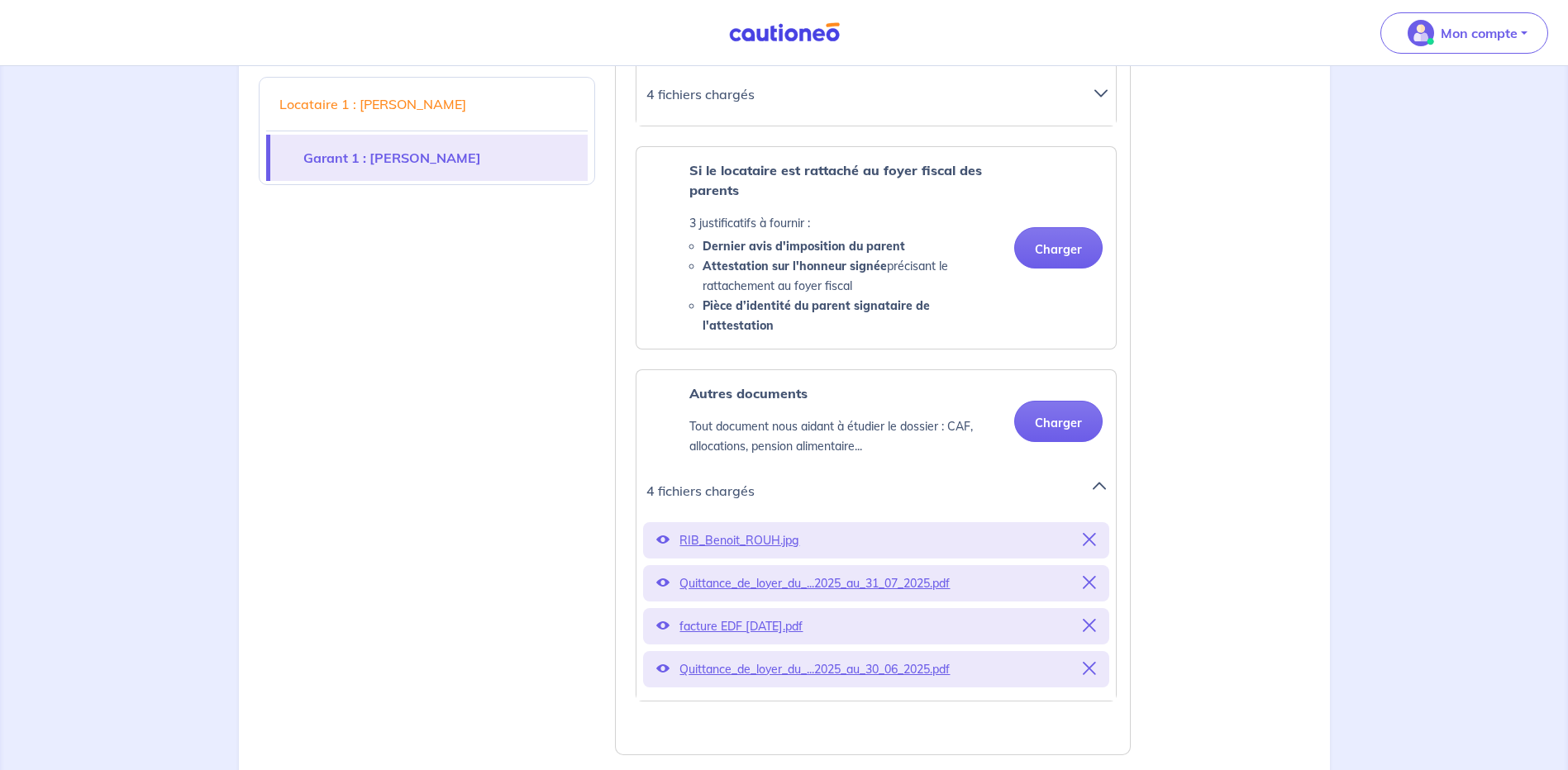
click at [1089, 584] on icon at bounding box center [1089, 582] width 13 height 13
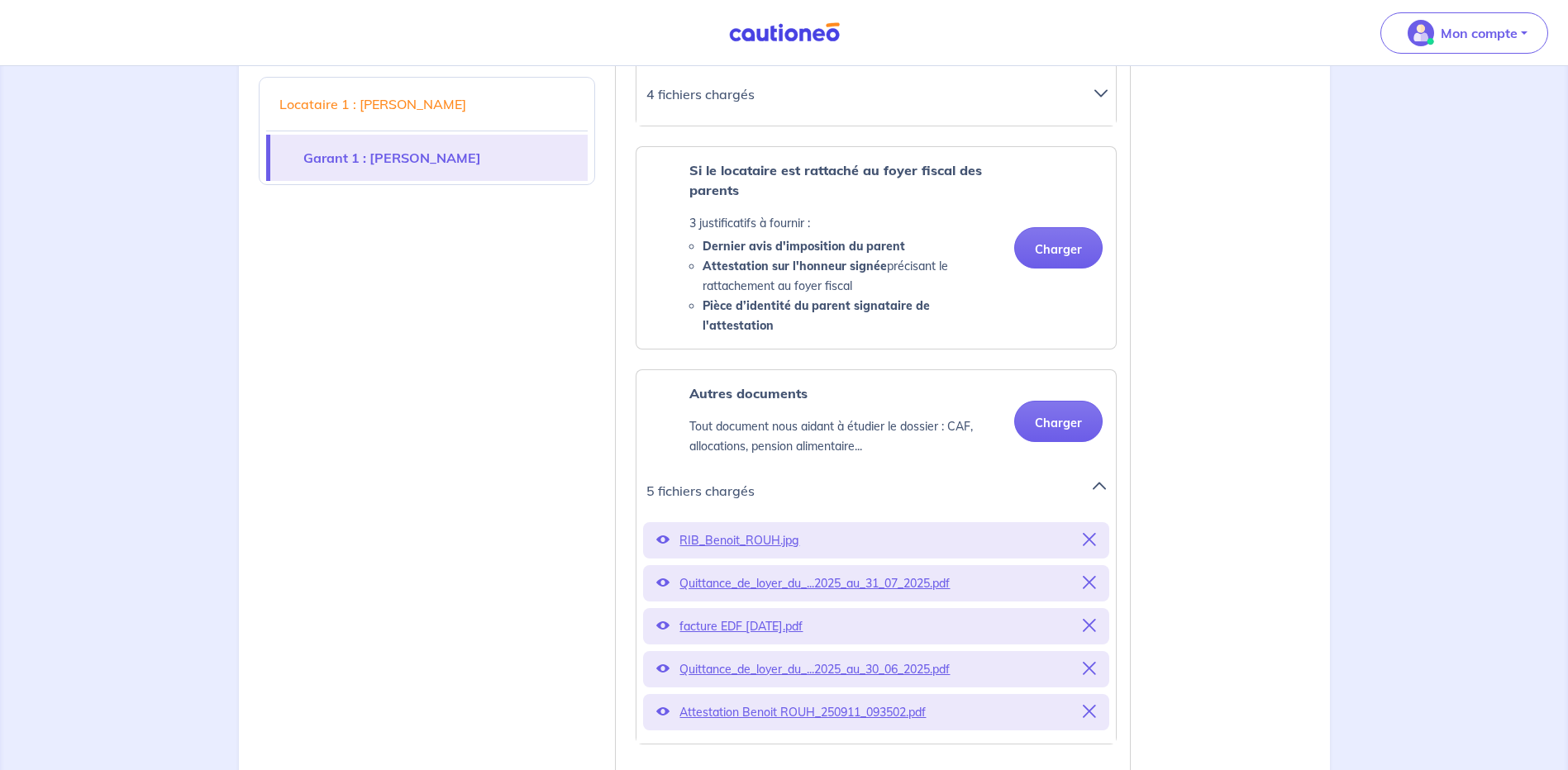
click at [1089, 577] on icon at bounding box center [1089, 582] width 13 height 13
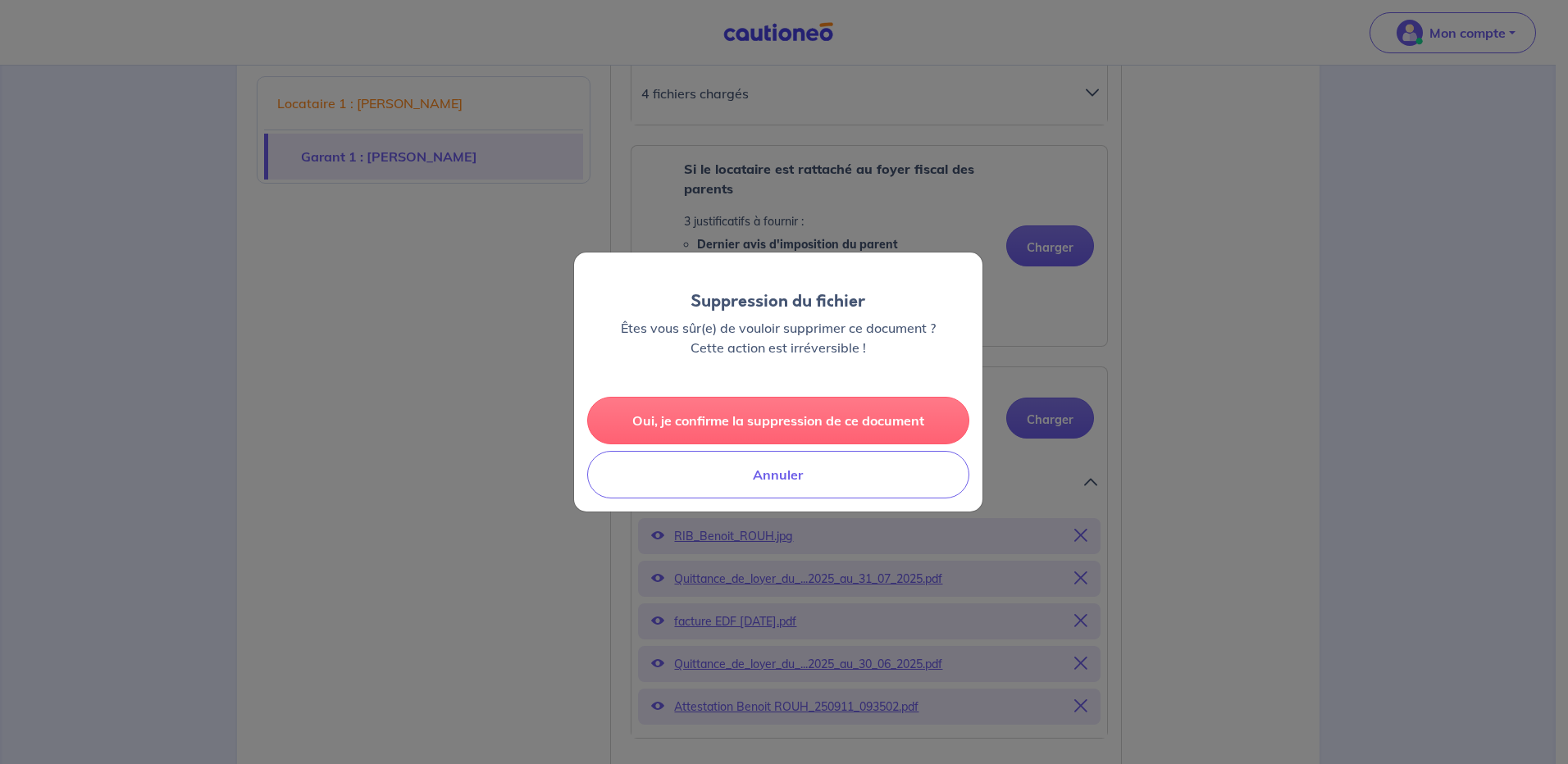
click at [873, 417] on button "Oui, je confirme la suppression de ce document" at bounding box center [779, 421] width 383 height 47
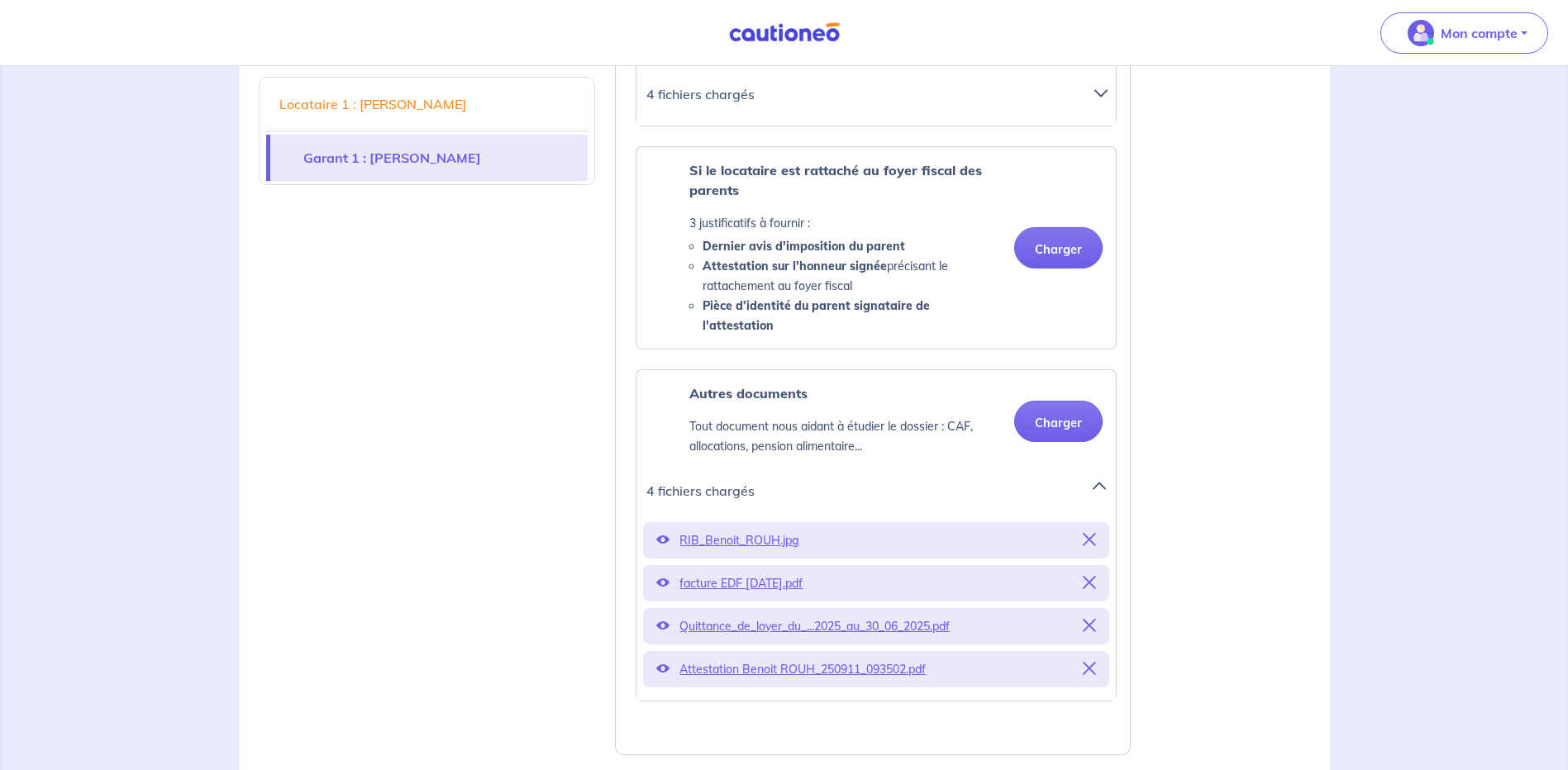
click at [1089, 621] on icon at bounding box center [1089, 625] width 13 height 13
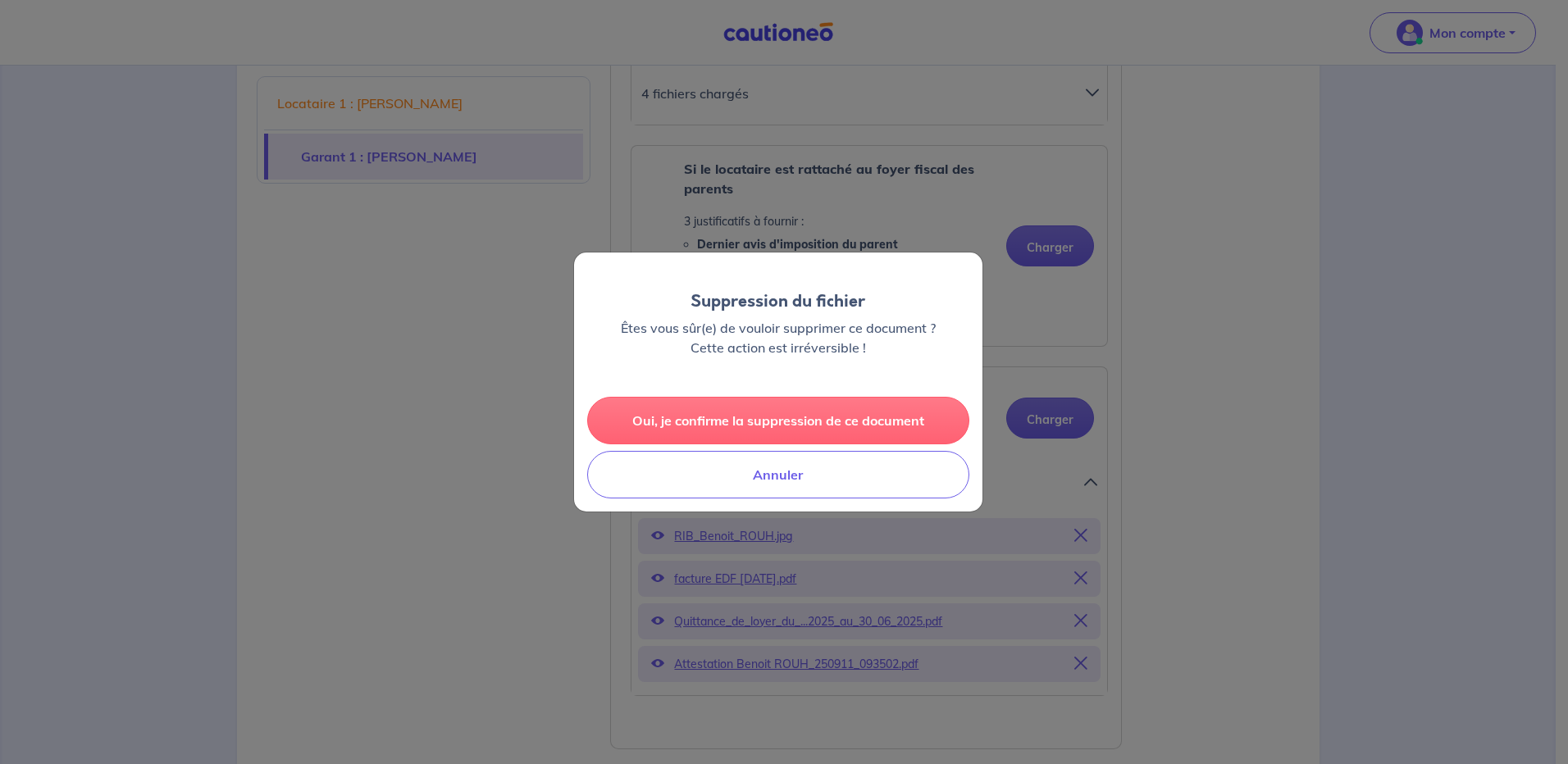
click at [815, 408] on button "Oui, je confirme la suppression de ce document" at bounding box center [779, 421] width 383 height 47
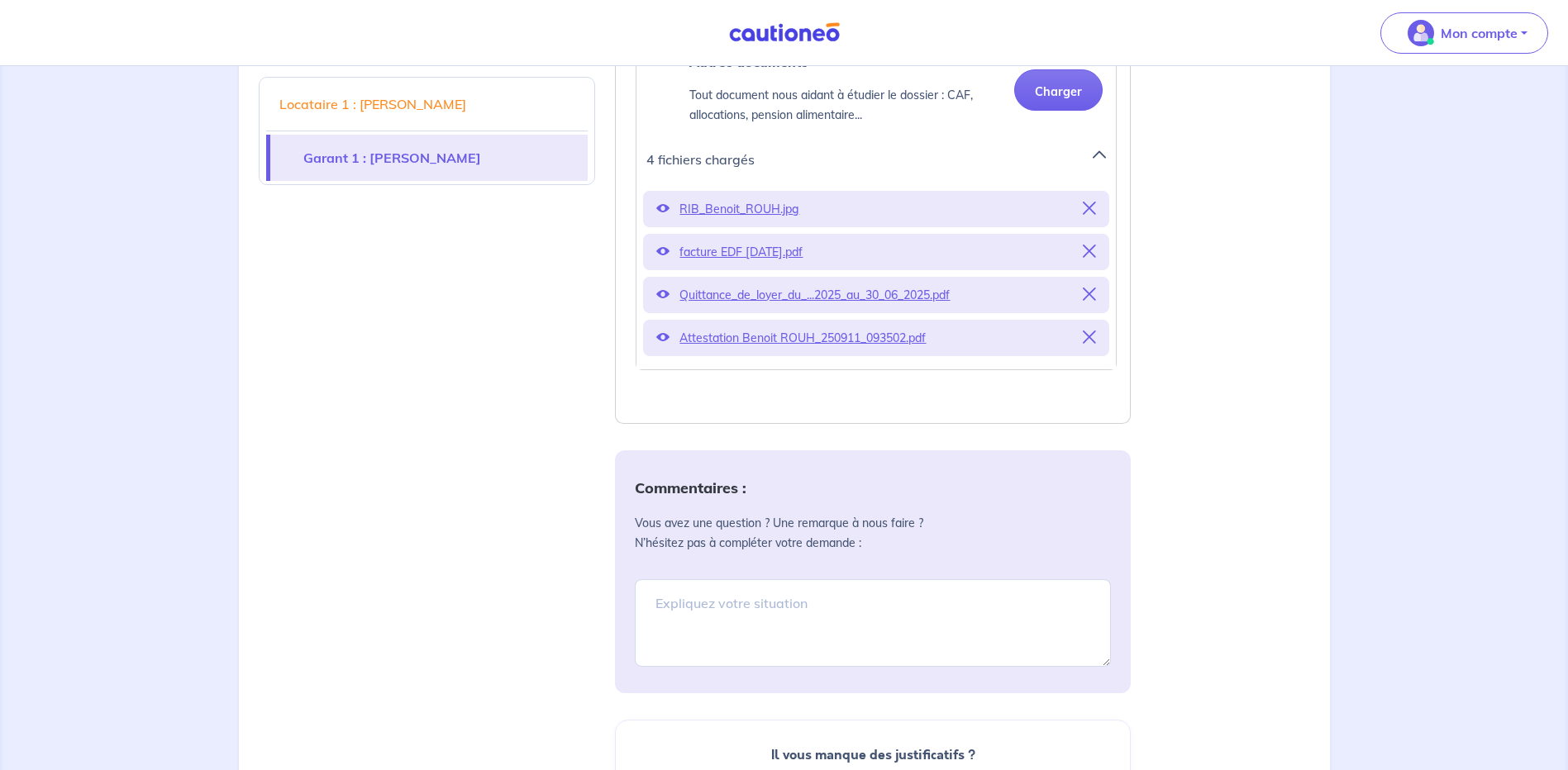
scroll to position [2976, 0]
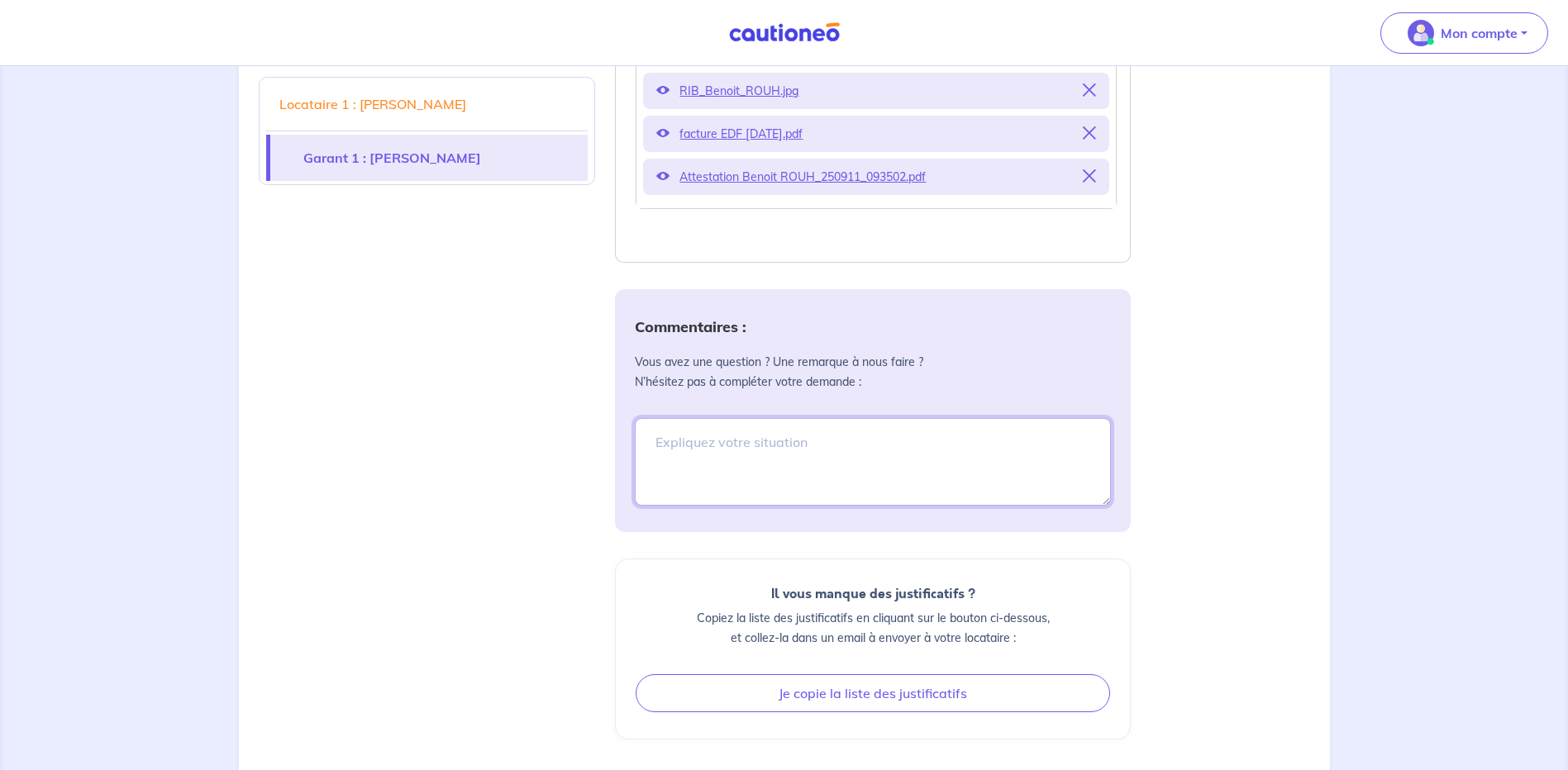
click at [663, 436] on textarea at bounding box center [872, 462] width 476 height 87
type textarea "m"
click at [936, 445] on textarea "MME LEA ROUH est étudiente et également" at bounding box center [872, 462] width 476 height 87
click at [916, 464] on textarea "MME LEA ROUH est étudiante et également salariée pour payer ses études. Jr vous…" at bounding box center [872, 462] width 476 height 87
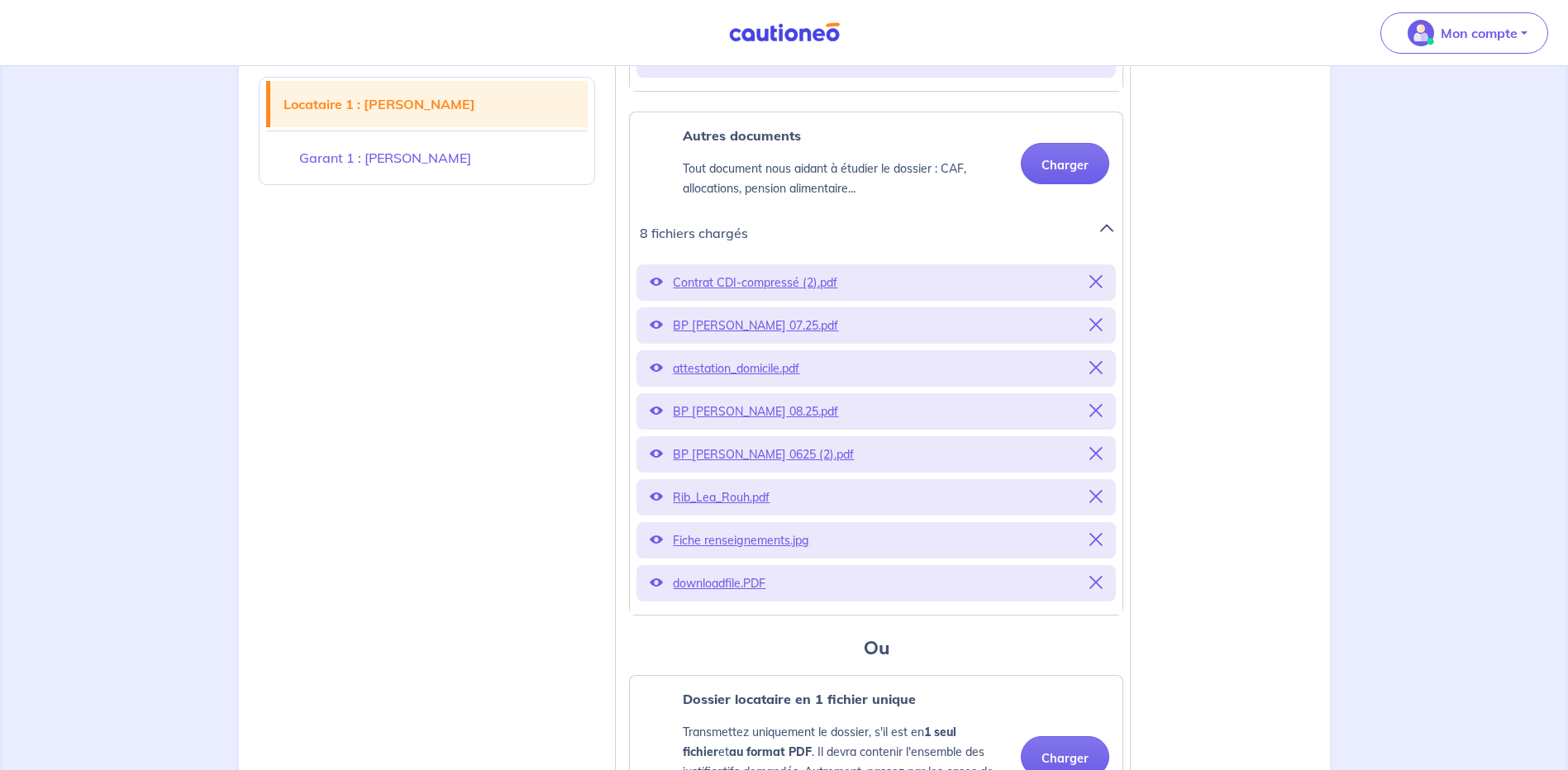
scroll to position [902, 0]
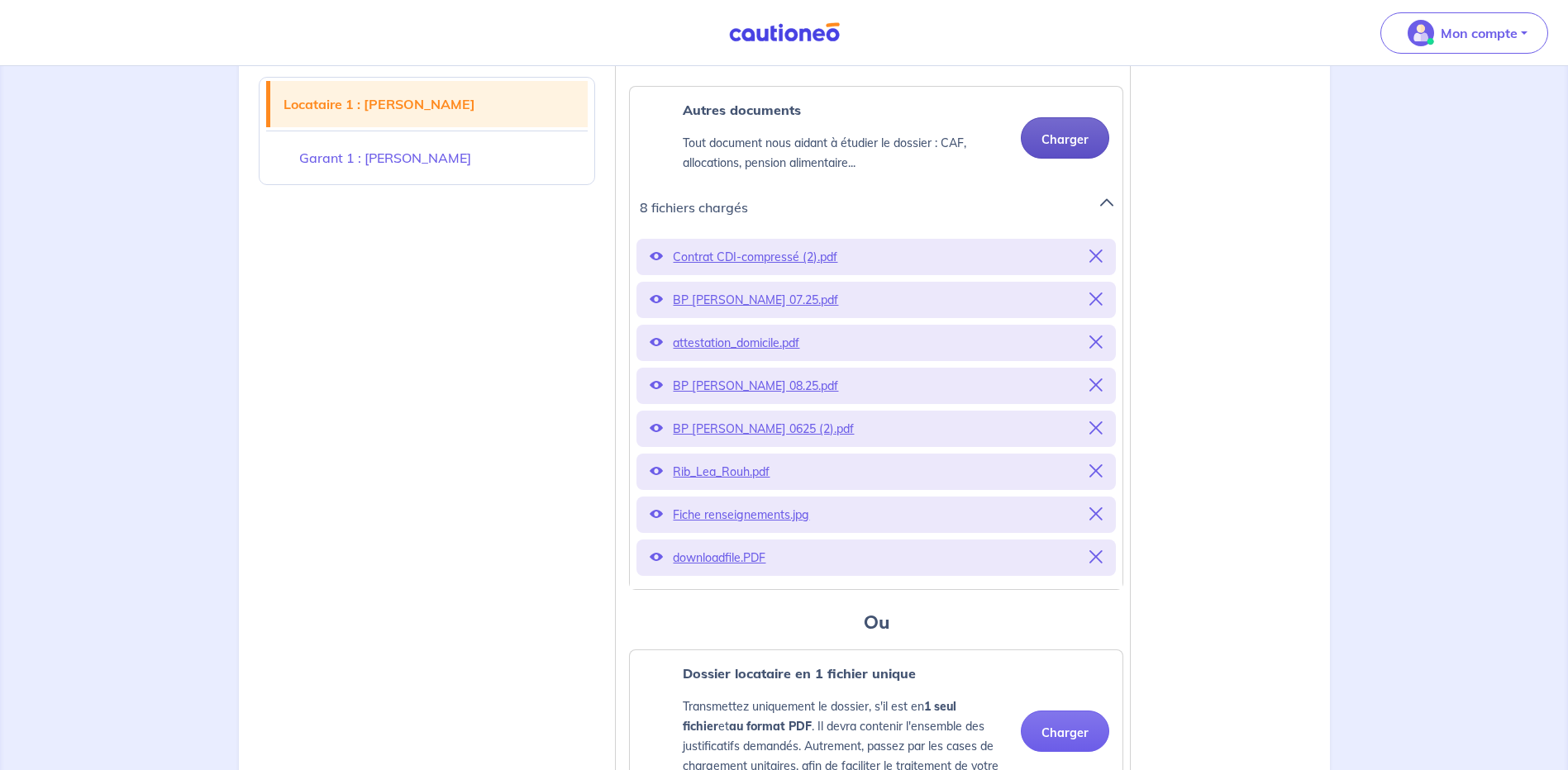
type textarea "MME LEA ROUH est étudiante et également salariée pour payer ses études. Je vous…"
click at [1068, 155] on button "Charger" at bounding box center [1064, 138] width 88 height 42
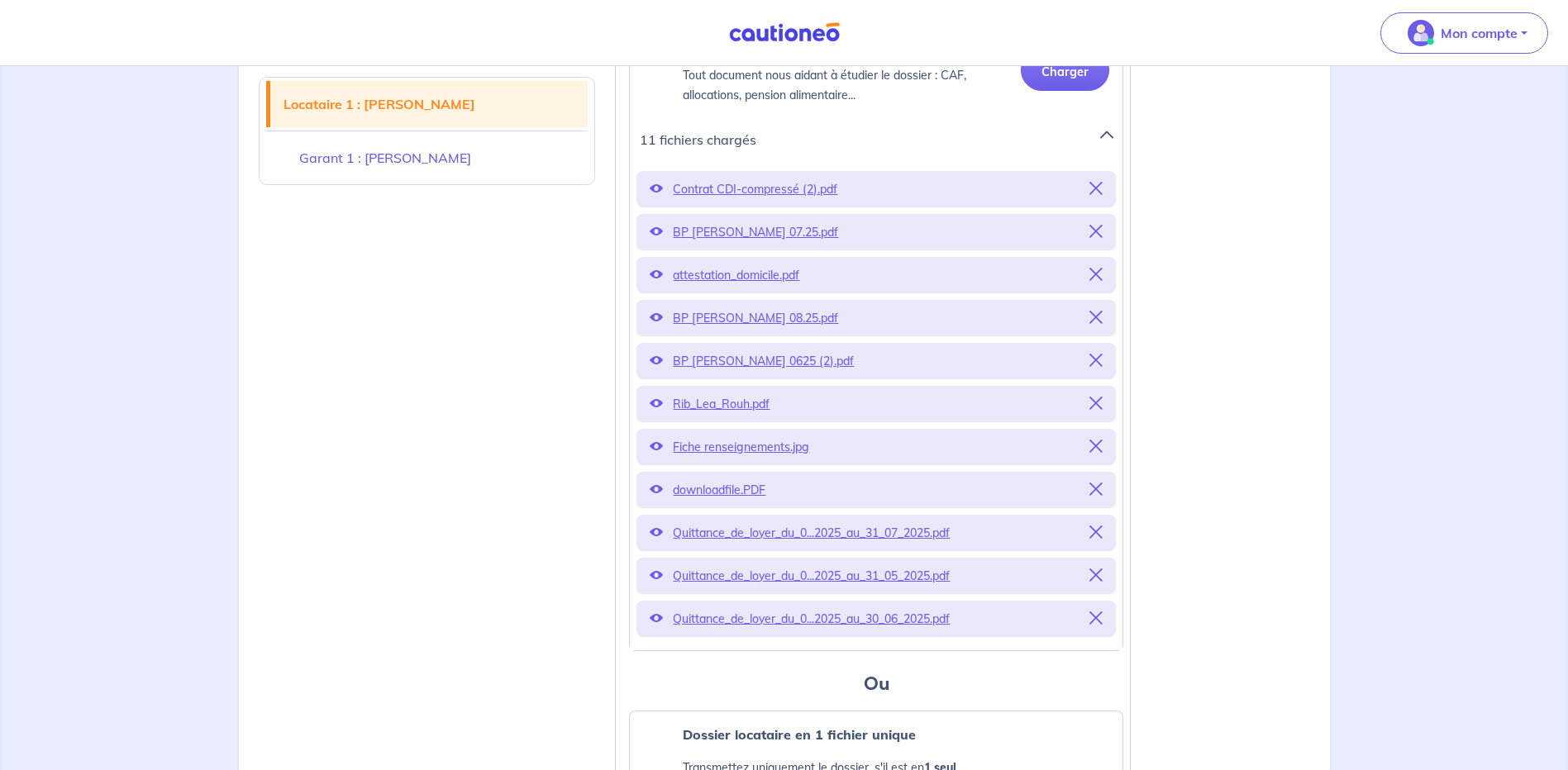
scroll to position [985, 0]
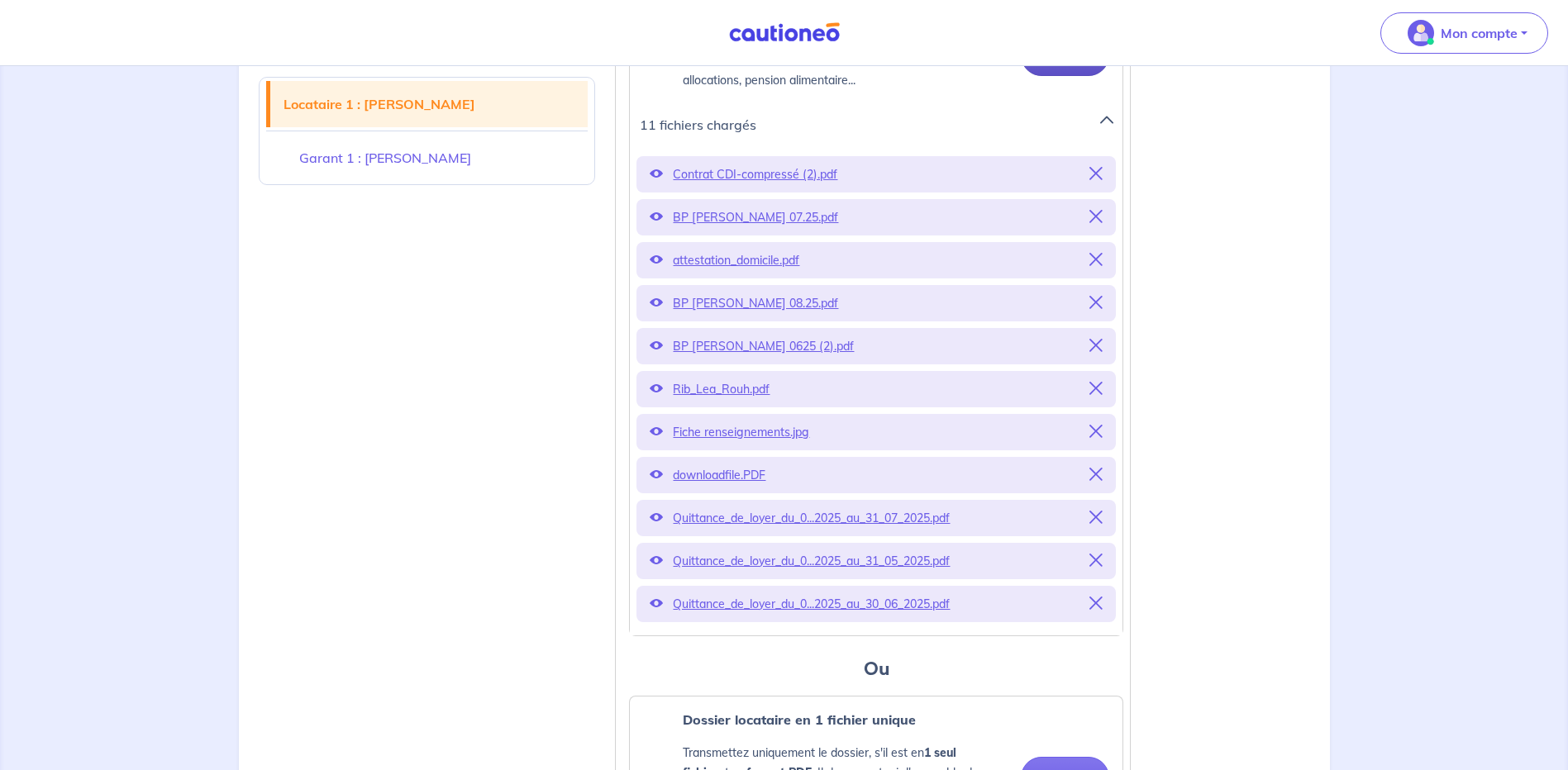
click at [1049, 73] on button "Charger" at bounding box center [1064, 56] width 88 height 42
click at [657, 309] on icon at bounding box center [656, 302] width 13 height 13
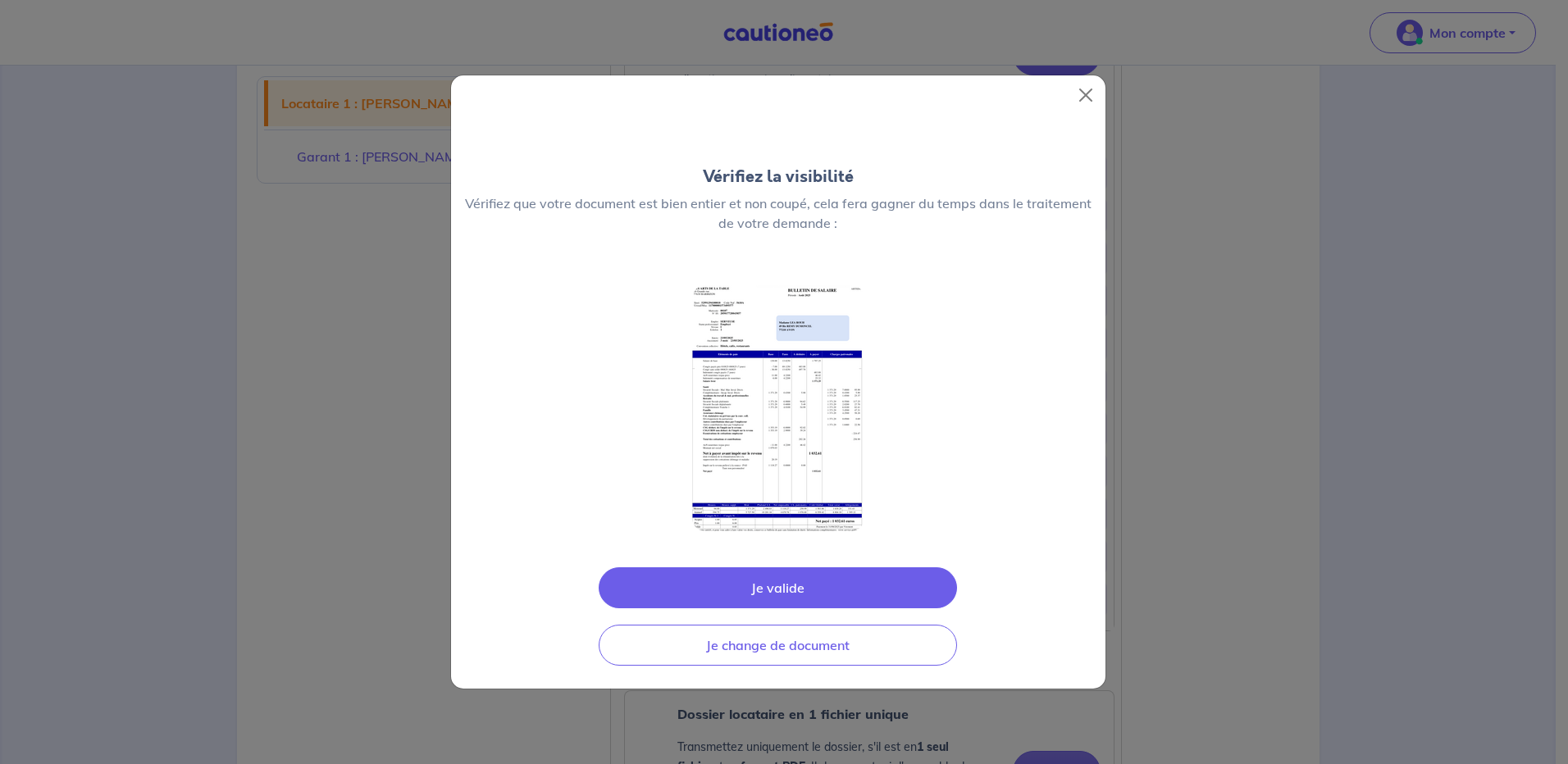
click at [798, 584] on button "Je valide" at bounding box center [778, 589] width 359 height 41
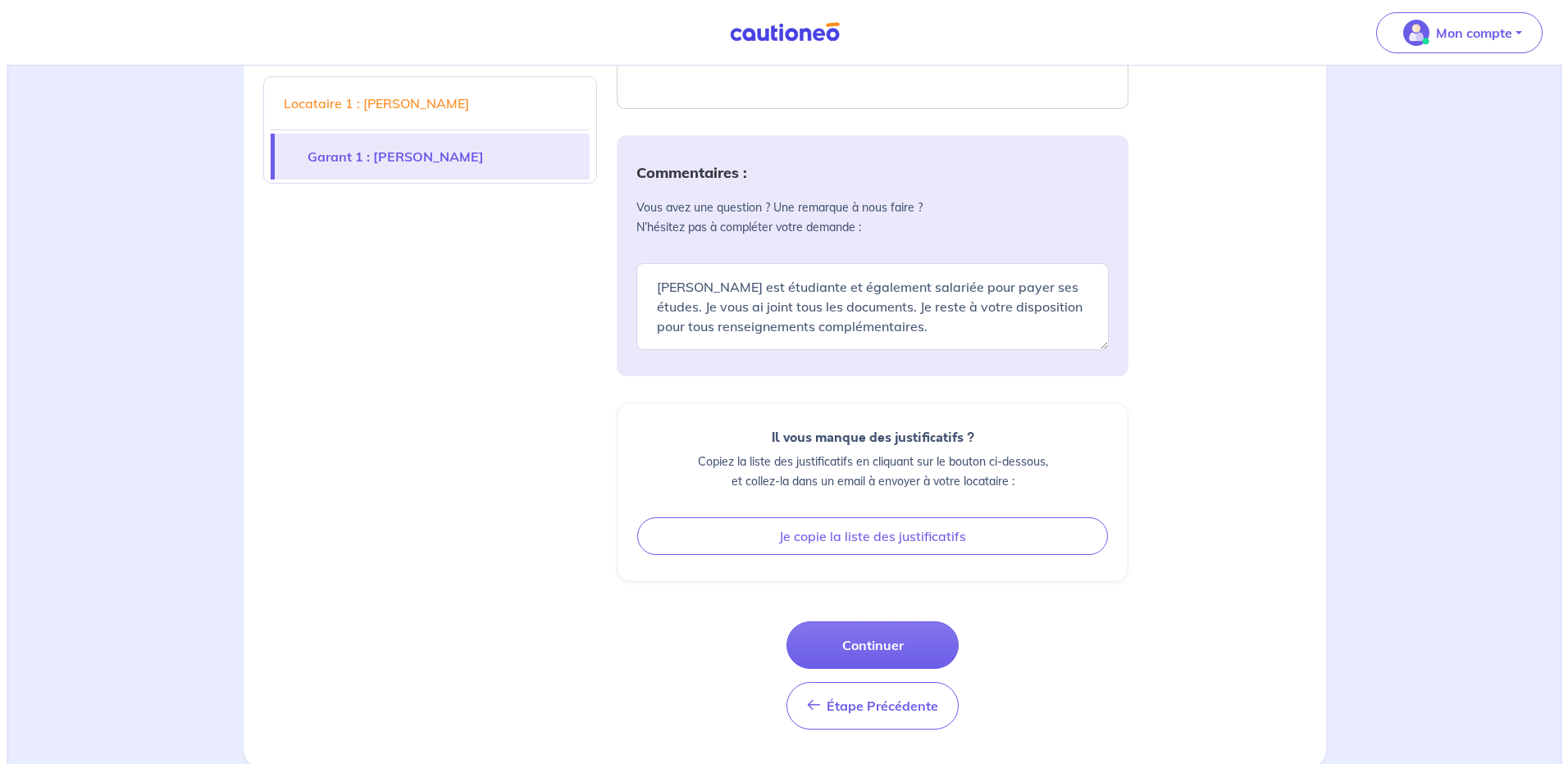
scroll to position [3236, 0]
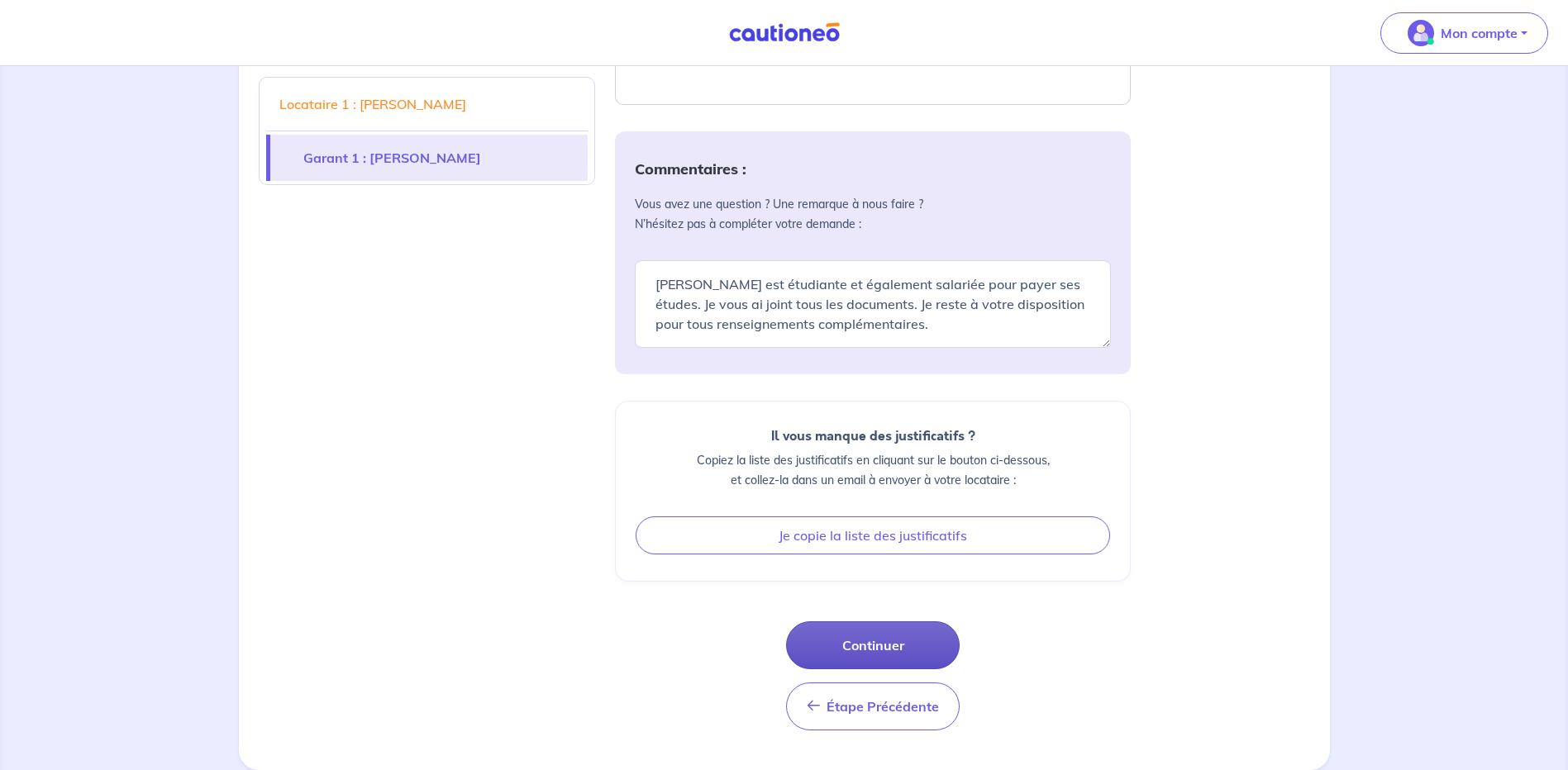
click at [884, 650] on button "Continuer" at bounding box center [872, 646] width 174 height 48
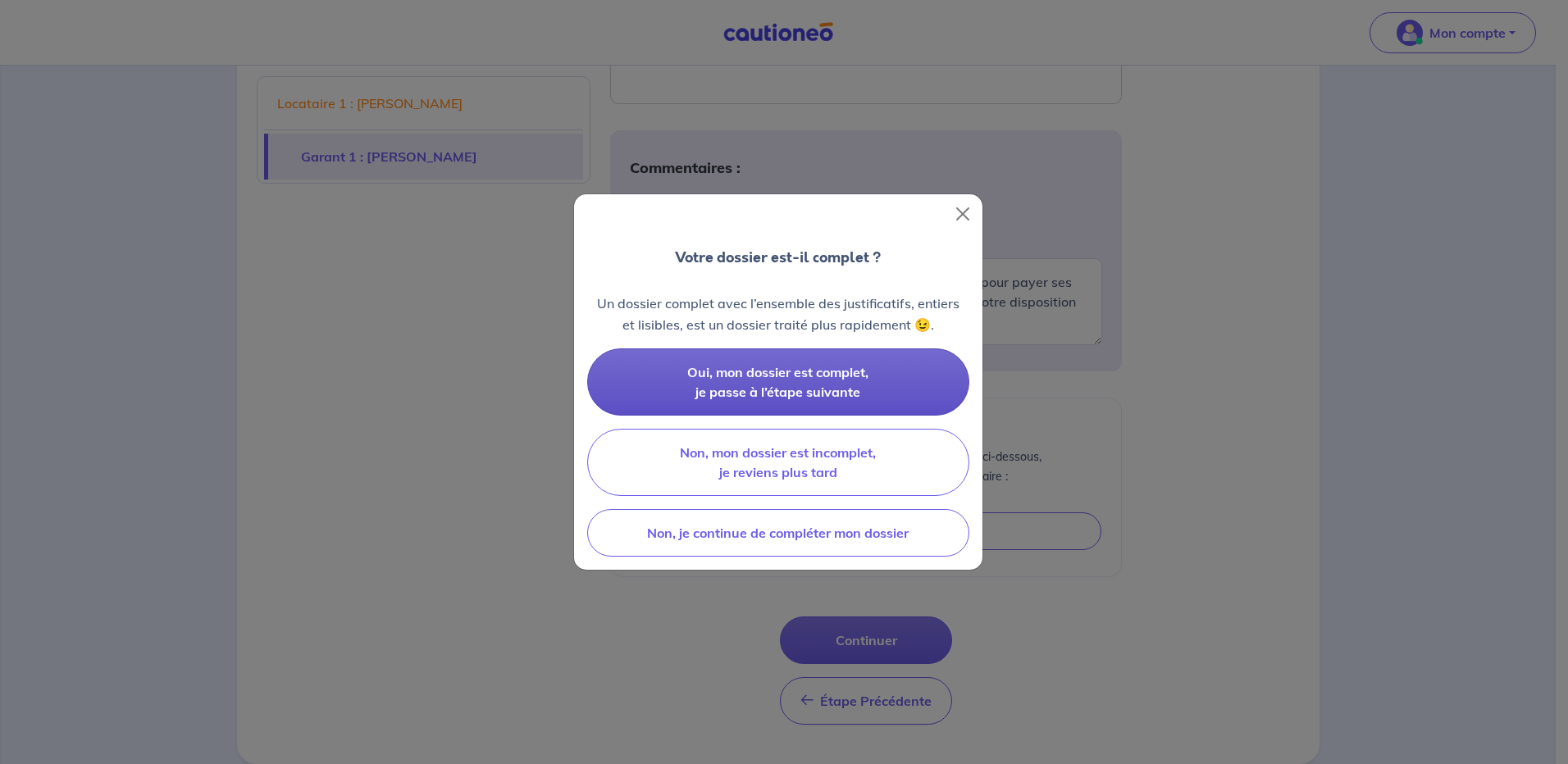
click at [769, 378] on span "Oui, mon dossier est complet, je passe à l’étape suivante" at bounding box center [778, 382] width 181 height 36
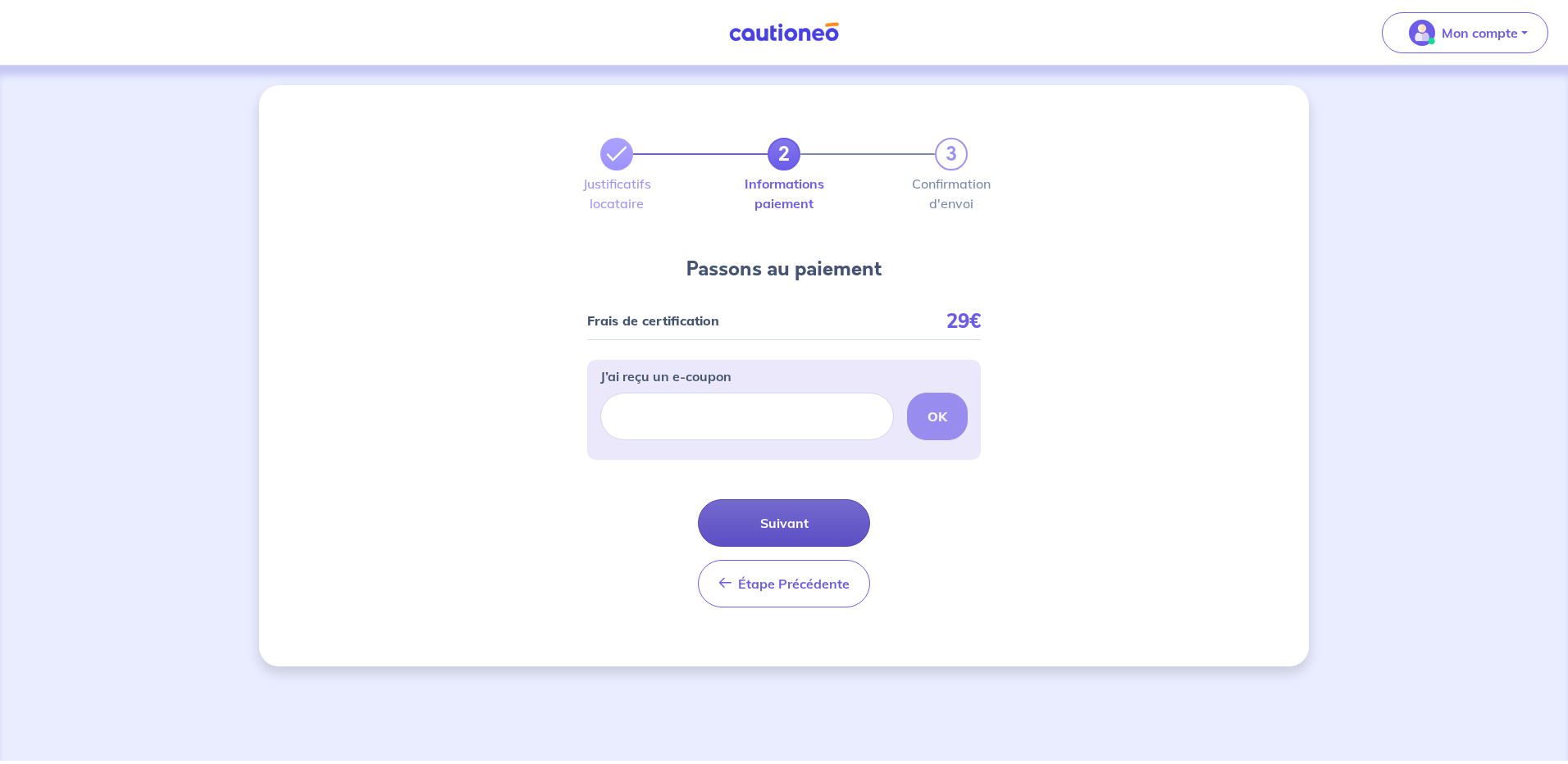
click at [786, 522] on button "Suivant" at bounding box center [784, 523] width 173 height 47
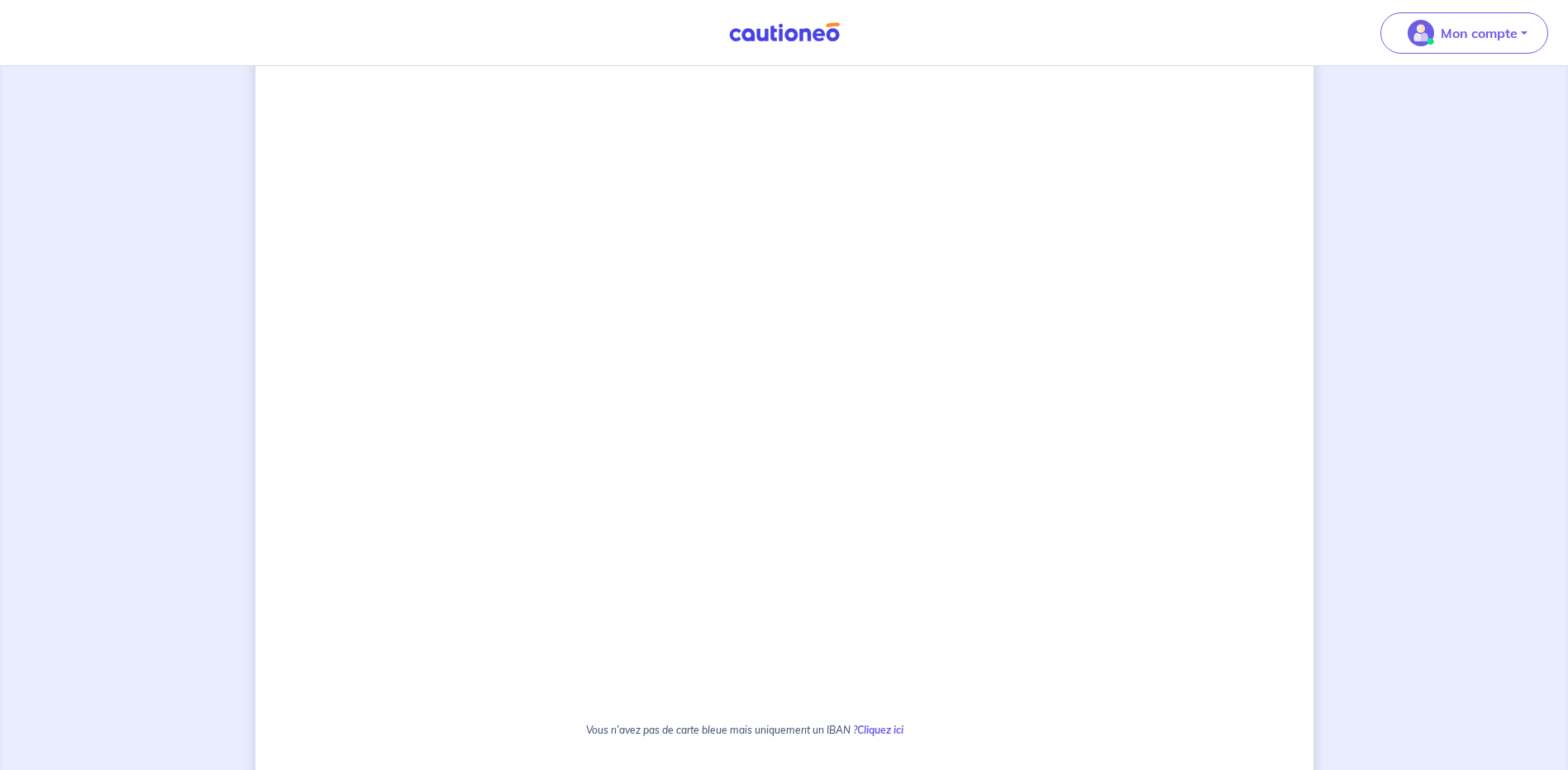
scroll to position [646, 0]
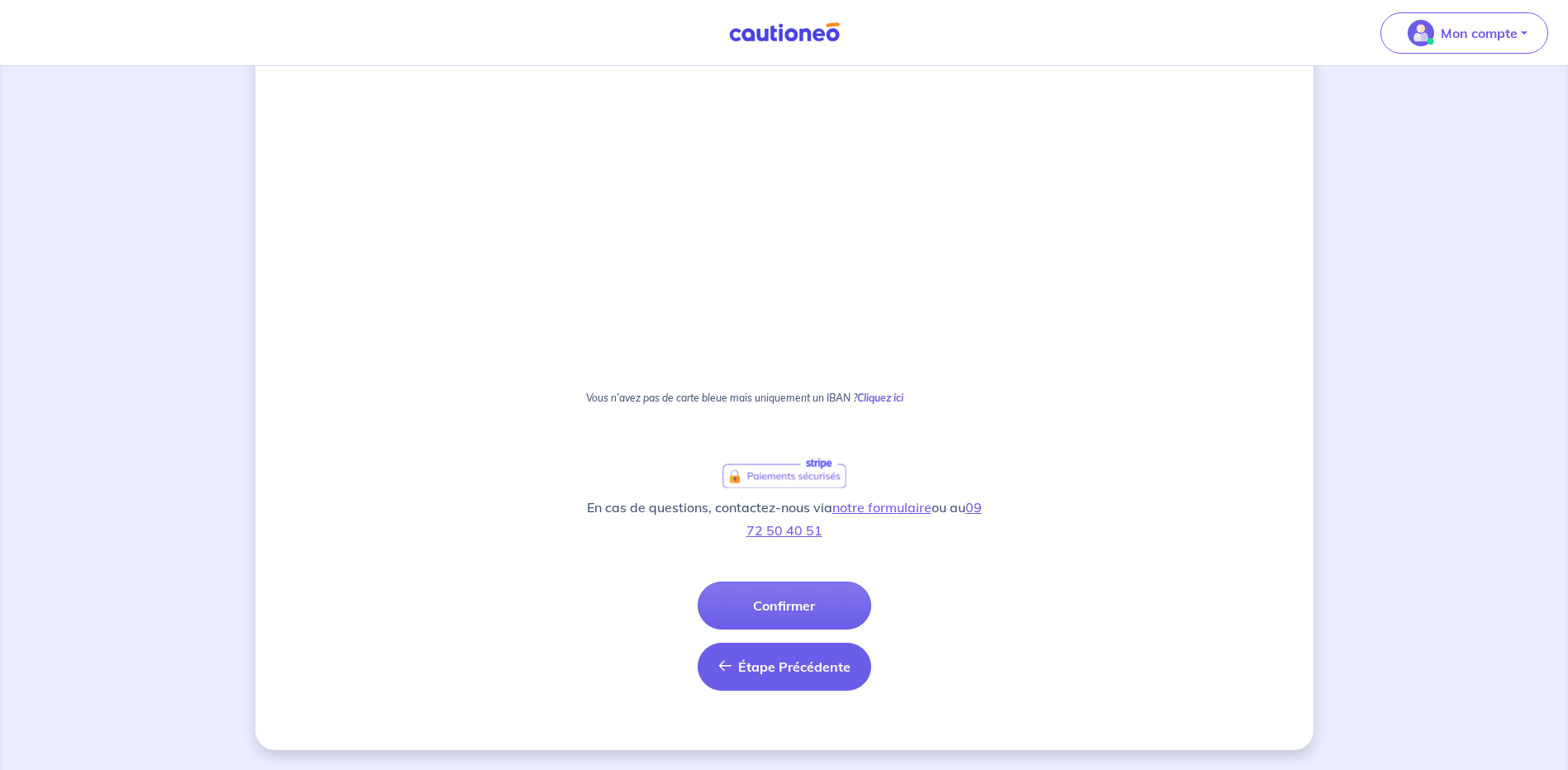
click at [821, 666] on span "Étape Précédente" at bounding box center [794, 667] width 112 height 17
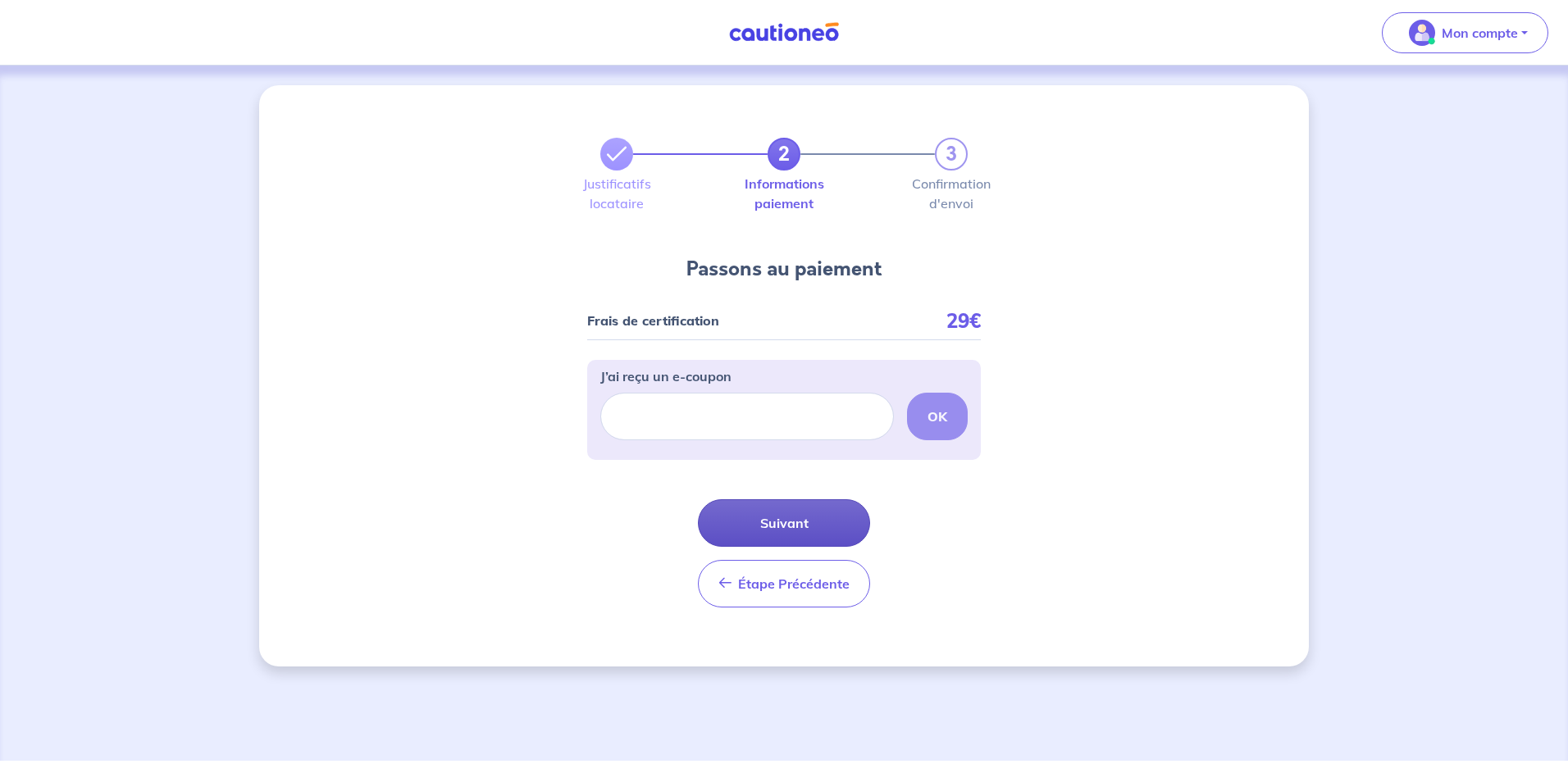
click at [795, 518] on button "Suivant" at bounding box center [784, 523] width 173 height 47
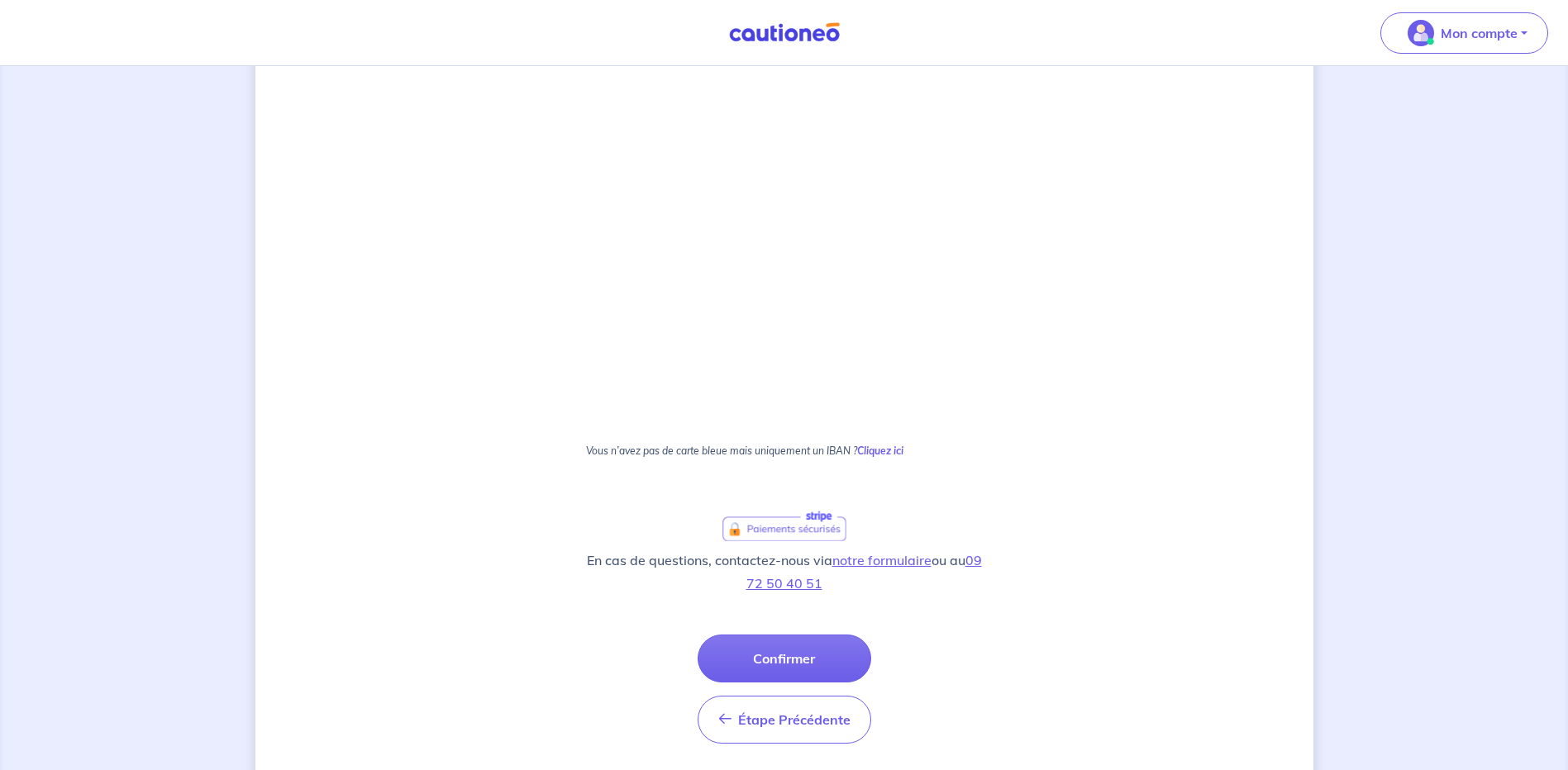
scroll to position [331, 0]
click at [884, 448] on strong "Cliquez ici" at bounding box center [880, 447] width 47 height 12
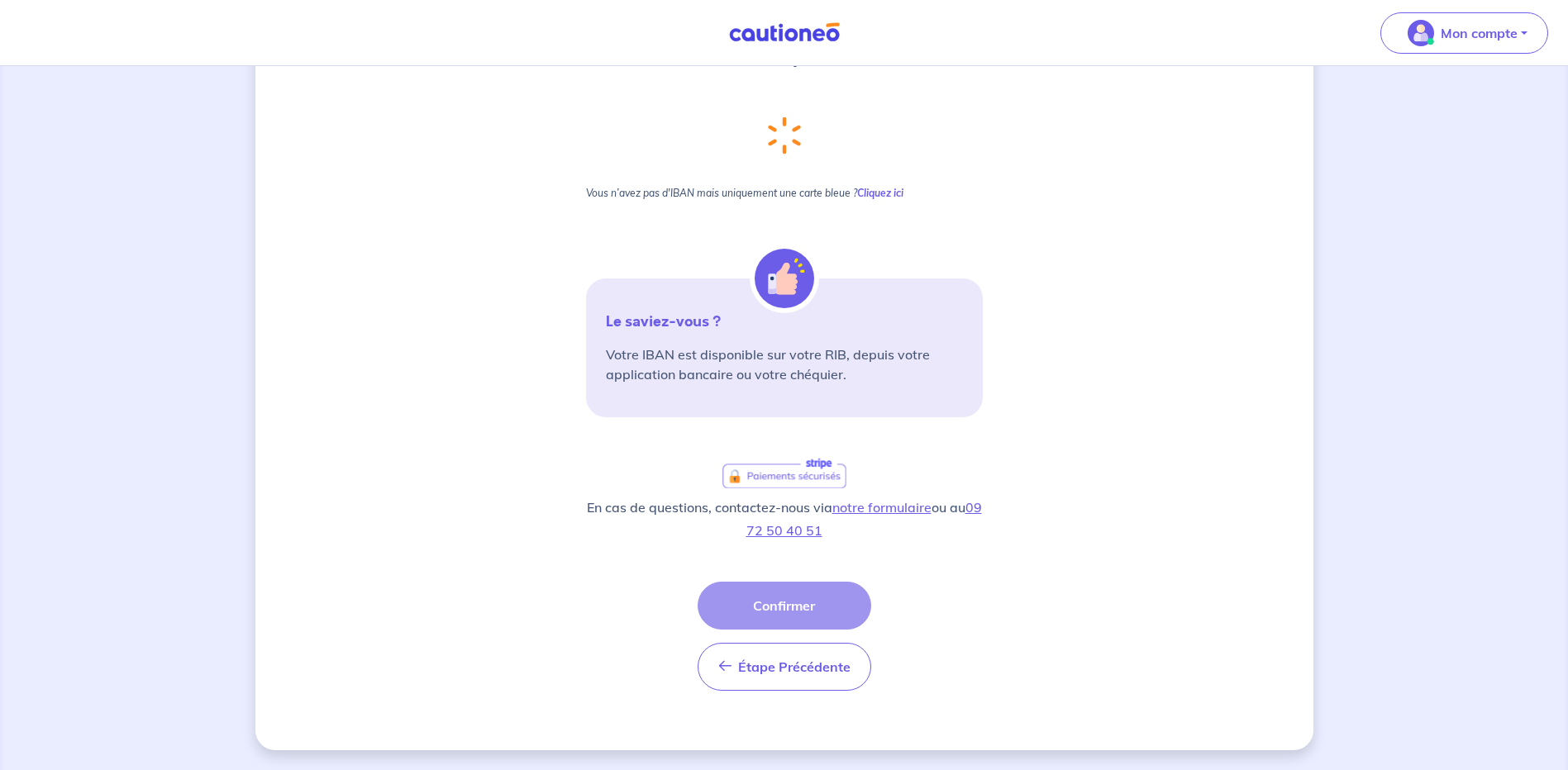
scroll to position [0, 0]
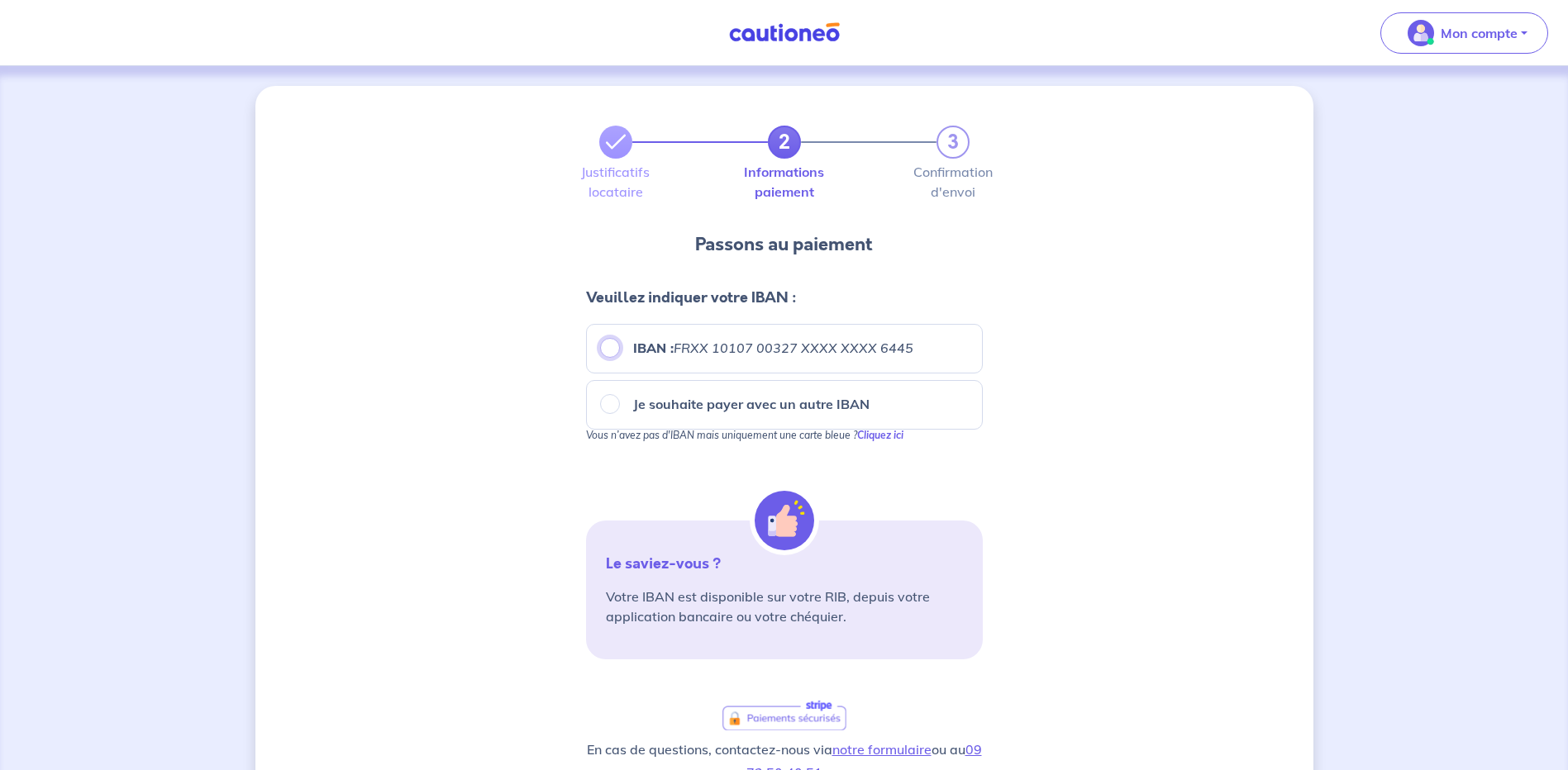
click at [611, 347] on input "IBAN : FRXX 10107 00327 XXXX XXXX 6445" at bounding box center [610, 348] width 20 height 20
radio input "true"
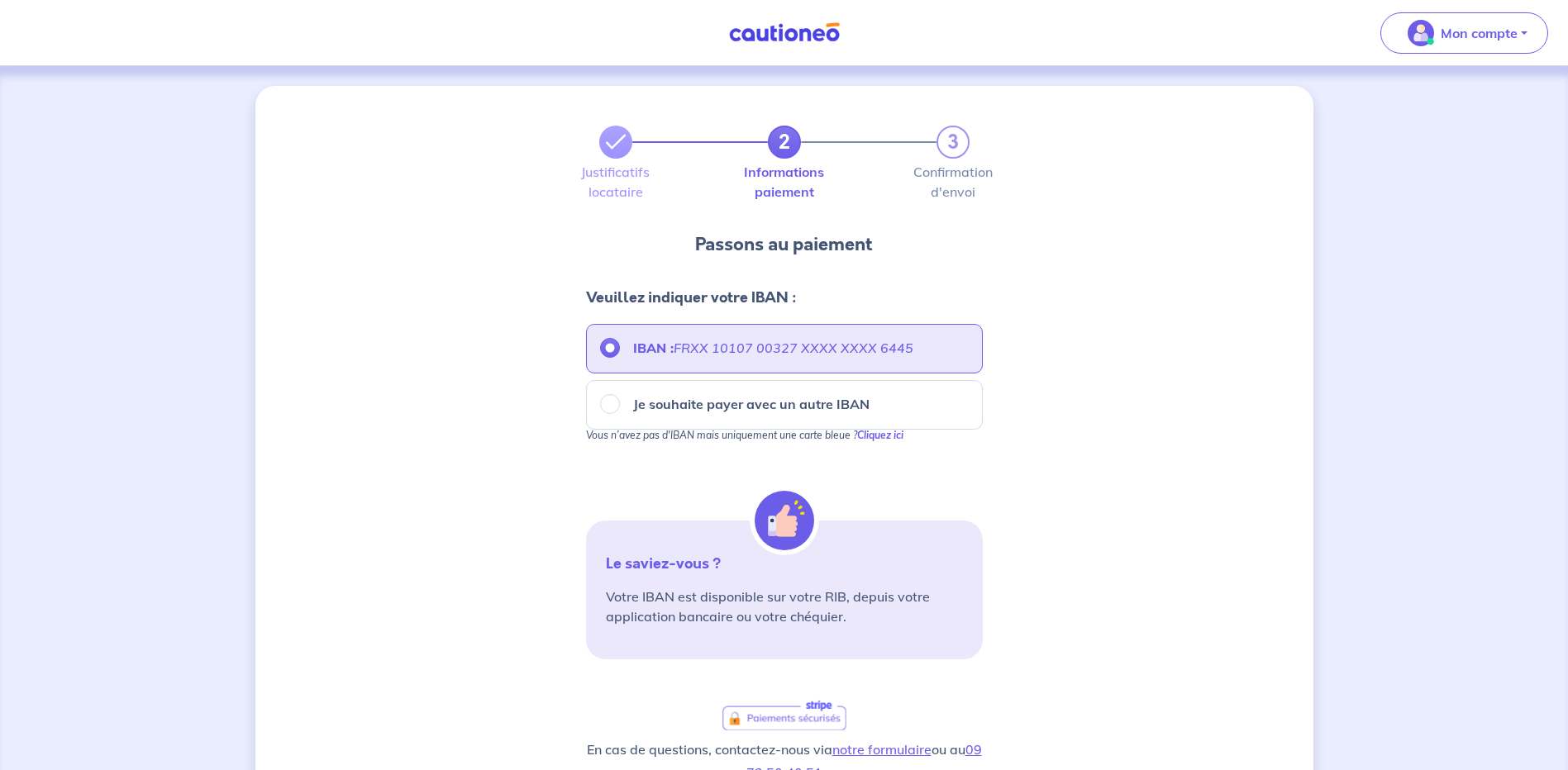
click at [693, 350] on em "FRXX 10107 00327 XXXX XXXX 6445" at bounding box center [793, 348] width 239 height 17
click at [620, 350] on input "IBAN : FRXX 10107 00327 XXXX XXXX 6445" at bounding box center [610, 348] width 20 height 20
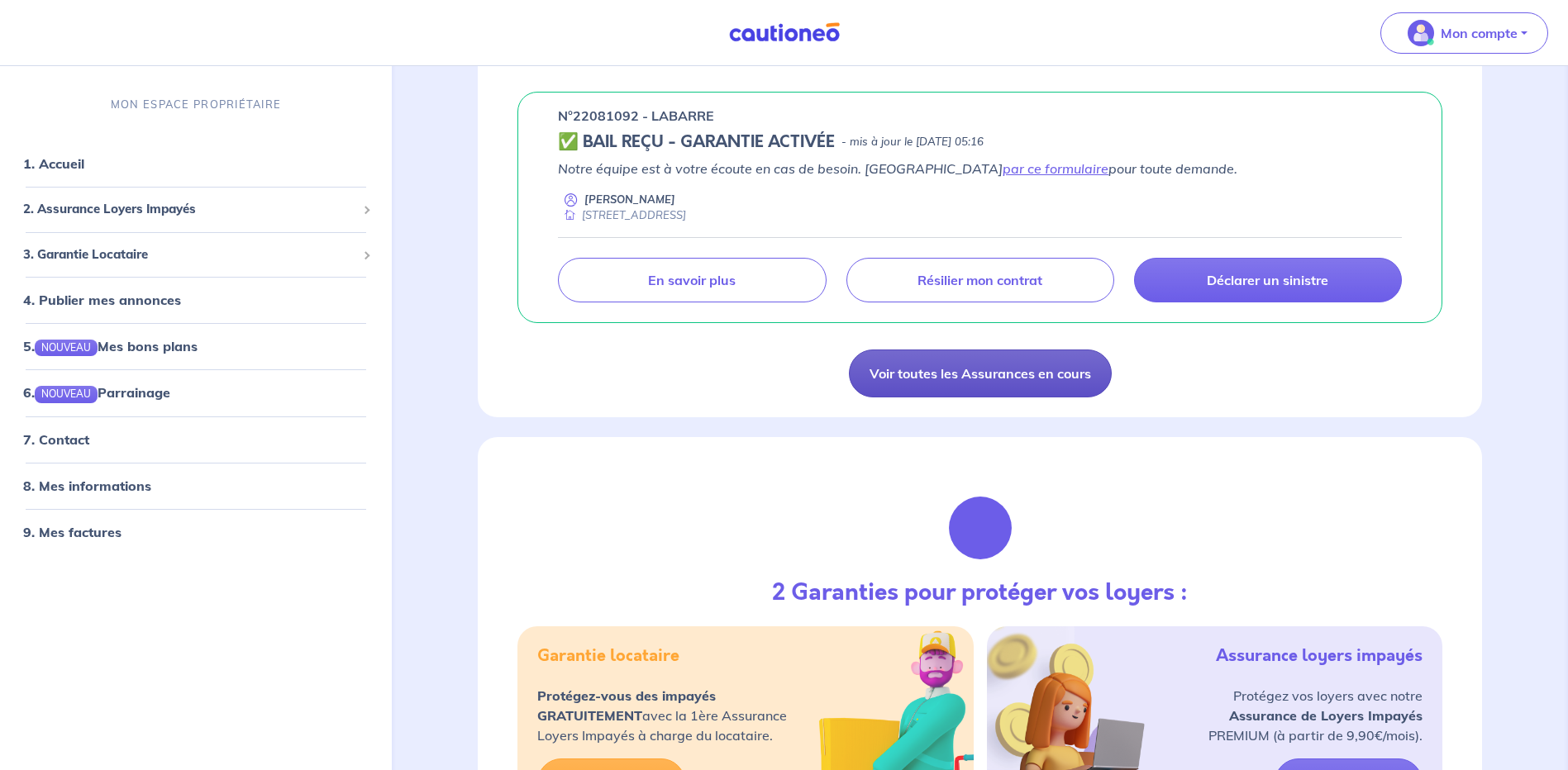
scroll to position [1322, 0]
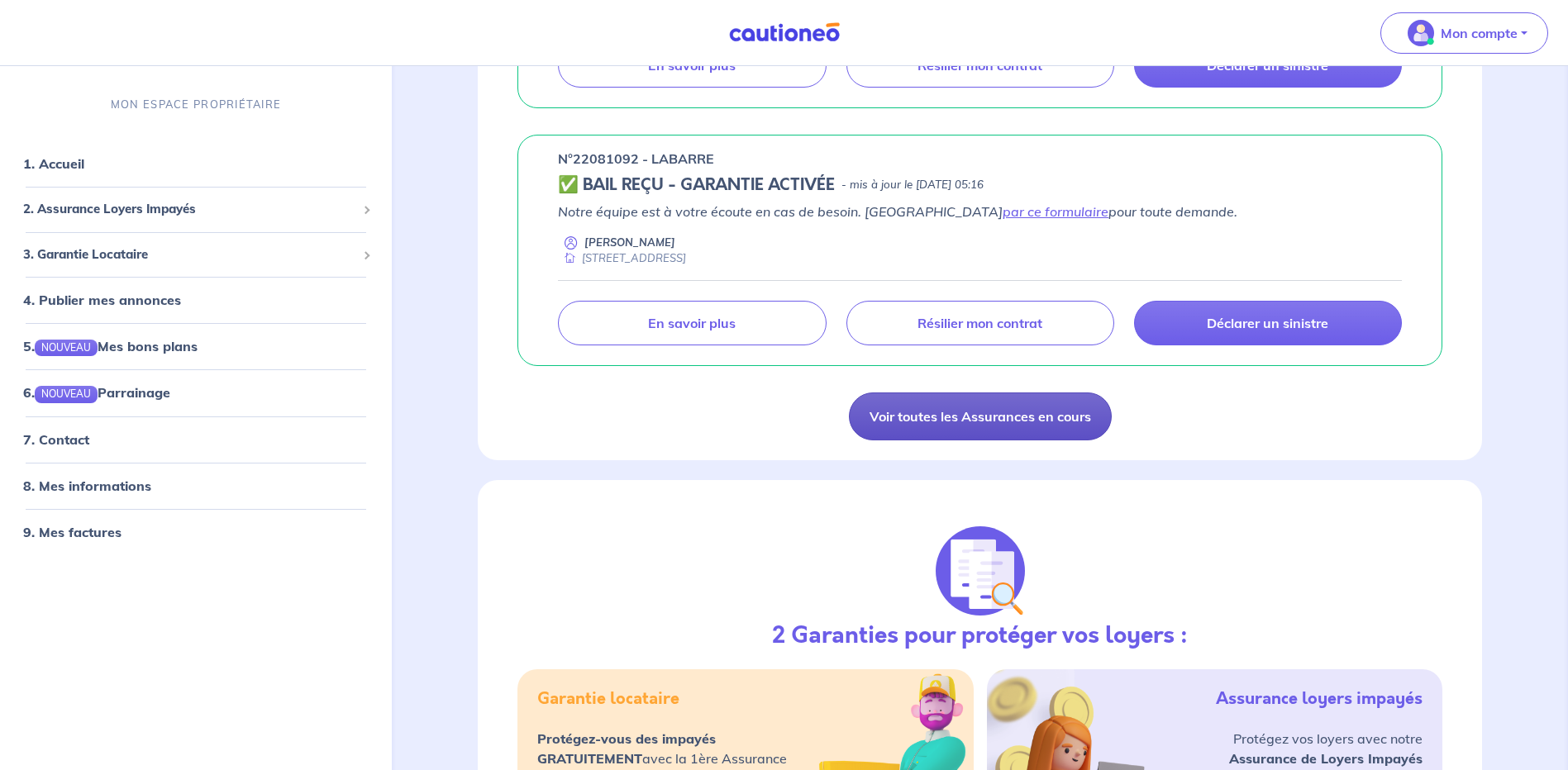
click at [1020, 417] on link "Voir toutes les Assurances en cours" at bounding box center [980, 416] width 263 height 48
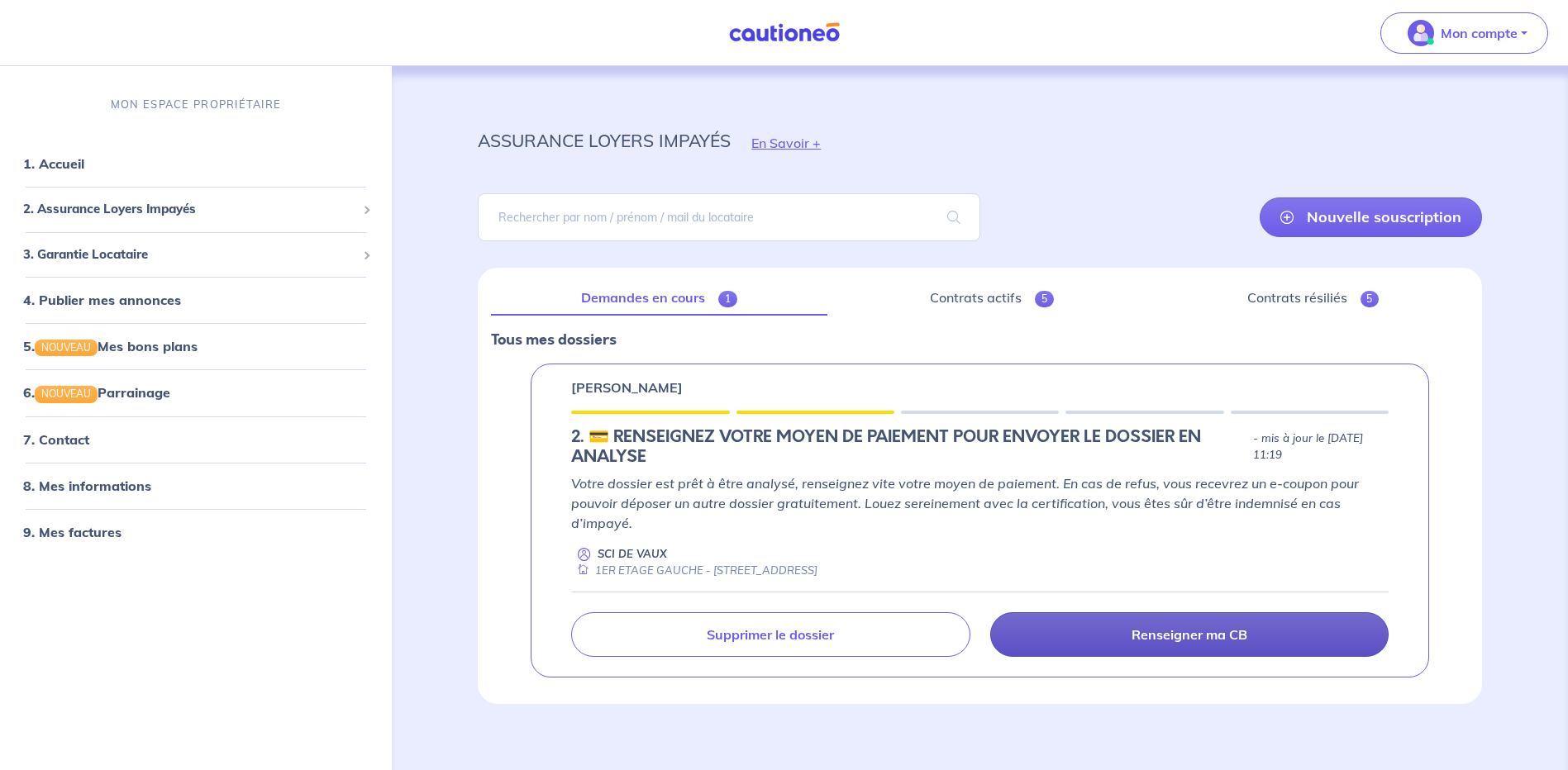
click at [1161, 632] on p "Renseigner ma CB" at bounding box center [1189, 635] width 115 height 17
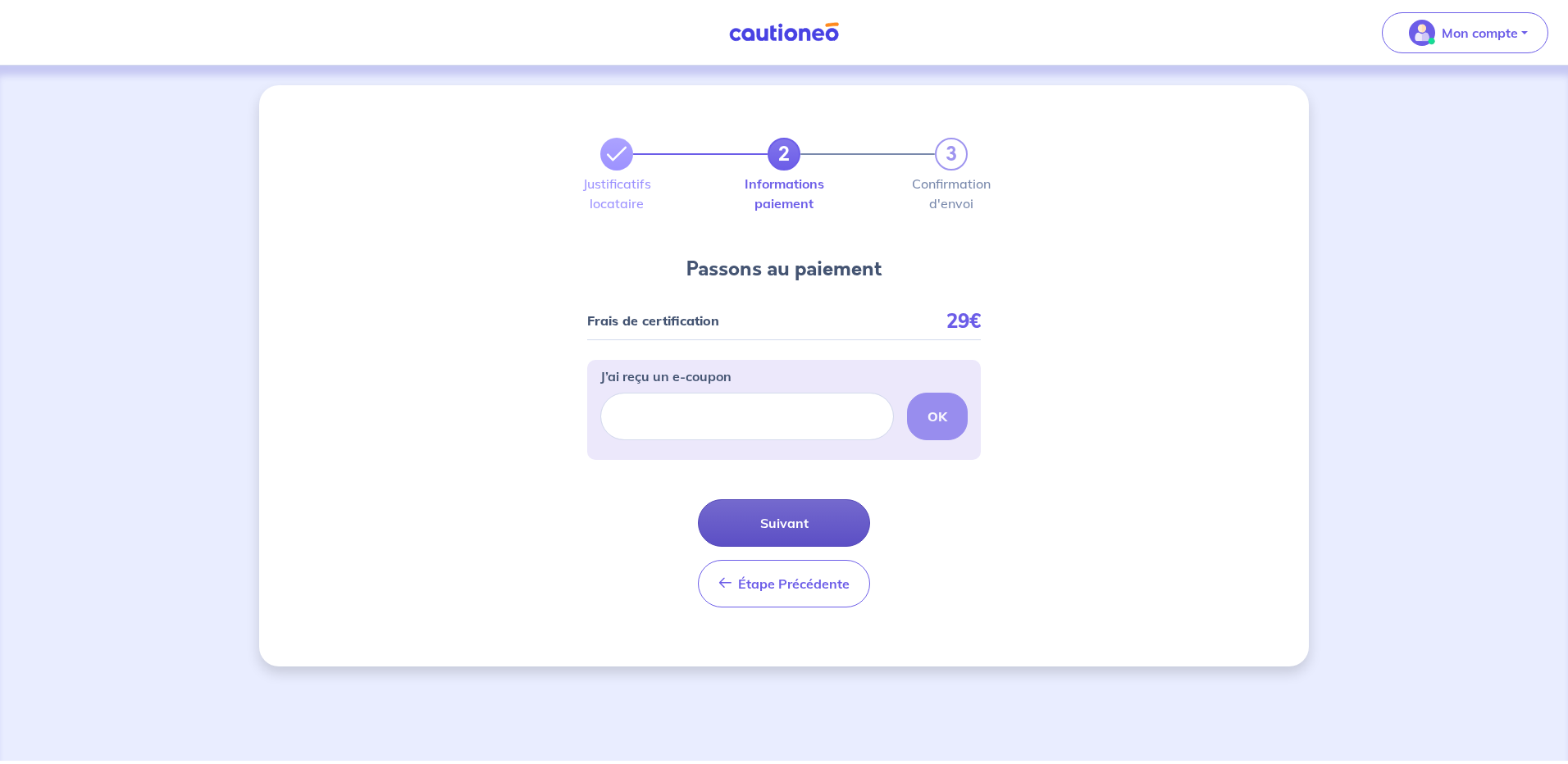
click at [792, 524] on button "Suivant" at bounding box center [784, 523] width 173 height 47
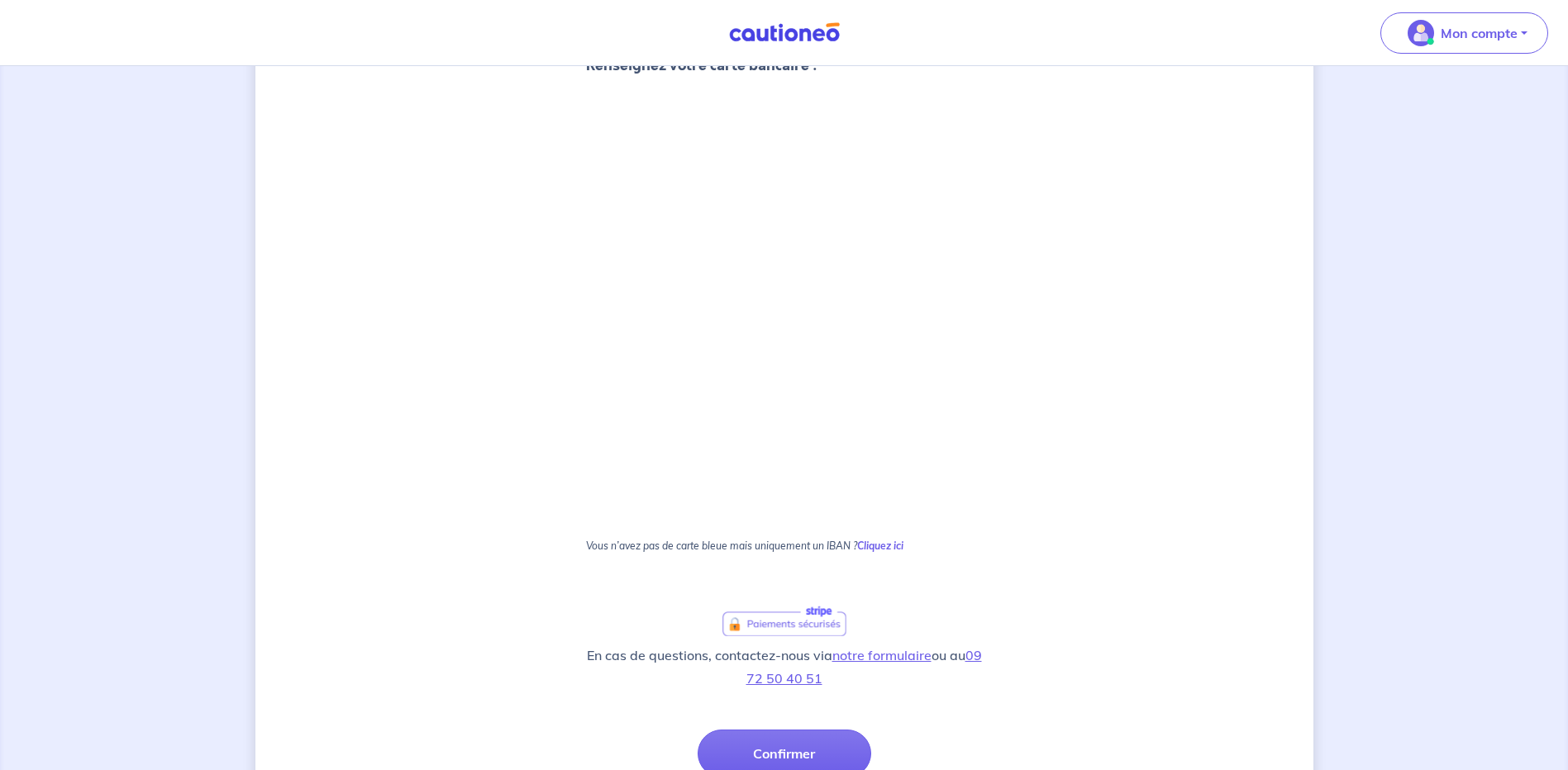
scroll to position [248, 0]
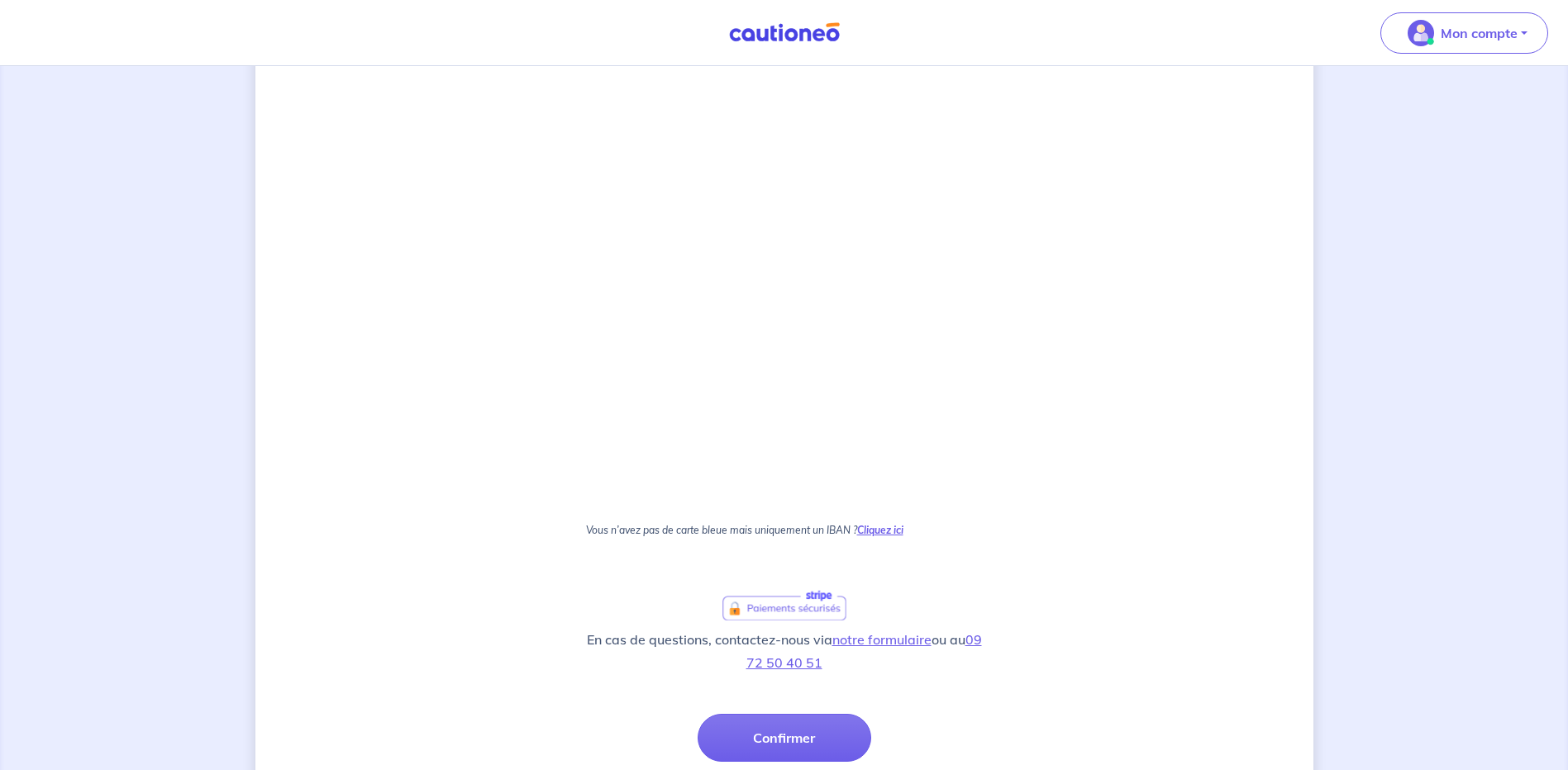
click at [882, 531] on strong "Cliquez ici" at bounding box center [880, 530] width 47 height 12
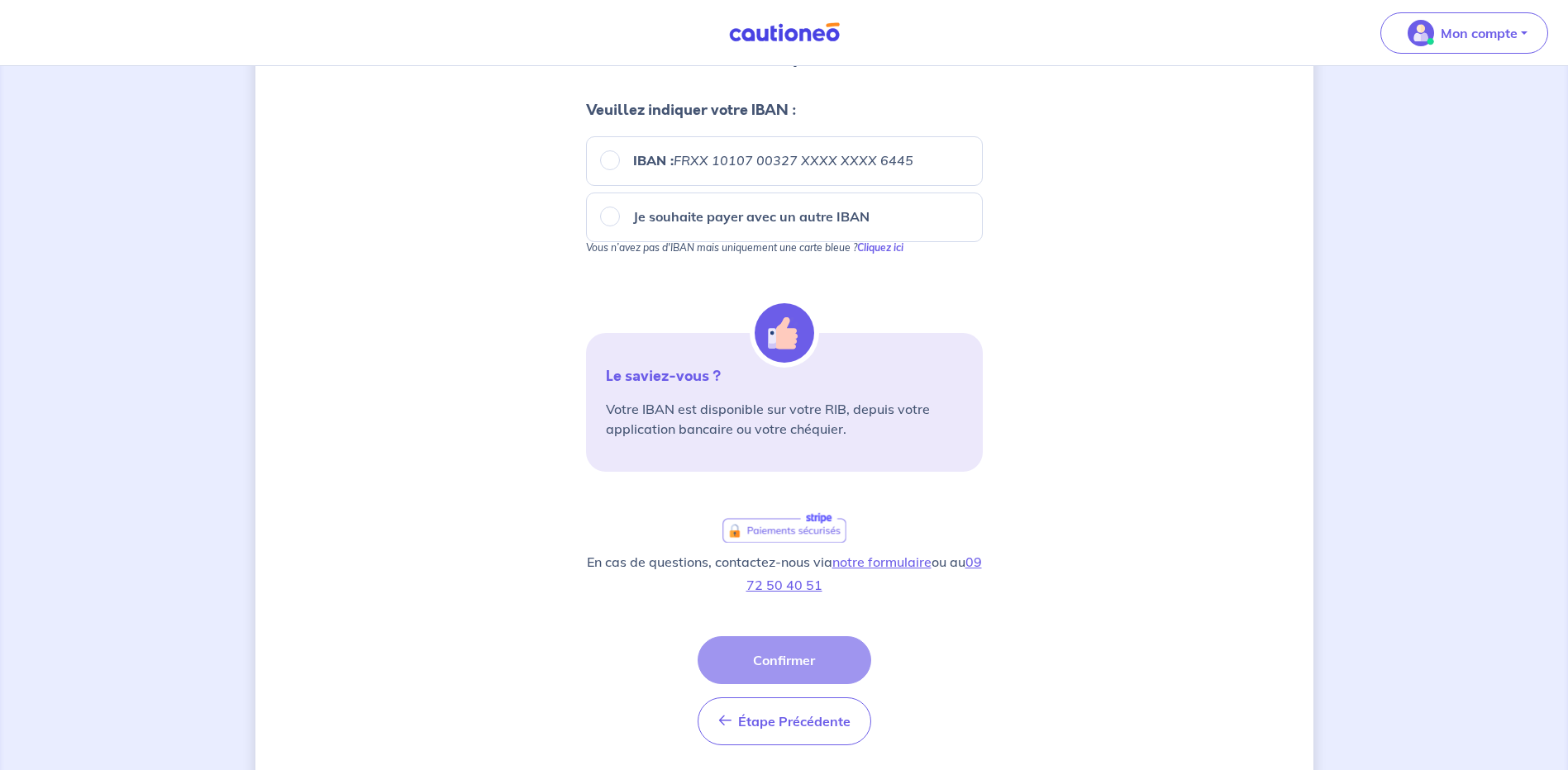
scroll to position [242, 0]
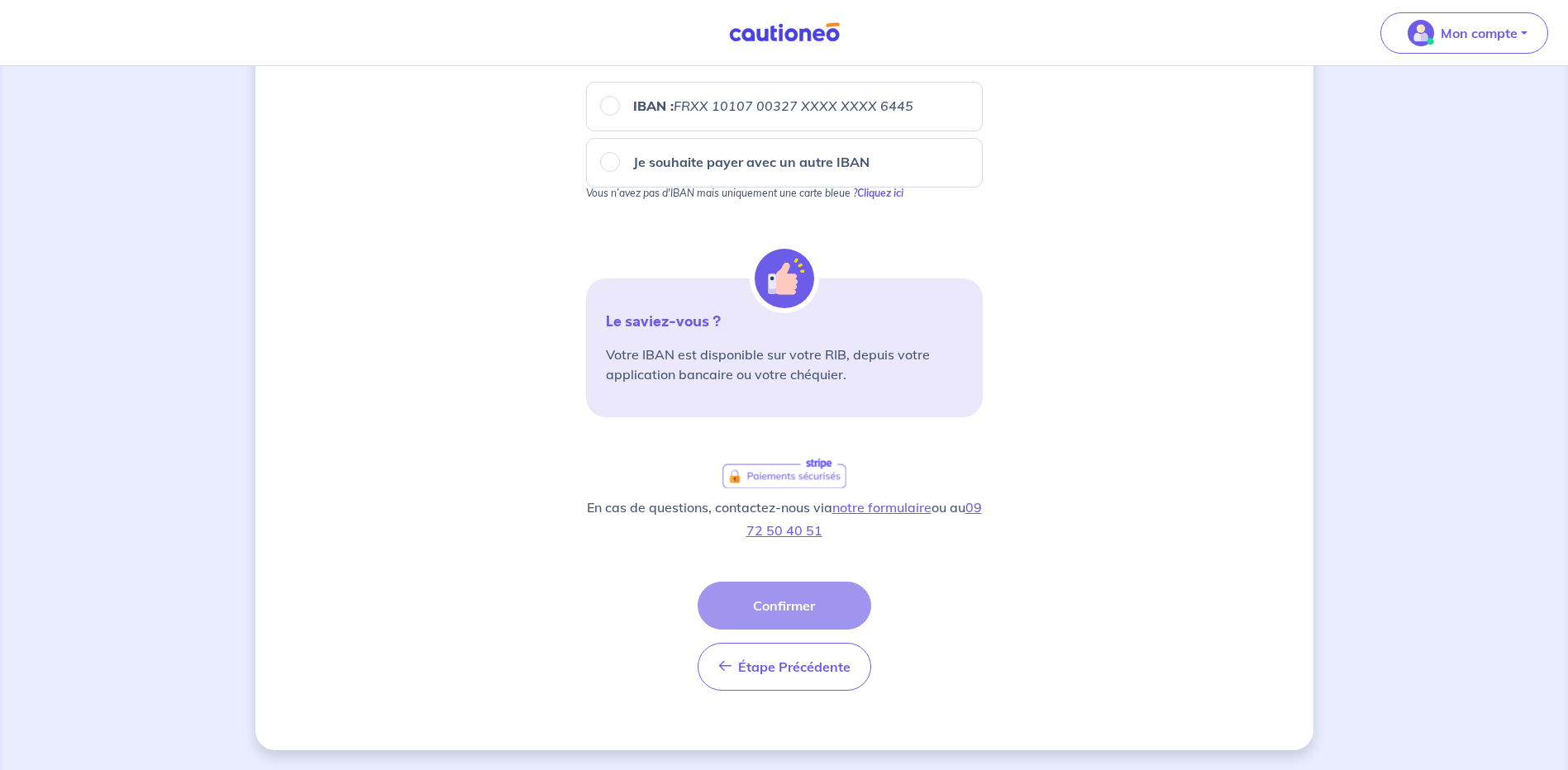
click at [683, 106] on em "FRXX 10107 00327 XXXX XXXX 6445" at bounding box center [793, 105] width 239 height 17
click at [620, 106] on input "IBAN : FRXX 10107 00327 XXXX XXXX 6445" at bounding box center [610, 105] width 20 height 20
radio input "true"
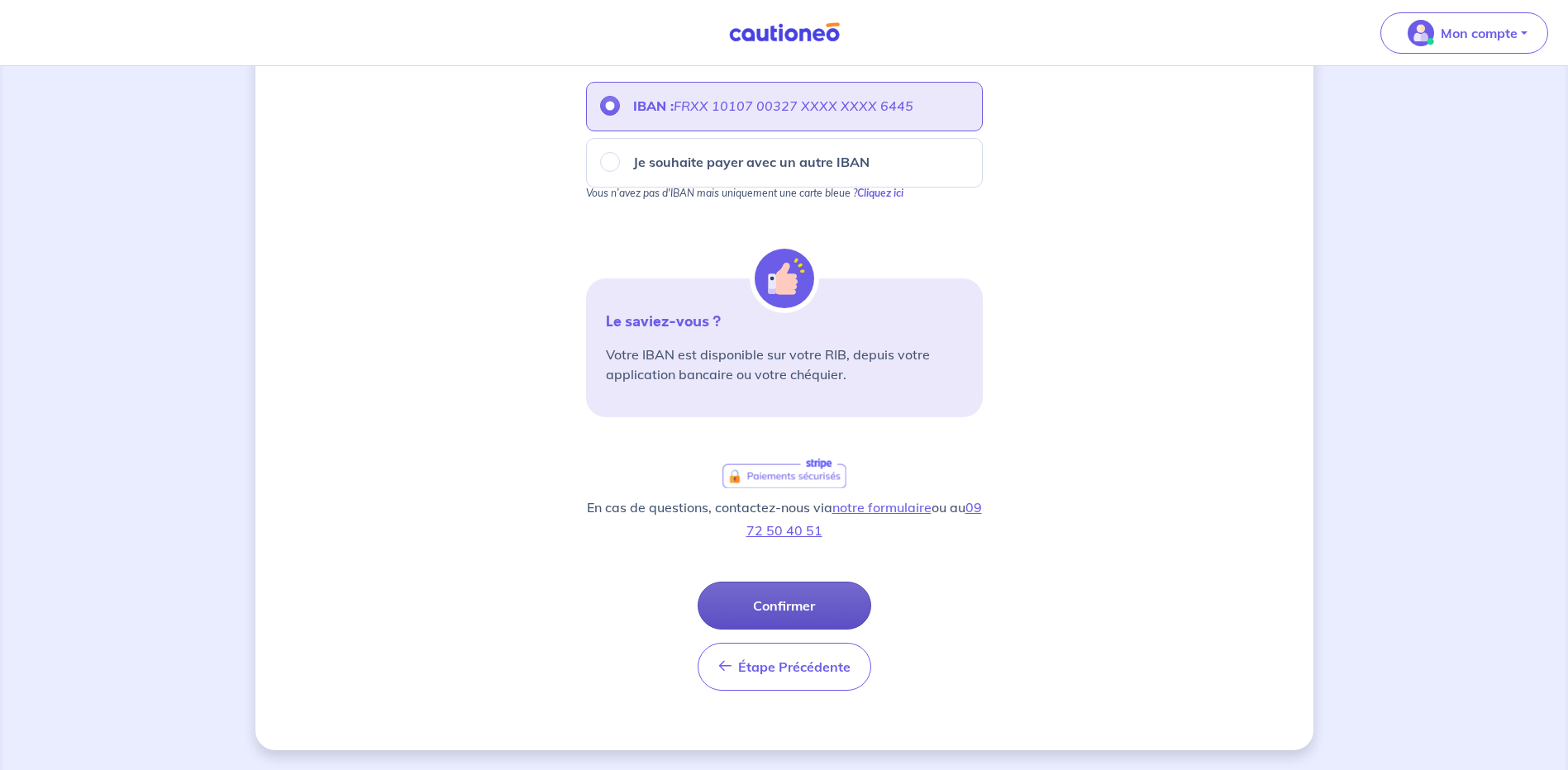
click at [784, 609] on button "Confirmer" at bounding box center [784, 606] width 174 height 48
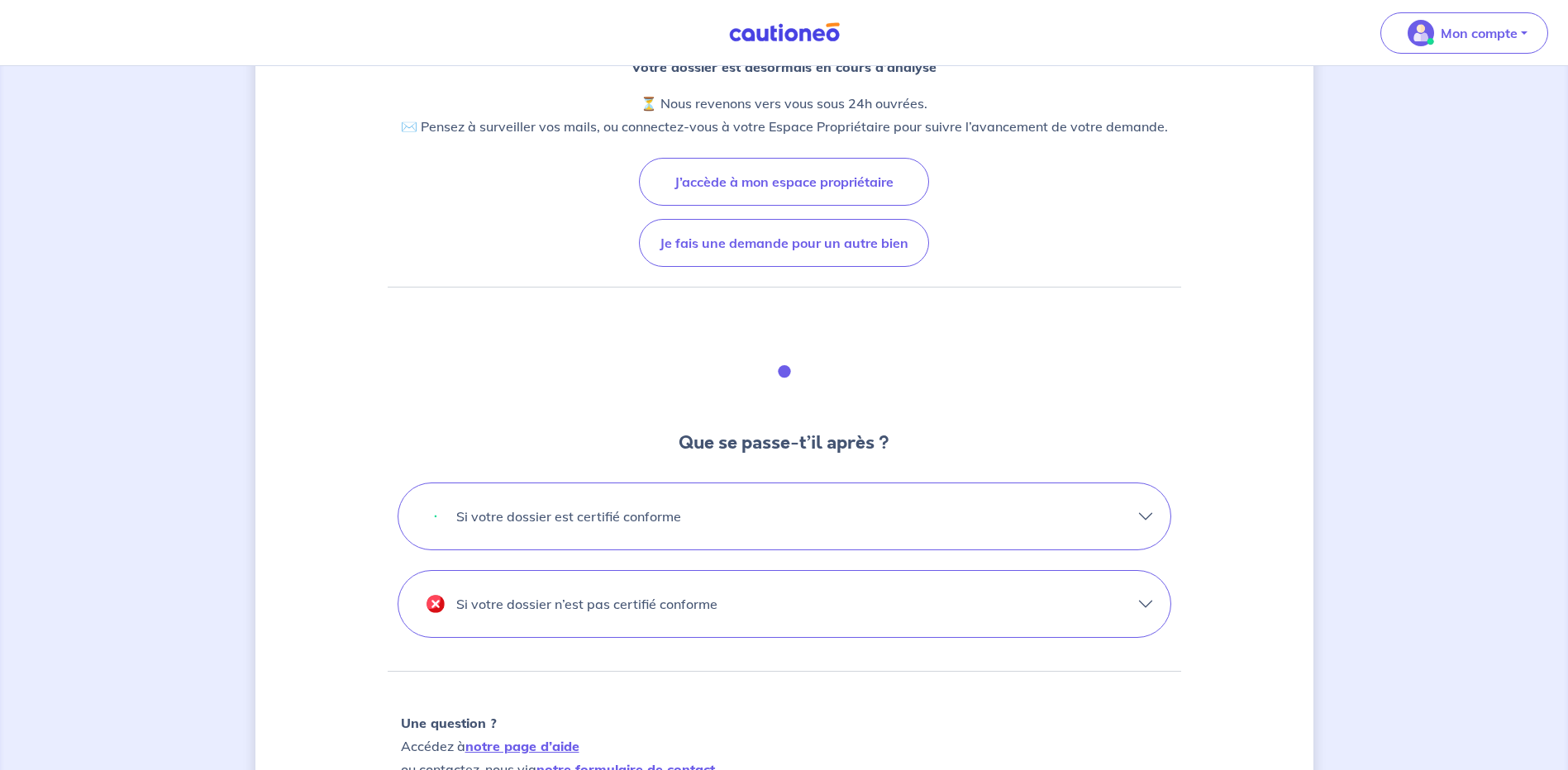
scroll to position [248, 0]
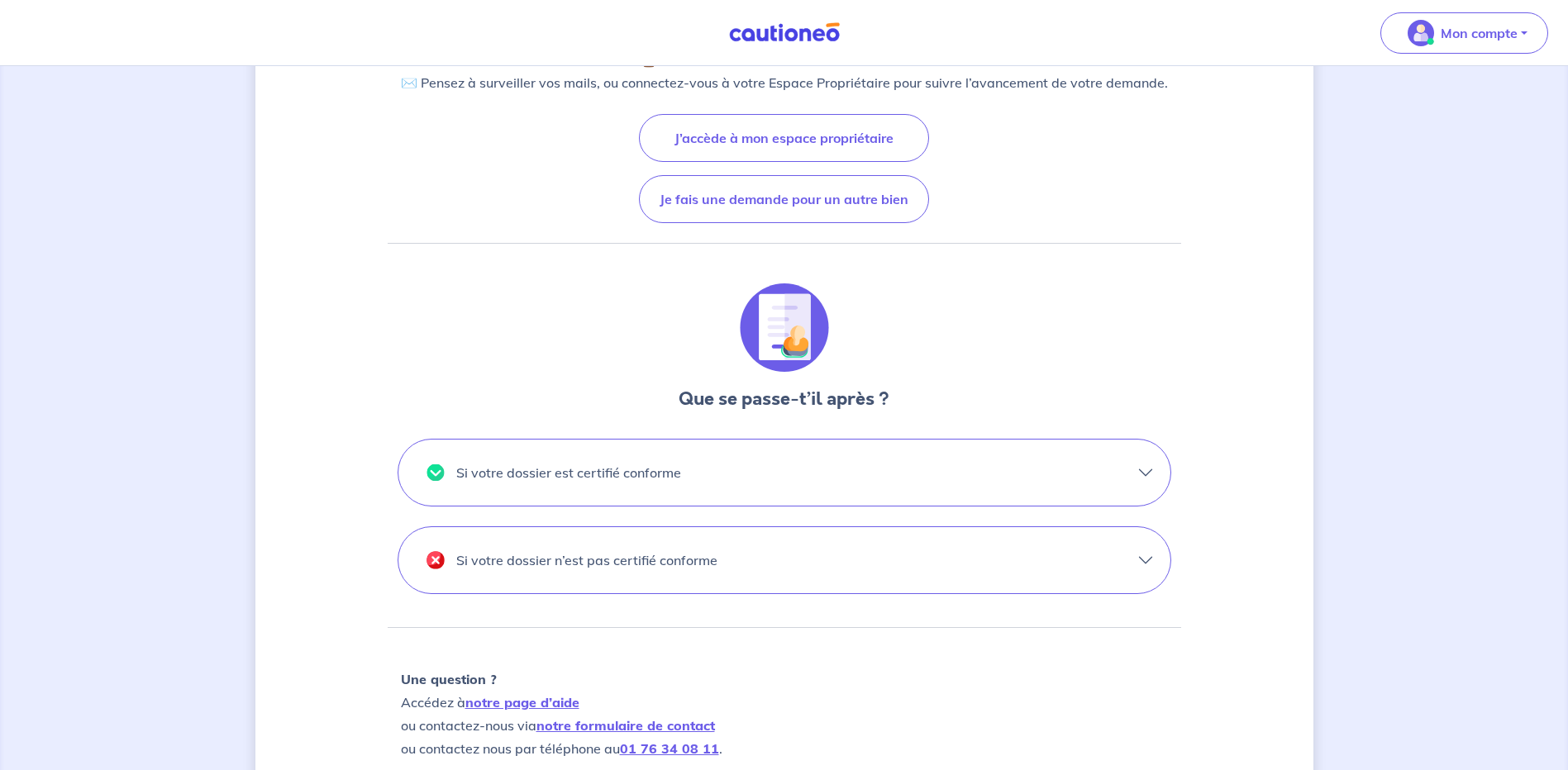
click at [1147, 472] on button "Si votre dossier est certifié conforme" at bounding box center [784, 473] width 772 height 67
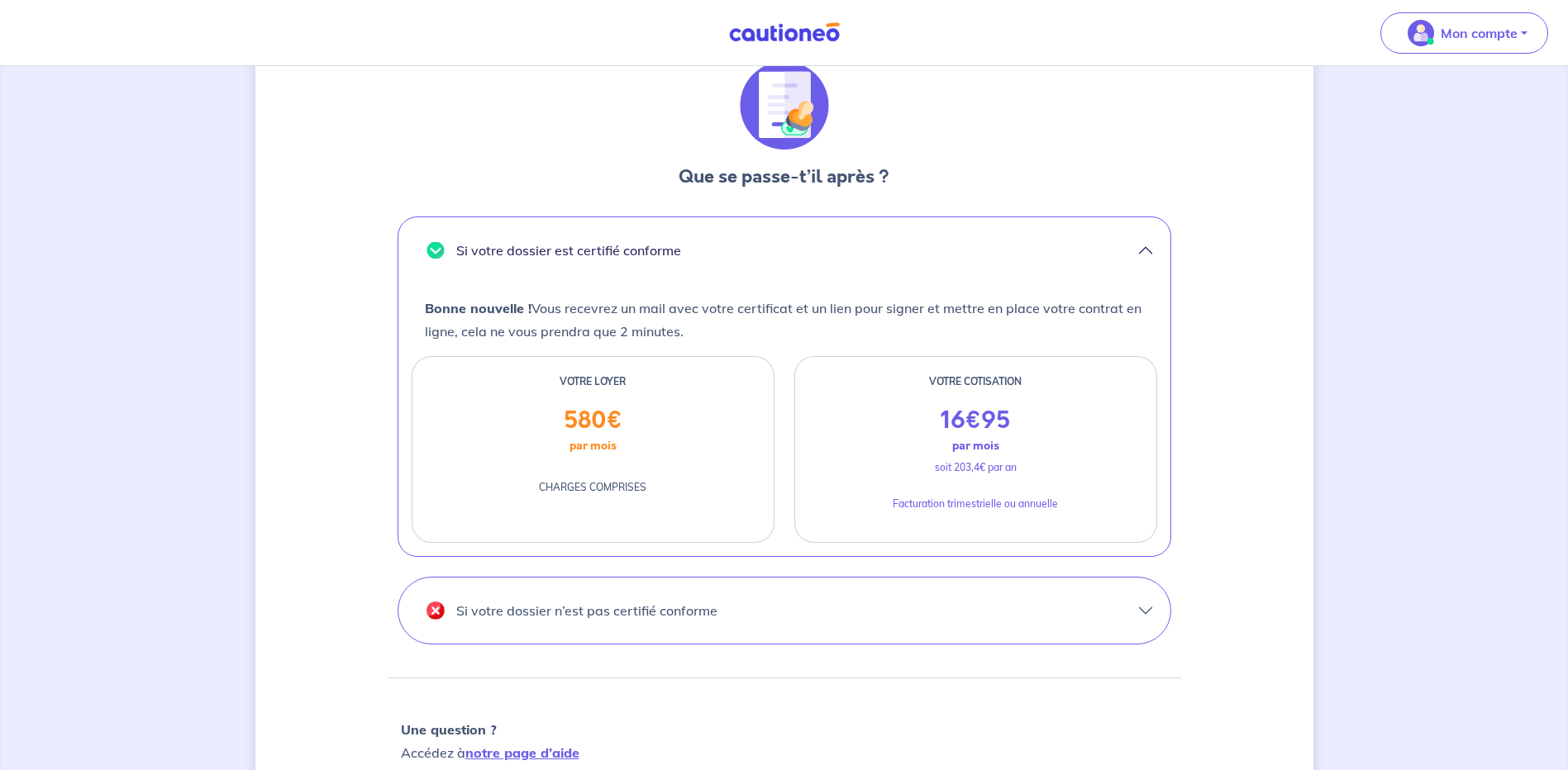
scroll to position [496, 0]
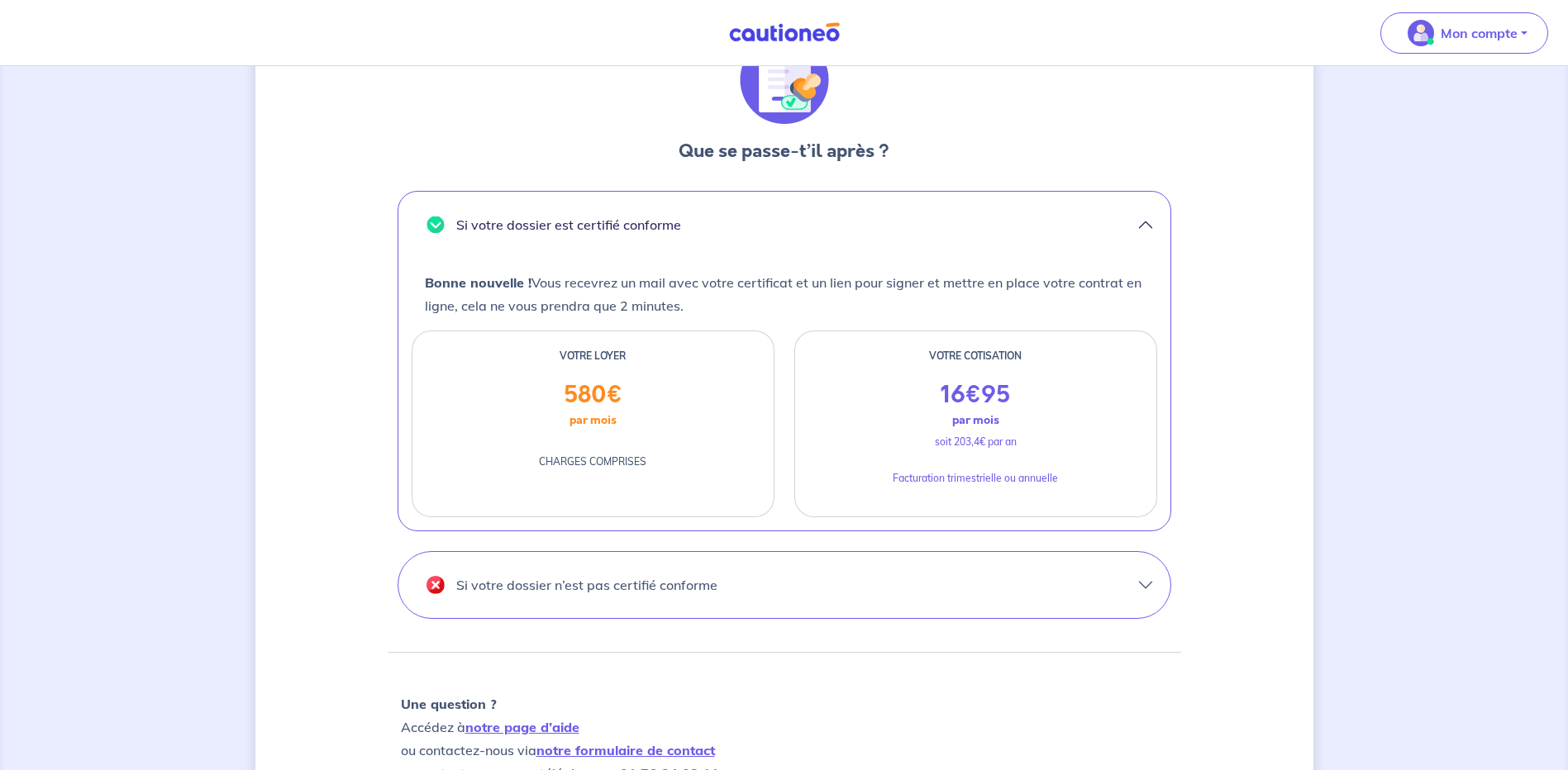
click at [1148, 582] on button "Si votre dossier n’est pas certifié conforme" at bounding box center [784, 585] width 772 height 67
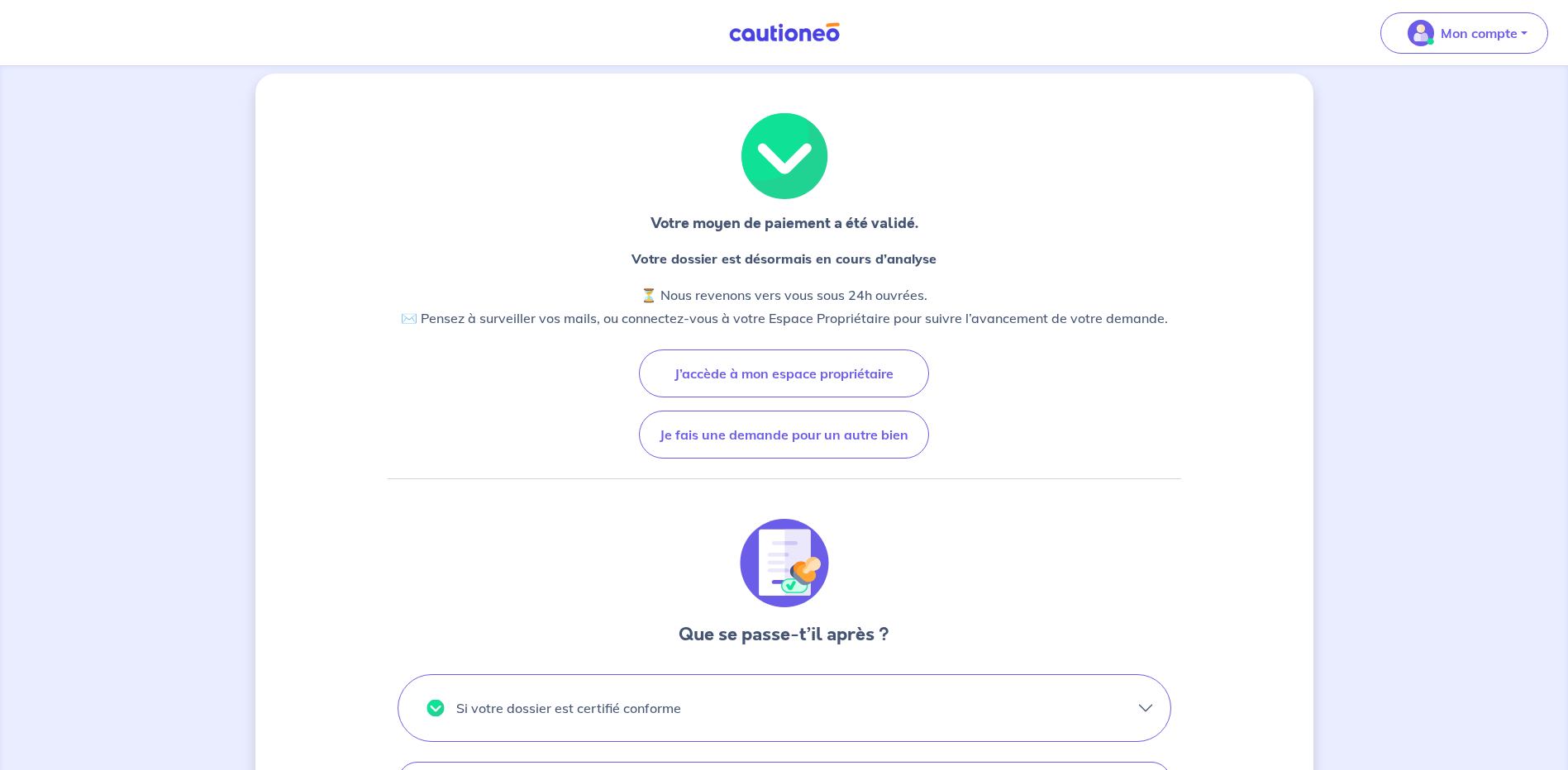
scroll to position [0, 0]
